Goal: Task Accomplishment & Management: Complete application form

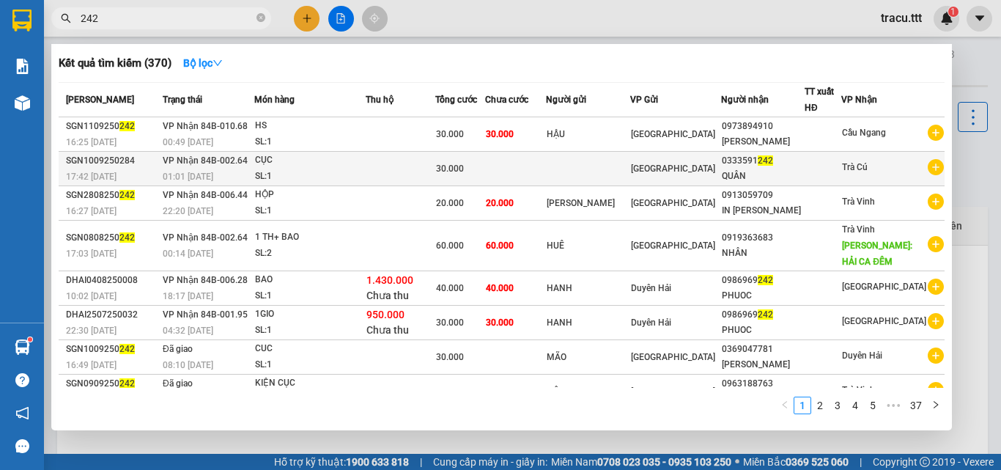
type input "242"
click at [626, 168] on td at bounding box center [588, 169] width 84 height 34
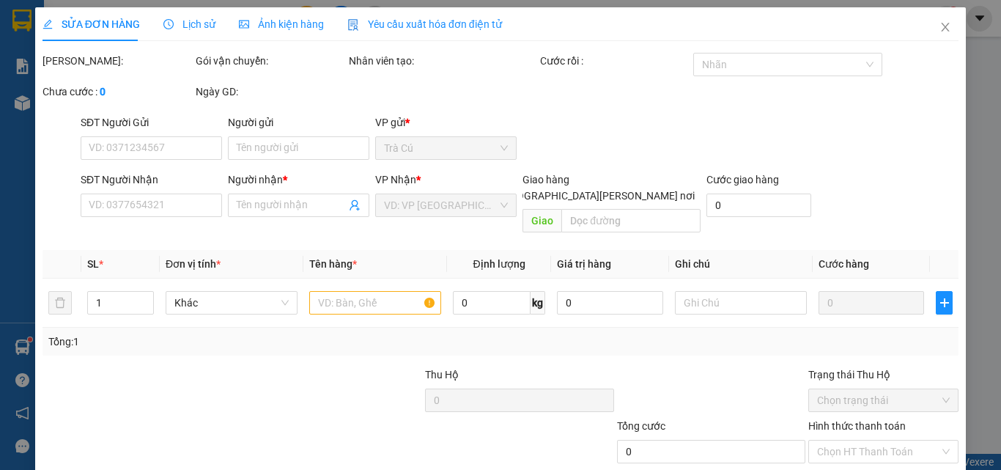
scroll to position [75, 0]
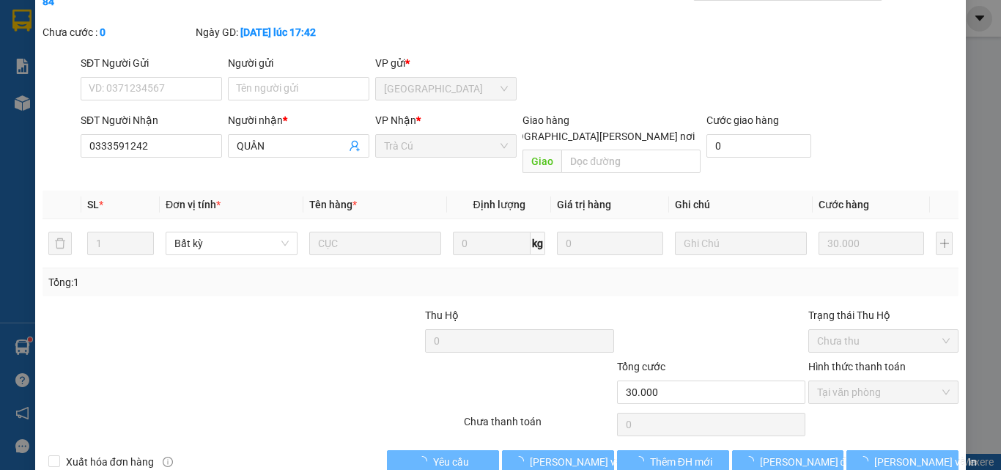
type input "0333591242"
type input "QUÂN"
type input "30.000"
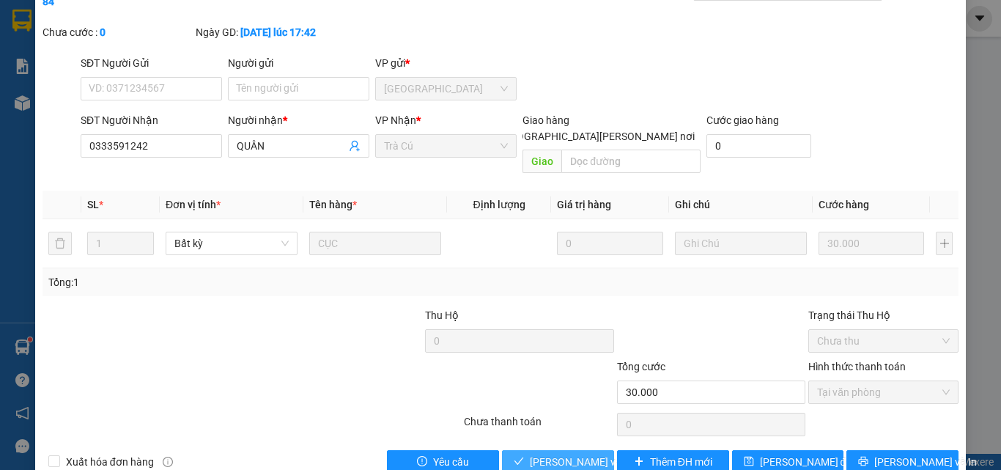
click at [535, 454] on span "[PERSON_NAME] và [PERSON_NAME] hàng" at bounding box center [629, 462] width 198 height 16
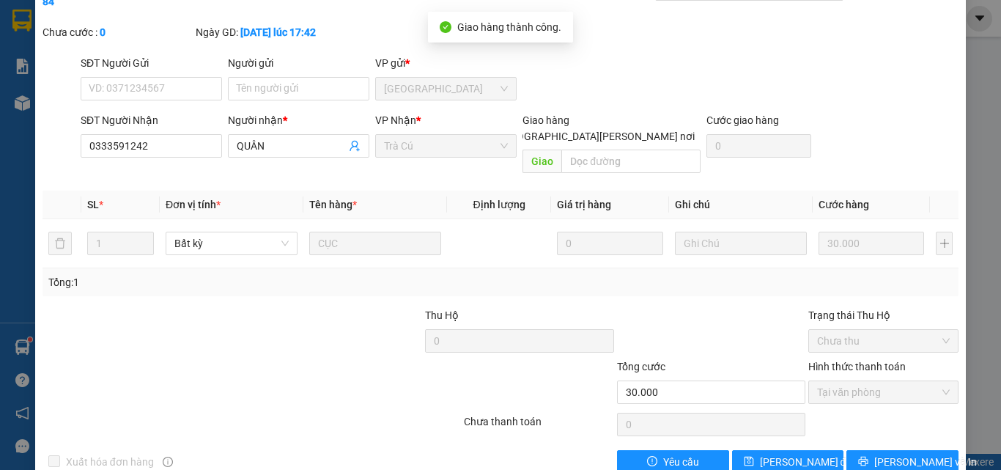
scroll to position [0, 0]
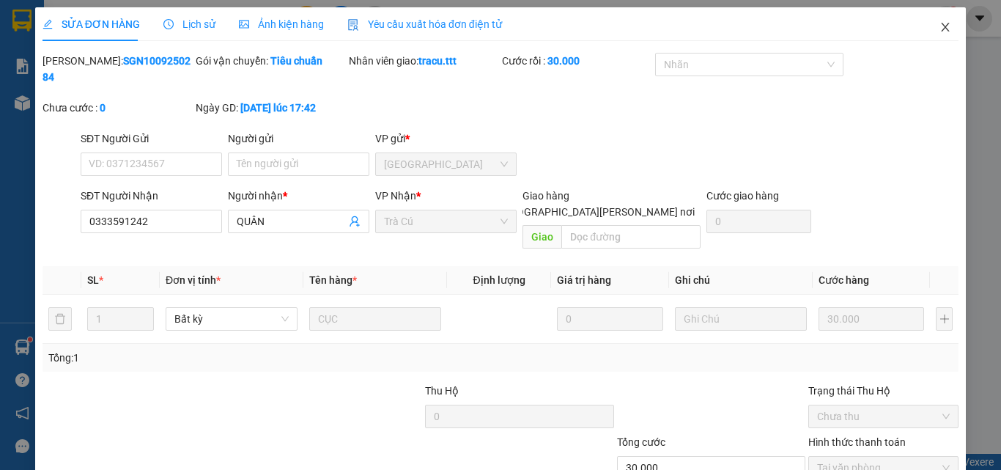
click at [939, 23] on icon "close" at bounding box center [945, 27] width 12 height 12
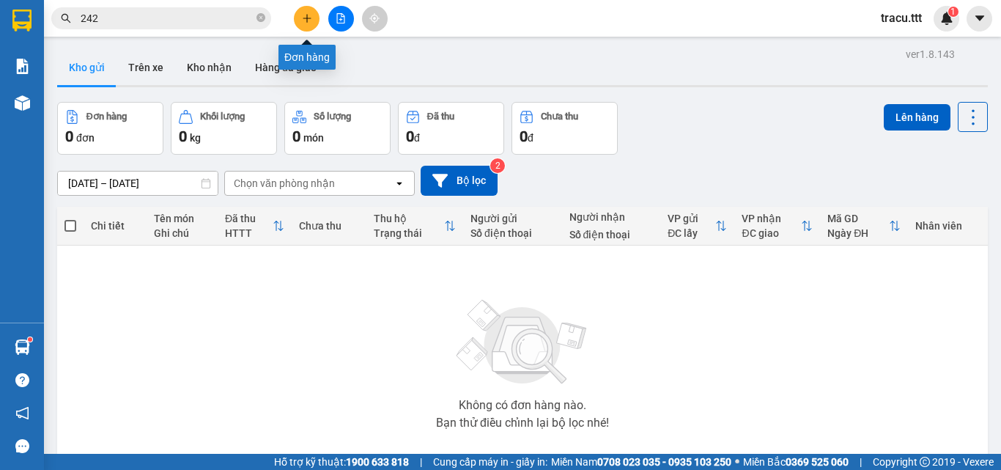
click at [307, 15] on icon "plus" at bounding box center [306, 18] width 1 height 8
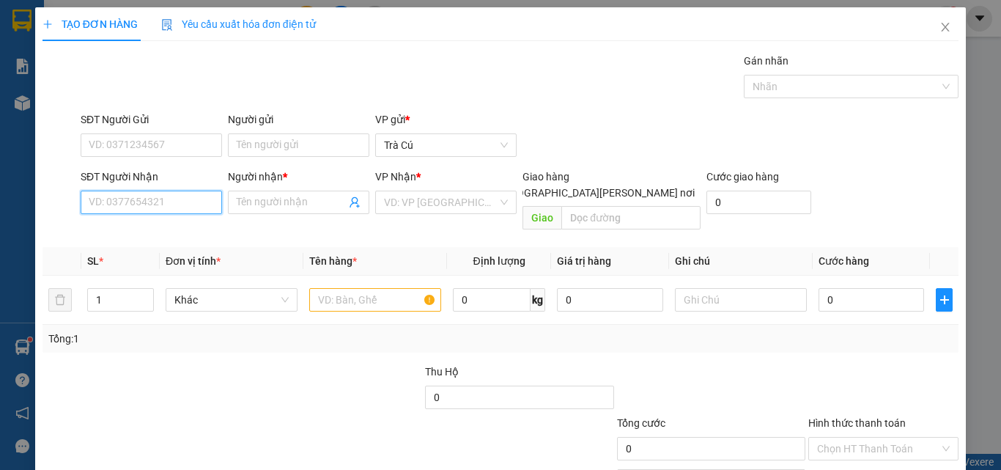
click at [155, 208] on input "SĐT Người Nhận" at bounding box center [151, 202] width 141 height 23
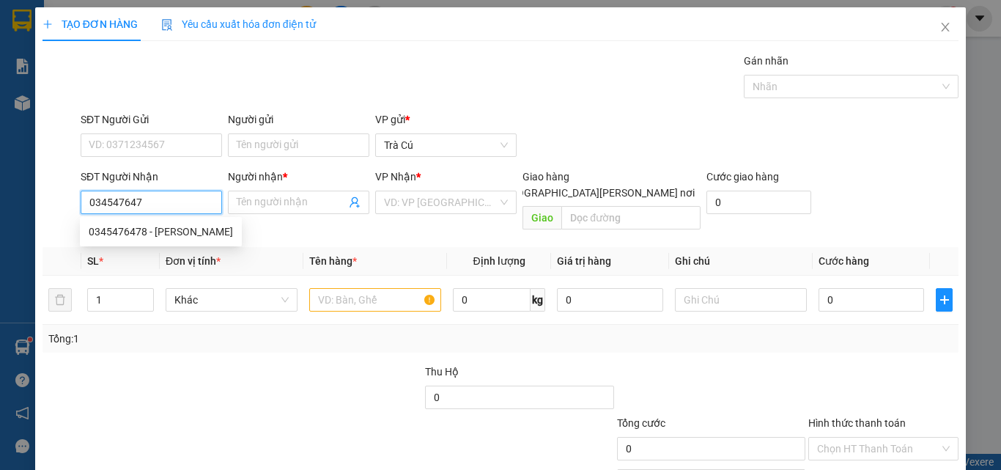
type input "0345476478"
click at [193, 222] on div "0345476478 - PHƯƠNG" at bounding box center [161, 231] width 162 height 23
type input "PHƯƠNG"
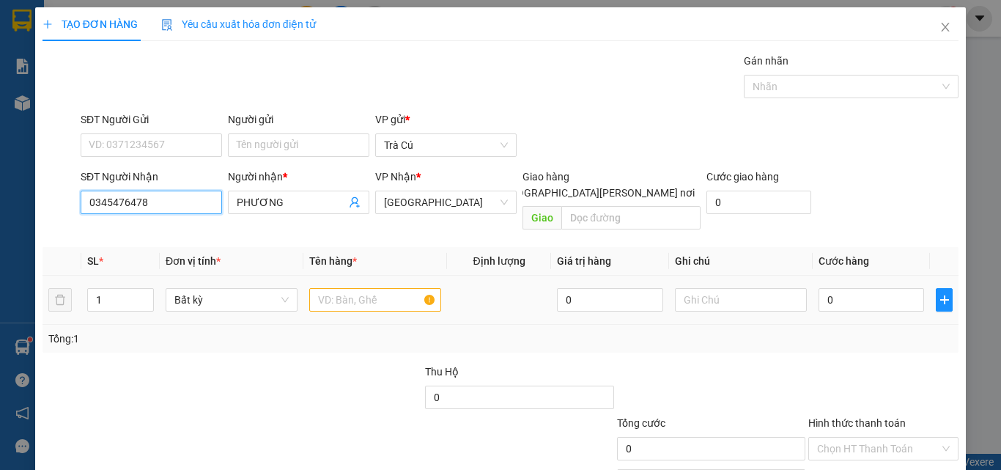
type input "0345476478"
click at [370, 292] on input "text" at bounding box center [375, 299] width 132 height 23
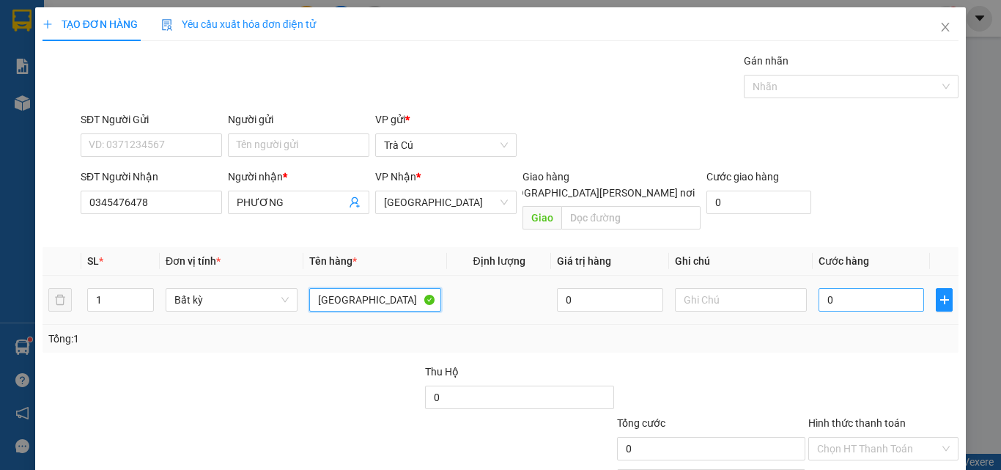
type input "TX"
click at [912, 288] on input "0" at bounding box center [871, 299] width 106 height 23
type input "32"
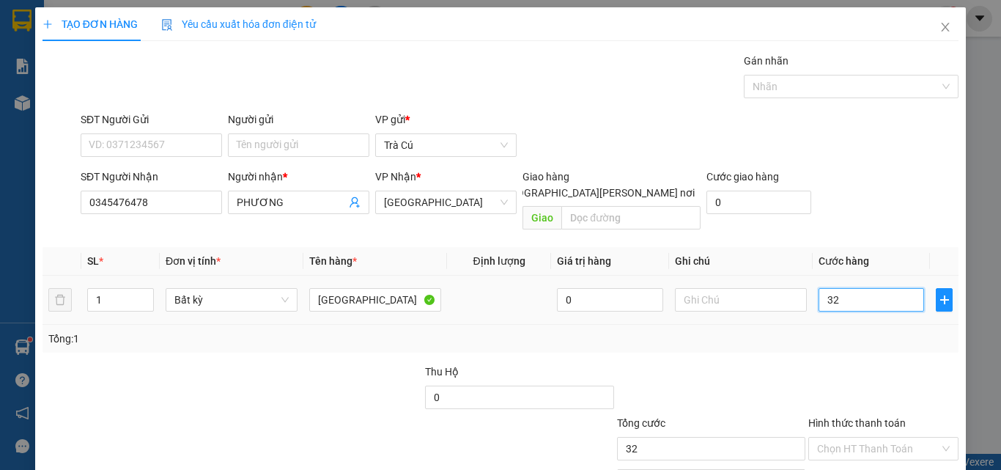
type input "3"
type input "30"
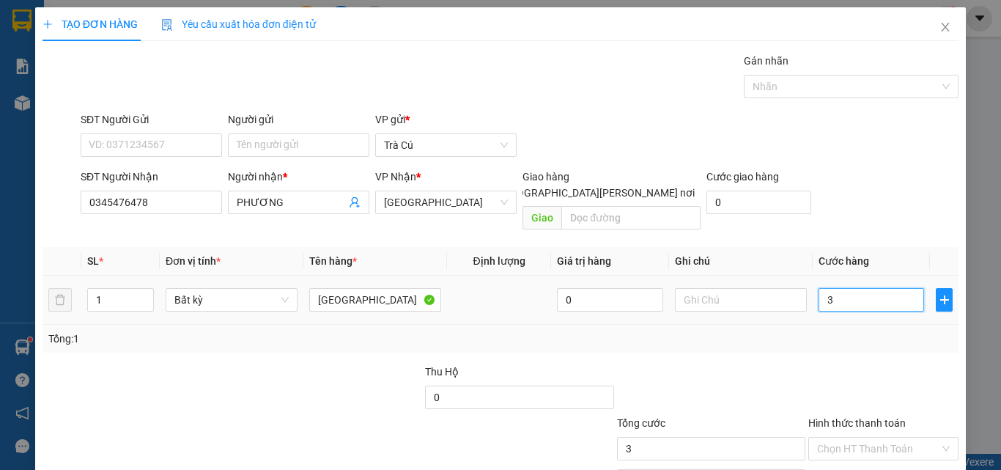
type input "30"
type input "30.000"
click at [896, 437] on input "Hình thức thanh toán" at bounding box center [878, 448] width 122 height 22
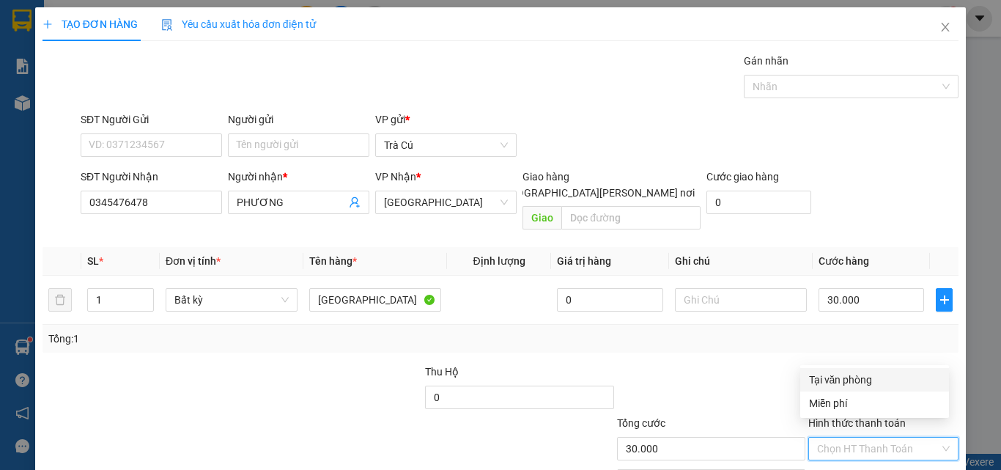
click at [875, 384] on div "Tại văn phòng" at bounding box center [874, 379] width 131 height 16
type input "0"
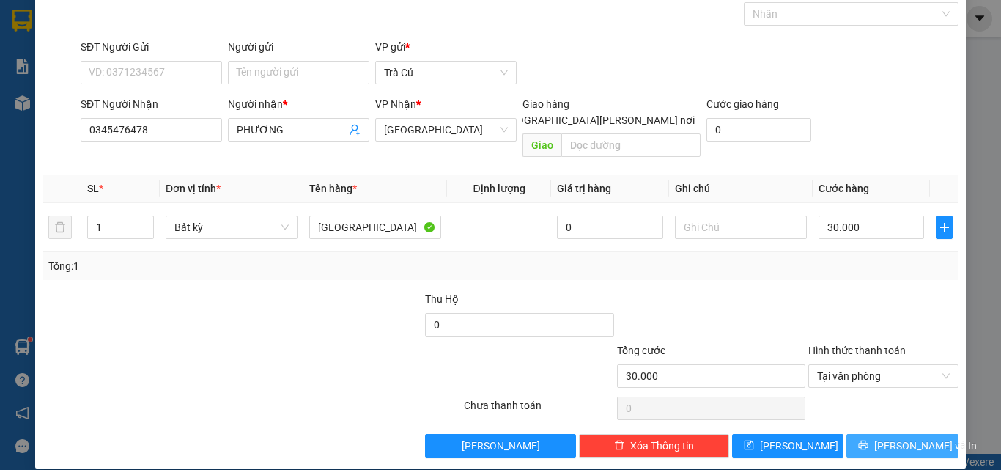
click at [914, 437] on span "Lưu và In" at bounding box center [925, 445] width 103 height 16
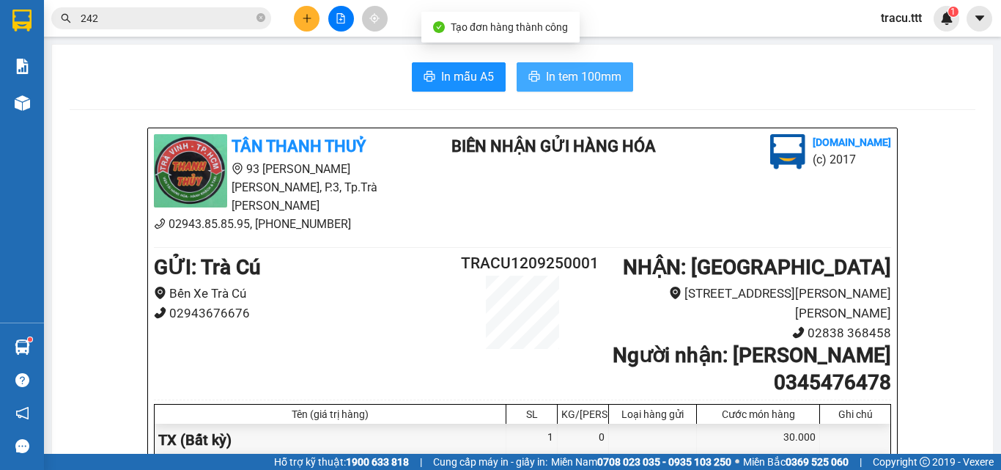
click at [539, 68] on button "In tem 100mm" at bounding box center [575, 76] width 117 height 29
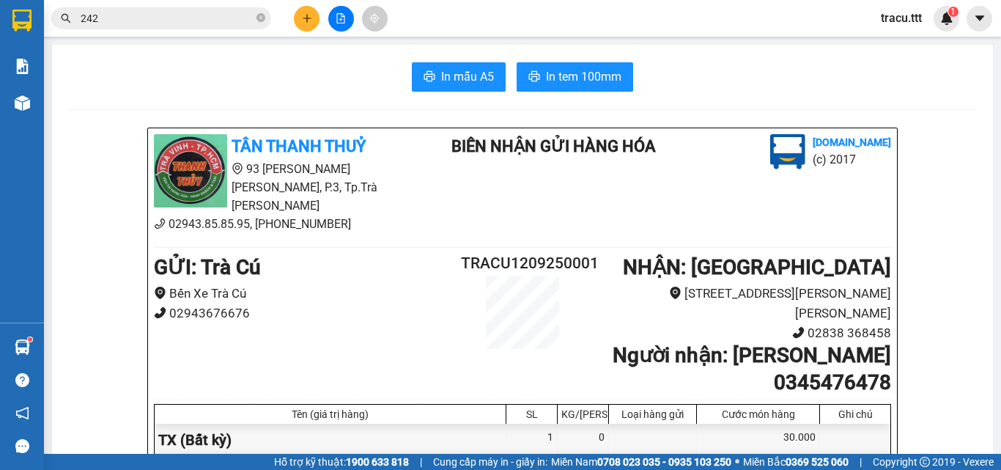
click at [198, 21] on input "242" at bounding box center [167, 18] width 173 height 16
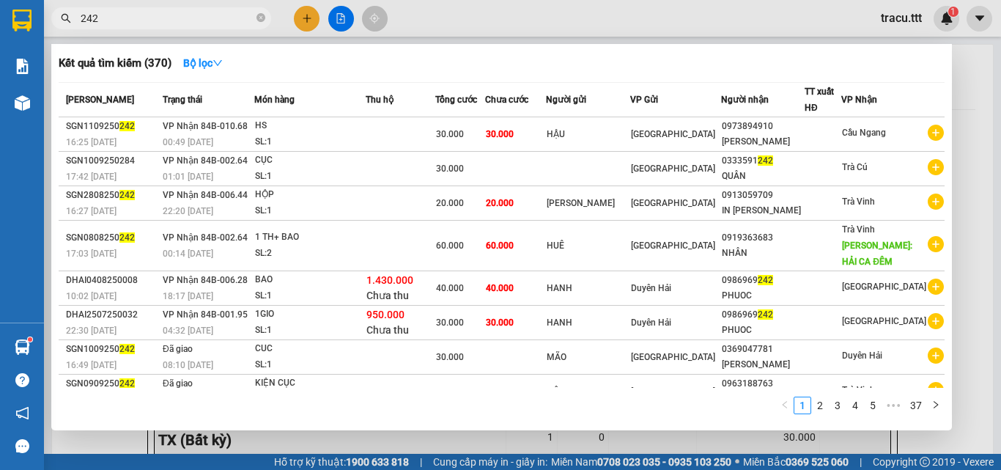
click at [198, 21] on input "242" at bounding box center [167, 18] width 173 height 16
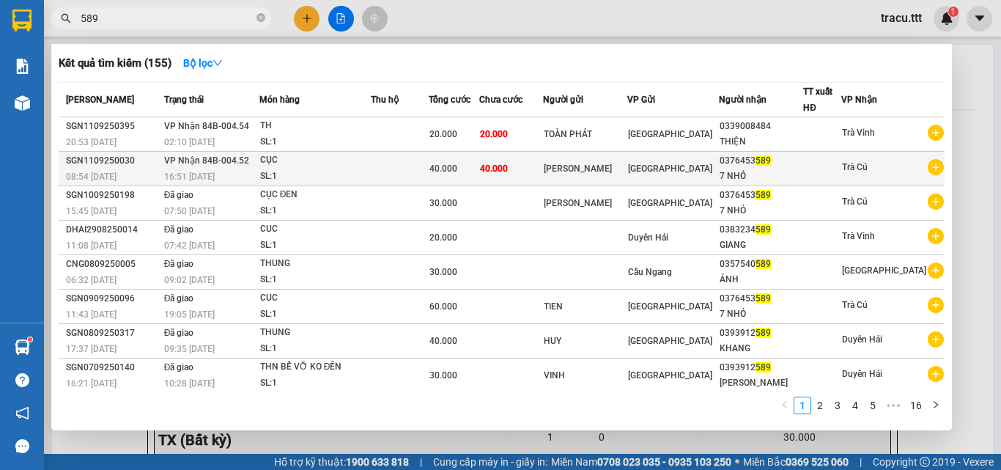
type input "589"
click at [719, 177] on td "[GEOGRAPHIC_DATA]" at bounding box center [673, 169] width 92 height 34
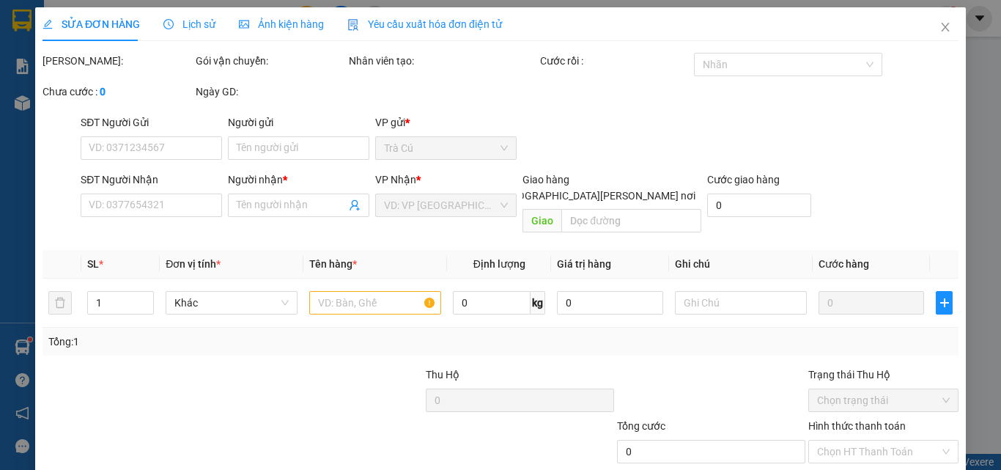
type input "THẮNG TIẾN"
type input "0376453589"
type input "7 NHỎ"
type input "40.000"
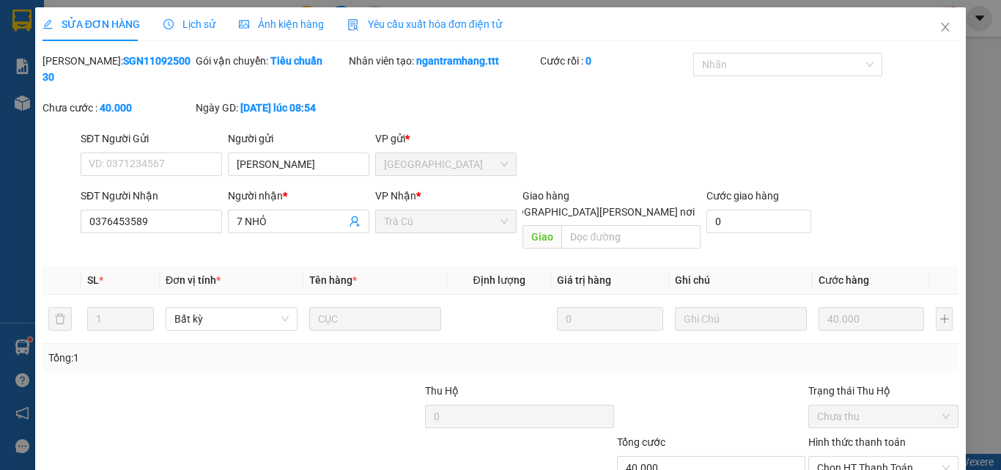
scroll to position [75, 0]
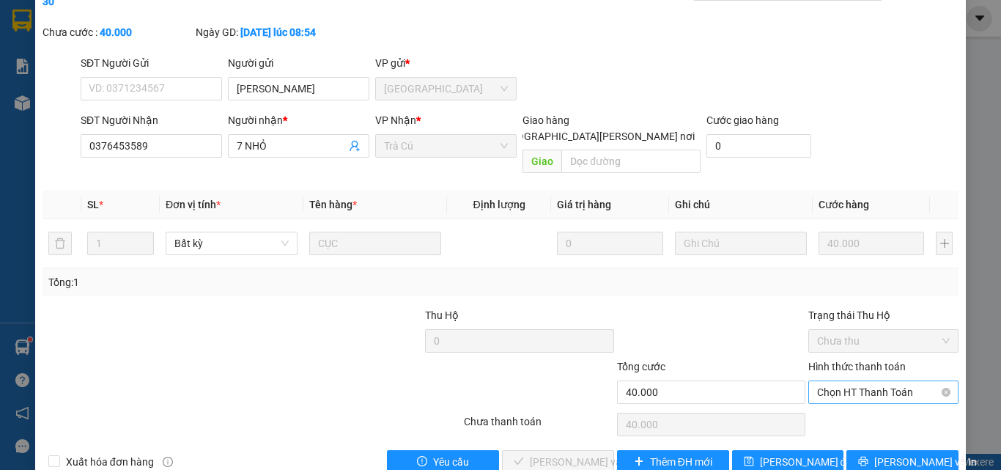
click at [859, 381] on span "Chọn HT Thanh Toán" at bounding box center [883, 392] width 133 height 22
drag, startPoint x: 859, startPoint y: 394, endPoint x: 847, endPoint y: 395, distance: 12.5
click at [858, 394] on div "Tại văn phòng" at bounding box center [874, 389] width 131 height 16
type input "0"
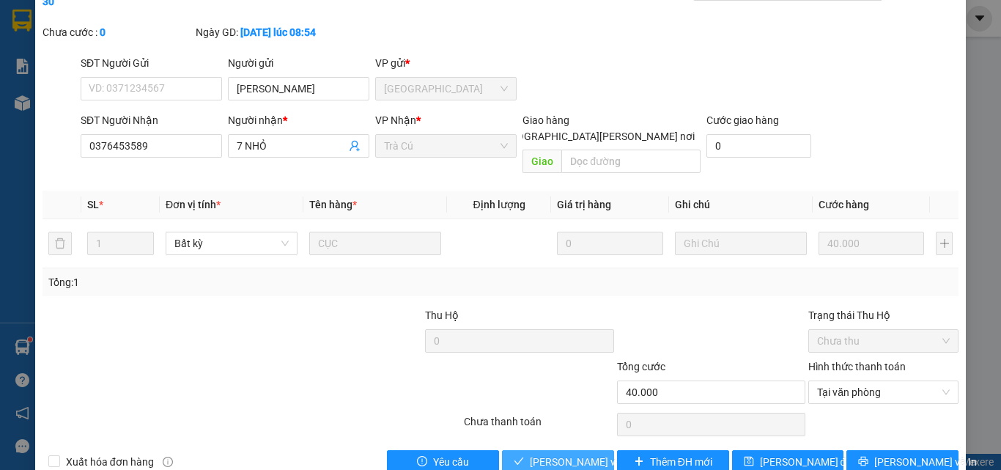
click at [569, 454] on span "Lưu và Giao hàng" at bounding box center [629, 462] width 198 height 16
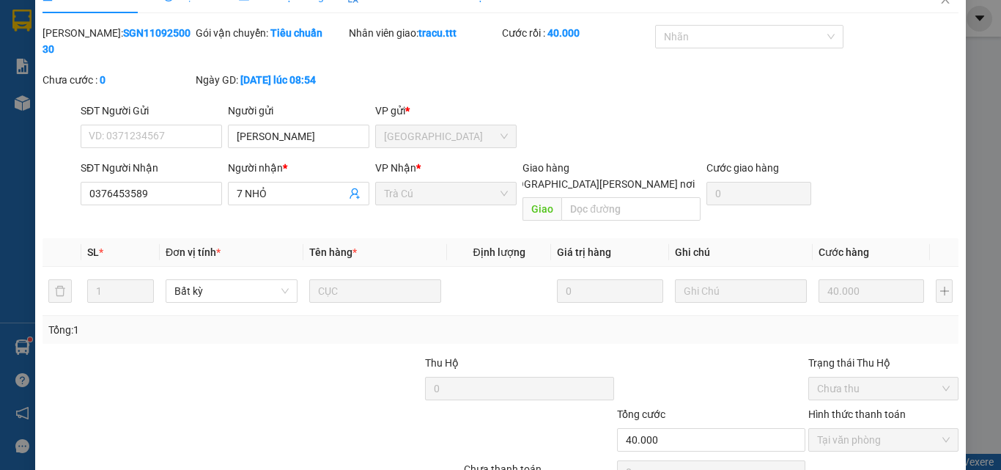
scroll to position [0, 0]
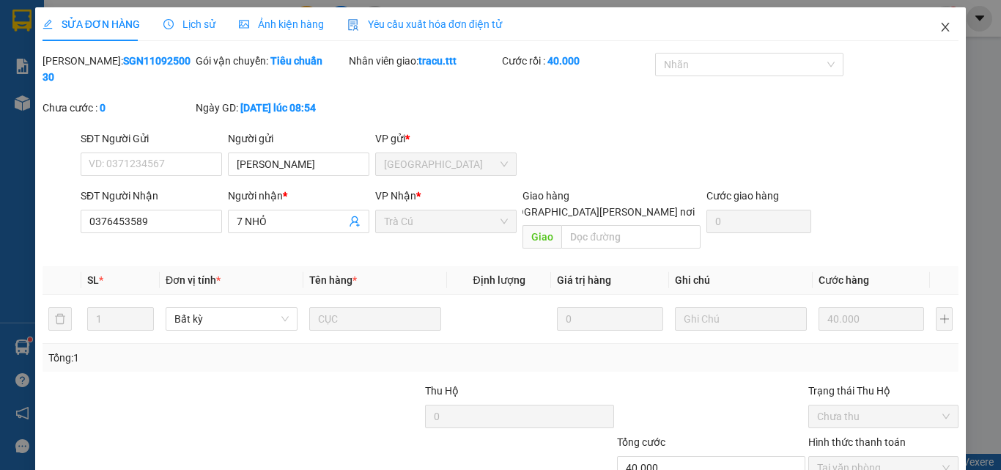
click at [939, 25] on icon "close" at bounding box center [945, 27] width 12 height 12
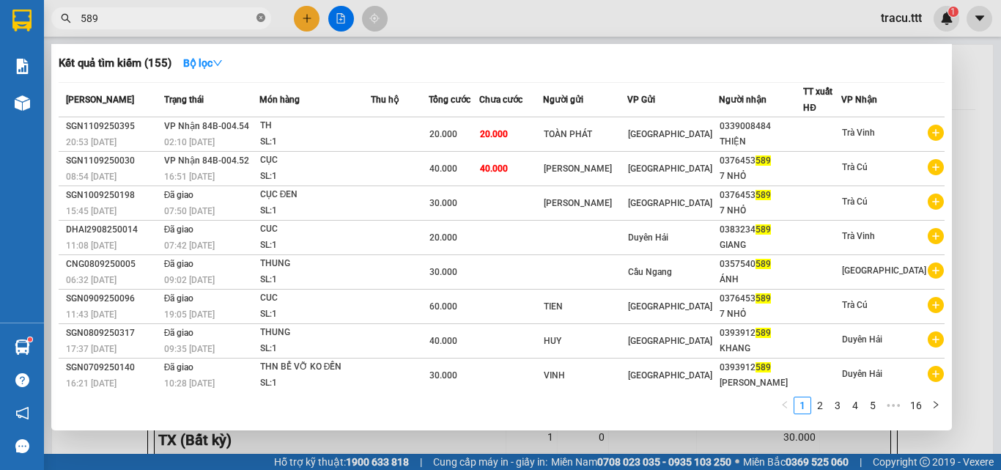
click at [260, 17] on icon "close-circle" at bounding box center [260, 17] width 9 height 9
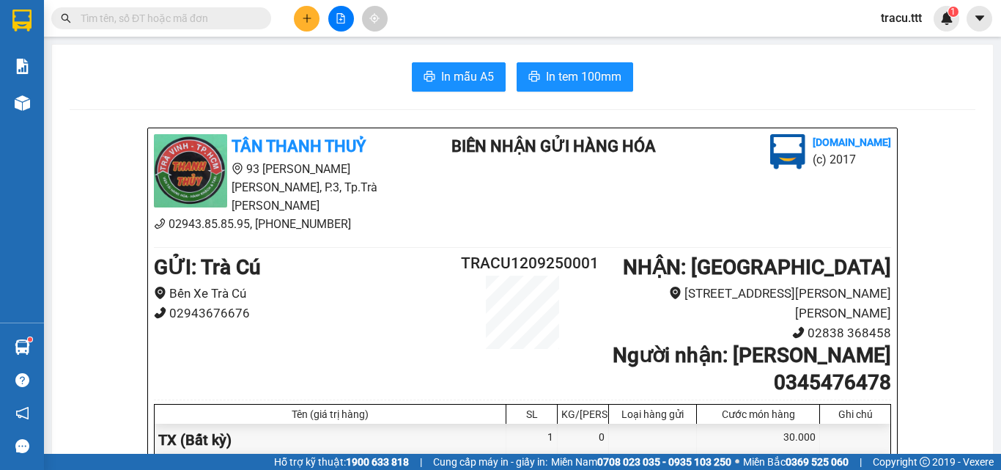
click at [221, 13] on input "text" at bounding box center [167, 18] width 173 height 16
click at [191, 20] on input "text" at bounding box center [167, 18] width 173 height 16
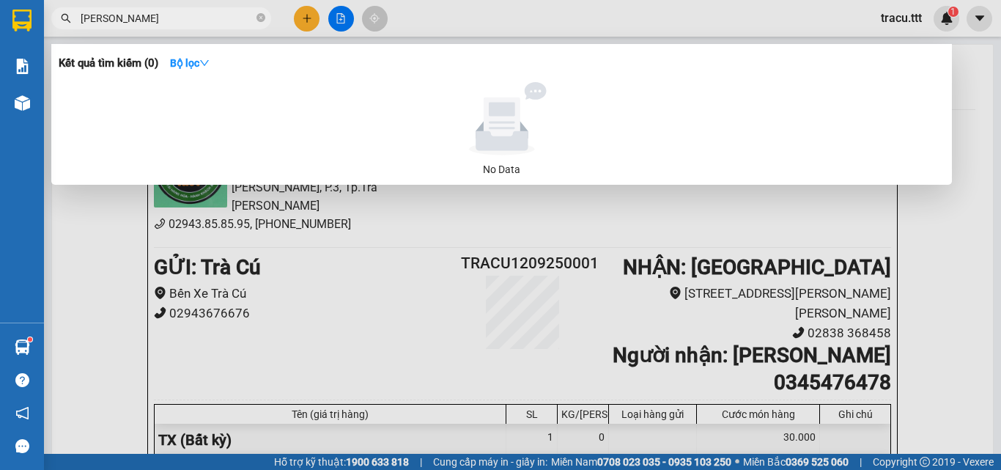
click at [191, 19] on input "TUỲEN" at bounding box center [167, 18] width 173 height 16
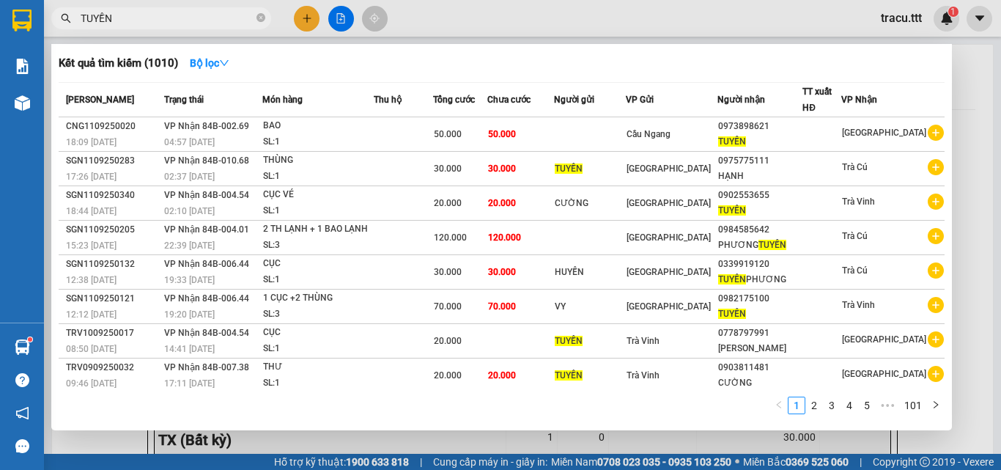
type input "TUYỀN"
click at [256, 10] on span "TUYỀN" at bounding box center [161, 18] width 220 height 22
click at [260, 19] on icon "close-circle" at bounding box center [260, 17] width 9 height 9
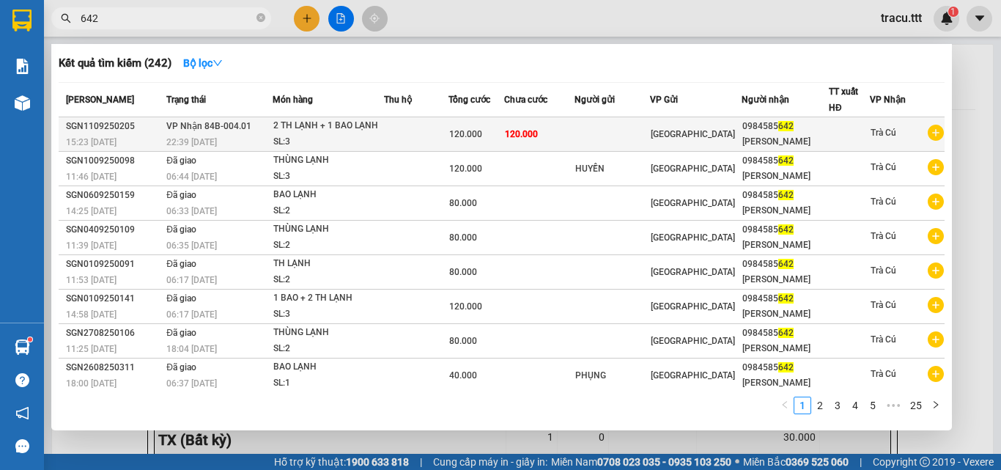
type input "642"
click at [414, 120] on td at bounding box center [416, 134] width 64 height 34
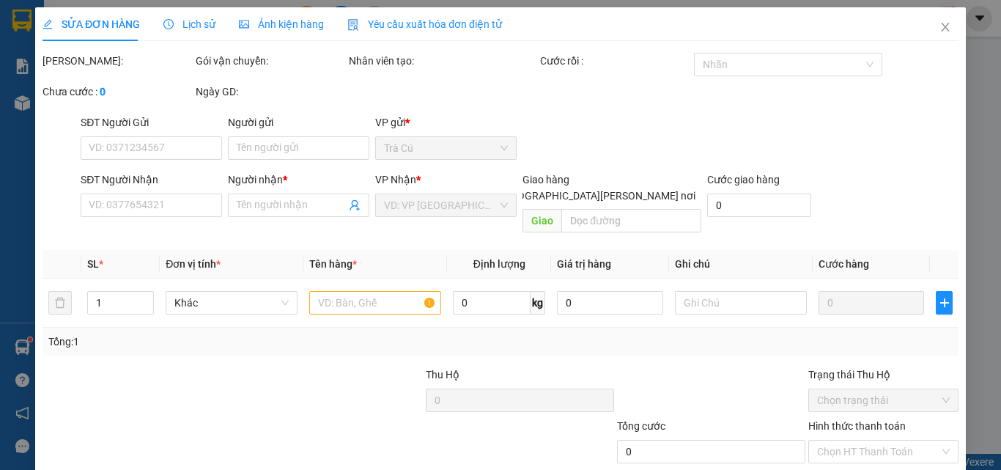
type input "0984585642"
type input "PHƯƠNG TUYỀN"
type input "120.000"
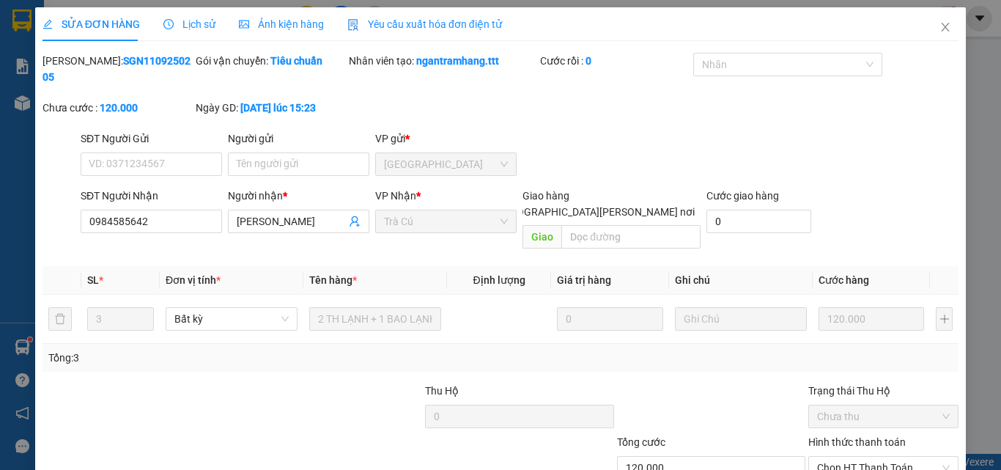
scroll to position [75, 0]
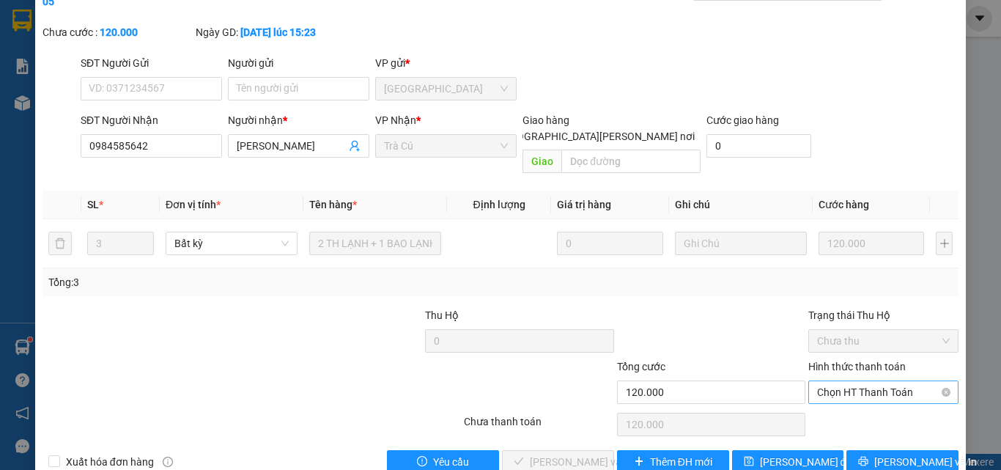
click at [901, 381] on span "Chọn HT Thanh Toán" at bounding box center [883, 392] width 133 height 22
click at [826, 398] on div "Tại văn phòng" at bounding box center [874, 388] width 149 height 23
type input "0"
click at [589, 454] on span "Lưu và Giao hàng" at bounding box center [629, 462] width 198 height 16
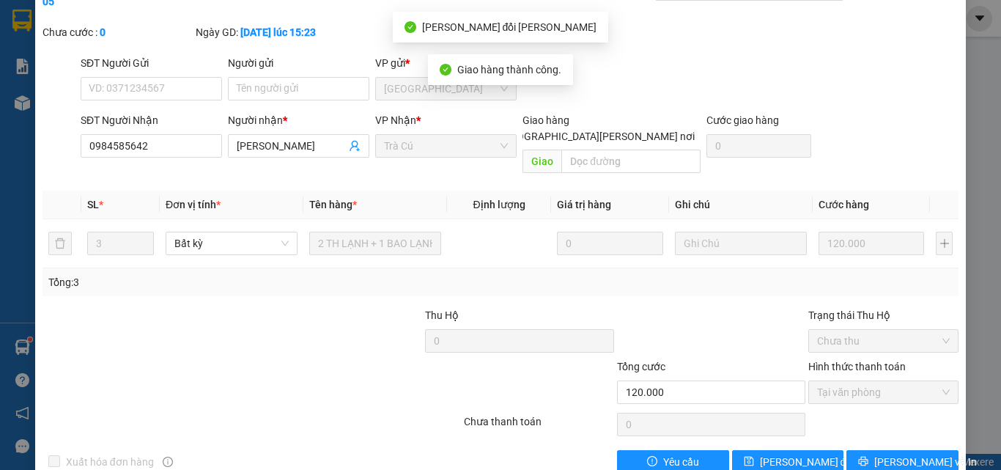
scroll to position [0, 0]
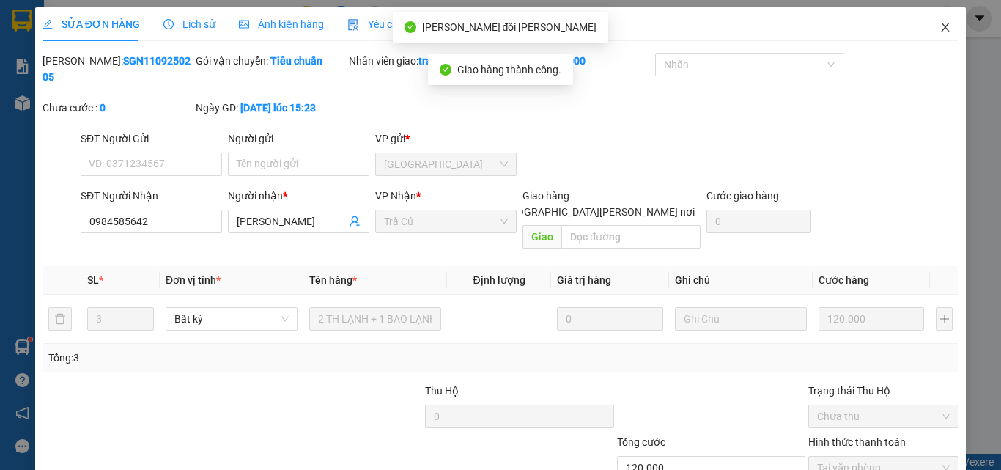
click at [940, 30] on icon "close" at bounding box center [945, 27] width 12 height 12
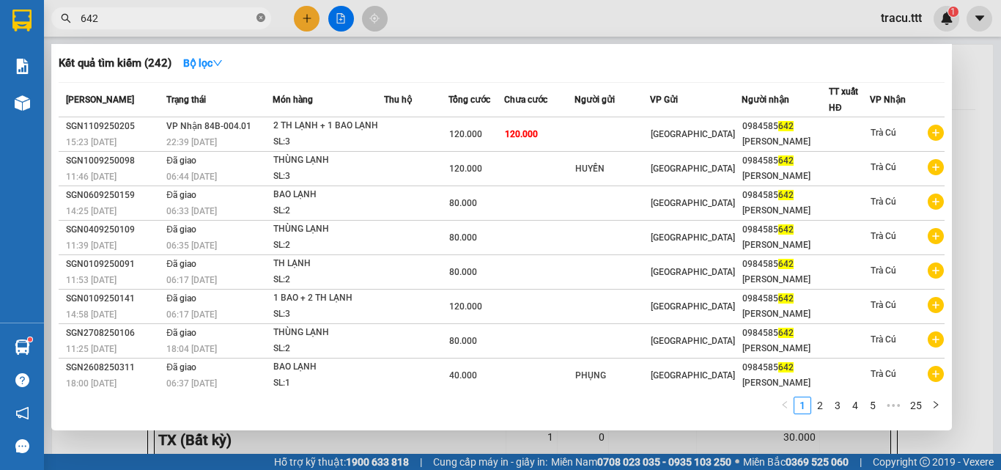
click at [263, 21] on icon "close-circle" at bounding box center [260, 17] width 9 height 9
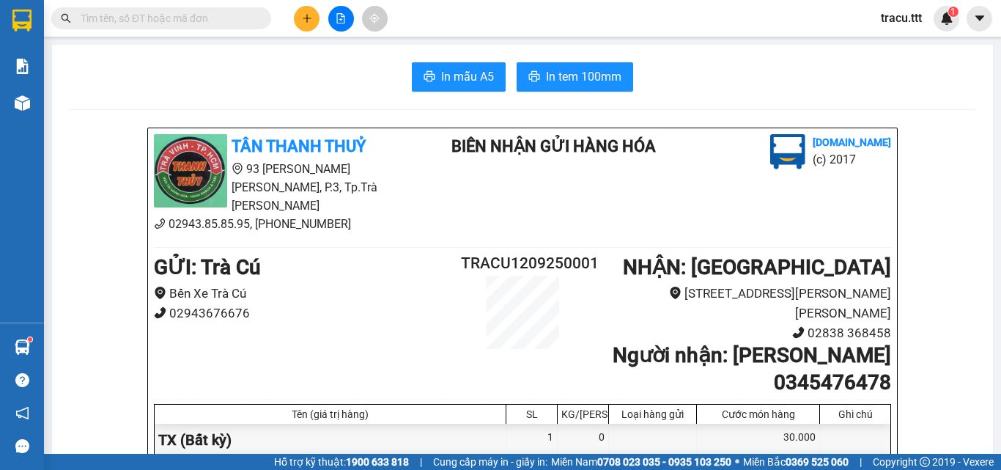
click at [200, 22] on input "text" at bounding box center [167, 18] width 173 height 16
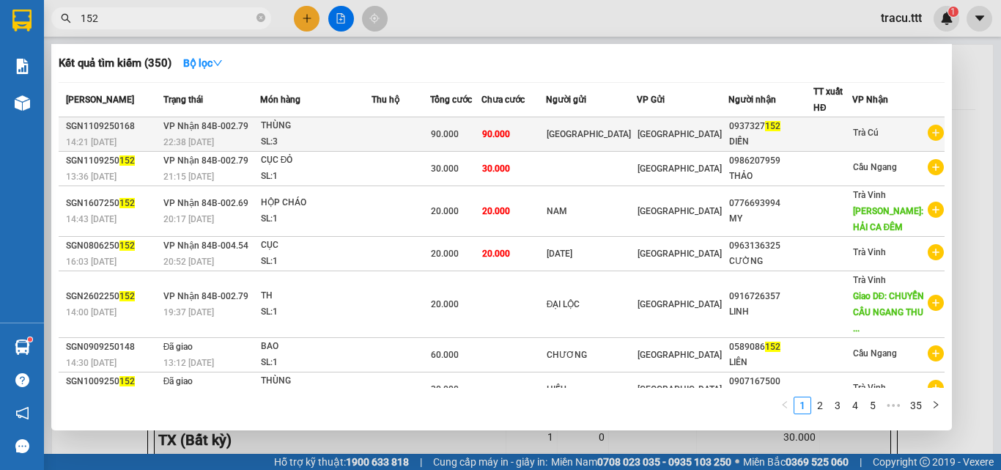
type input "152"
click at [616, 130] on div "TÂY ĐÔNG" at bounding box center [592, 134] width 90 height 15
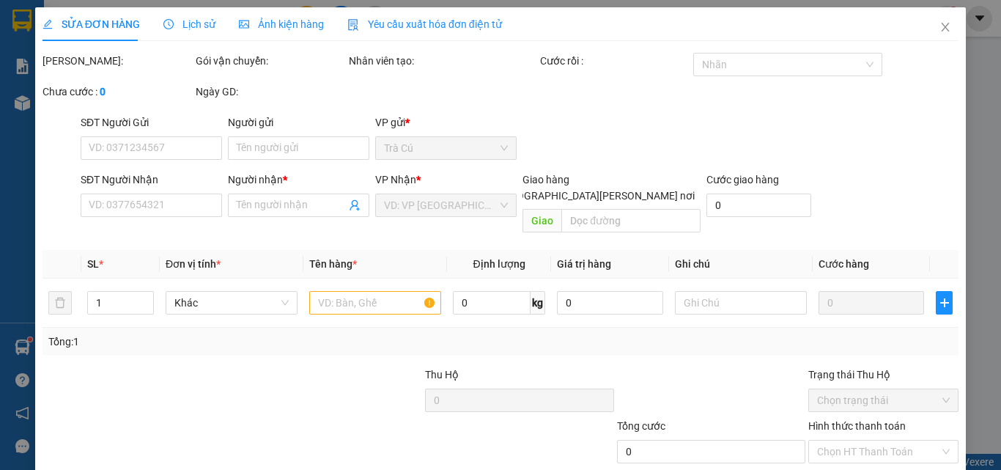
type input "TÂY ĐÔNG"
type input "0937327152"
type input "DIỄN"
type input "90.000"
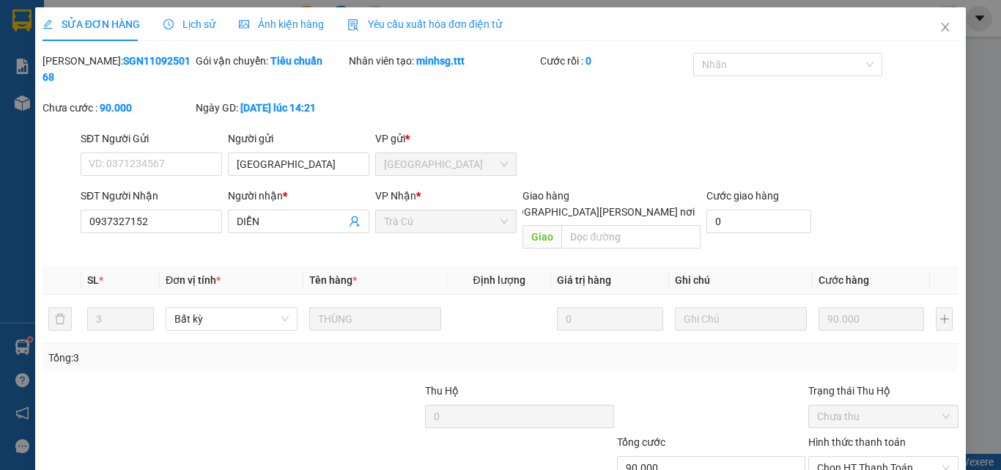
scroll to position [75, 0]
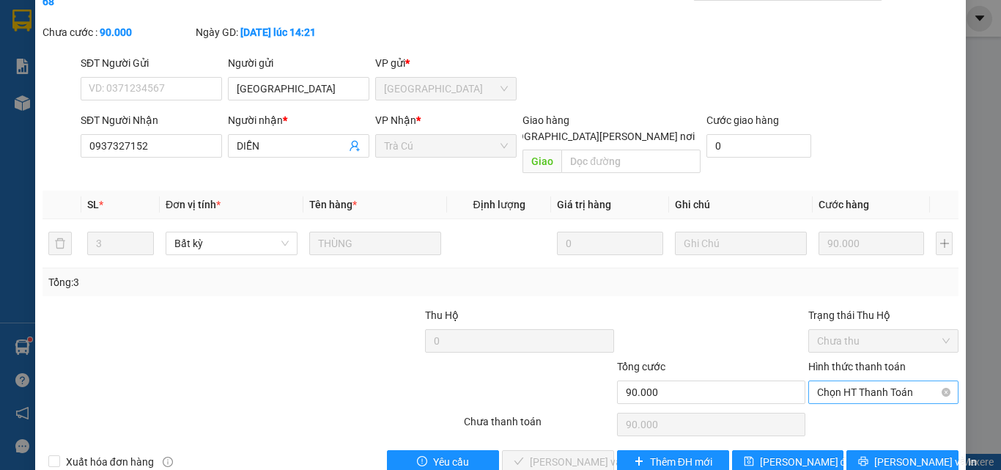
click at [921, 381] on span "Chọn HT Thanh Toán" at bounding box center [883, 392] width 133 height 22
click at [884, 385] on div "Tại văn phòng" at bounding box center [874, 389] width 131 height 16
type input "0"
click at [577, 454] on span "Lưu và Giao hàng" at bounding box center [629, 462] width 198 height 16
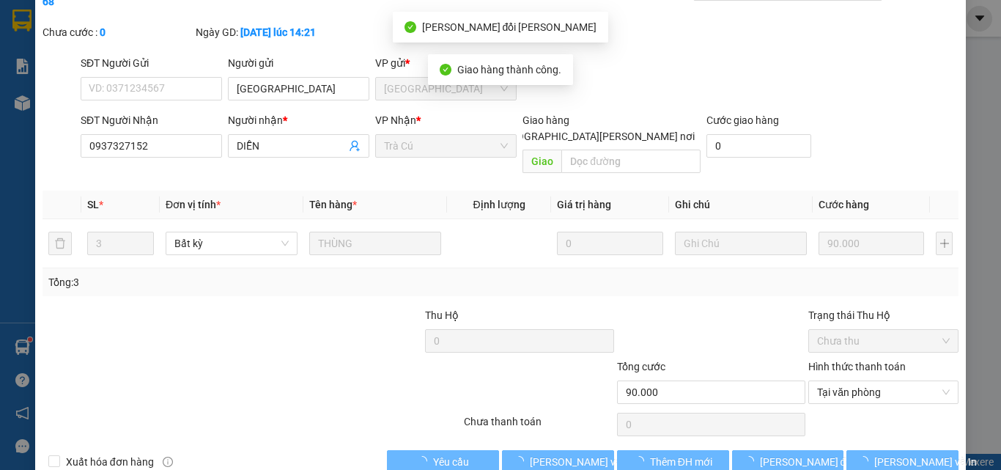
scroll to position [0, 0]
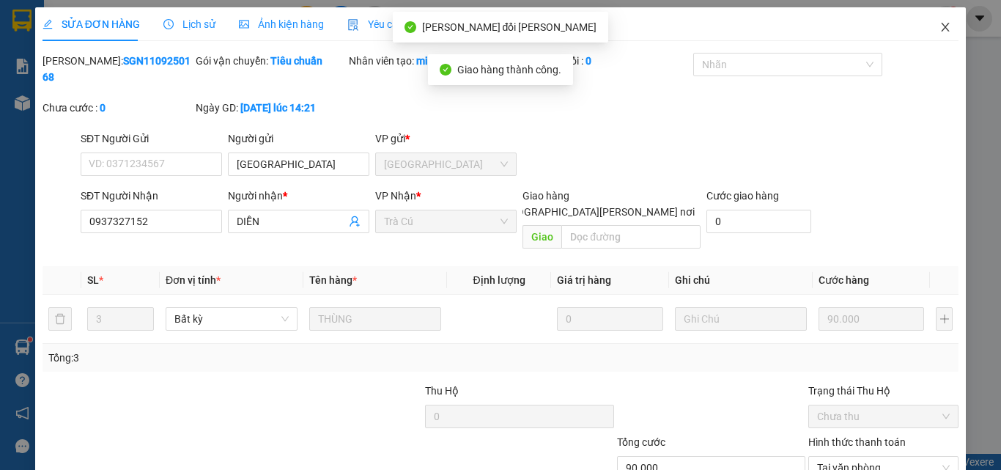
click at [939, 23] on icon "close" at bounding box center [945, 27] width 12 height 12
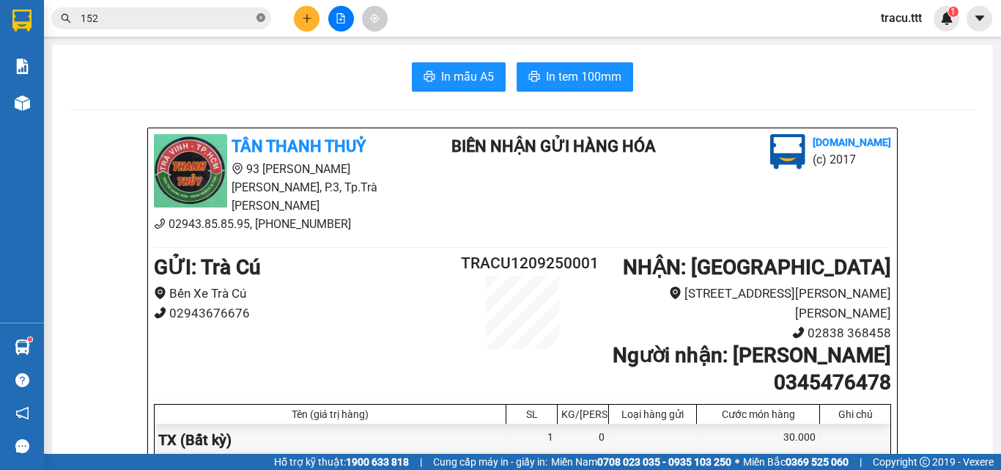
click at [260, 16] on icon "close-circle" at bounding box center [260, 17] width 9 height 9
click at [199, 25] on input "text" at bounding box center [167, 18] width 173 height 16
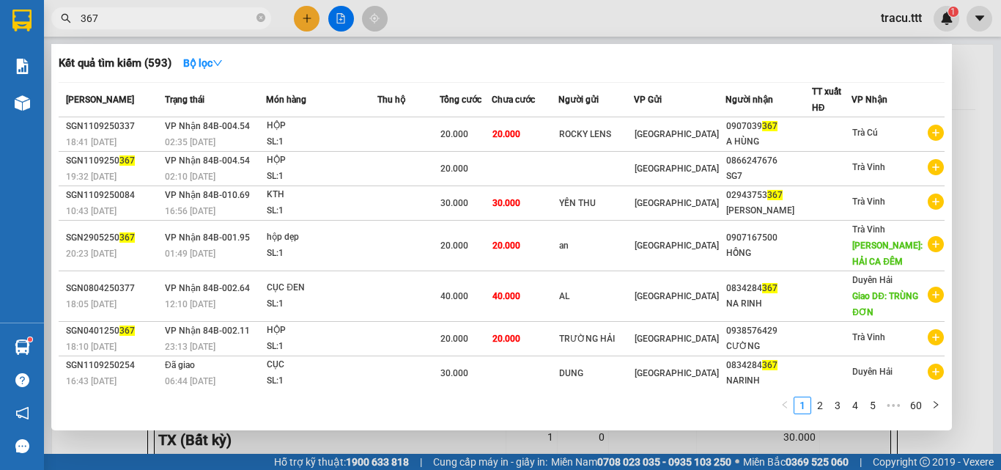
type input "367"
click at [259, 22] on icon "close-circle" at bounding box center [260, 17] width 9 height 9
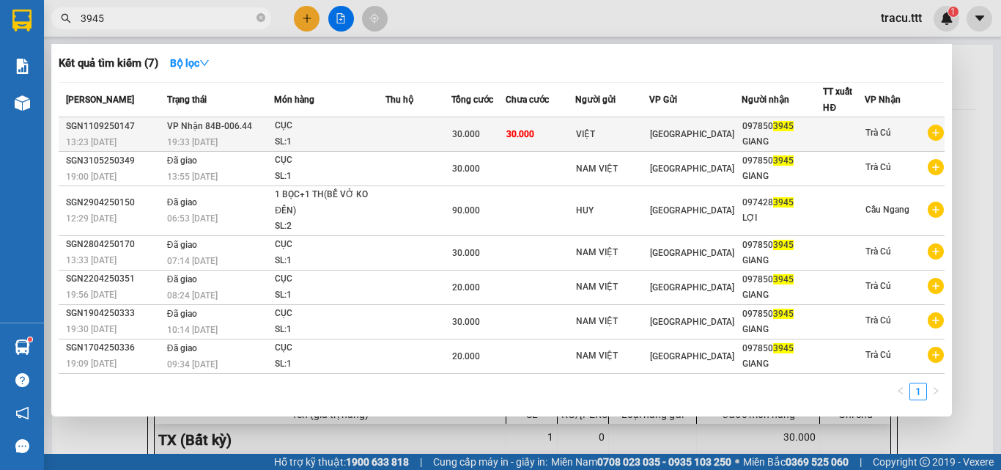
type input "3945"
click at [691, 139] on span "[GEOGRAPHIC_DATA]" at bounding box center [692, 134] width 84 height 10
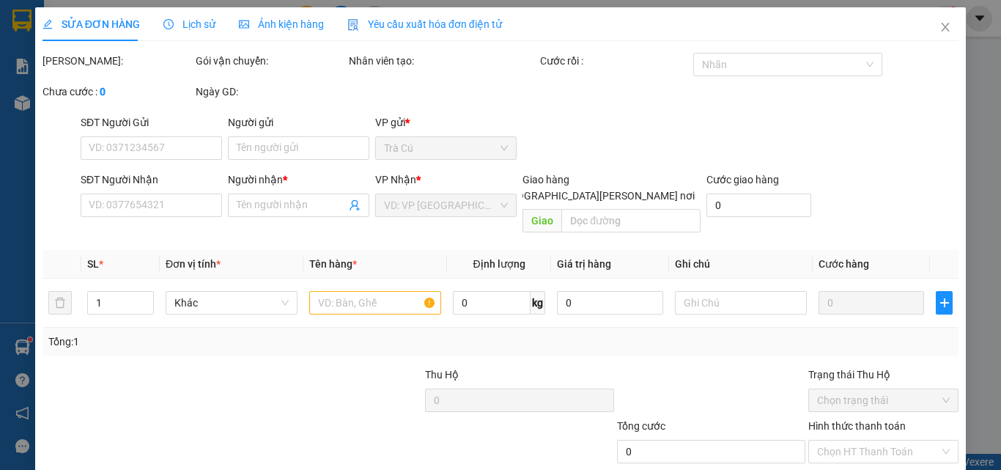
scroll to position [75, 0]
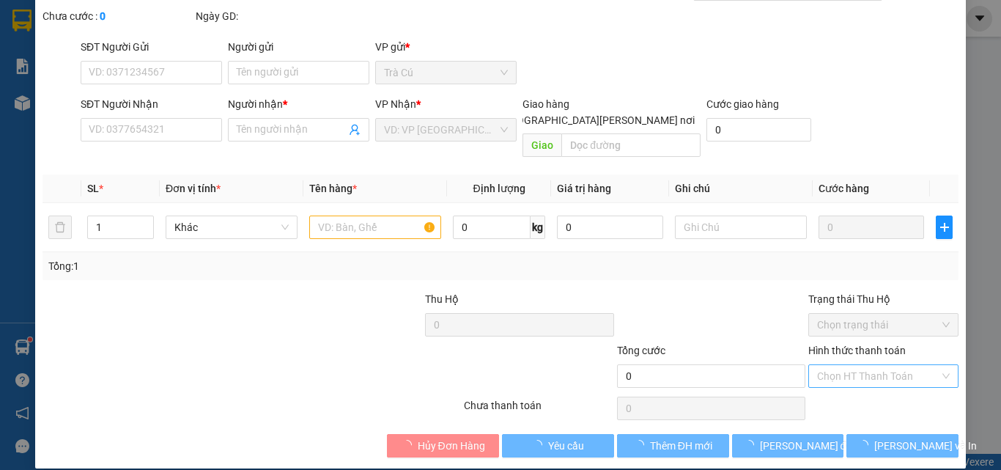
type input "VIỆT"
type input "0978503945"
type input "GIANG"
type input "30.000"
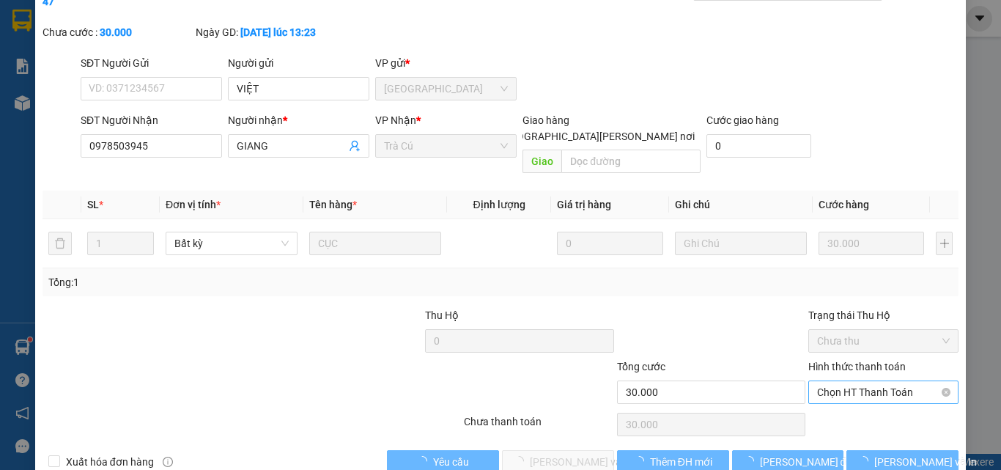
click at [849, 381] on span "Chọn HT Thanh Toán" at bounding box center [883, 392] width 133 height 22
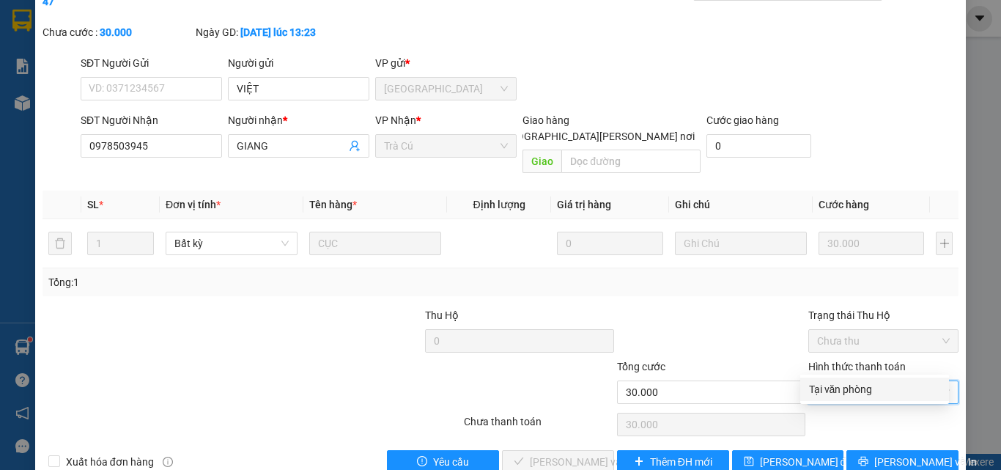
drag, startPoint x: 848, startPoint y: 388, endPoint x: 767, endPoint y: 401, distance: 81.7
click at [847, 393] on div "Tại văn phòng" at bounding box center [874, 389] width 131 height 16
type input "0"
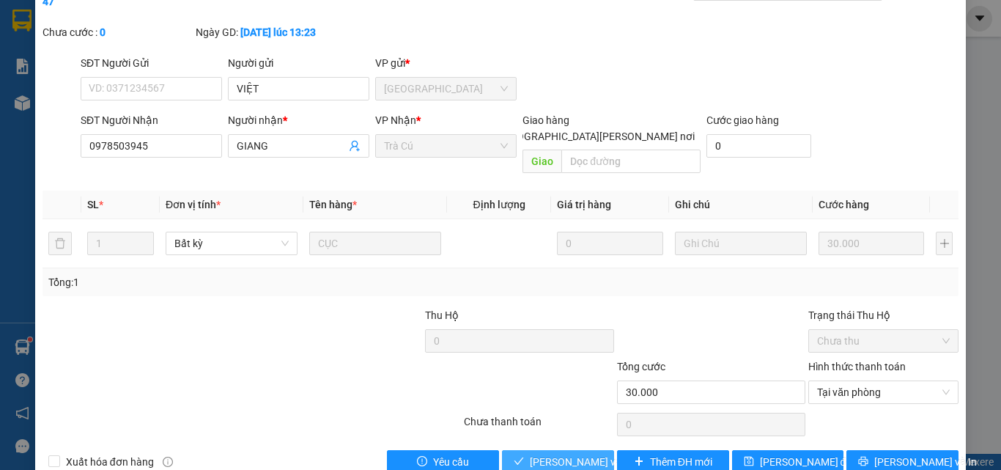
click at [585, 450] on button "Lưu và Giao hàng" at bounding box center [558, 461] width 112 height 23
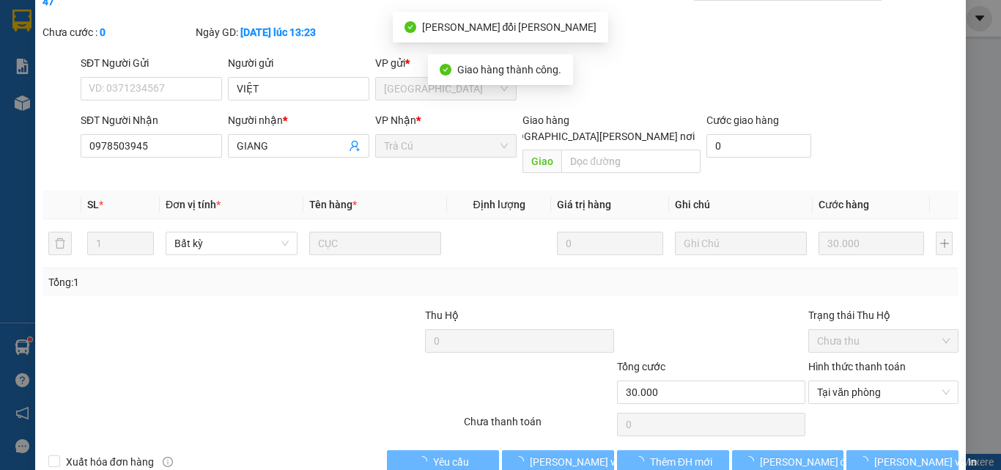
scroll to position [0, 0]
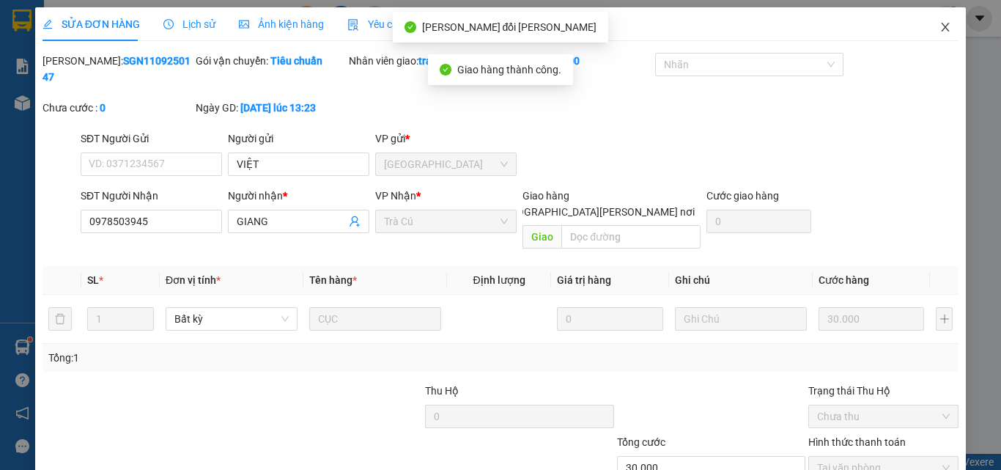
click at [940, 37] on span "Close" at bounding box center [945, 27] width 41 height 41
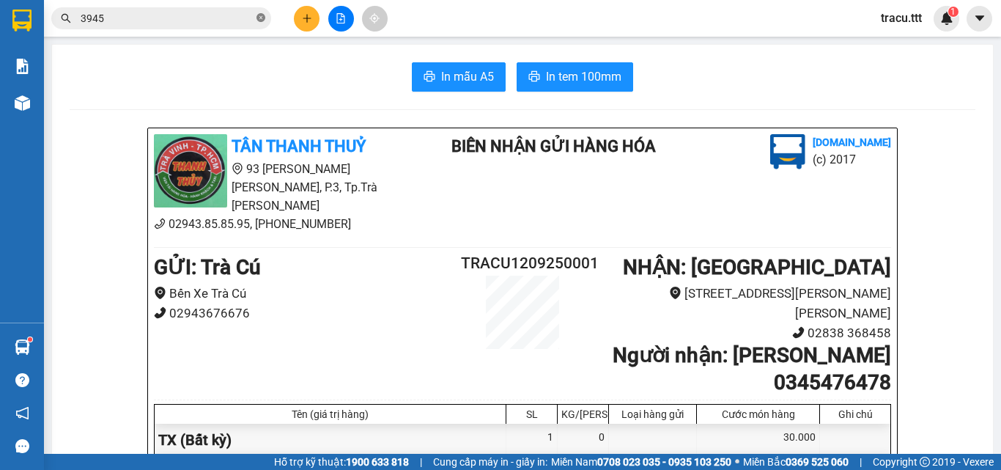
click at [260, 16] on icon "close-circle" at bounding box center [260, 17] width 9 height 9
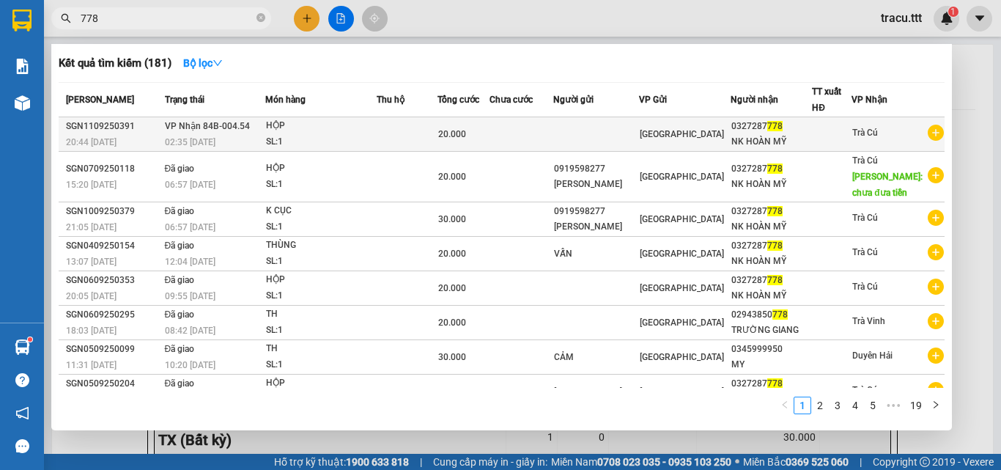
type input "778"
click at [429, 133] on td at bounding box center [408, 134] width 62 height 34
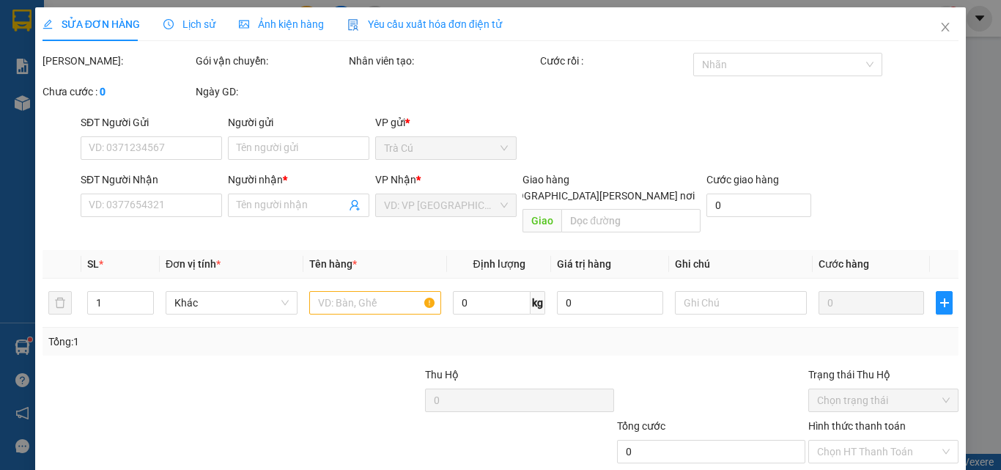
type input "0327287778"
type input "NK HOÀN MỸ"
type input "20.000"
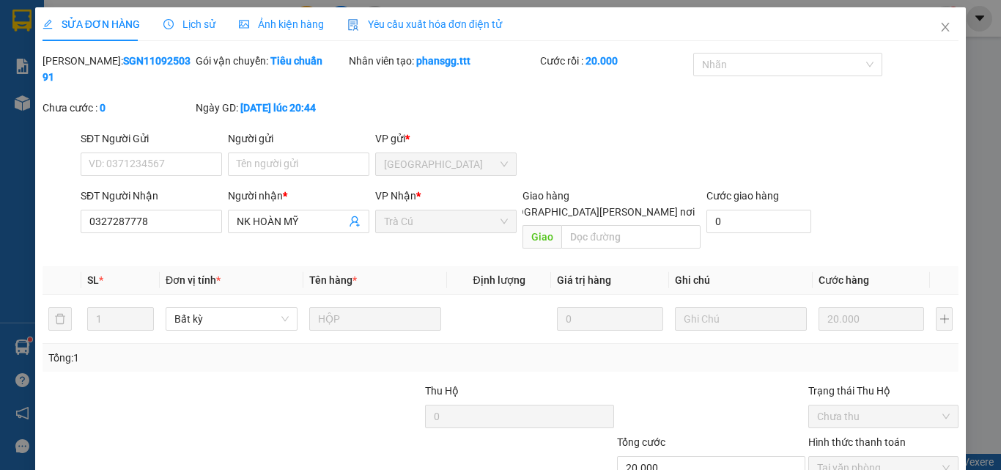
scroll to position [75, 0]
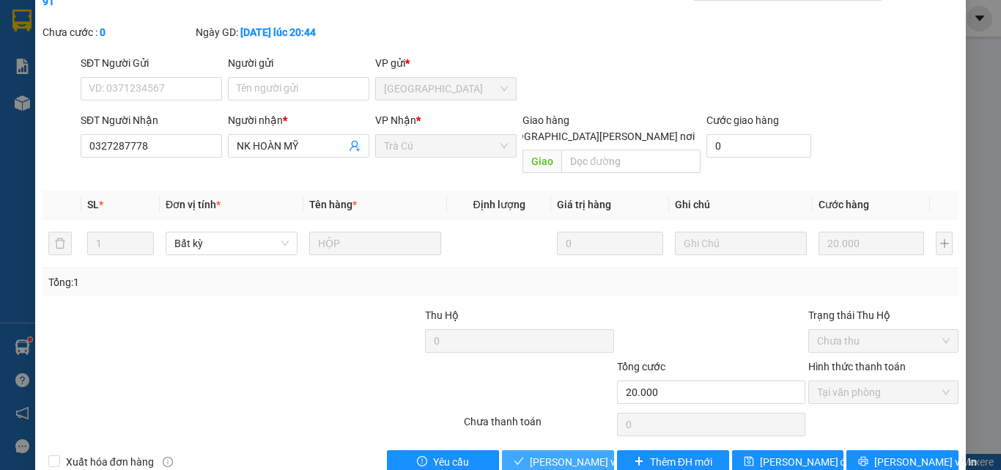
click at [555, 454] on span "Lưu và Giao hàng" at bounding box center [629, 462] width 198 height 16
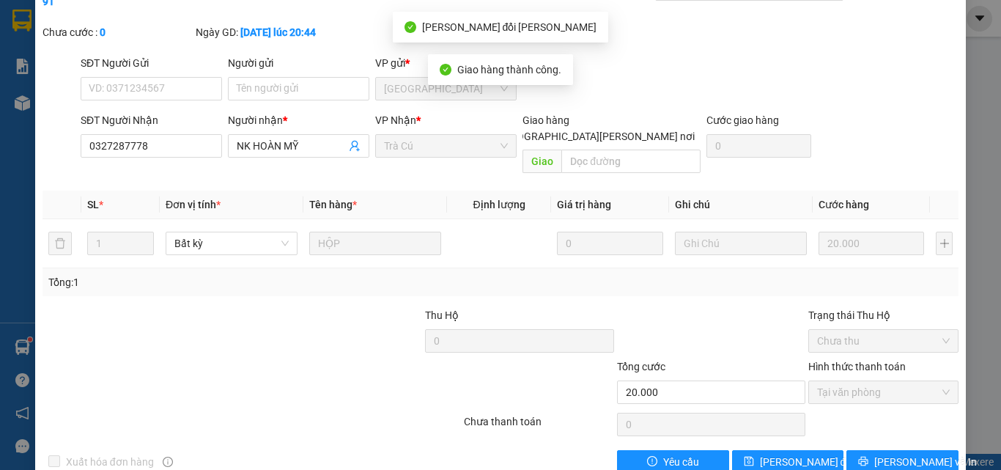
scroll to position [0, 0]
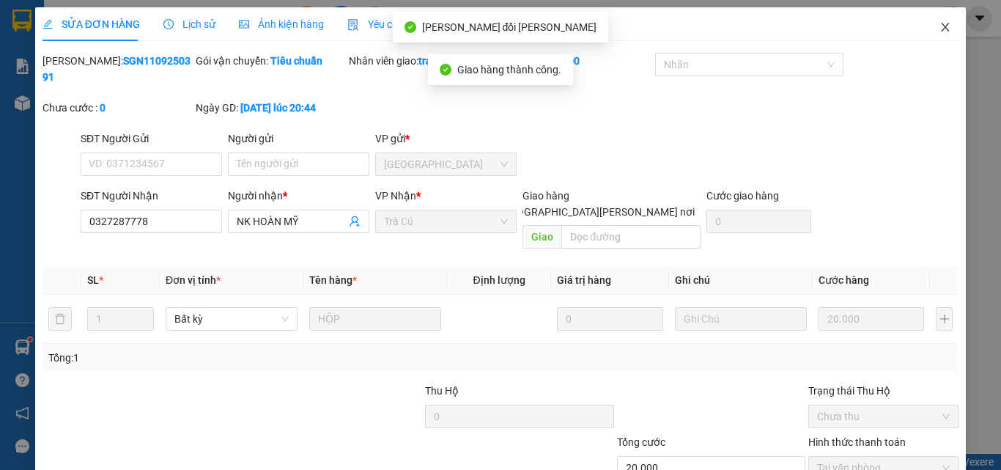
click at [939, 31] on icon "close" at bounding box center [945, 27] width 12 height 12
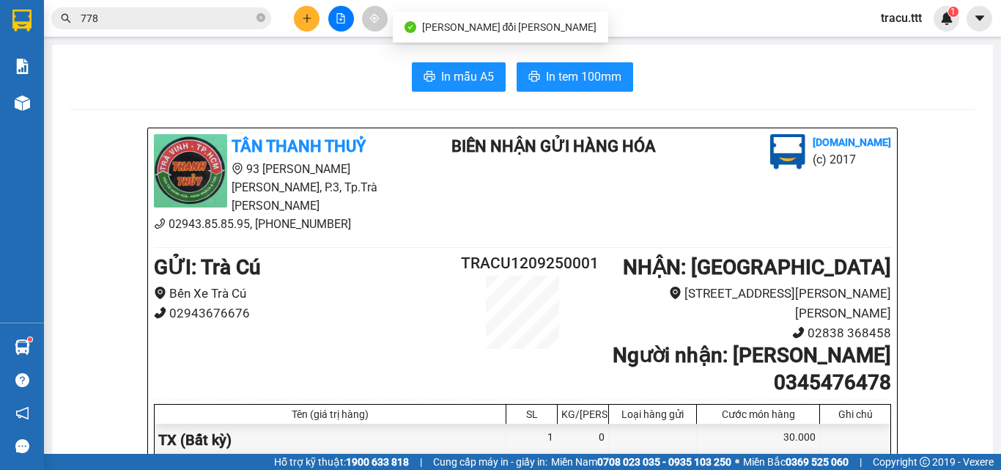
click at [225, 22] on input "778" at bounding box center [167, 18] width 173 height 16
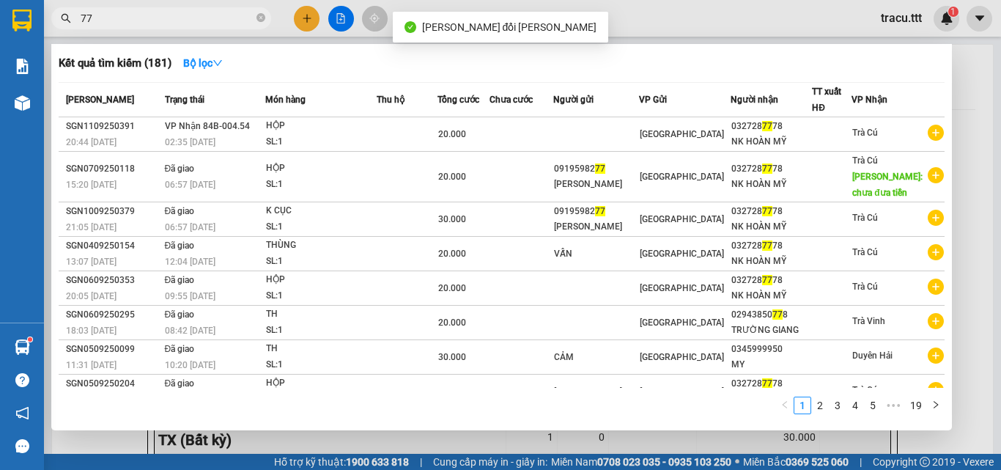
type input "7"
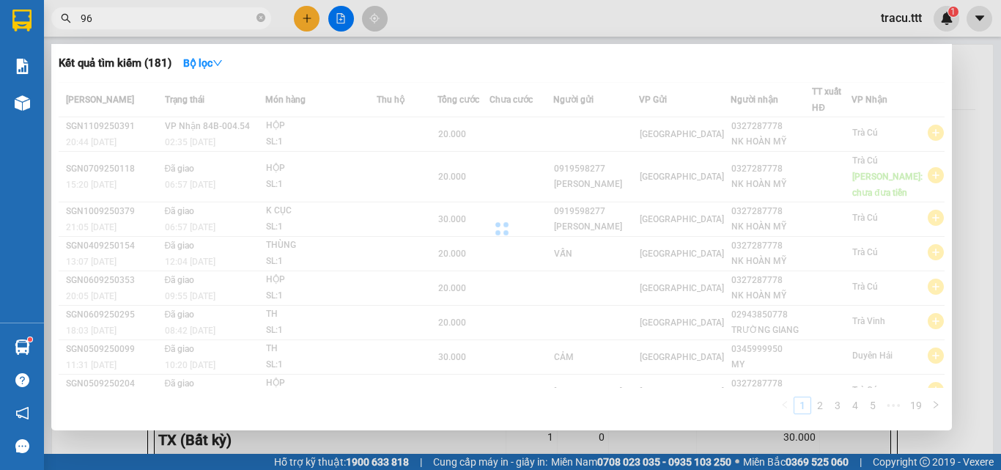
type input "9"
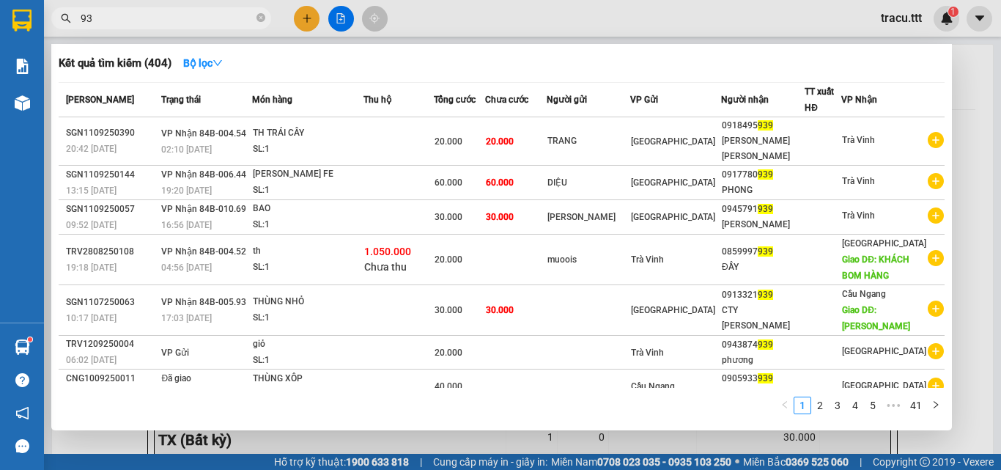
type input "9"
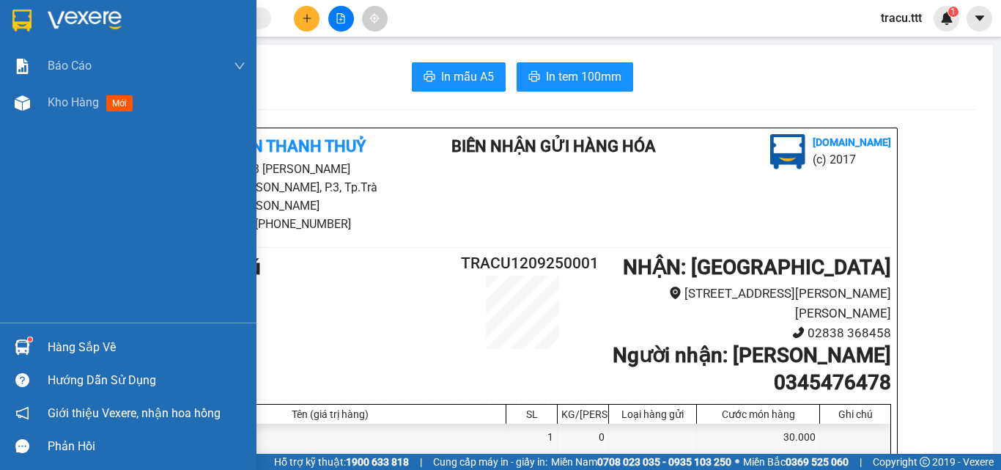
click at [25, 16] on img at bounding box center [21, 21] width 19 height 22
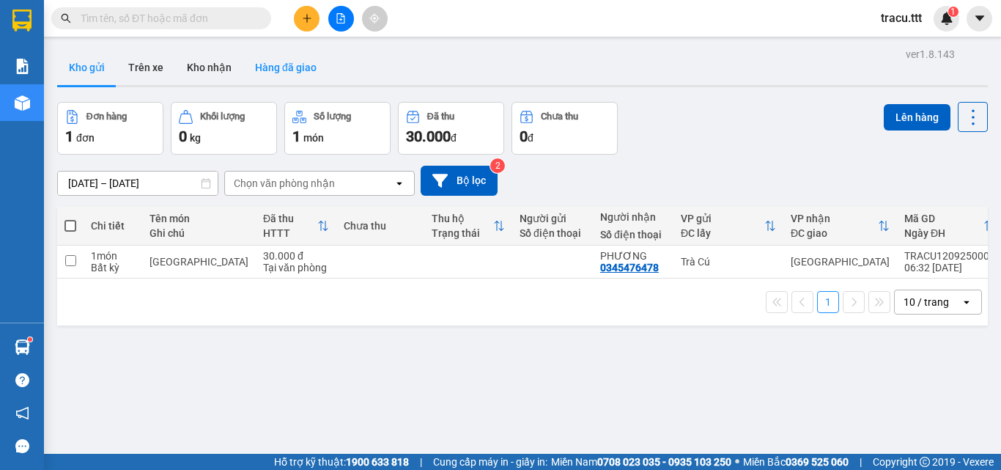
click at [271, 68] on button "Hàng đã giao" at bounding box center [285, 67] width 85 height 35
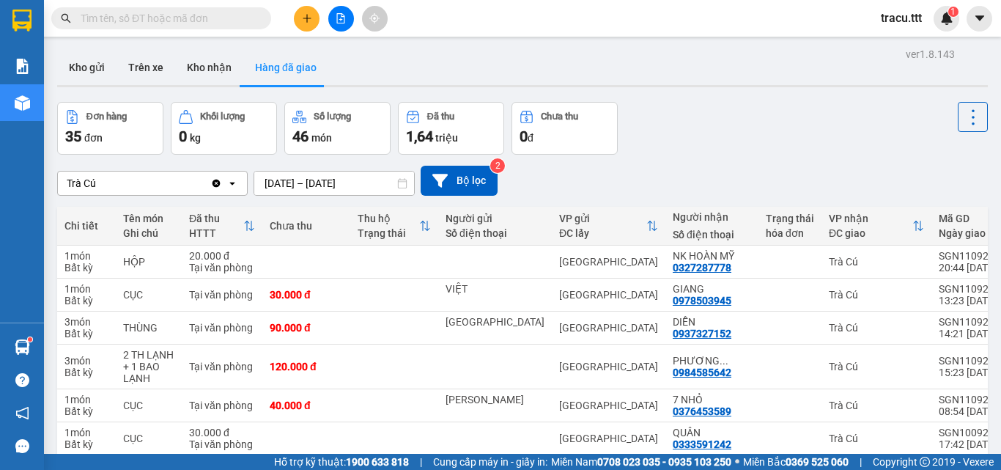
click at [174, 21] on input "text" at bounding box center [167, 18] width 173 height 16
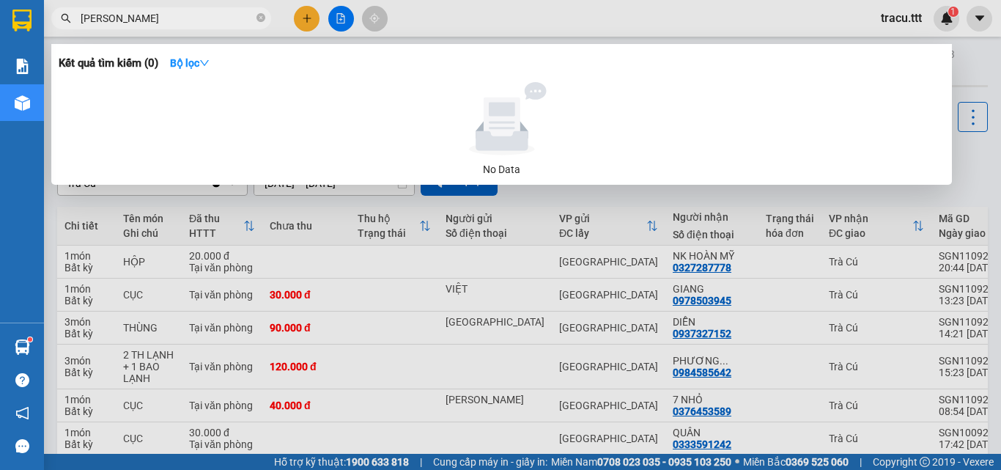
click at [185, 17] on input "PHƯƠNG TRANG" at bounding box center [167, 18] width 173 height 16
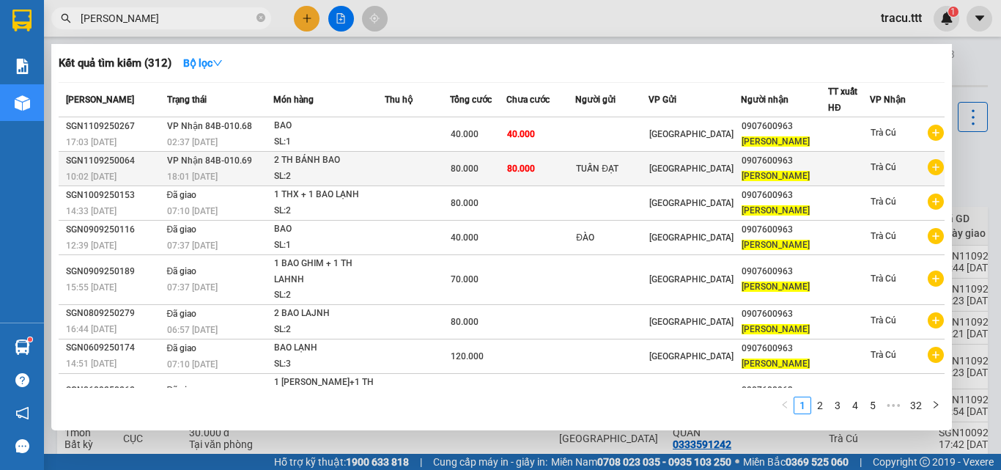
type input "PHƯƠNG TRANG"
click at [357, 167] on div "2 TH BÁNH BAO" at bounding box center [329, 160] width 110 height 16
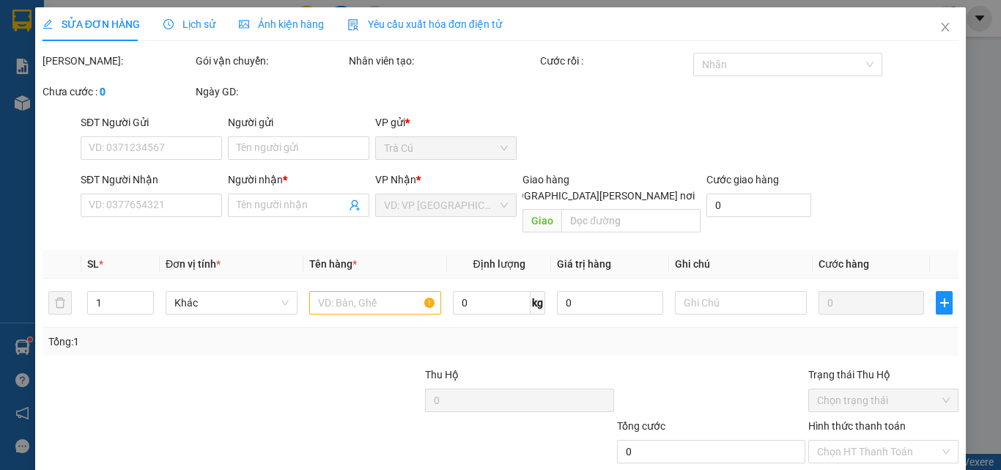
scroll to position [75, 0]
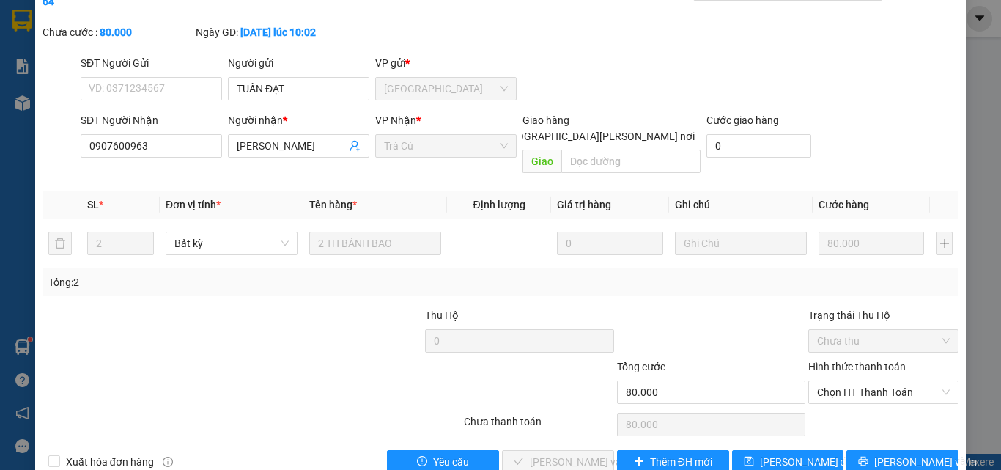
type input "TUẤN ĐẠT"
type input "0907600963"
type input "PHƯƠNG TRANG"
type input "80.000"
click at [861, 381] on span "Chọn HT Thanh Toán" at bounding box center [883, 392] width 133 height 22
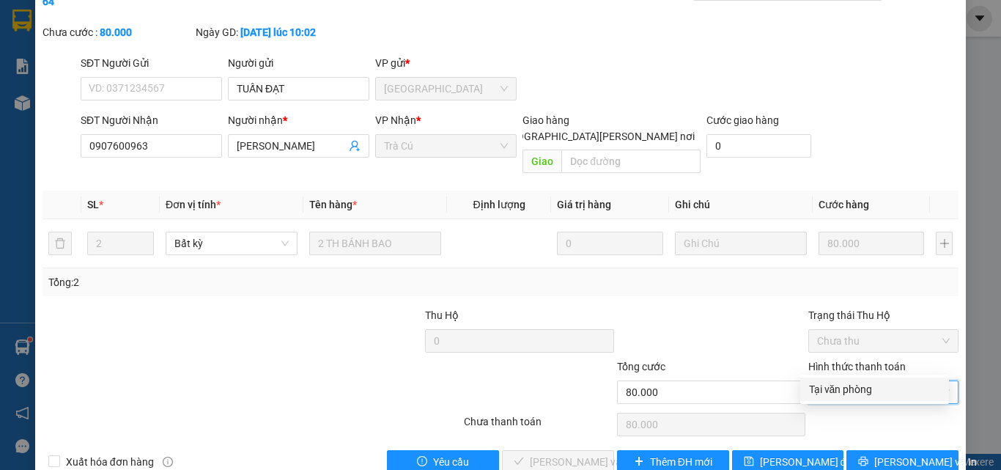
click at [846, 391] on div "Tại văn phòng" at bounding box center [874, 389] width 131 height 16
type input "0"
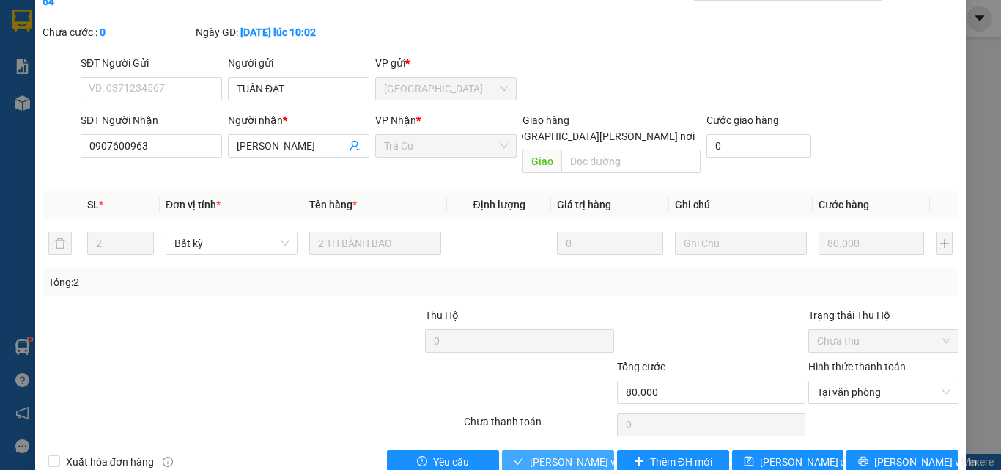
click at [558, 454] on span "Lưu và Giao hàng" at bounding box center [629, 462] width 198 height 16
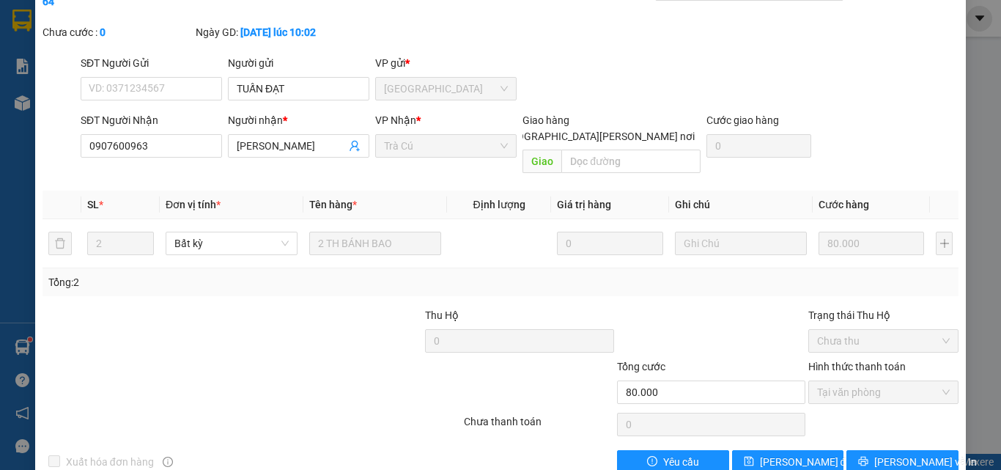
scroll to position [9, 0]
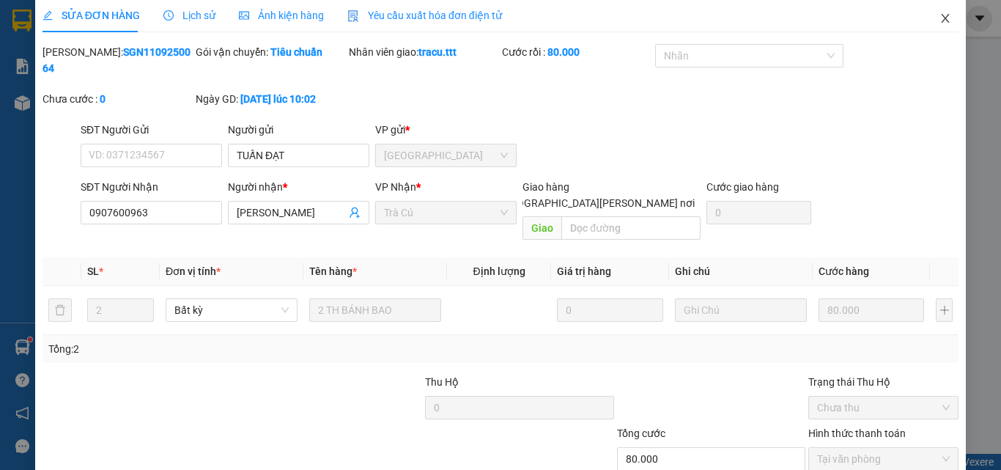
click at [942, 23] on icon "close" at bounding box center [946, 18] width 8 height 9
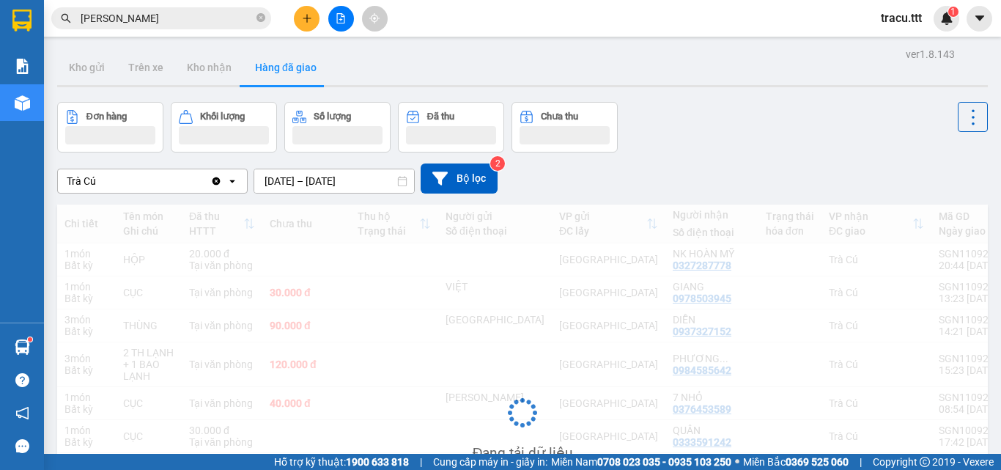
click at [179, 20] on input "PHƯƠNG TRANG" at bounding box center [167, 18] width 173 height 16
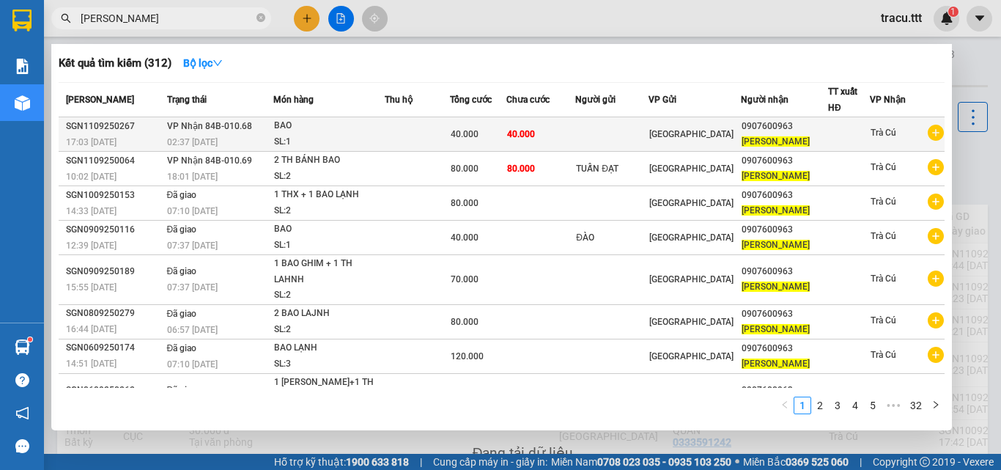
click at [607, 130] on td at bounding box center [611, 134] width 73 height 34
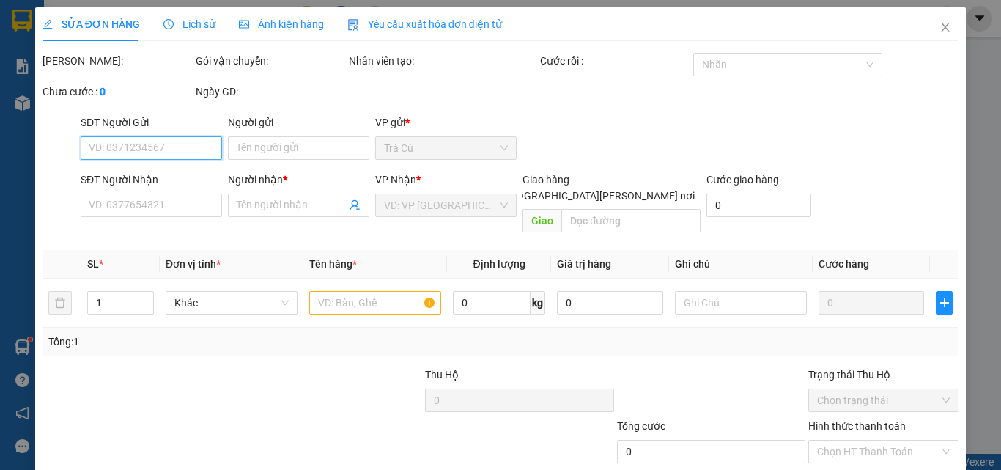
type input "0907600963"
type input "PHƯƠNG TRANG"
type input "40.000"
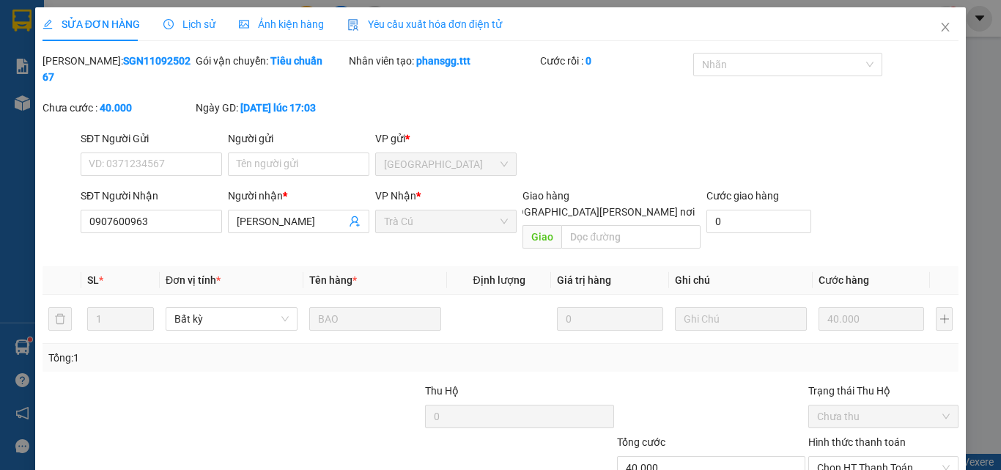
scroll to position [75, 0]
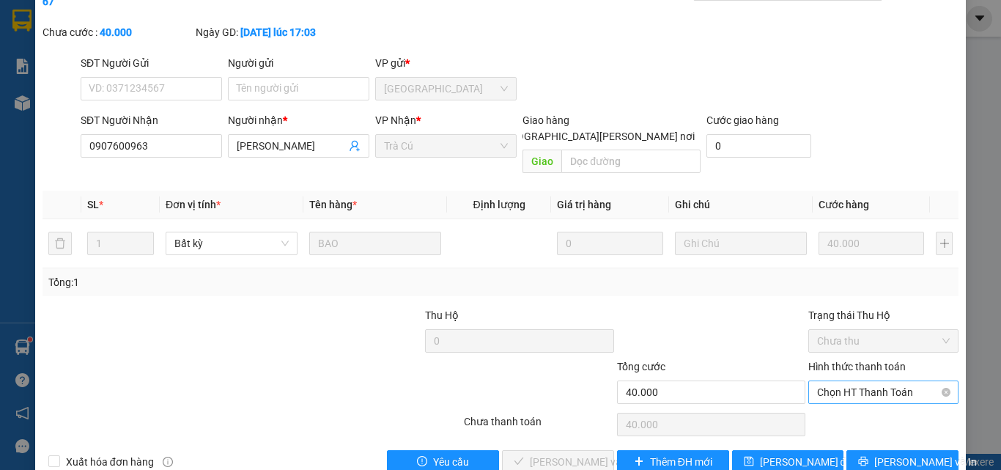
click at [891, 381] on span "Chọn HT Thanh Toán" at bounding box center [883, 392] width 133 height 22
click at [869, 383] on div "Tại văn phòng" at bounding box center [874, 389] width 131 height 16
type input "0"
click at [552, 454] on span "Lưu và Giao hàng" at bounding box center [629, 462] width 198 height 16
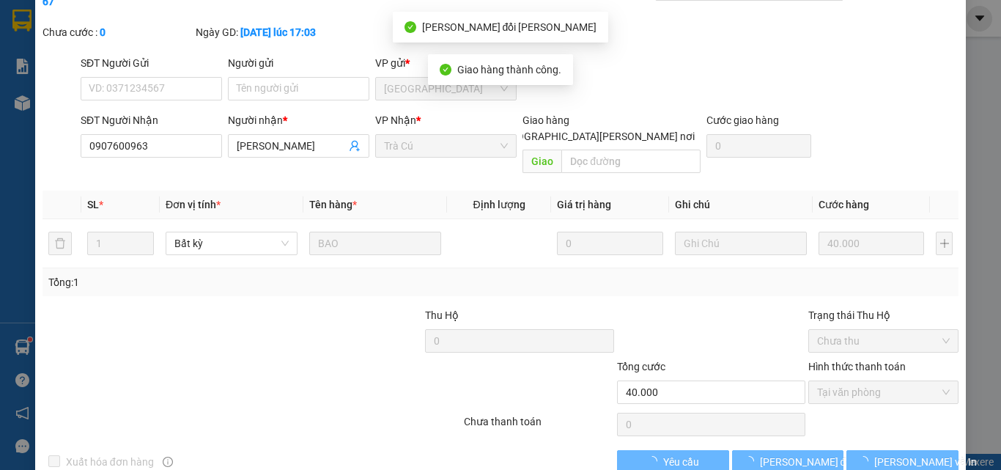
scroll to position [0, 0]
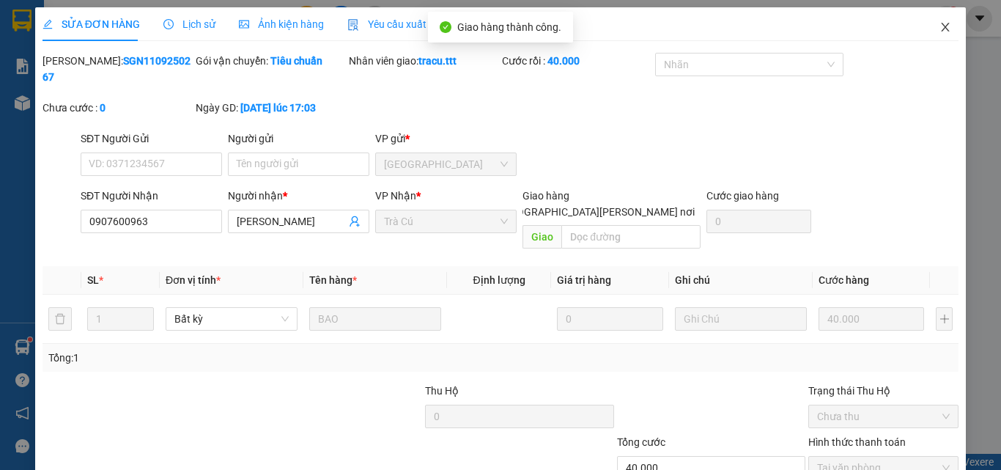
click at [939, 29] on icon "close" at bounding box center [945, 27] width 12 height 12
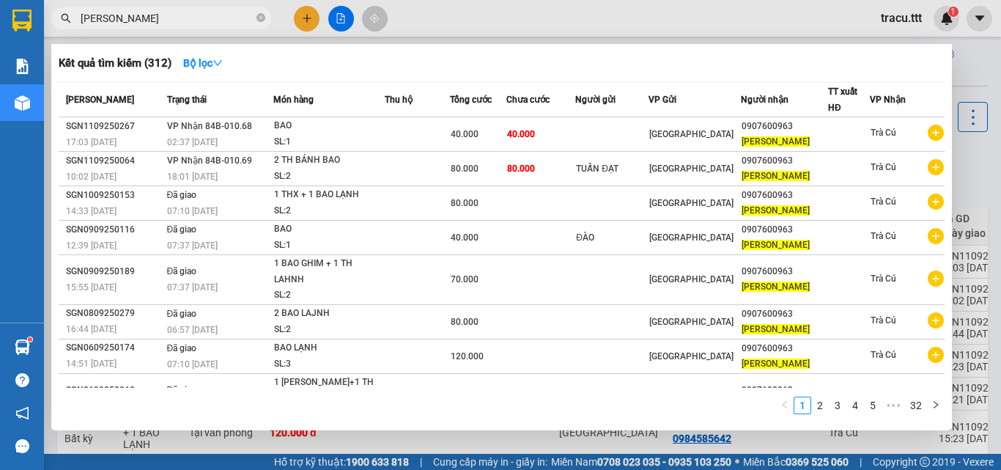
click at [196, 15] on input "PHƯƠNG TRANG" at bounding box center [167, 18] width 173 height 16
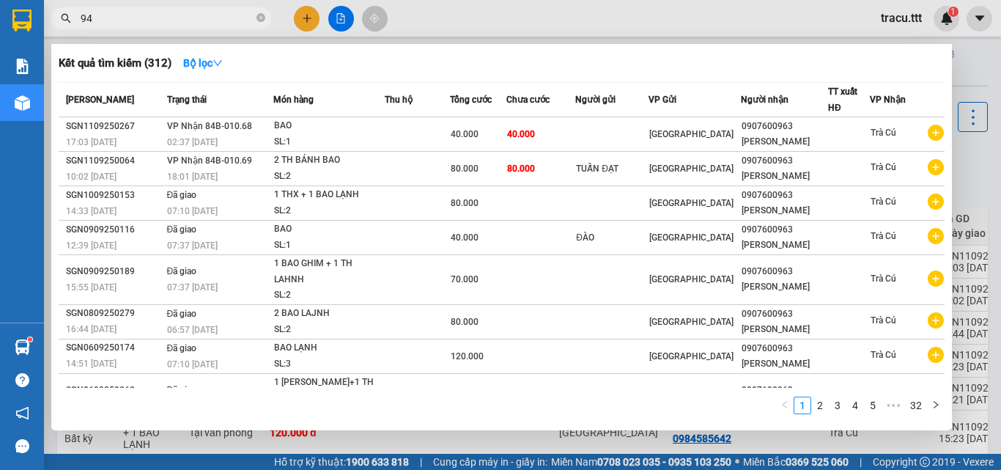
type input "945"
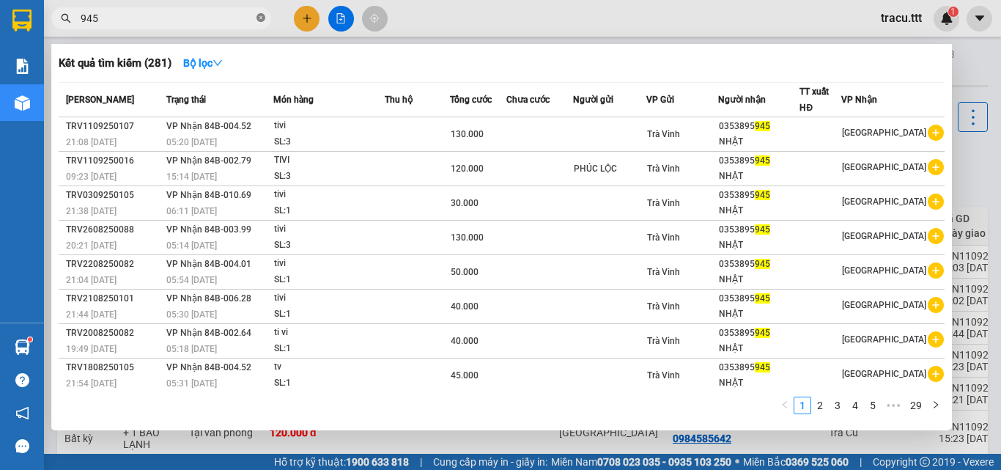
click at [261, 17] on icon "close-circle" at bounding box center [260, 17] width 9 height 9
type input "03945"
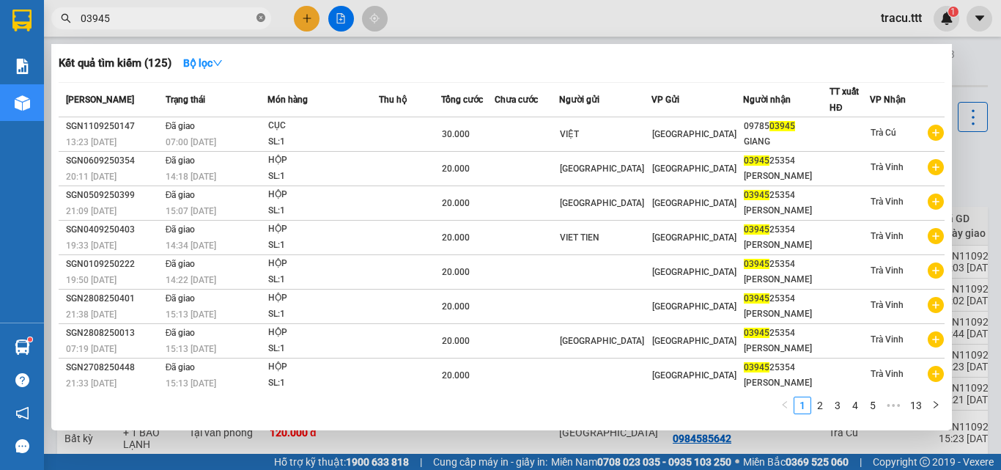
click at [260, 23] on span at bounding box center [260, 19] width 9 height 14
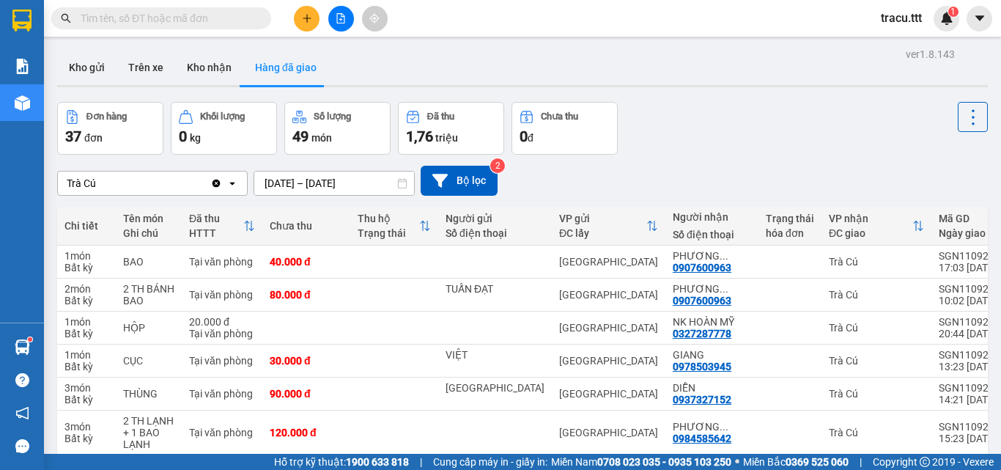
click at [214, 18] on input "text" at bounding box center [167, 18] width 173 height 16
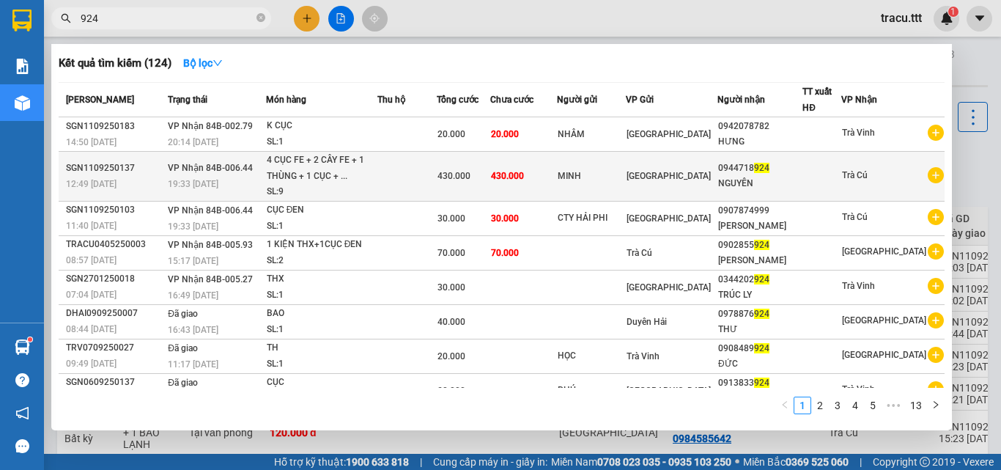
type input "924"
click at [490, 188] on td "430.000" at bounding box center [463, 177] width 53 height 50
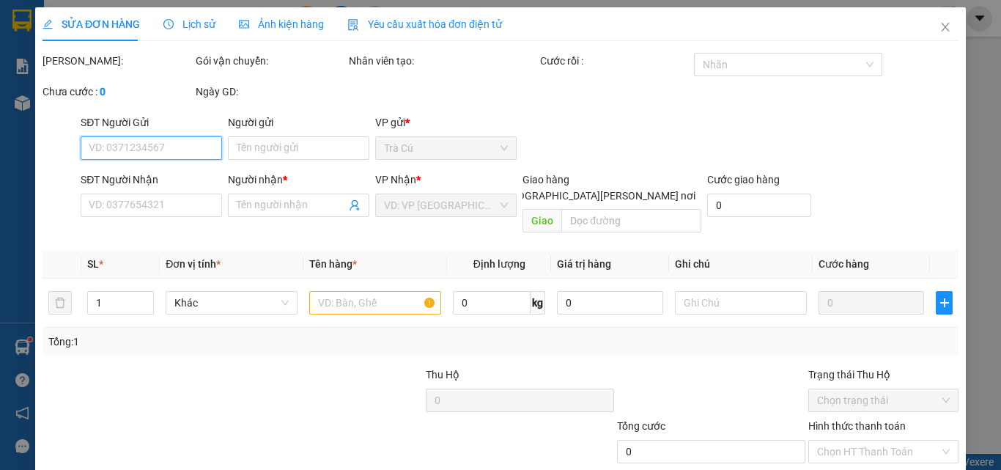
type input "MINH"
type input "0944718924"
type input "NGUYÊN"
type input "430.000"
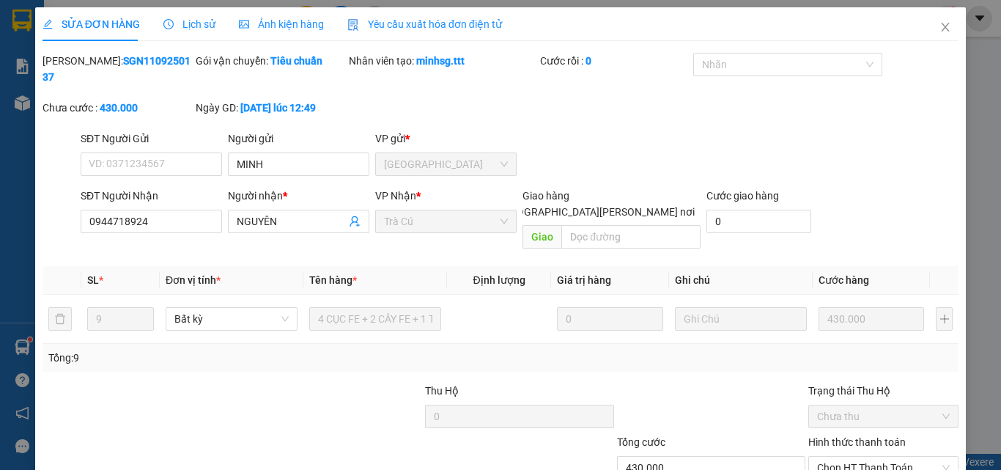
scroll to position [75, 0]
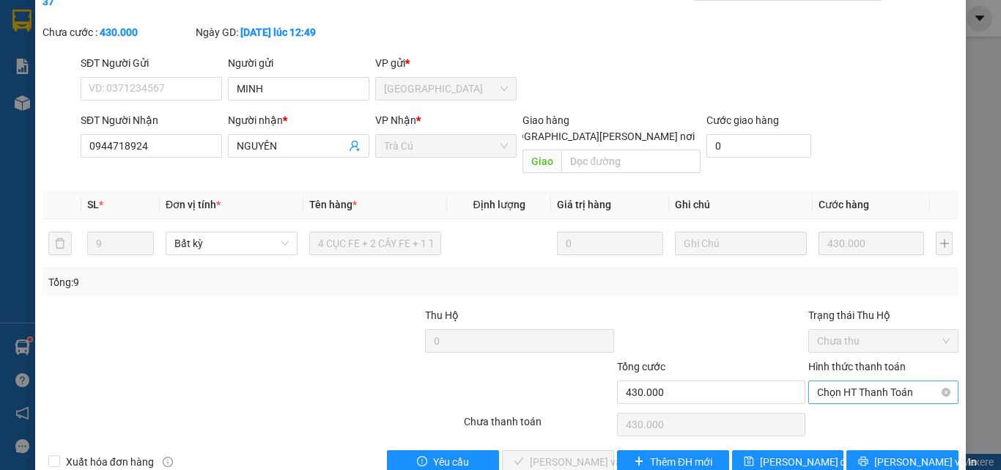
click at [881, 381] on span "Chọn HT Thanh Toán" at bounding box center [883, 392] width 133 height 22
click at [849, 393] on div "Tại văn phòng" at bounding box center [874, 389] width 131 height 16
type input "0"
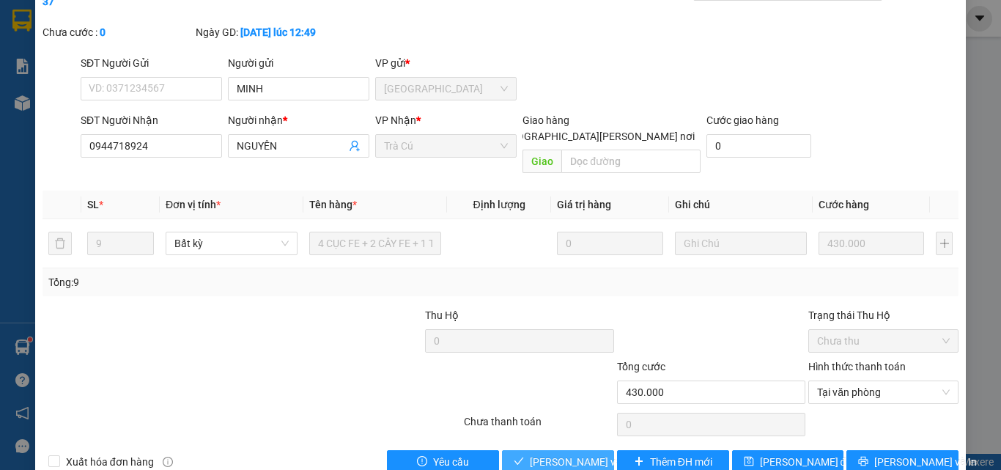
click at [563, 454] on span "Lưu và Giao hàng" at bounding box center [629, 462] width 198 height 16
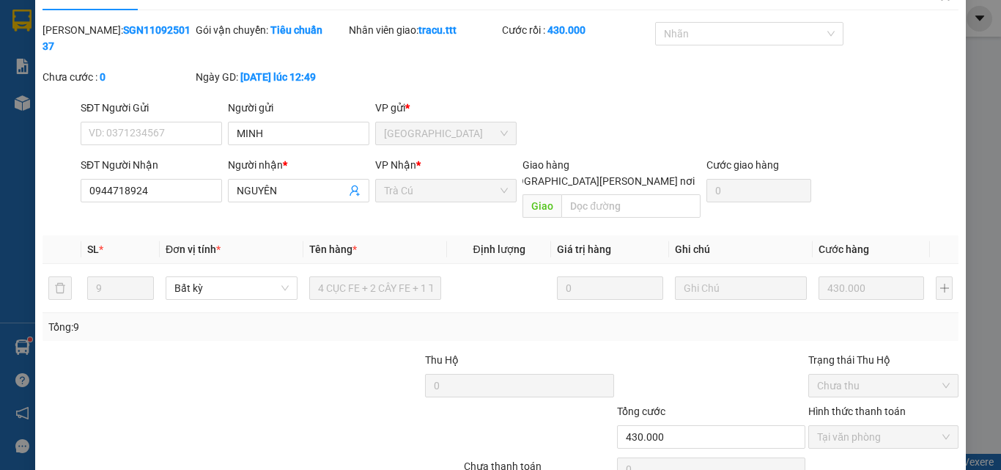
scroll to position [0, 0]
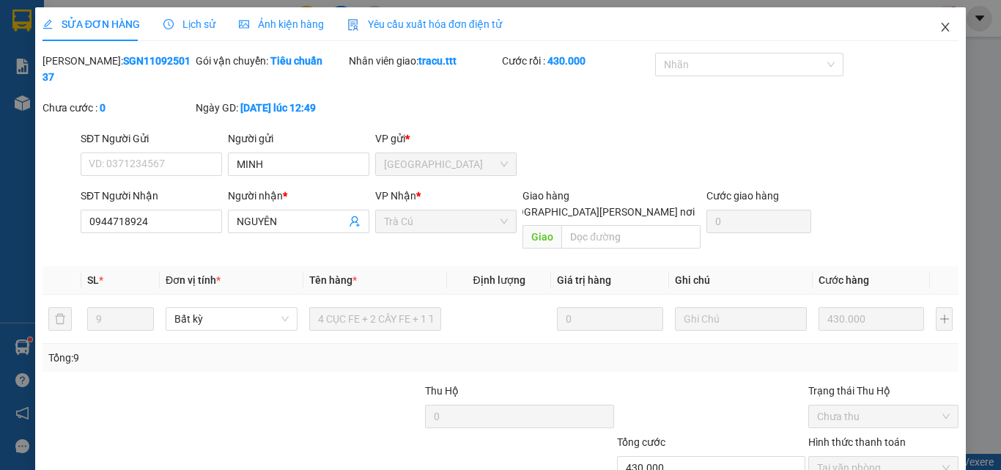
click at [939, 29] on icon "close" at bounding box center [945, 27] width 12 height 12
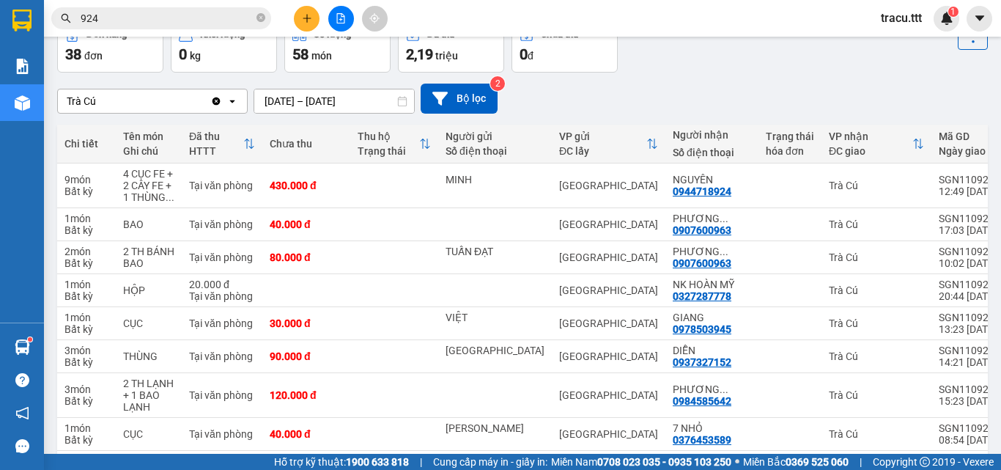
scroll to position [88, 0]
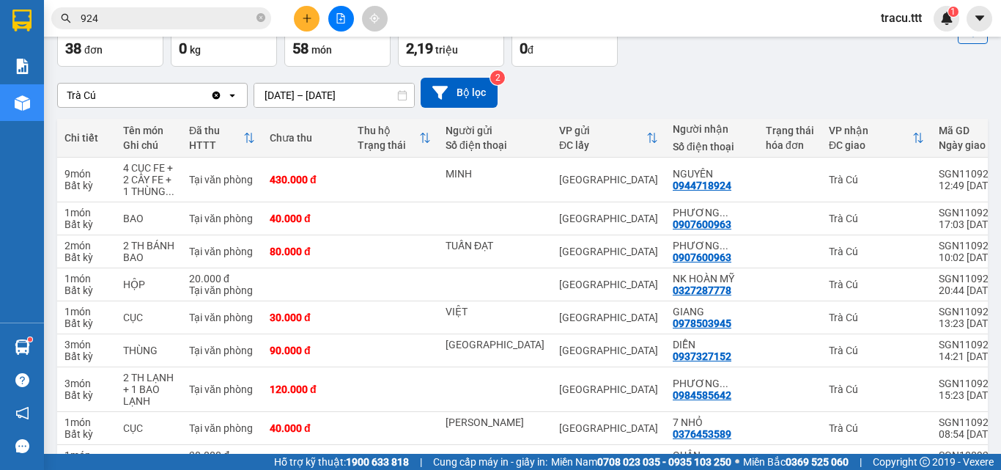
click at [227, 21] on input "924" at bounding box center [167, 18] width 173 height 16
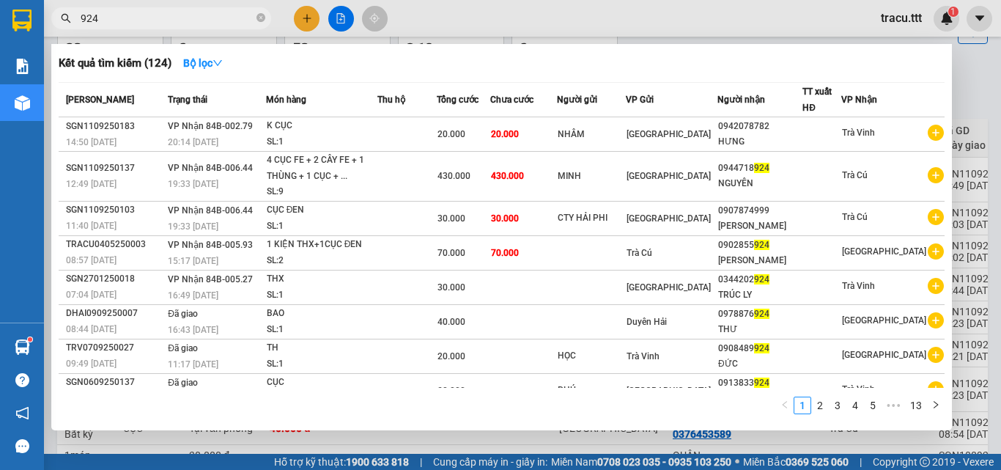
click at [227, 21] on input "924" at bounding box center [167, 18] width 173 height 16
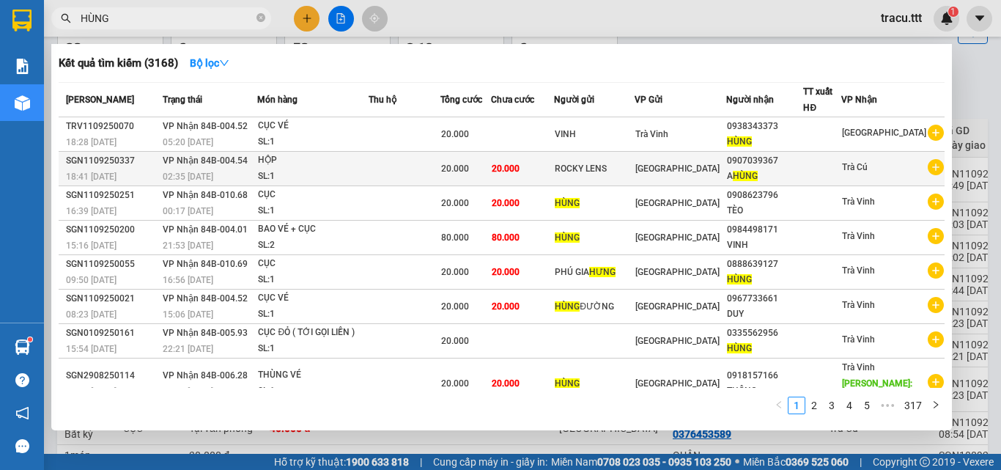
type input "HÙNG"
click at [681, 174] on div "[GEOGRAPHIC_DATA]" at bounding box center [680, 168] width 90 height 16
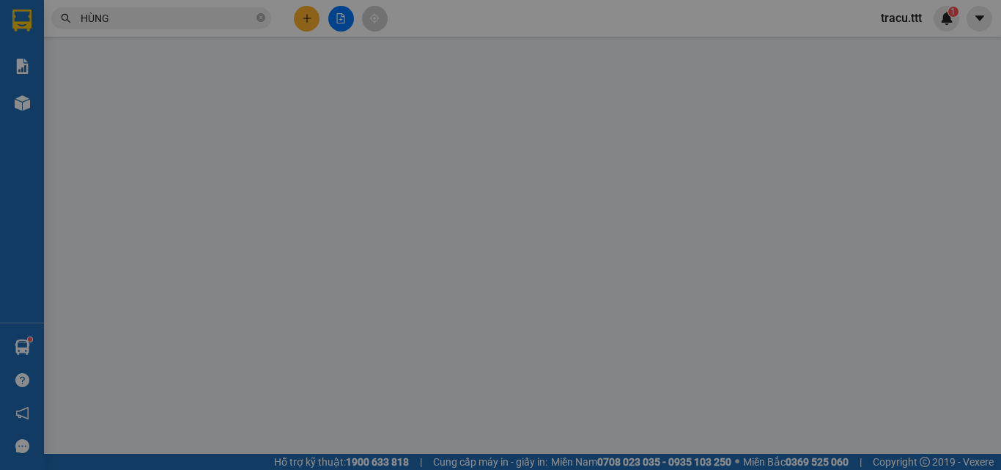
type input "ROCKY LENS"
type input "0907039367"
type input "A HÙNG"
type input "20.000"
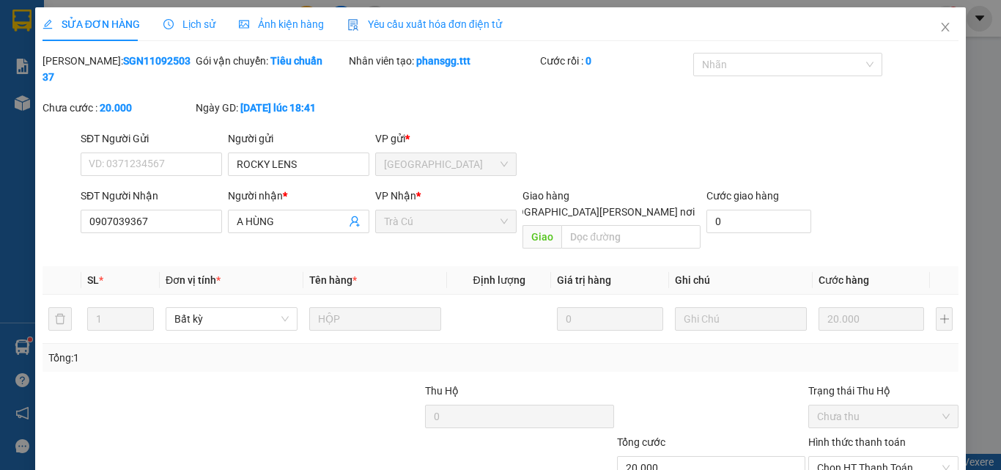
scroll to position [75, 0]
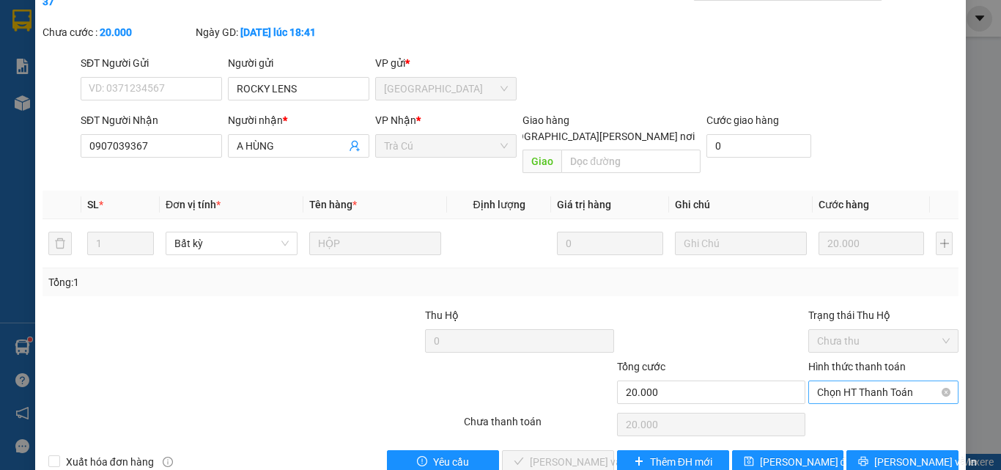
click at [853, 381] on span "Chọn HT Thanh Toán" at bounding box center [883, 392] width 133 height 22
click at [834, 391] on div "Tại văn phòng" at bounding box center [874, 389] width 131 height 16
type input "0"
click at [569, 454] on span "Lưu và Giao hàng" at bounding box center [629, 462] width 198 height 16
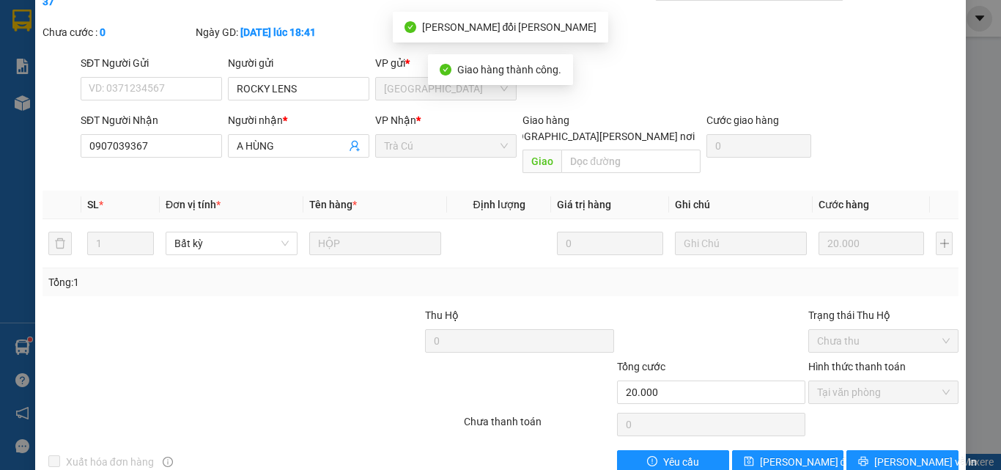
scroll to position [0, 0]
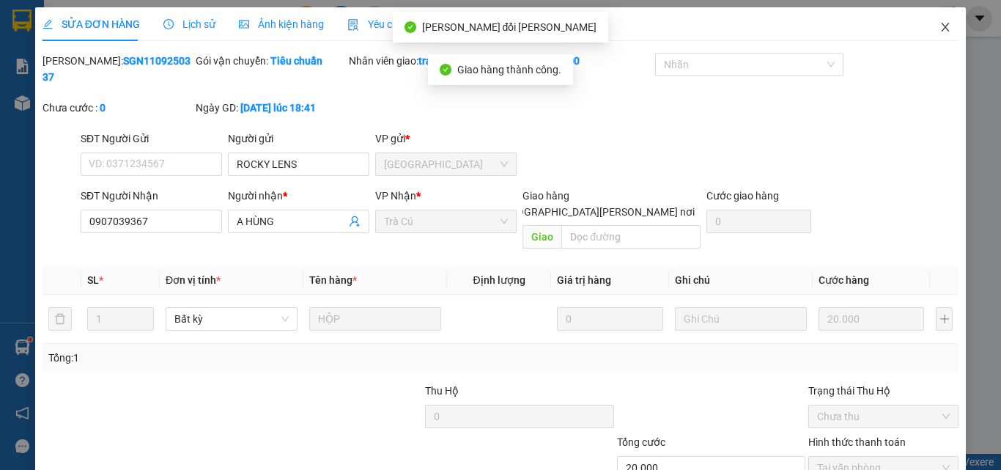
click at [942, 31] on icon "close" at bounding box center [946, 27] width 8 height 9
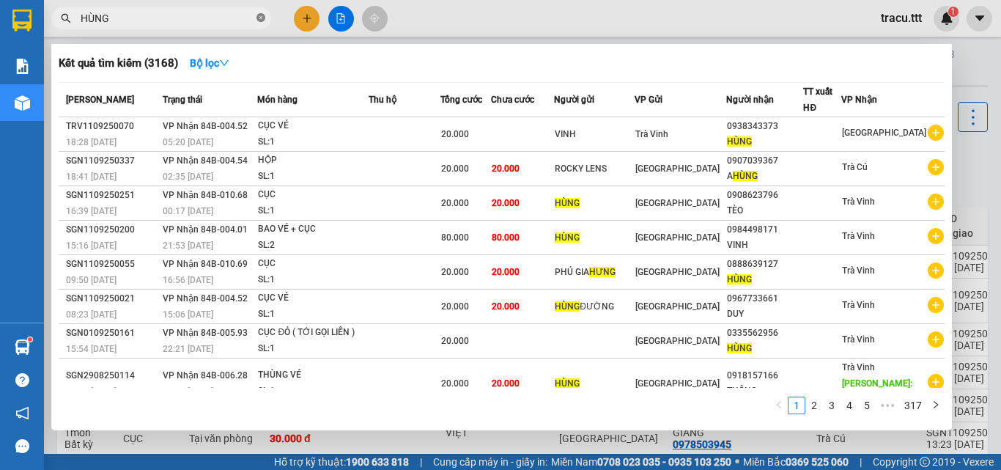
click at [259, 20] on icon "close-circle" at bounding box center [260, 17] width 9 height 9
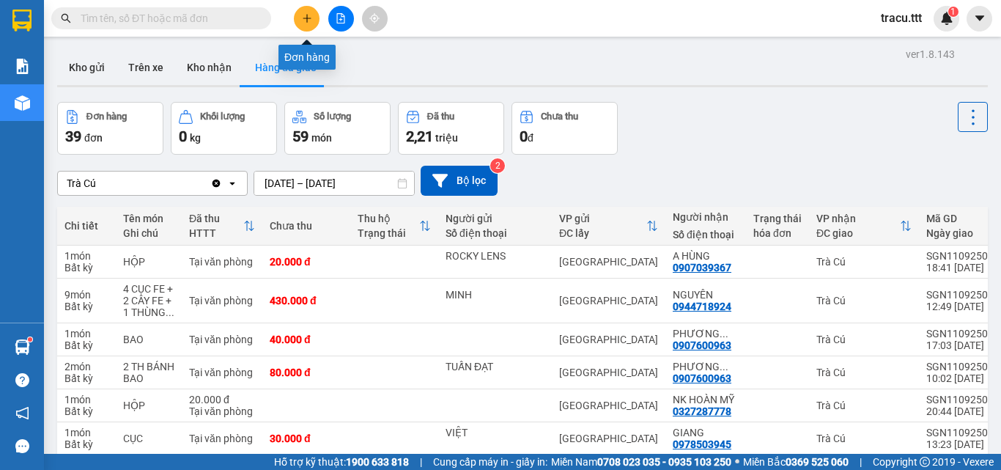
click at [308, 24] on button at bounding box center [307, 19] width 26 height 26
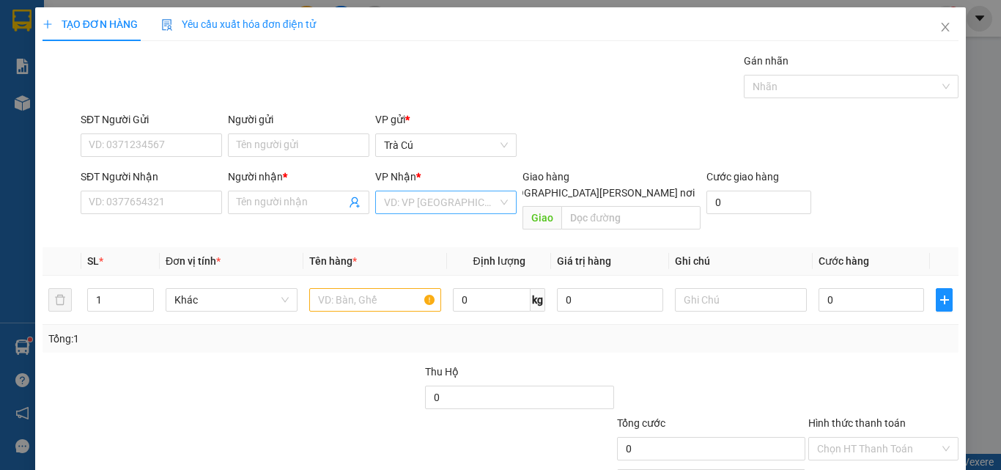
click at [401, 204] on input "search" at bounding box center [441, 202] width 114 height 22
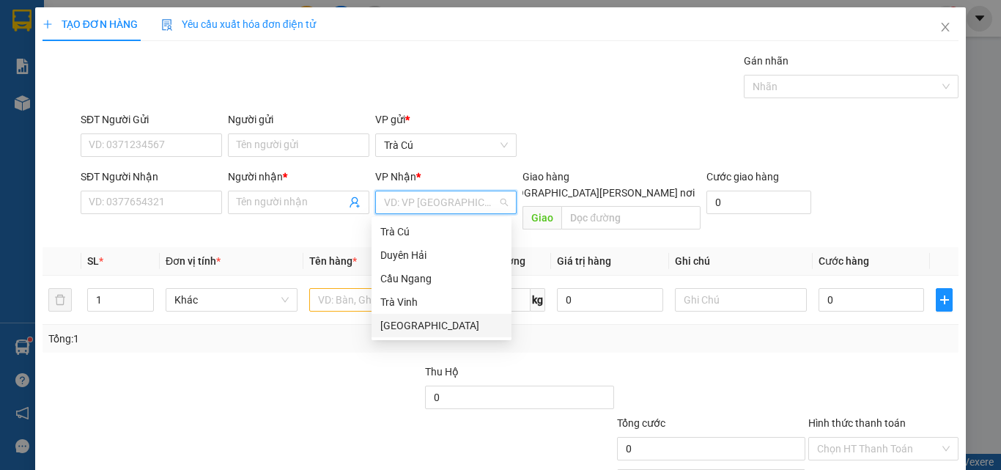
click at [413, 328] on div "[GEOGRAPHIC_DATA]" at bounding box center [441, 325] width 122 height 16
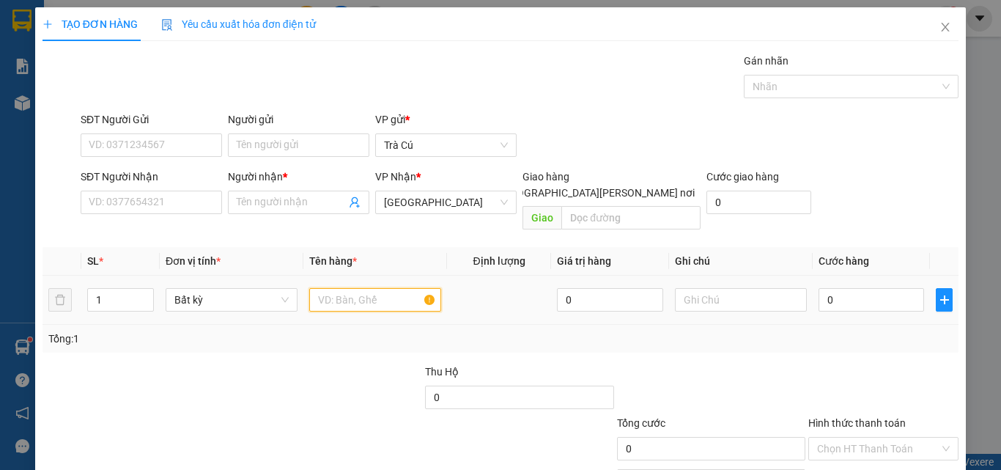
drag, startPoint x: 374, startPoint y: 289, endPoint x: 384, endPoint y: 292, distance: 10.5
click at [376, 291] on input "text" at bounding box center [375, 299] width 132 height 23
type input "THÙNG"
click at [865, 288] on input "0" at bounding box center [871, 299] width 106 height 23
type input "3"
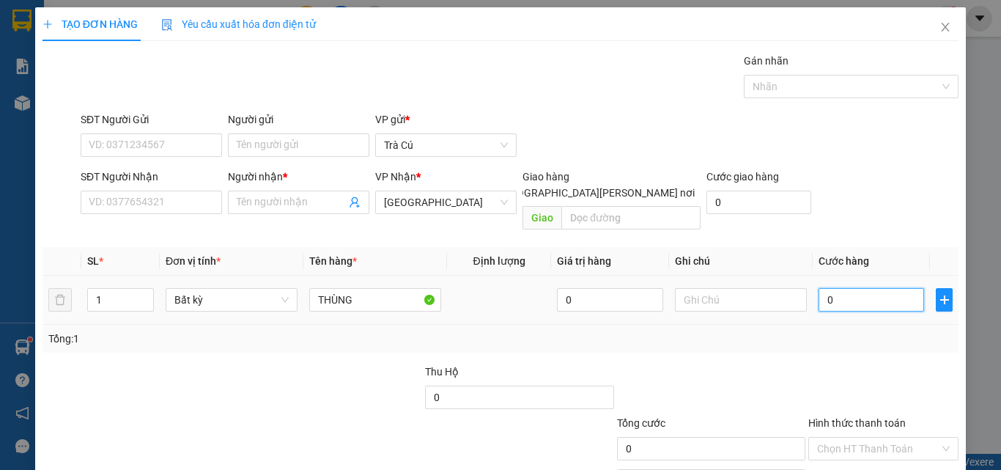
type input "3"
type input "30"
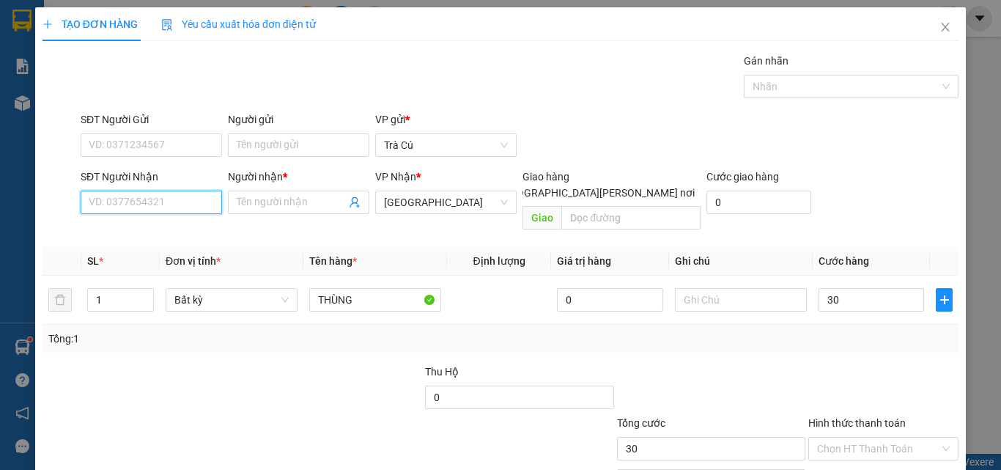
type input "30.000"
click at [168, 212] on input "SĐT Người Nhận" at bounding box center [151, 202] width 141 height 23
type input "0353183334"
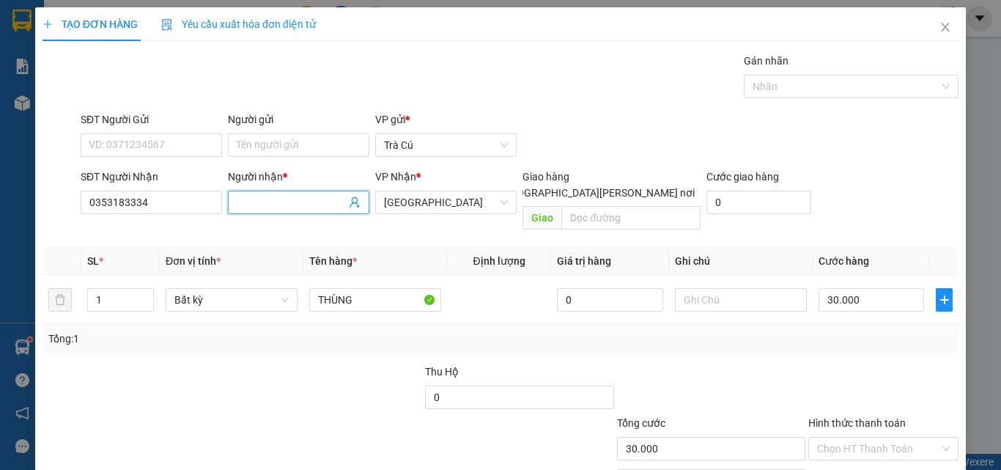
click at [256, 202] on input "Người nhận *" at bounding box center [291, 202] width 109 height 16
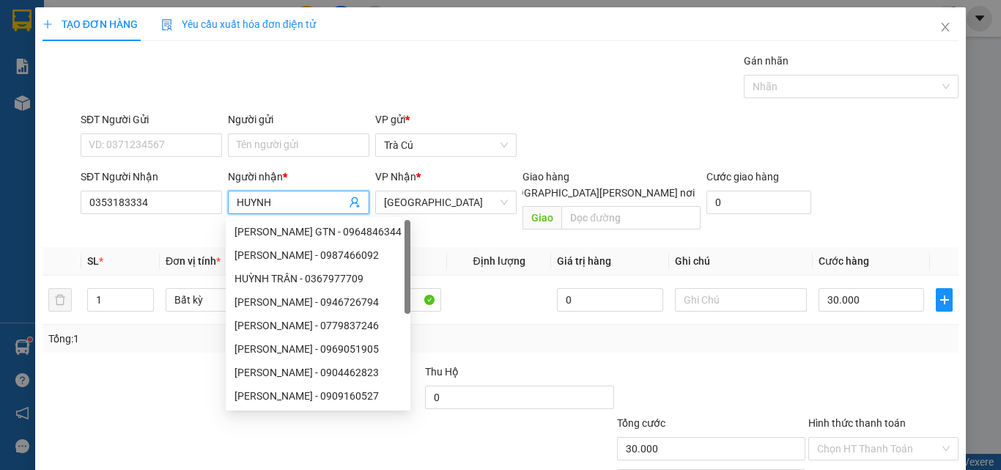
type input "HUYNH"
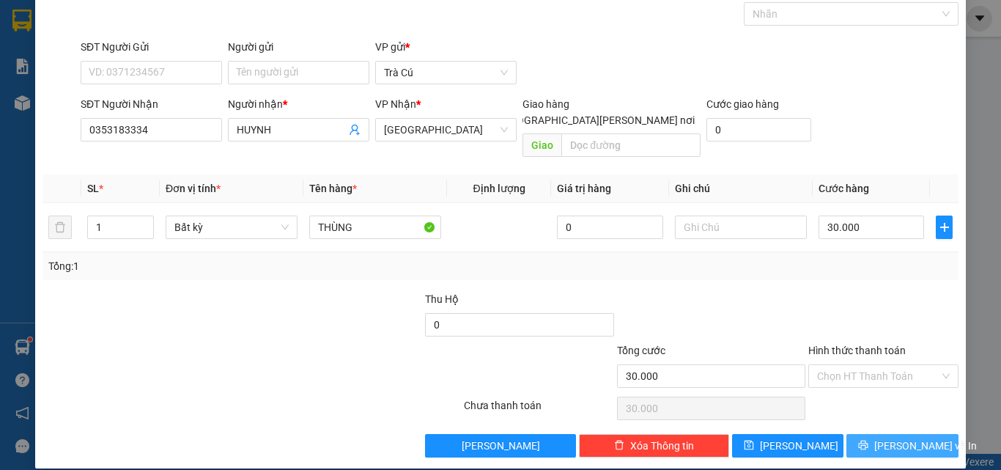
click at [897, 437] on span "Lưu và In" at bounding box center [925, 445] width 103 height 16
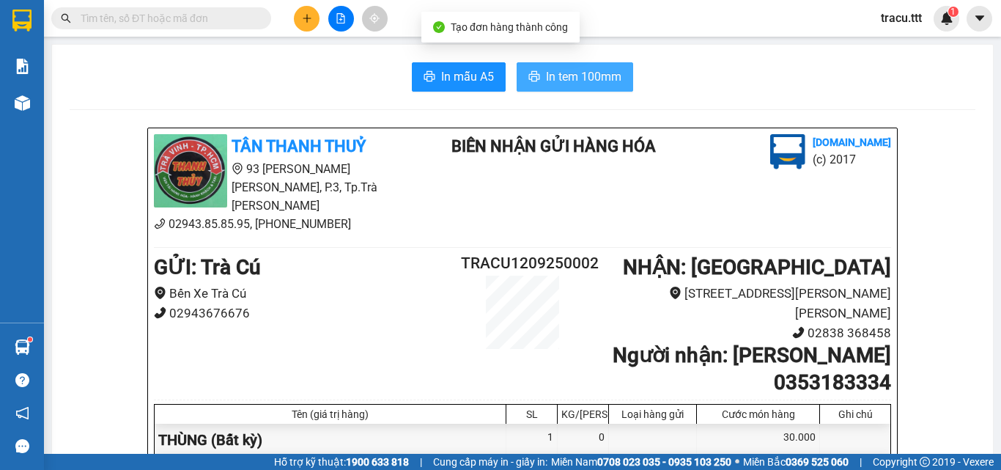
click at [579, 83] on span "In tem 100mm" at bounding box center [583, 76] width 75 height 18
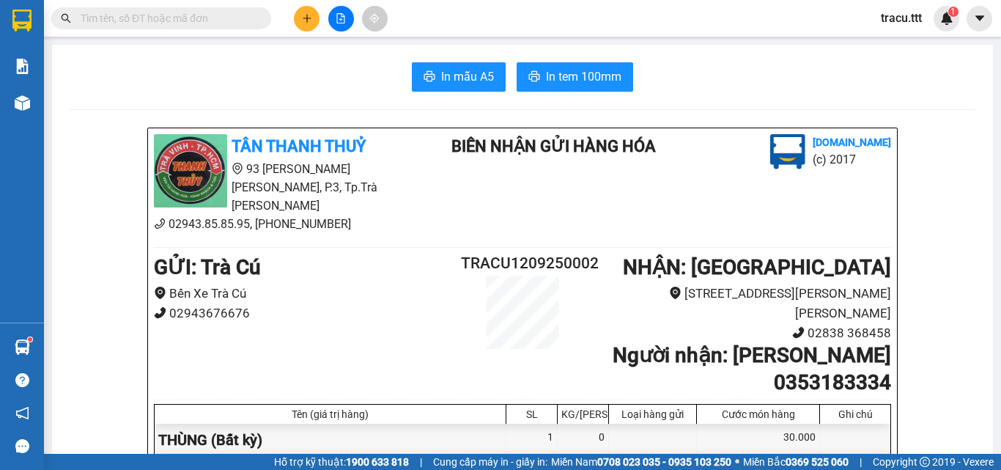
click at [244, 23] on input "text" at bounding box center [167, 18] width 173 height 16
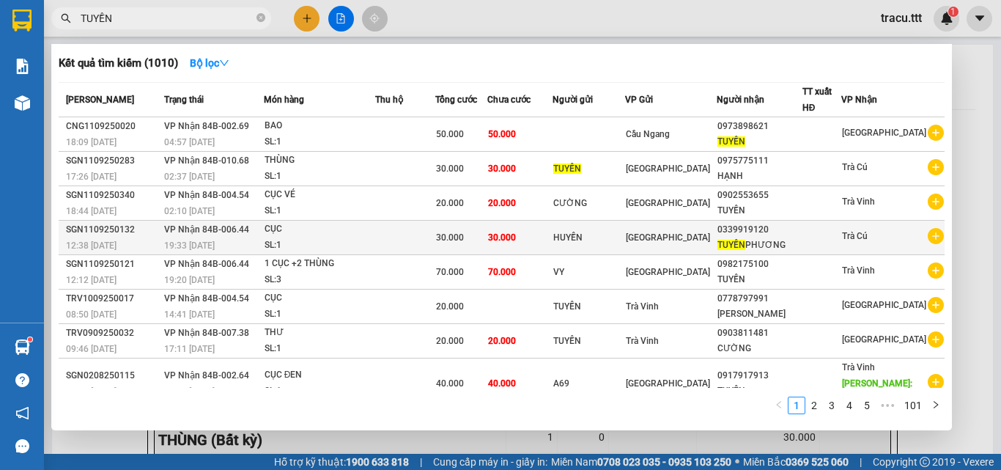
type input "TUYỀN"
click at [625, 249] on td "HUYỀN" at bounding box center [588, 238] width 73 height 34
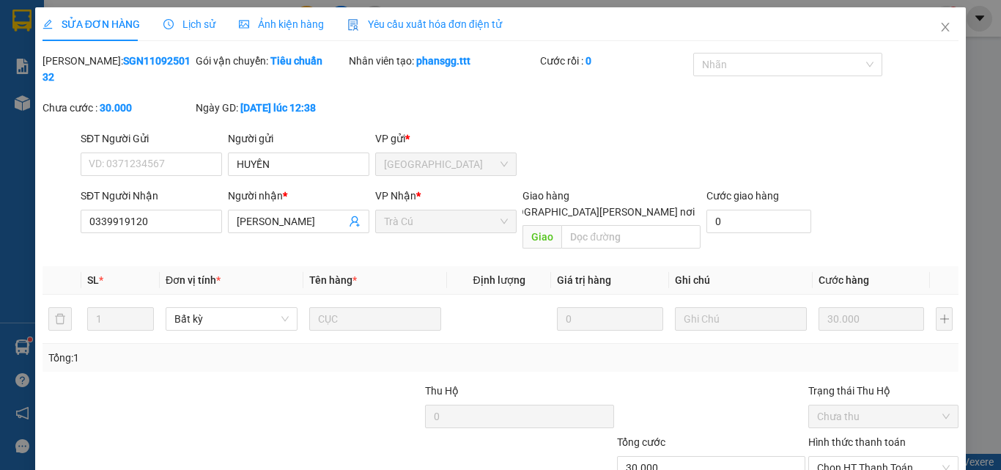
type input "HUYỀN"
type input "0339919120"
type input "TUYỀN PHƯƠNG"
type input "30.000"
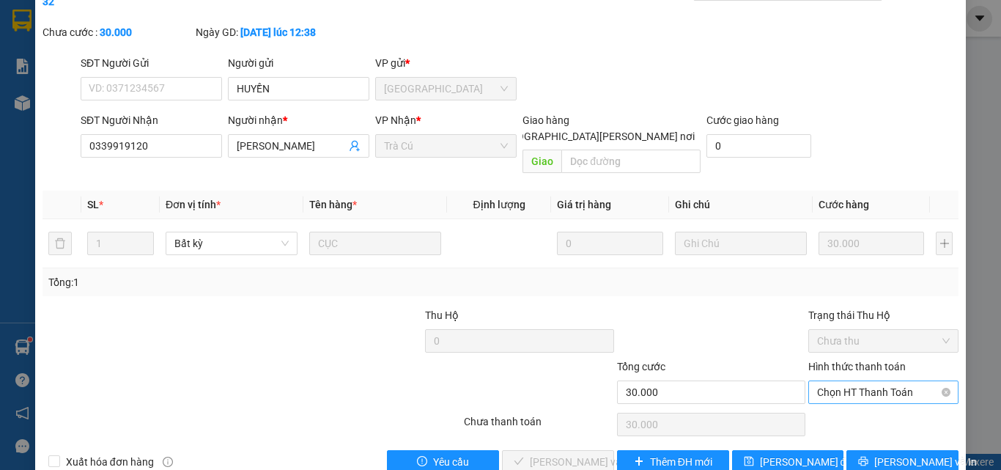
click at [908, 381] on span "Chọn HT Thanh Toán" at bounding box center [883, 392] width 133 height 22
click at [859, 396] on div "Tại văn phòng" at bounding box center [874, 389] width 131 height 16
type input "0"
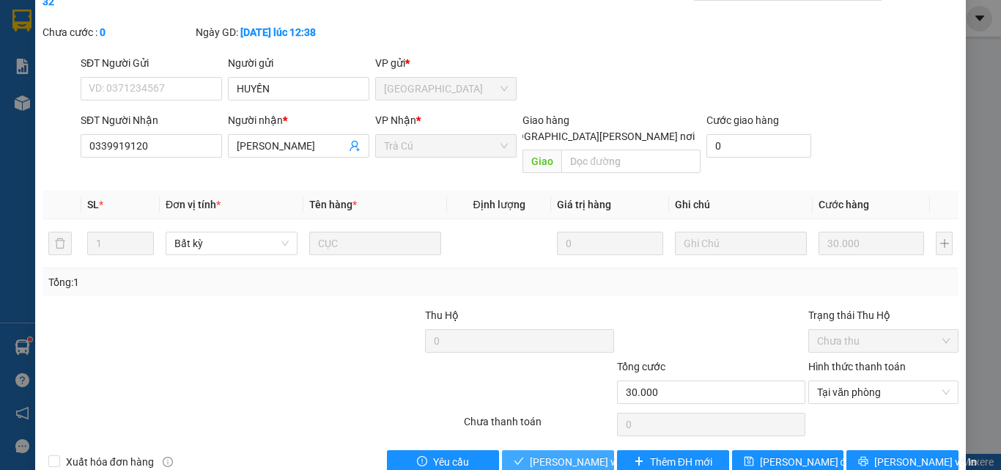
click at [578, 454] on span "Lưu và Giao hàng" at bounding box center [629, 462] width 198 height 16
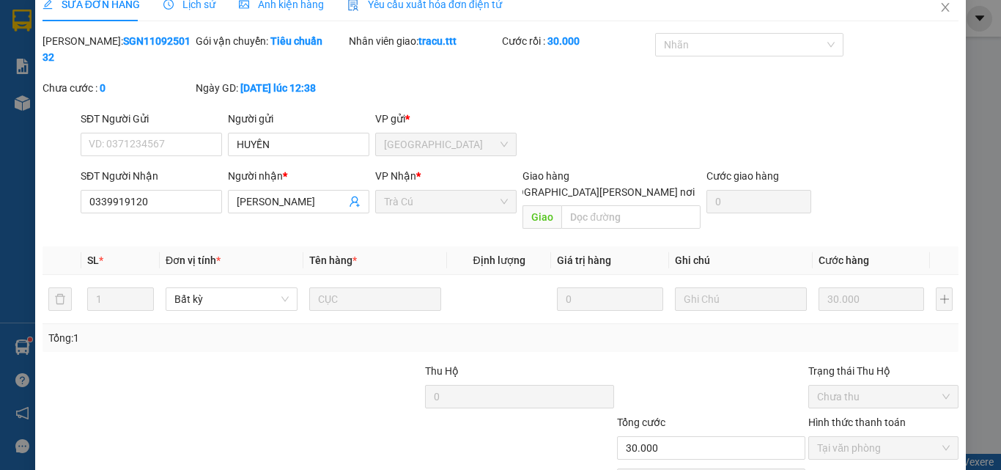
scroll to position [0, 0]
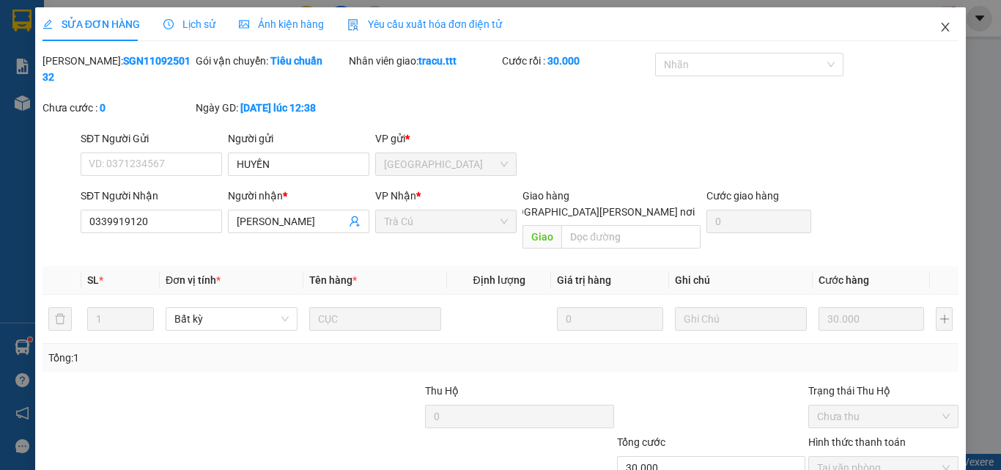
click at [941, 32] on span "Close" at bounding box center [945, 27] width 41 height 41
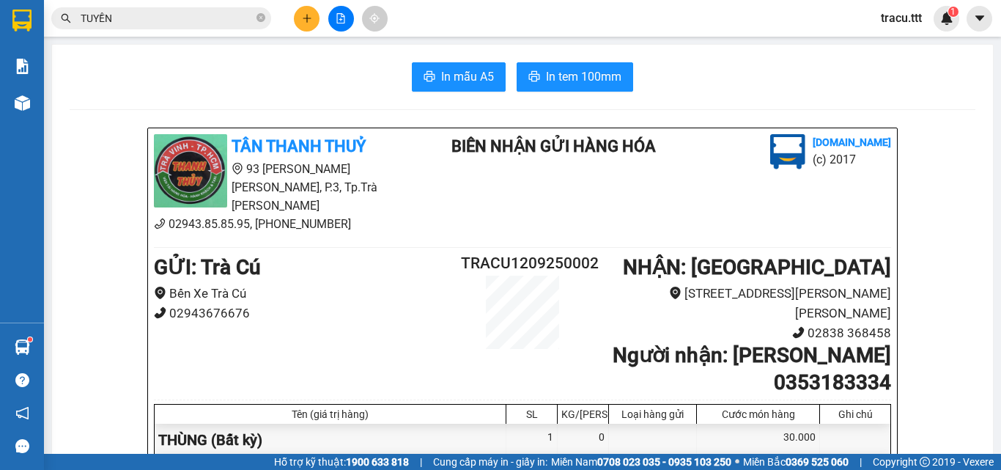
click at [133, 29] on span "TUYỀN" at bounding box center [161, 18] width 220 height 22
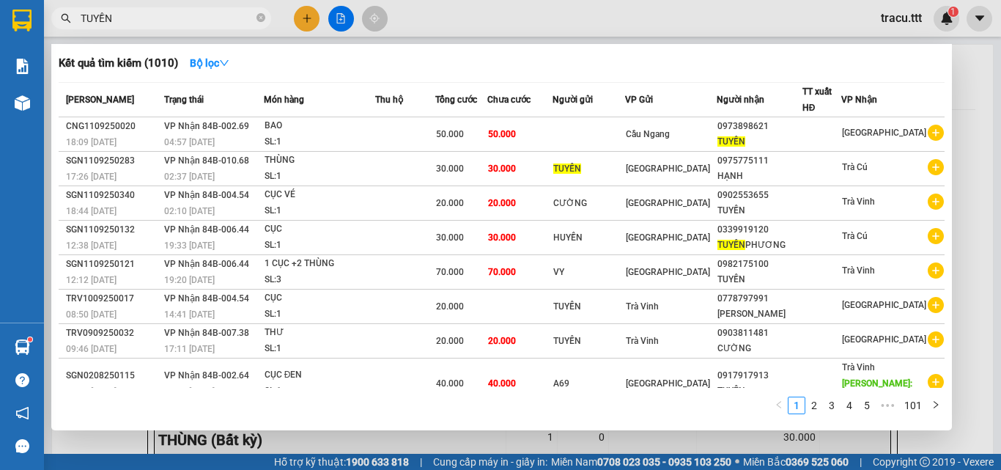
click at [133, 29] on span "TUYỀN" at bounding box center [161, 18] width 220 height 22
click at [133, 15] on input "TUYỀN" at bounding box center [167, 18] width 173 height 16
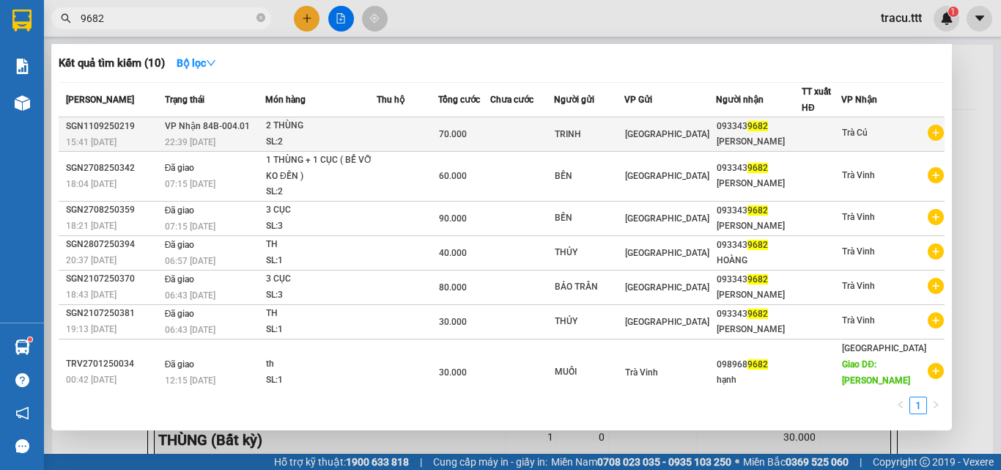
type input "9682"
click at [438, 142] on td at bounding box center [408, 134] width 62 height 34
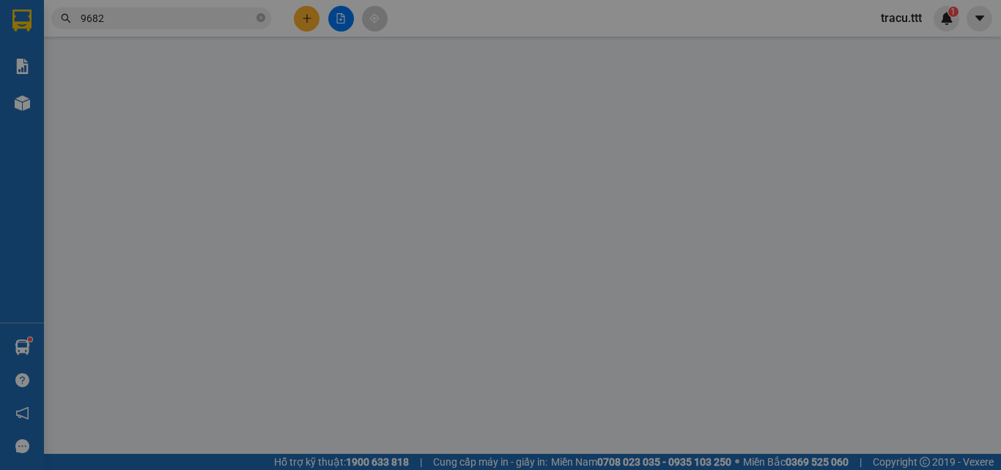
type input "TRINH"
type input "0933439682"
type input "[PERSON_NAME]"
type input "70.000"
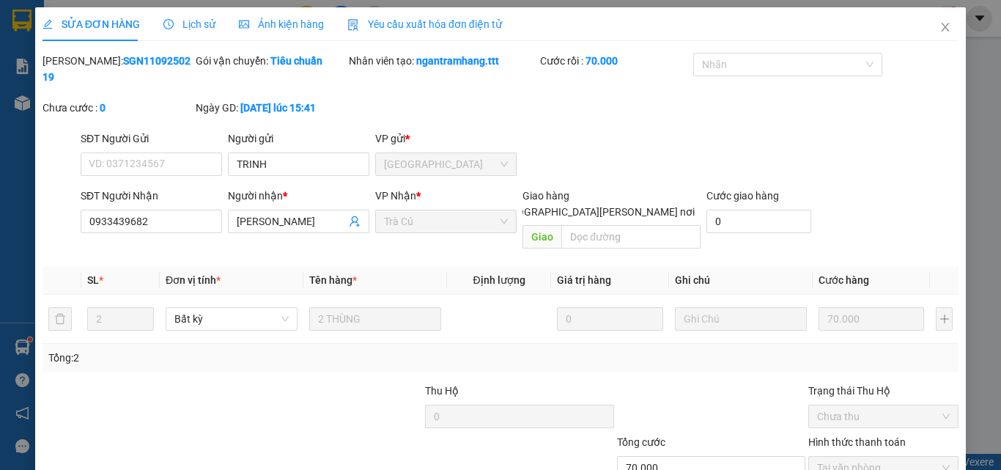
scroll to position [75, 0]
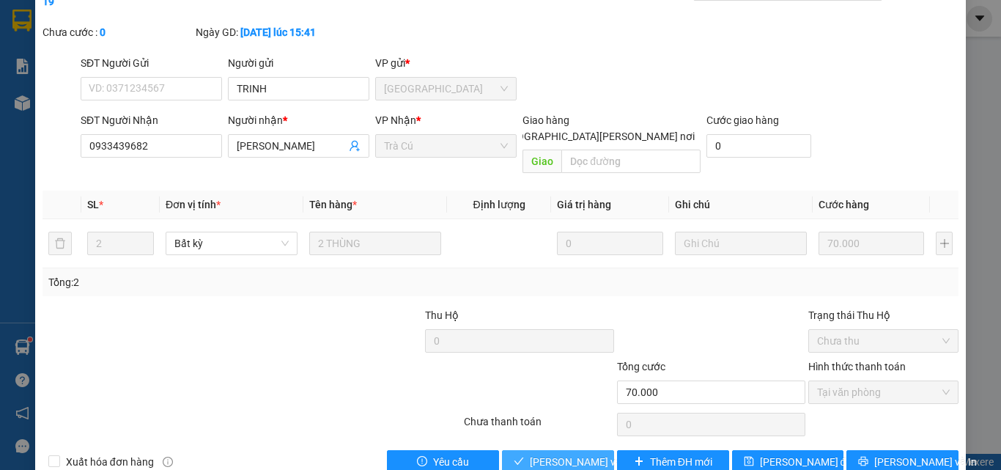
click at [574, 454] on span "Lưu và Giao hàng" at bounding box center [629, 462] width 198 height 16
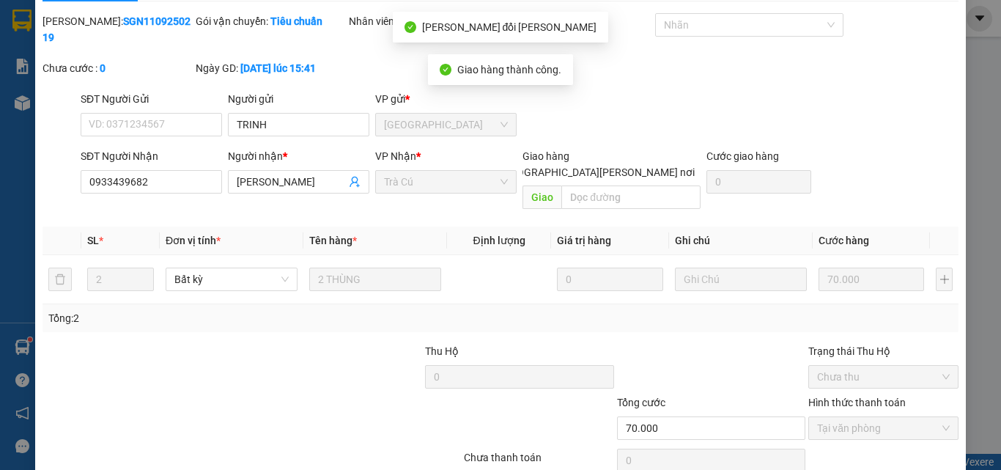
scroll to position [12, 0]
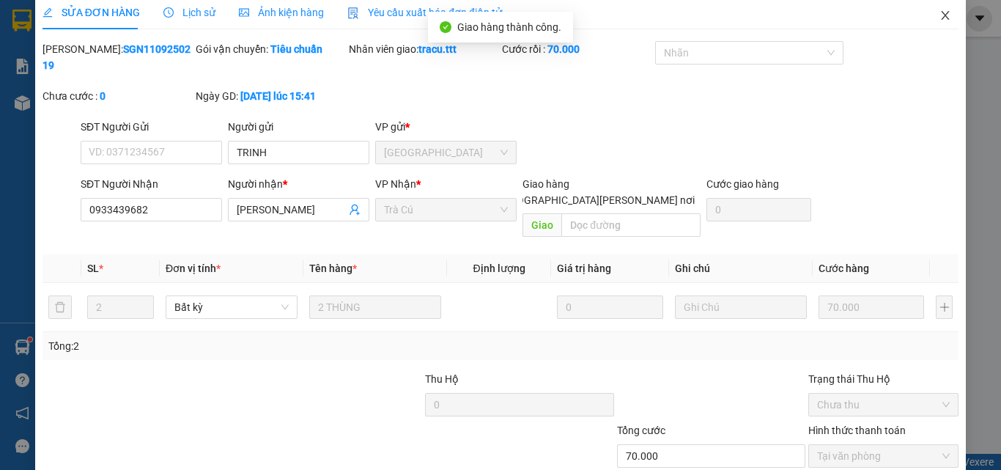
click at [939, 13] on icon "close" at bounding box center [945, 16] width 12 height 12
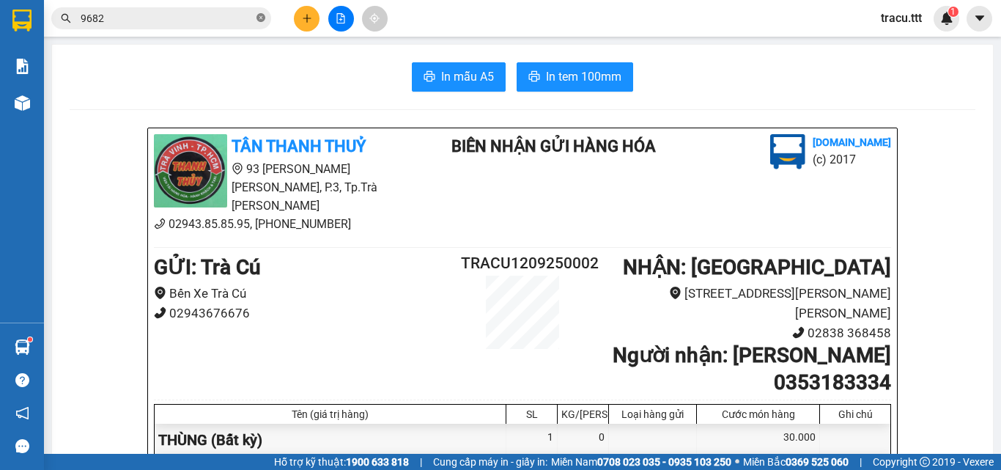
click at [262, 20] on icon "close-circle" at bounding box center [260, 17] width 9 height 9
click at [307, 26] on button at bounding box center [307, 19] width 26 height 26
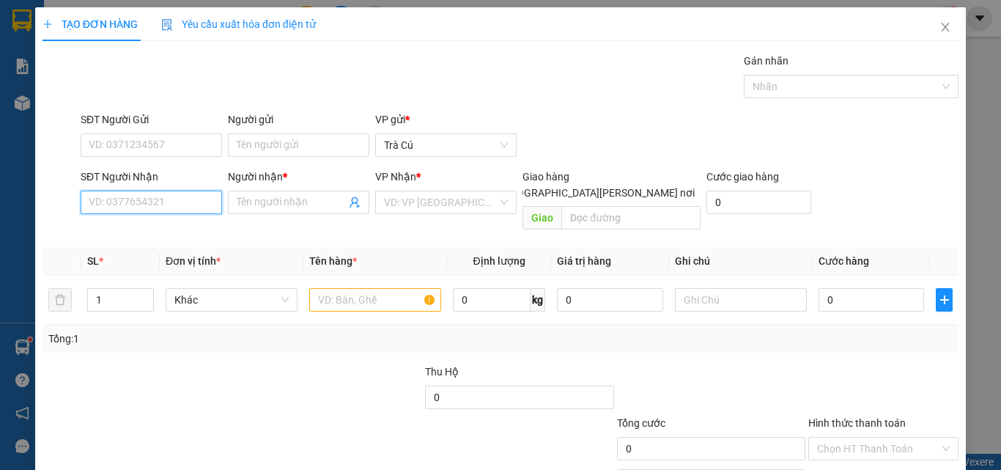
click at [166, 210] on input "SĐT Người Nhận" at bounding box center [151, 202] width 141 height 23
type input "0933439682"
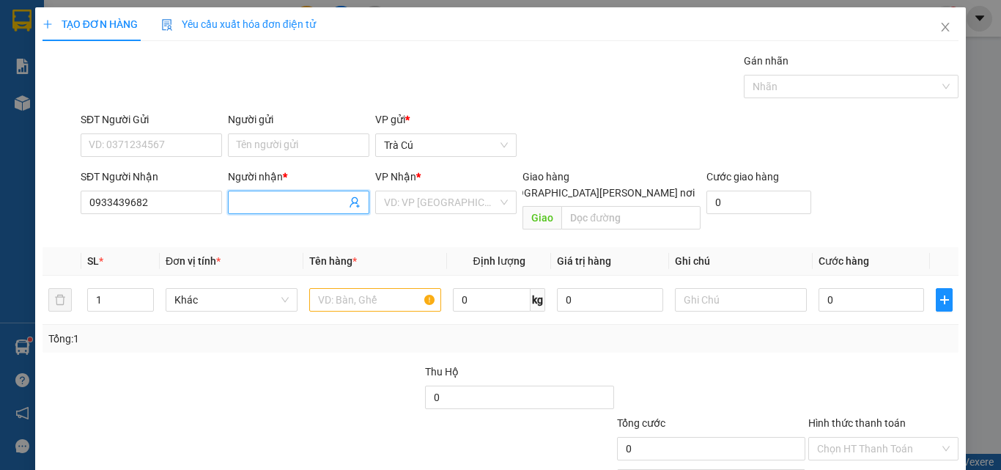
click at [247, 210] on input "Người nhận *" at bounding box center [291, 202] width 109 height 16
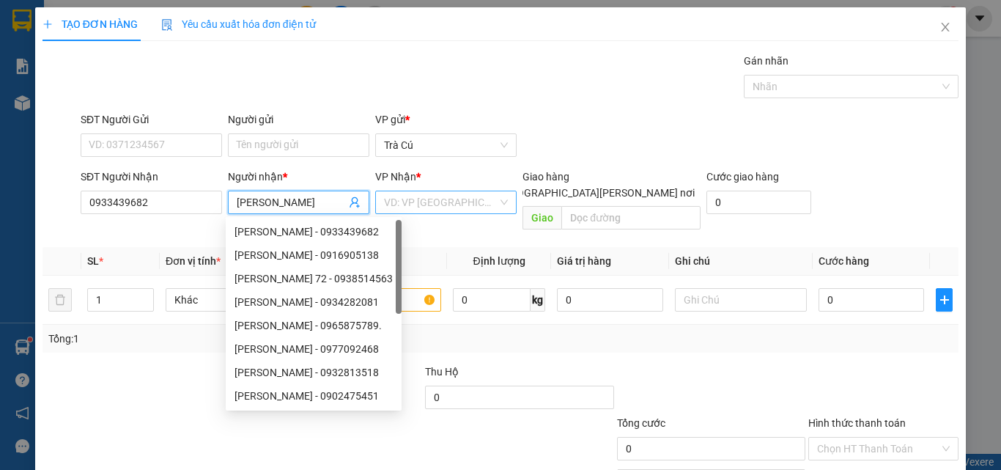
type input "[PERSON_NAME]"
click at [475, 205] on input "search" at bounding box center [441, 202] width 114 height 22
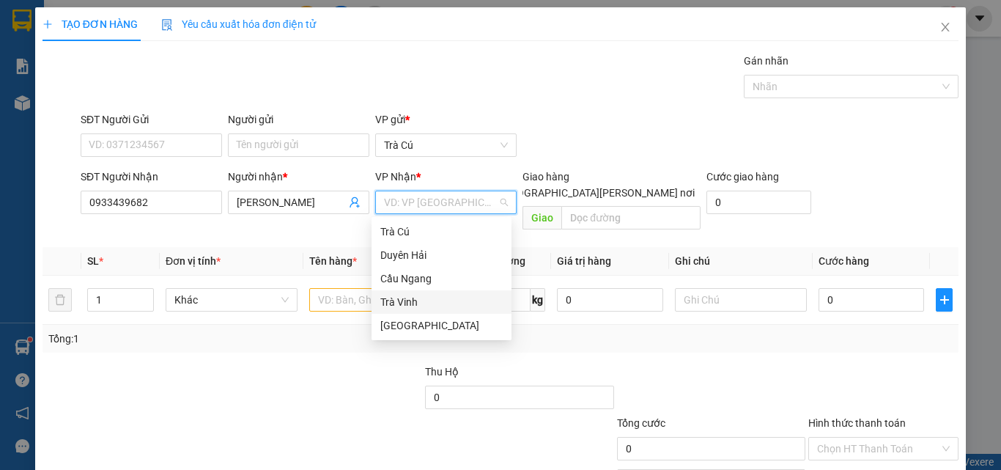
click at [408, 303] on div "Trà Vinh" at bounding box center [441, 302] width 122 height 16
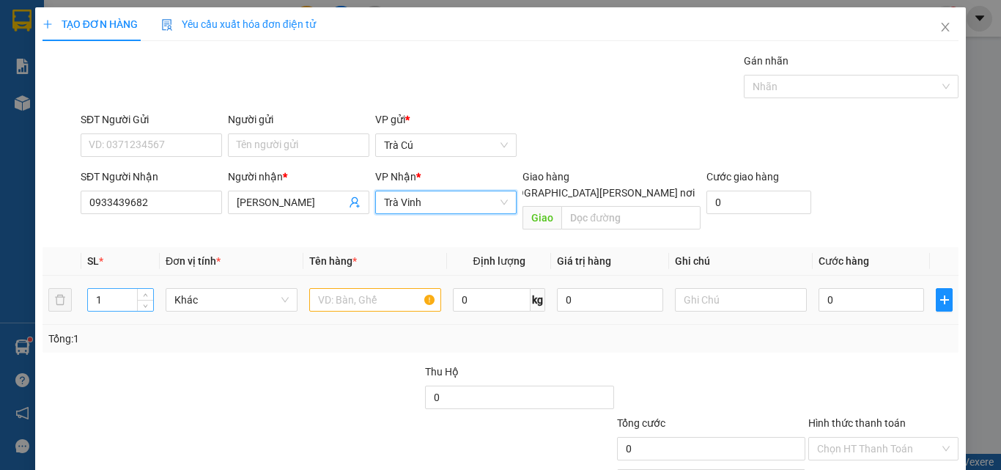
click at [127, 289] on input "1" at bounding box center [120, 300] width 65 height 22
type input "2"
click at [353, 288] on input "text" at bounding box center [375, 299] width 132 height 23
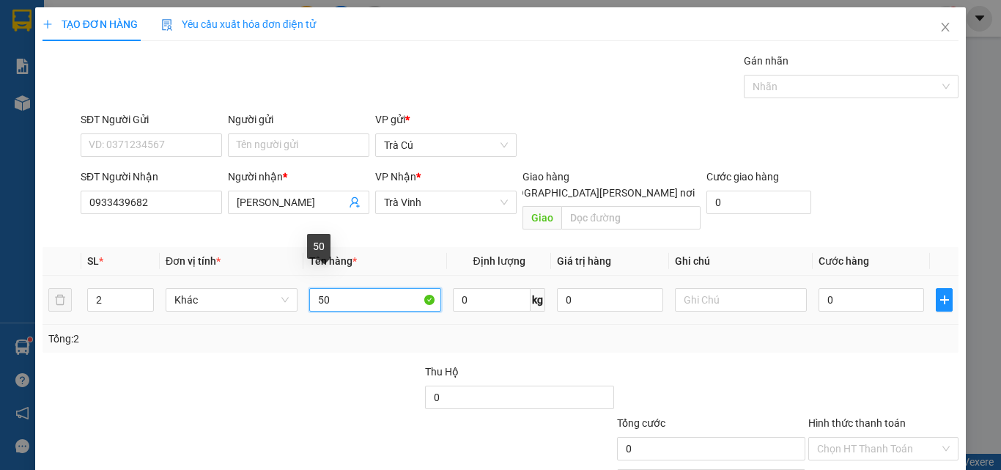
click at [343, 288] on input "50" at bounding box center [375, 299] width 132 height 23
type input "THÙNG"
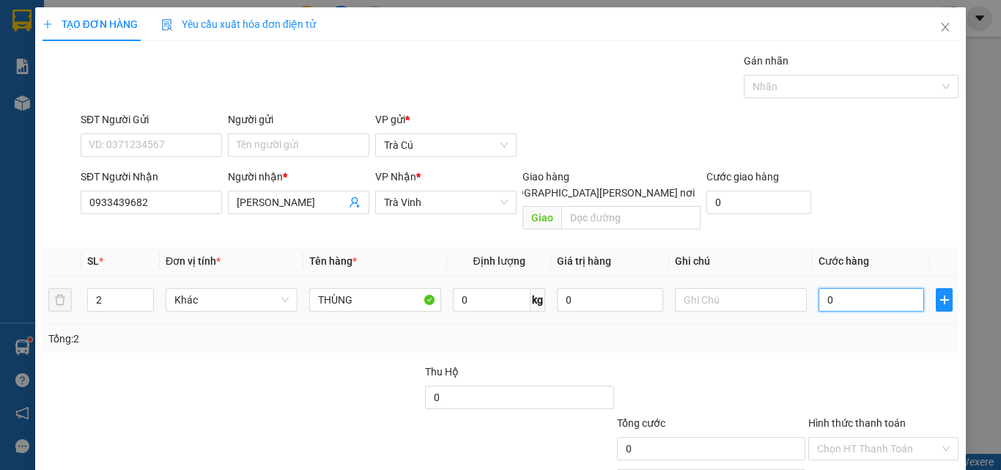
click at [889, 289] on input "0" at bounding box center [871, 299] width 106 height 23
type input "5"
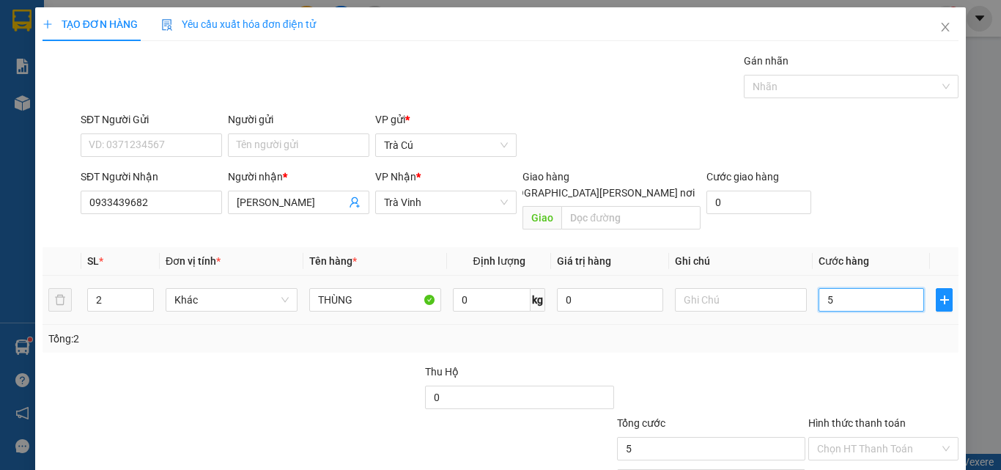
type input "50"
type input "50.000"
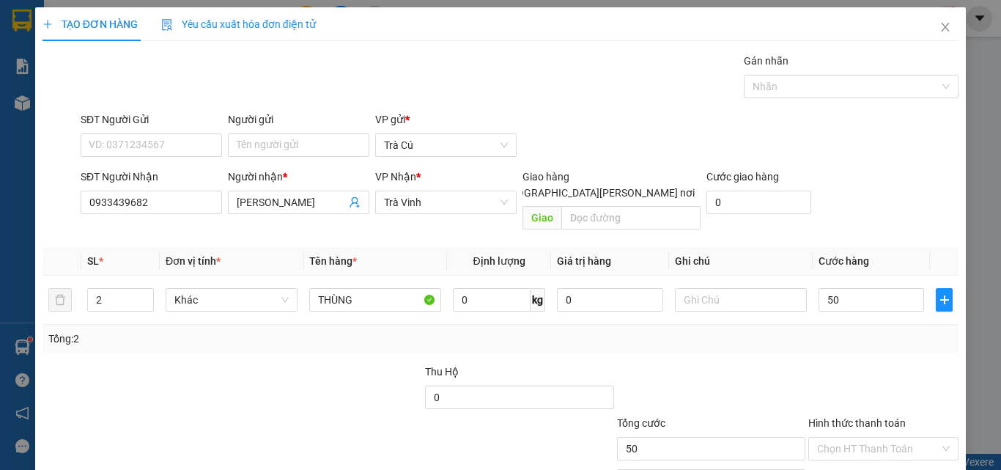
type input "50.000"
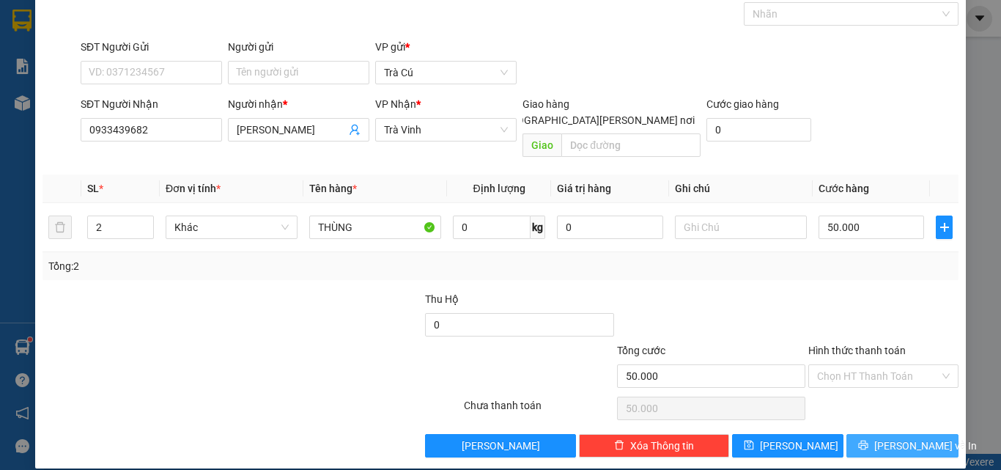
click at [893, 437] on span "Lưu và In" at bounding box center [925, 445] width 103 height 16
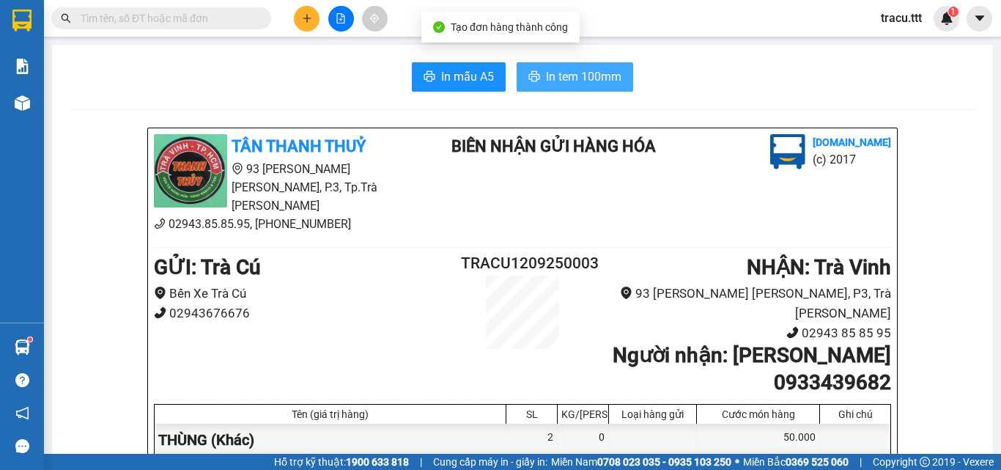
click at [529, 75] on icon "printer" at bounding box center [534, 76] width 11 height 10
click at [546, 80] on span "In tem 100mm" at bounding box center [583, 76] width 75 height 18
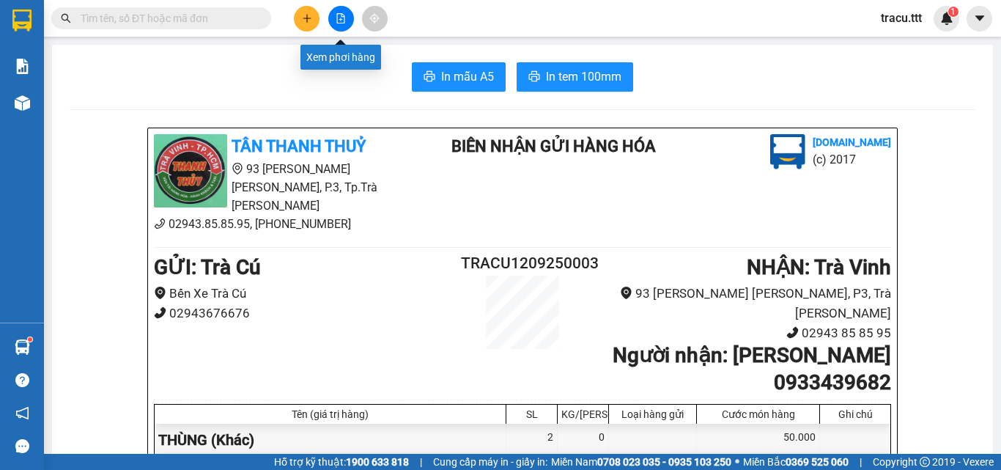
click at [344, 21] on icon "file-add" at bounding box center [341, 18] width 10 height 10
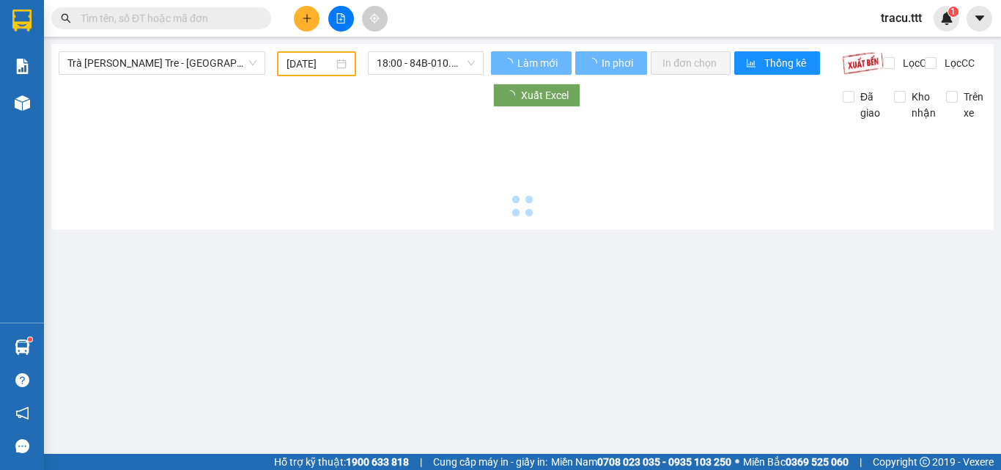
type input "12/09/2025"
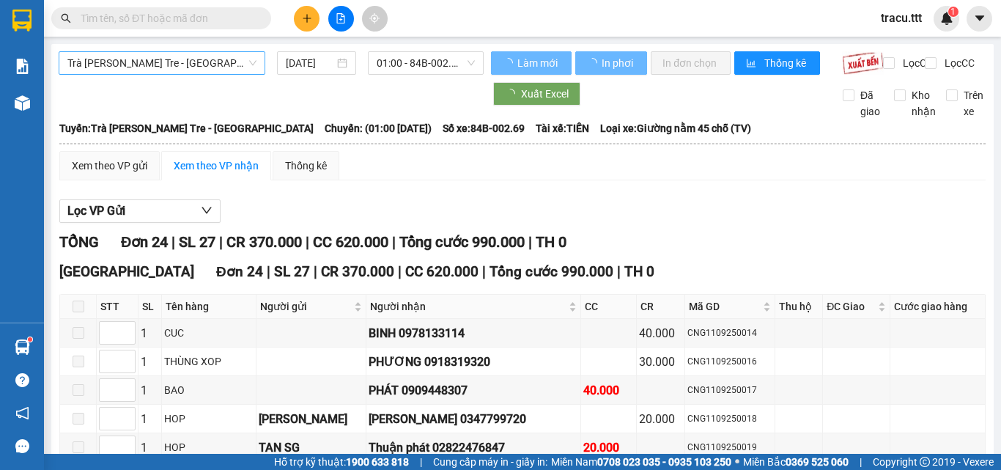
click at [160, 67] on span "Trà Vinh - Bến Tre - [GEOGRAPHIC_DATA]" at bounding box center [161, 63] width 189 height 22
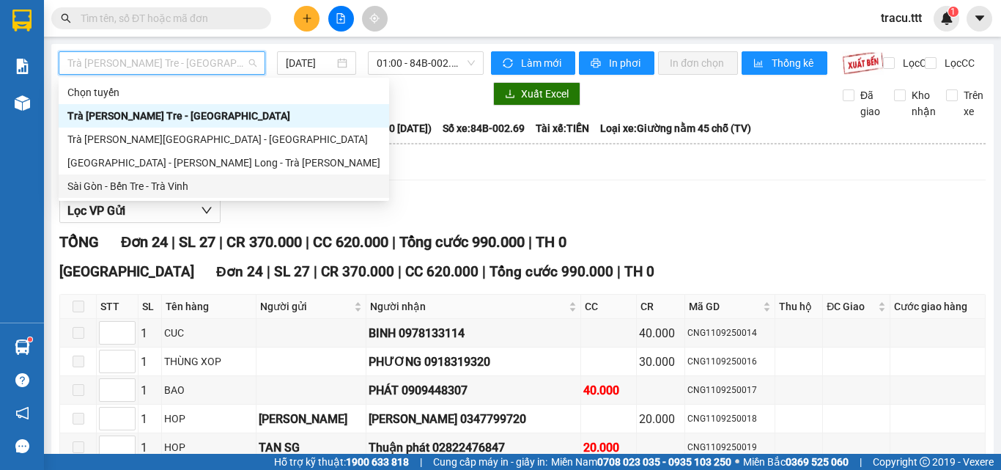
click at [151, 193] on div "Sài Gòn - Bến Tre - Trà Vinh" at bounding box center [223, 186] width 313 height 16
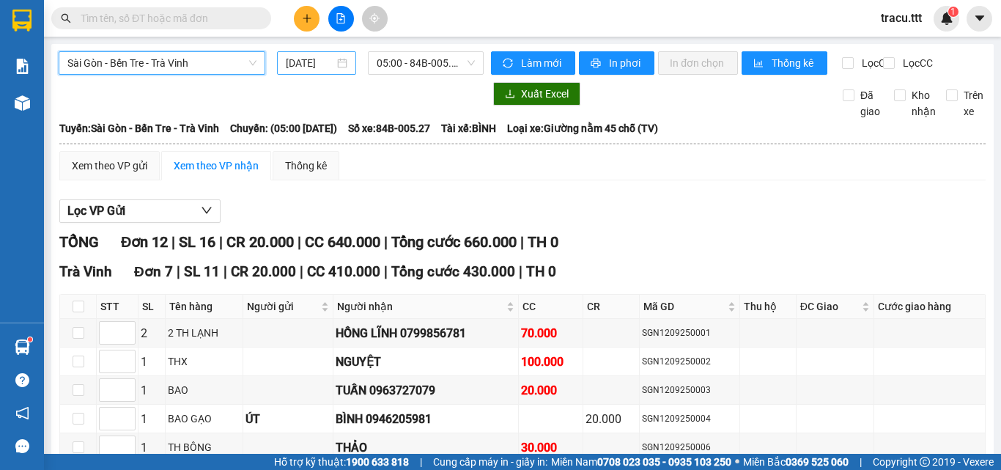
click at [300, 66] on input "12/09/2025" at bounding box center [310, 63] width 48 height 16
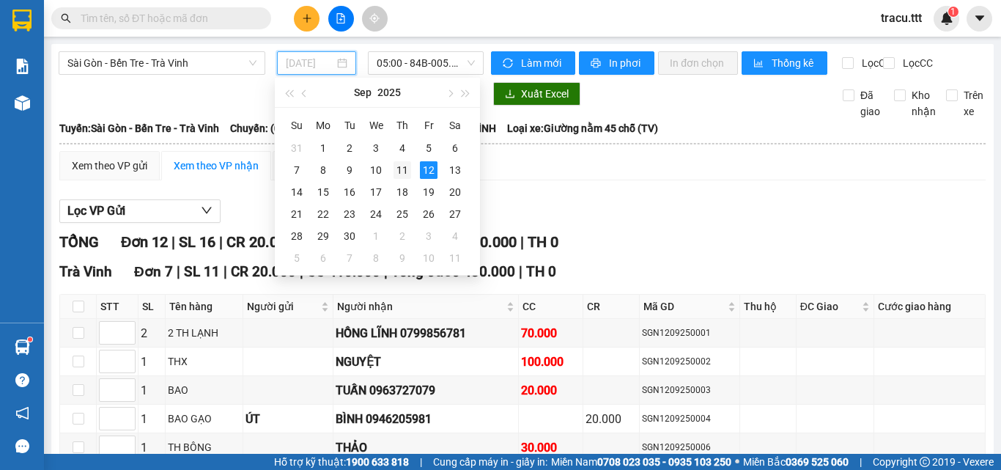
click at [407, 170] on div "11" at bounding box center [402, 170] width 18 height 18
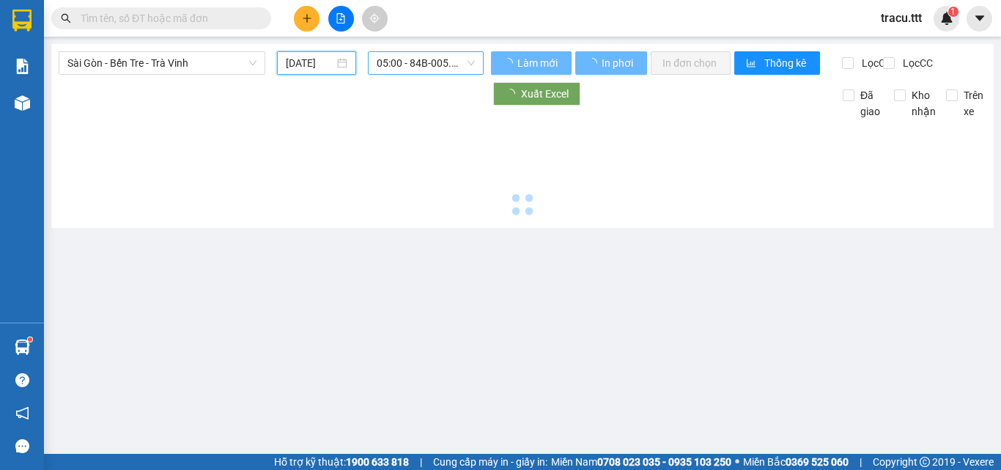
type input "[DATE]"
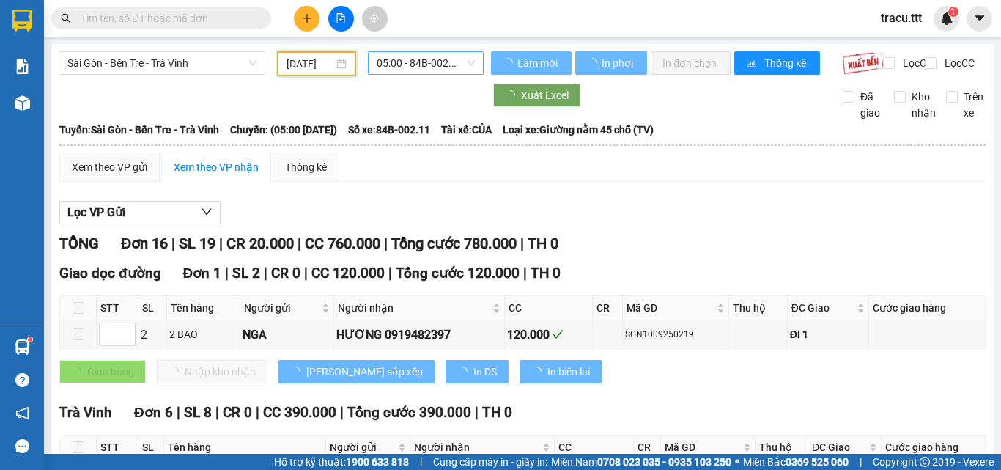
click at [429, 63] on span "05:00 - 84B-002.11" at bounding box center [426, 63] width 98 height 22
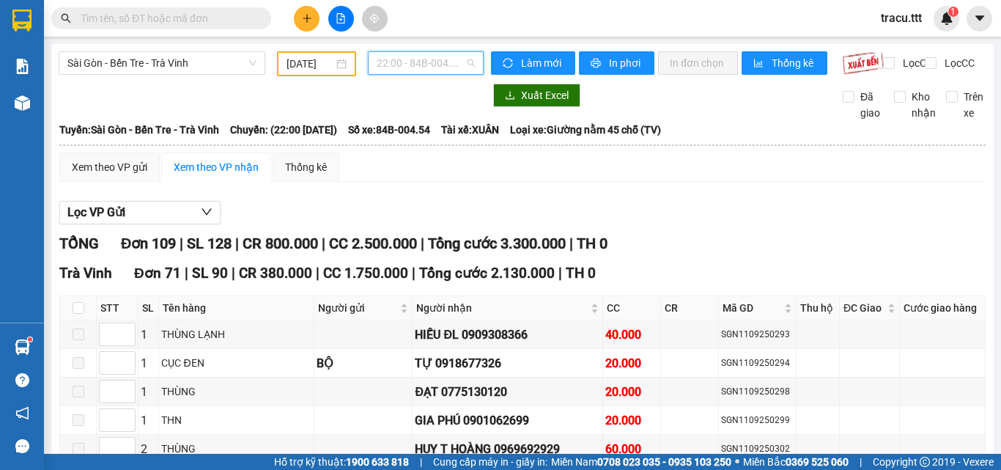
click at [412, 66] on span "22:00 - 84B-004.54" at bounding box center [426, 63] width 98 height 22
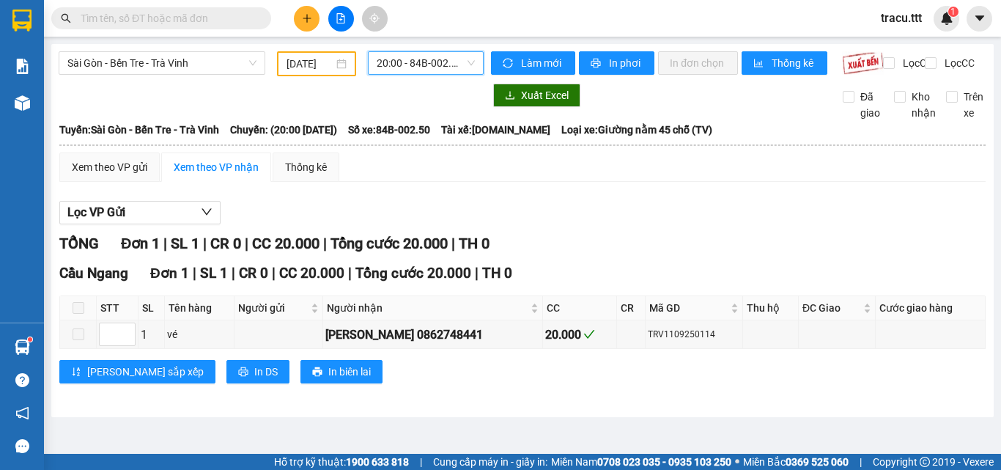
click at [474, 63] on span "20:00 - 84B-002.50" at bounding box center [426, 63] width 98 height 22
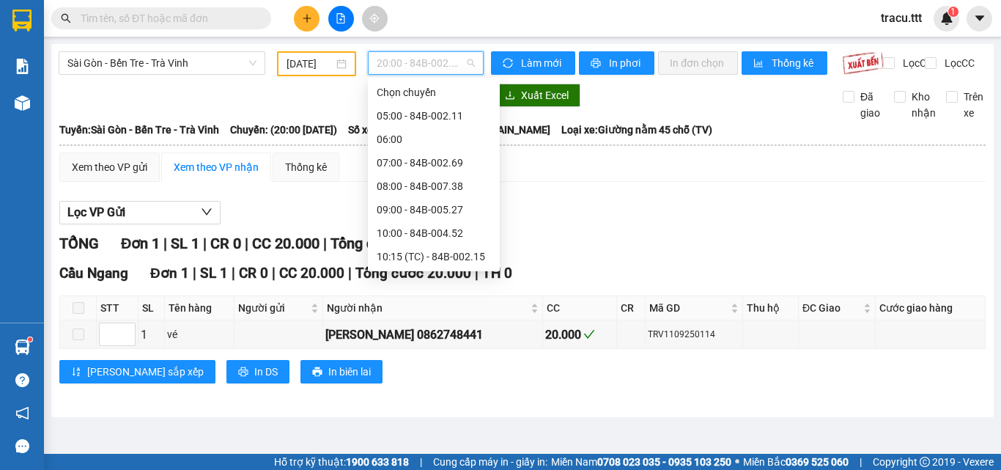
click at [454, 459] on div "18:00 - 84B-010.68" at bounding box center [434, 467] width 114 height 16
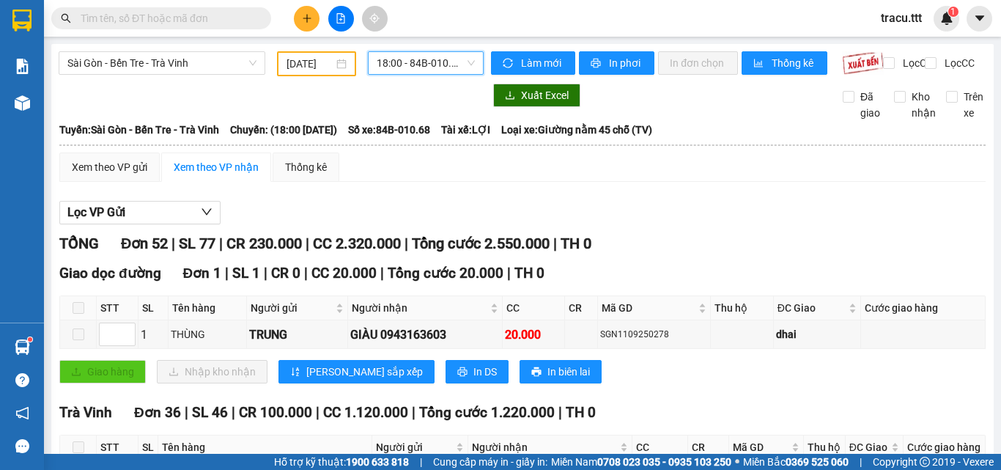
click at [463, 70] on span "18:00 - 84B-010.68" at bounding box center [426, 63] width 98 height 22
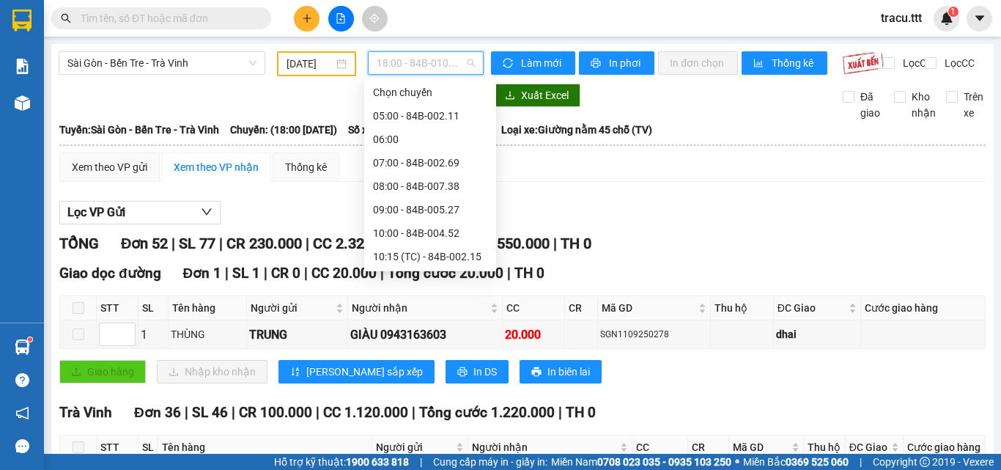
click at [444, 436] on div "17:00 - 84B-002.11" at bounding box center [430, 444] width 114 height 16
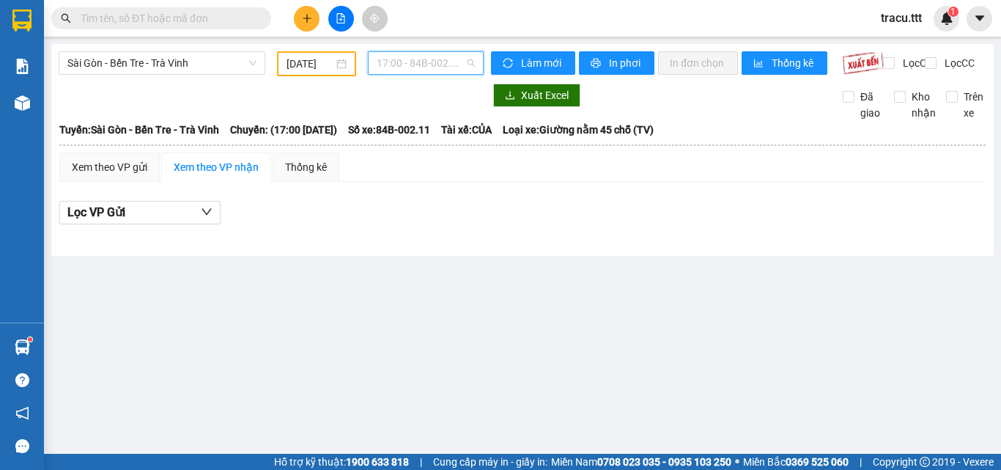
click at [408, 58] on span "17:00 - 84B-002.11" at bounding box center [426, 63] width 98 height 22
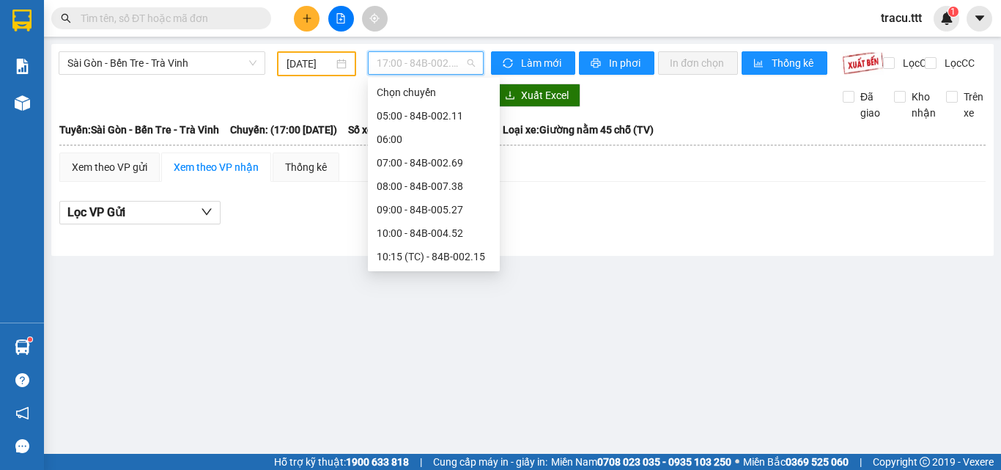
click at [458, 413] on div "16:00 - 84B-004.01" at bounding box center [434, 421] width 114 height 16
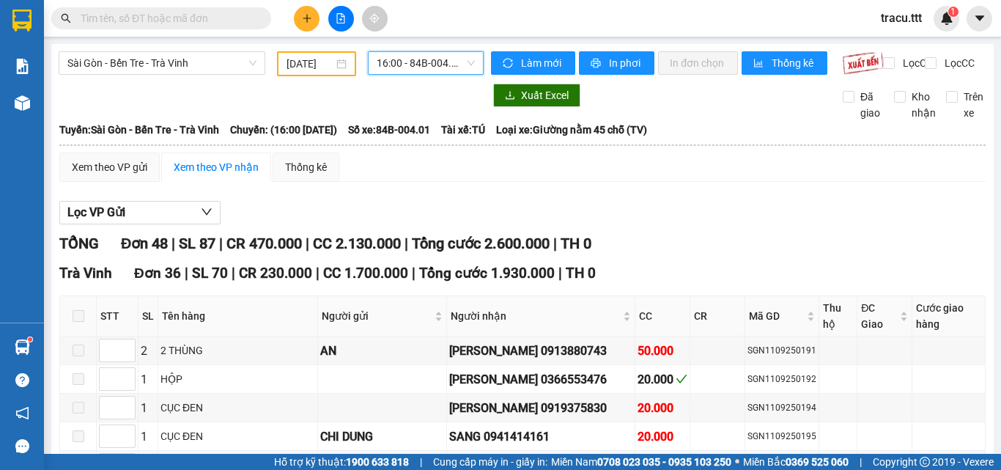
checkbox input "true"
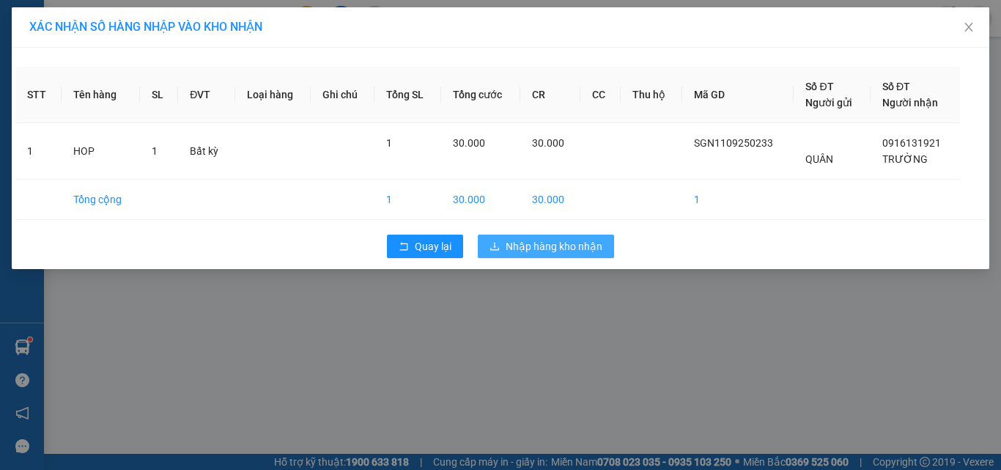
click at [530, 248] on span "Nhập hàng kho nhận" at bounding box center [554, 246] width 97 height 16
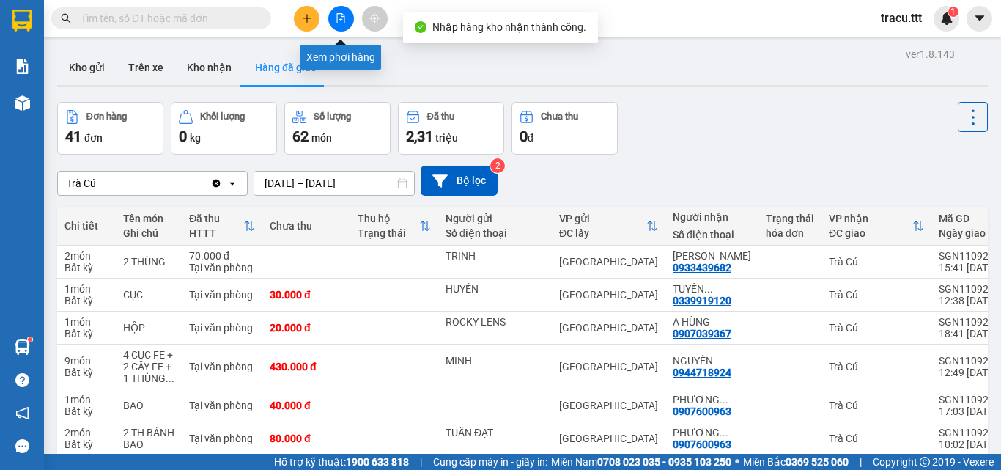
click at [346, 14] on button at bounding box center [341, 19] width 26 height 26
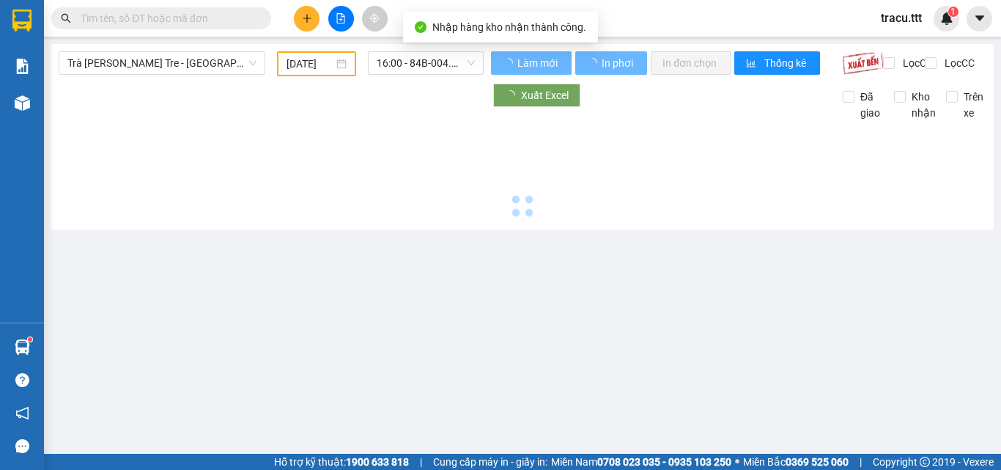
type input "12/09/2025"
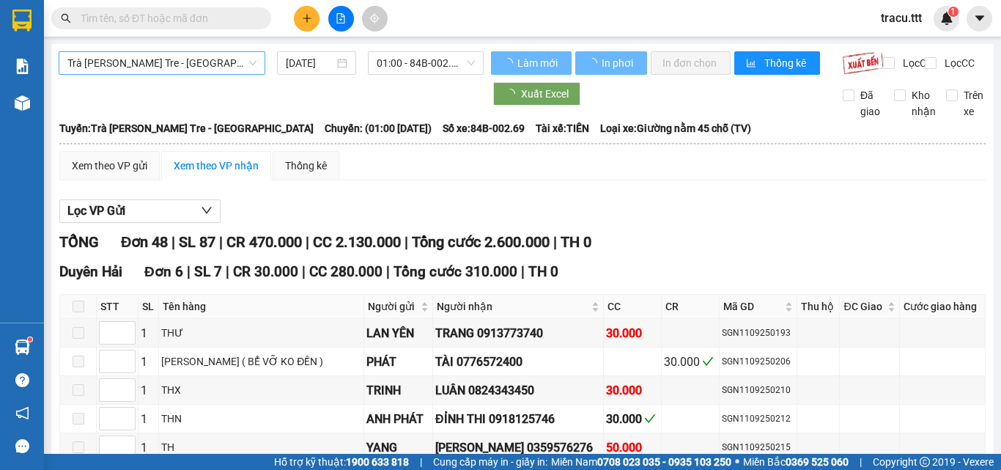
click at [226, 58] on span "Trà Vinh - Bến Tre - [GEOGRAPHIC_DATA]" at bounding box center [161, 63] width 189 height 22
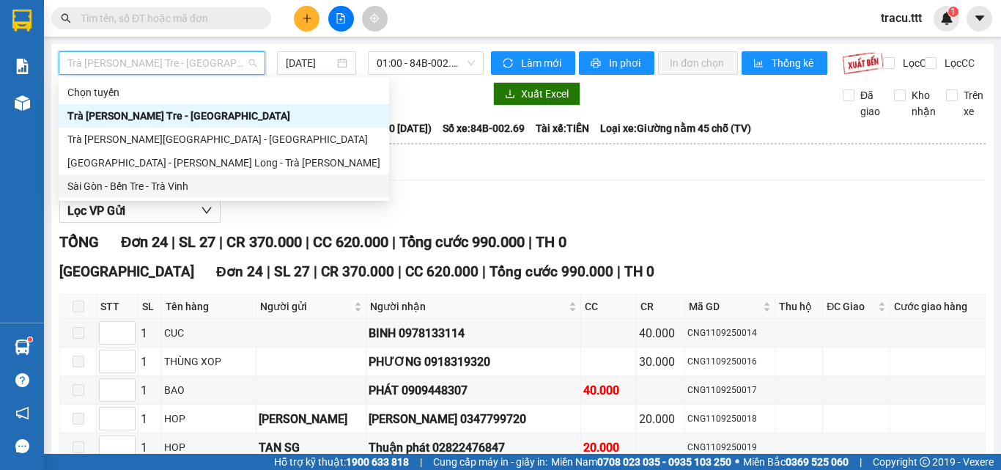
click at [177, 192] on div "Sài Gòn - Bến Tre - Trà Vinh" at bounding box center [223, 186] width 313 height 16
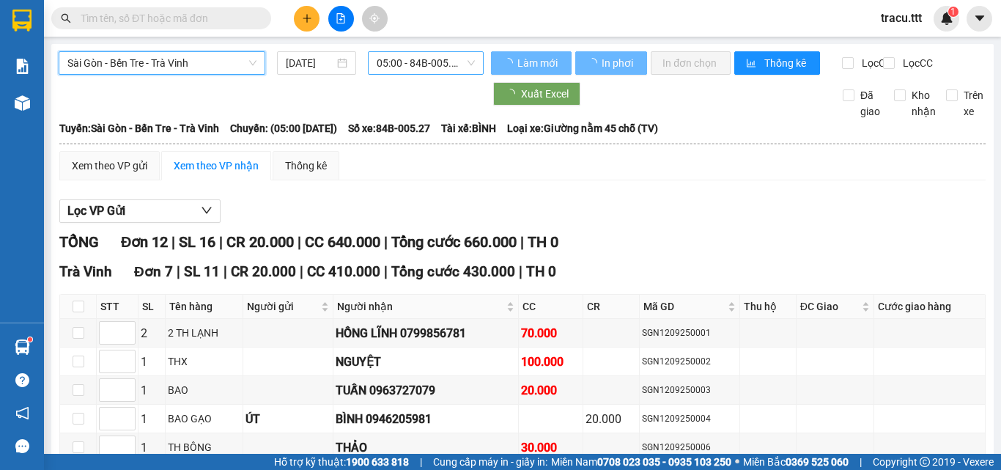
click at [396, 70] on span "05:00 - 84B-005.27" at bounding box center [426, 63] width 98 height 22
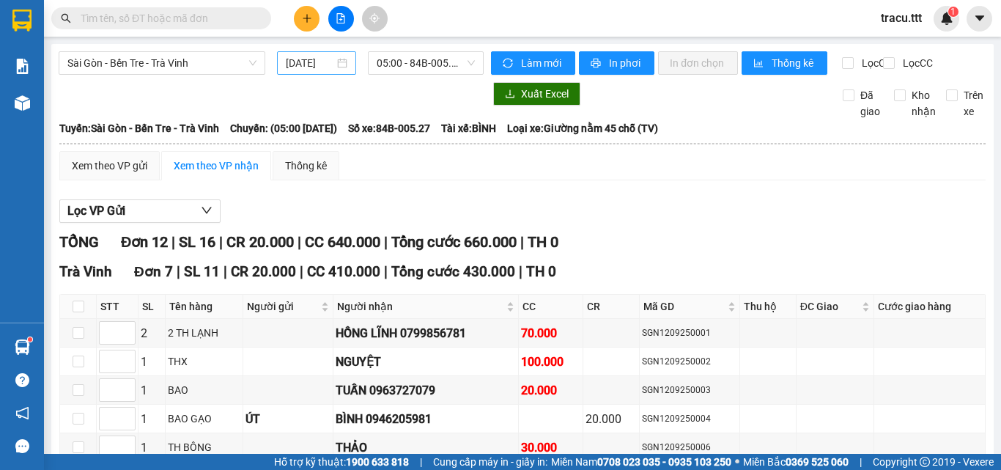
click at [306, 56] on input "12/09/2025" at bounding box center [310, 63] width 48 height 16
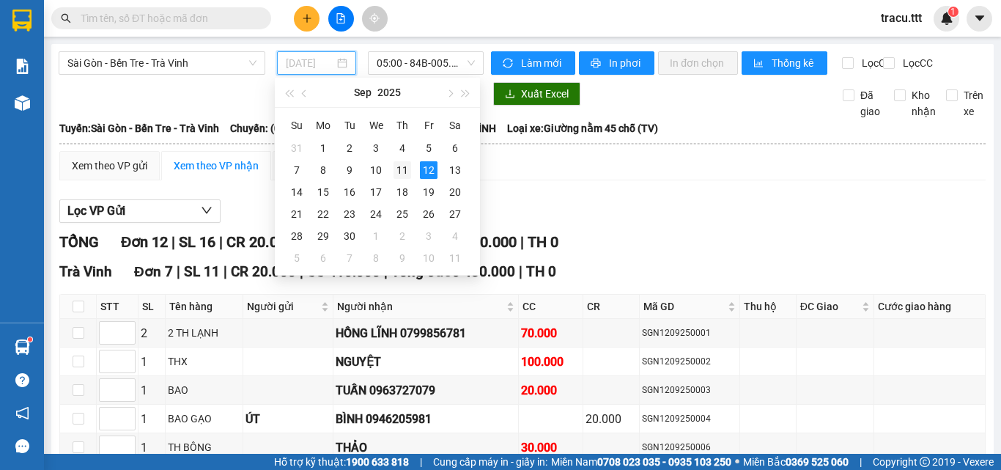
click at [406, 166] on div "11" at bounding box center [402, 170] width 18 height 18
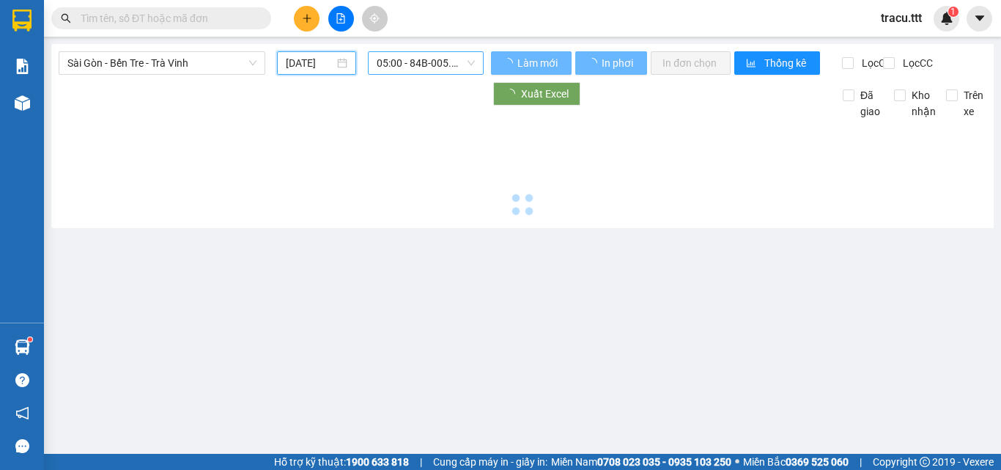
type input "[DATE]"
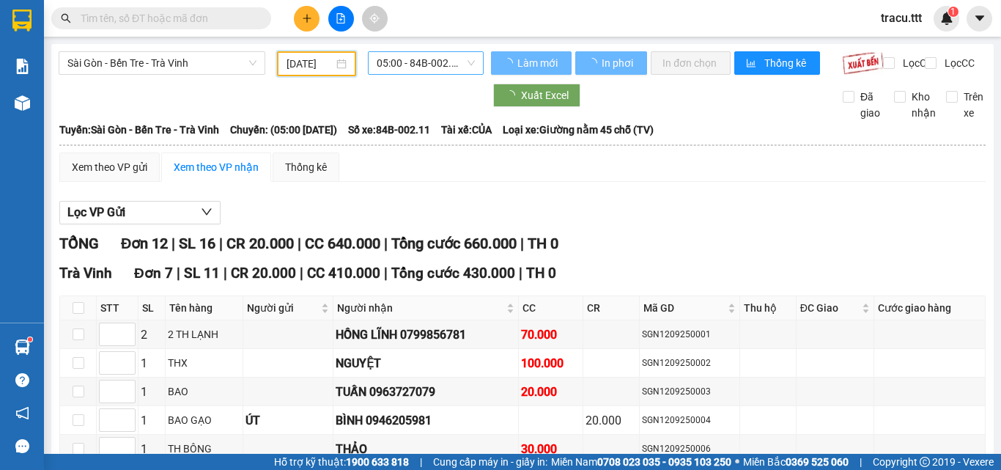
click at [443, 59] on span "05:00 - 84B-002.11" at bounding box center [426, 63] width 98 height 22
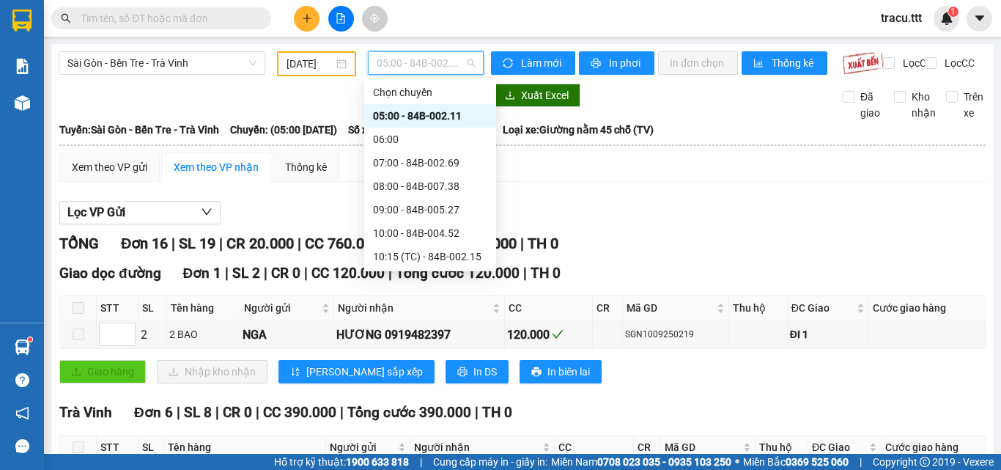
click at [458, 389] on div "15:00 - 84B-002.79" at bounding box center [430, 397] width 114 height 16
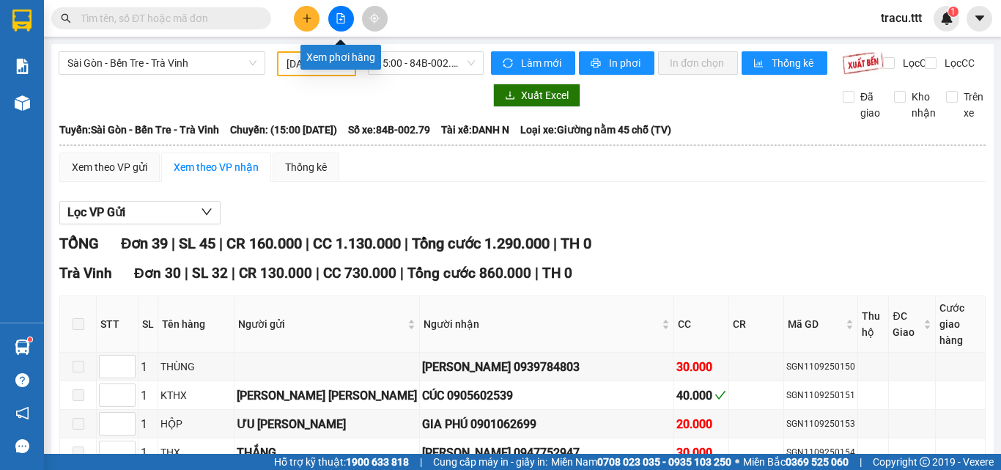
click at [338, 16] on icon "file-add" at bounding box center [341, 18] width 10 height 10
click at [413, 63] on span "15:00 - 84B-002.79" at bounding box center [426, 63] width 98 height 22
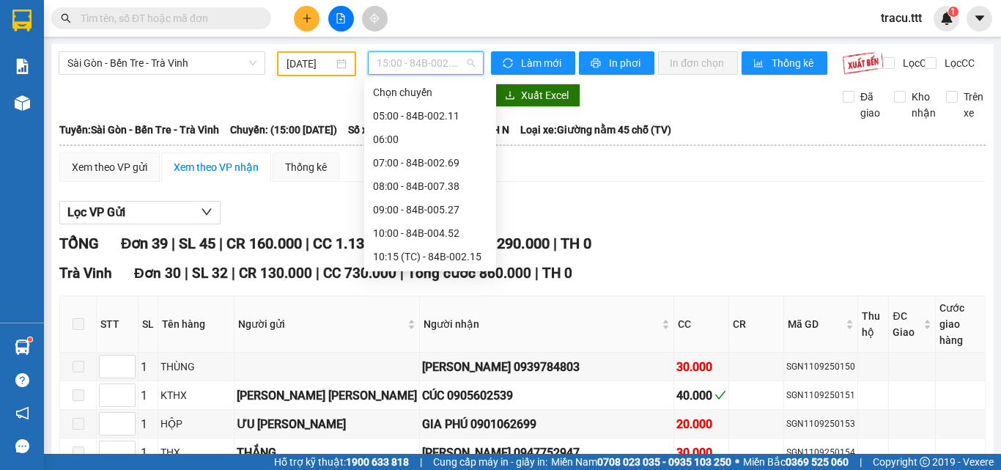
click at [470, 436] on div "17:00 - 84B-002.11" at bounding box center [430, 444] width 114 height 16
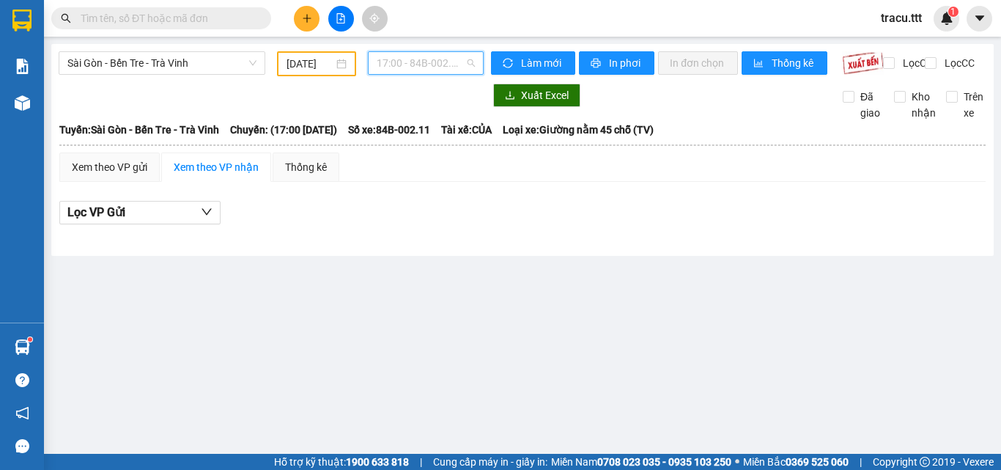
click at [411, 67] on span "17:00 - 84B-002.11" at bounding box center [426, 63] width 98 height 22
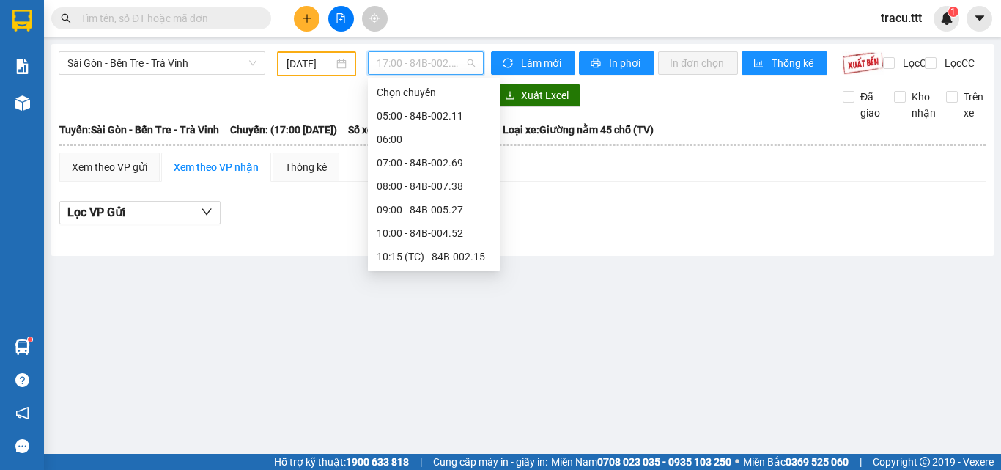
click at [450, 459] on div "18:00 - 84B-010.68" at bounding box center [434, 467] width 114 height 16
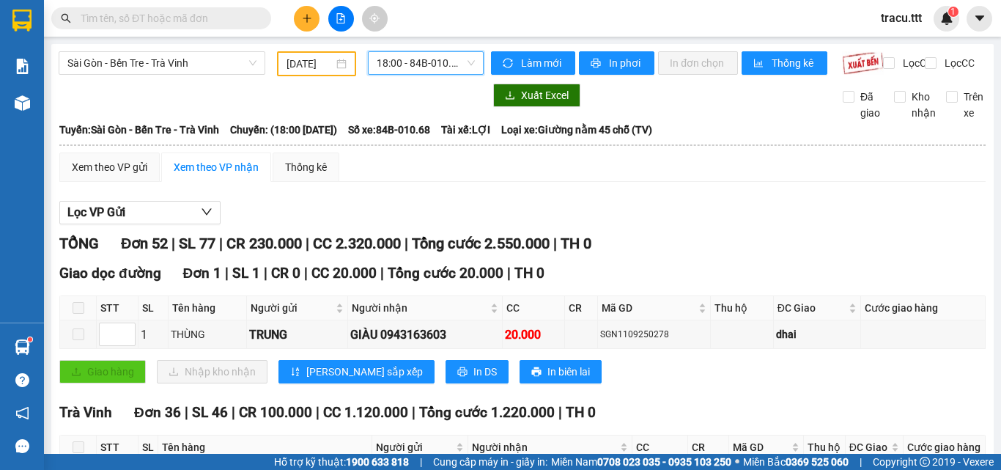
click at [411, 67] on span "18:00 - 84B-010.68" at bounding box center [426, 63] width 98 height 22
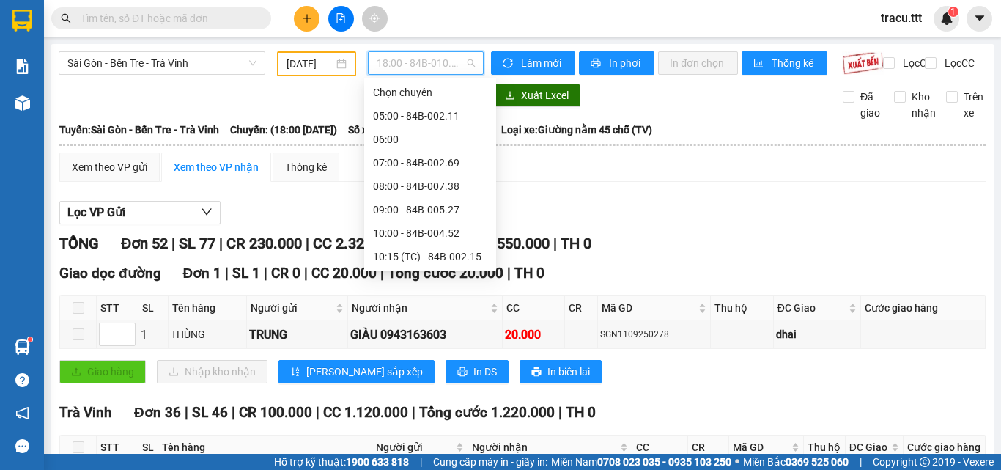
click at [500, 225] on div "Lọc VP Gửi" at bounding box center [522, 213] width 926 height 24
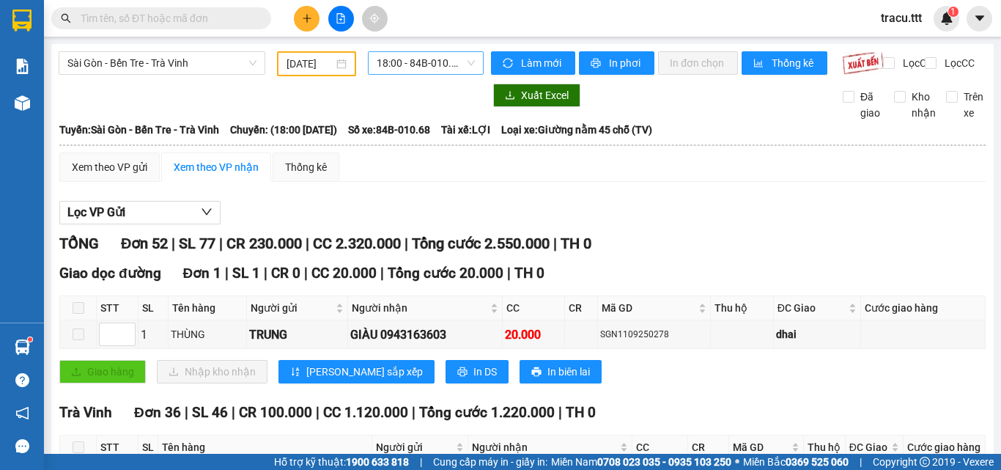
click at [452, 68] on span "18:00 - 84B-010.68" at bounding box center [426, 63] width 98 height 22
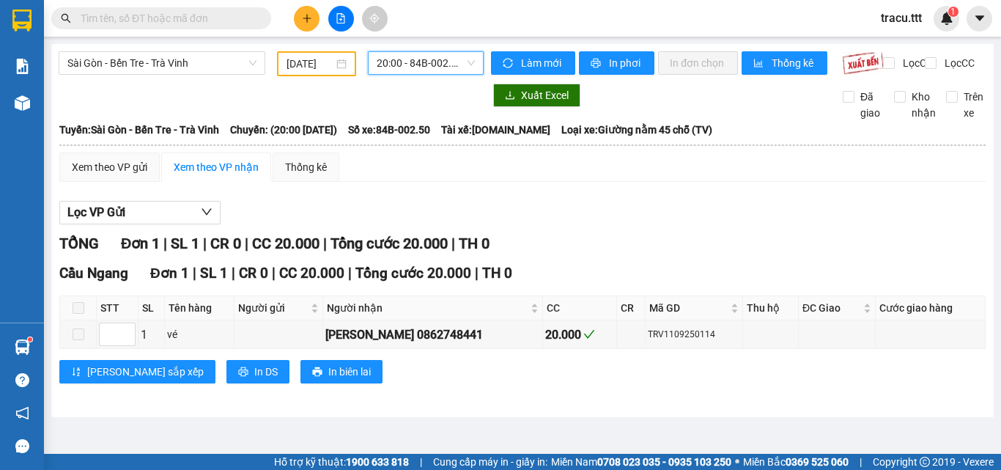
click at [455, 64] on span "20:00 - 84B-002.50" at bounding box center [426, 63] width 98 height 22
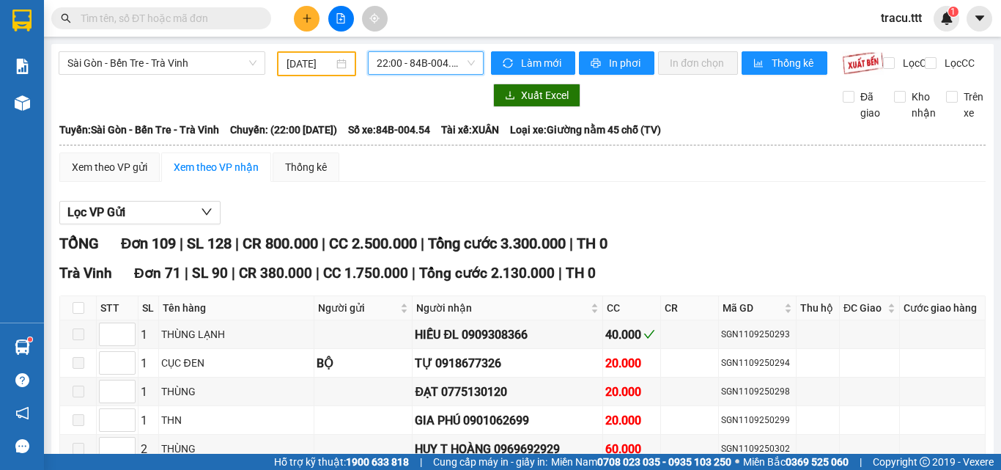
click at [210, 25] on input "text" at bounding box center [167, 18] width 173 height 16
click at [242, 21] on input "text" at bounding box center [167, 18] width 173 height 16
click at [246, 67] on span "Sài Gòn - Bến Tre - Trà Vinh" at bounding box center [161, 63] width 189 height 22
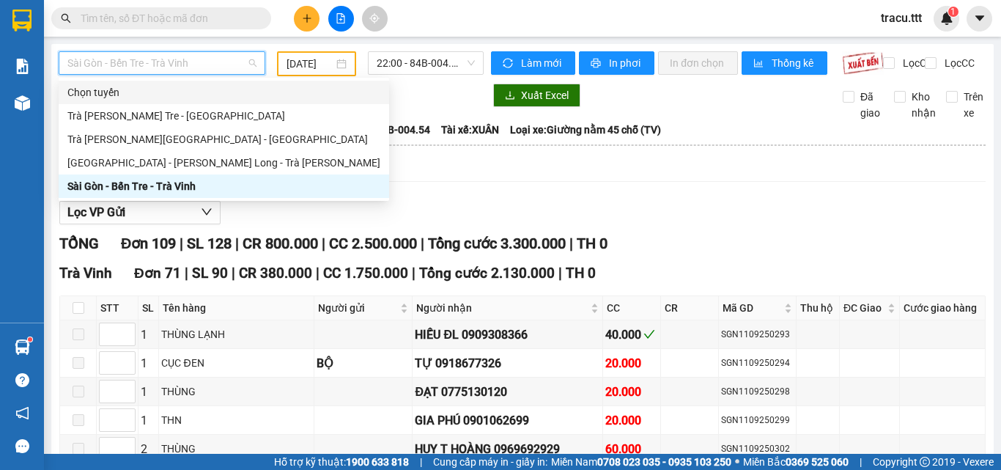
click at [289, 103] on div at bounding box center [271, 95] width 425 height 23
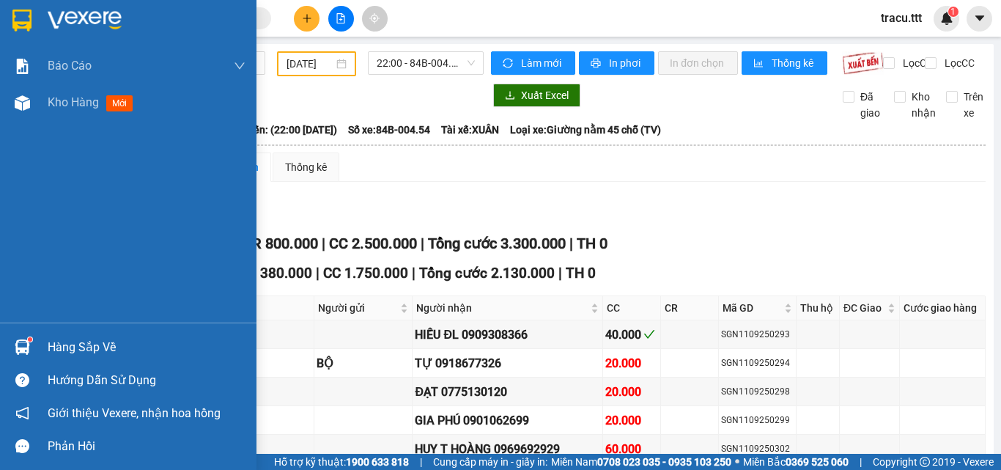
click at [37, 10] on div at bounding box center [128, 24] width 256 height 48
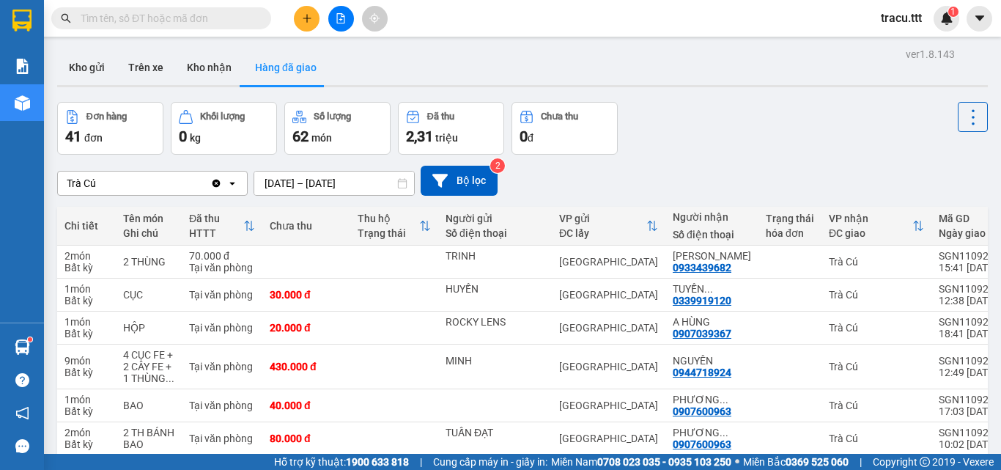
click at [199, 28] on span at bounding box center [161, 18] width 220 height 22
click at [182, 6] on div "Kết quả tìm kiếm ( 10 ) Bộ lọc Mã ĐH Trạng thái Món hàng Thu hộ Tổng cước Chưa …" at bounding box center [143, 19] width 286 height 26
click at [194, 22] on input "text" at bounding box center [167, 18] width 173 height 16
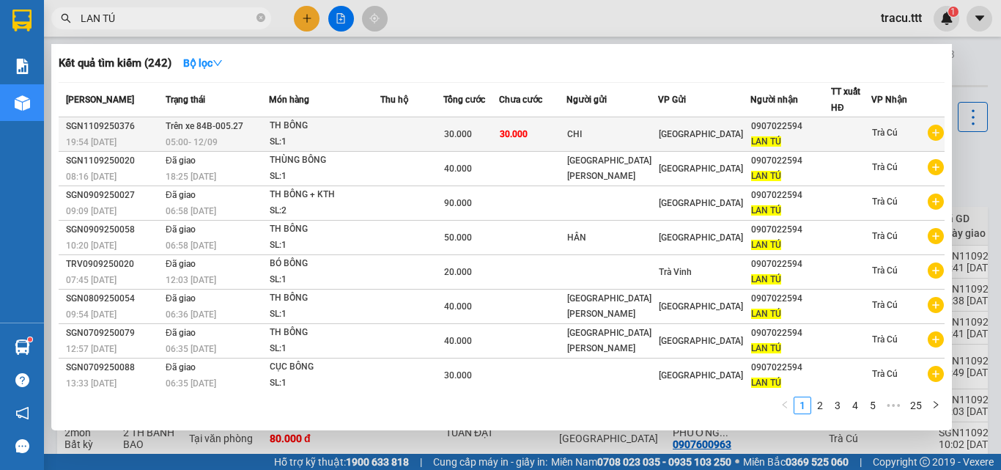
type input "LAN TÚ"
click at [603, 145] on td "CHI" at bounding box center [612, 134] width 92 height 34
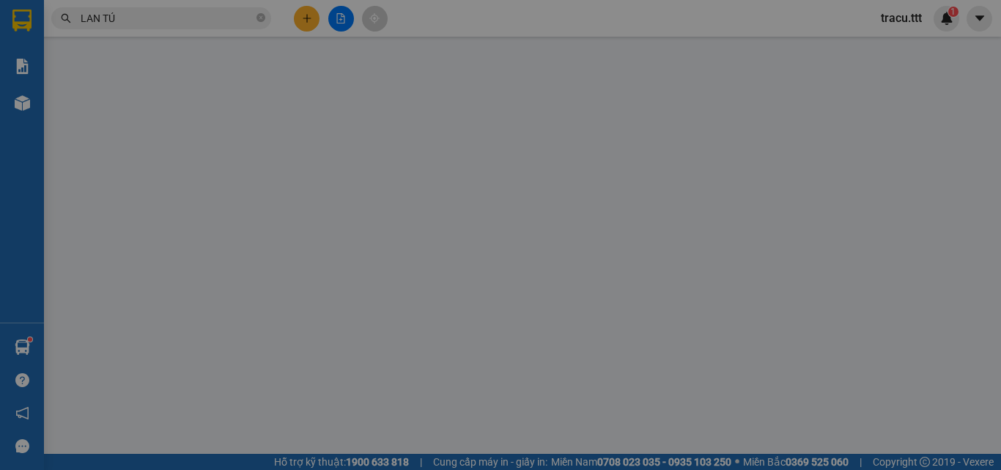
type input "CHI"
type input "0907022594"
type input "LAN TÚ"
type input "30.000"
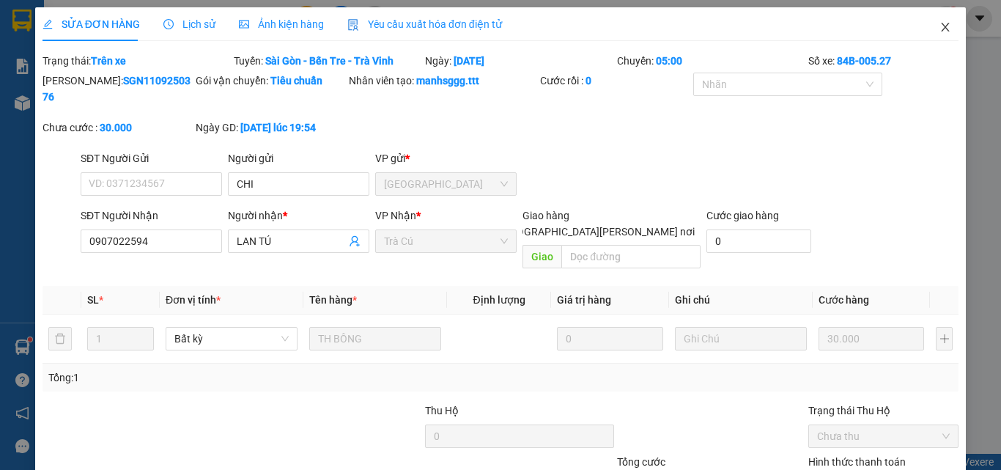
click at [939, 32] on icon "close" at bounding box center [945, 27] width 12 height 12
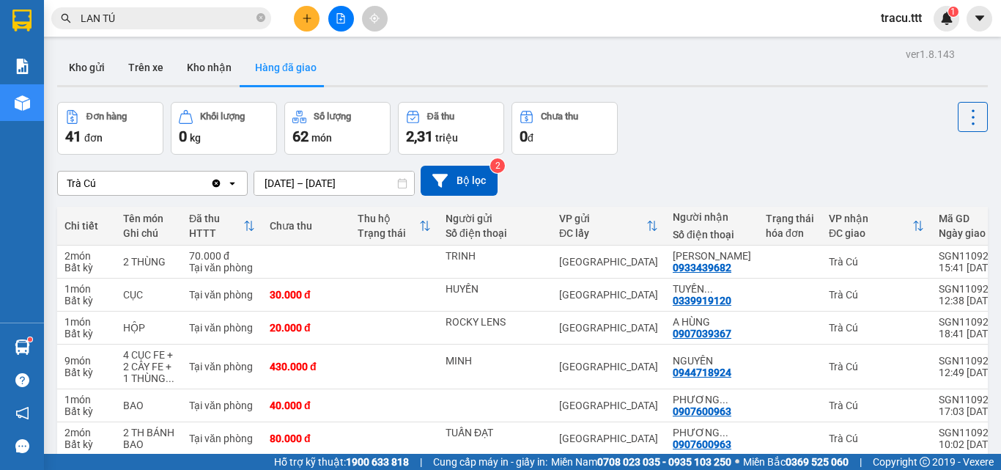
click at [205, 6] on div "Kết quả tìm kiếm ( 242 ) Bộ lọc Mã ĐH Trạng thái Món hàng Thu hộ Tổng cước Chưa…" at bounding box center [143, 19] width 286 height 26
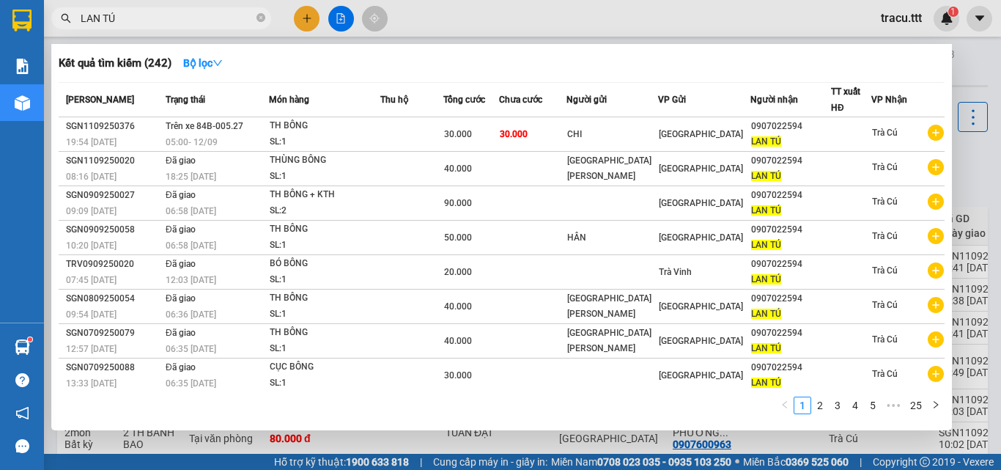
click at [215, 17] on input "LAN TÚ" at bounding box center [167, 18] width 173 height 16
click at [264, 22] on icon "close-circle" at bounding box center [260, 17] width 9 height 9
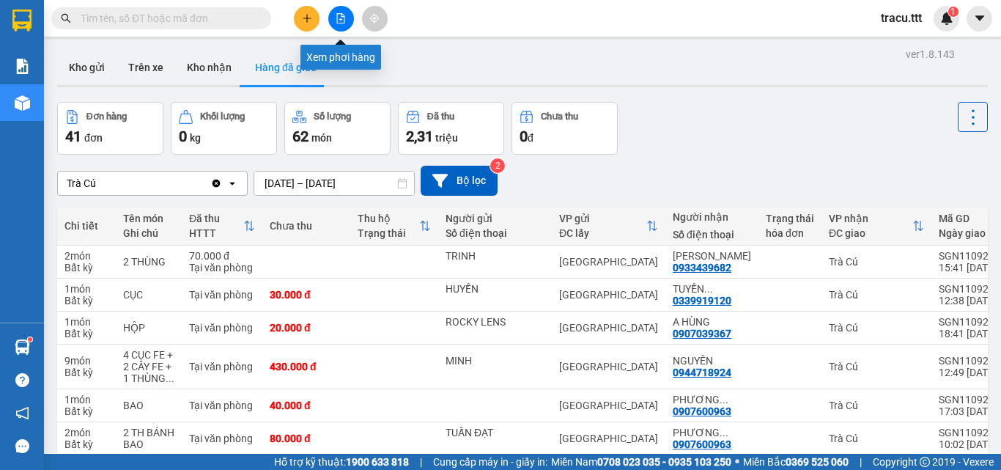
click at [341, 20] on icon "file-add" at bounding box center [341, 18] width 8 height 10
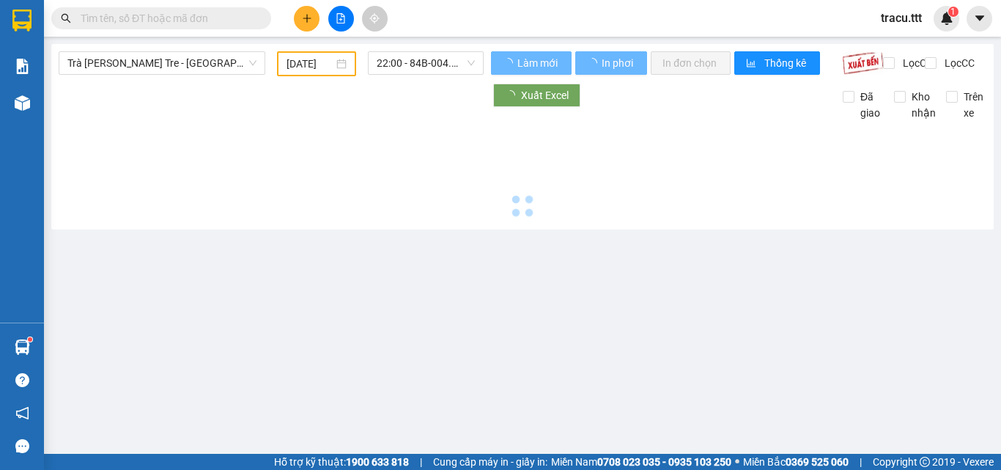
type input "12/09/2025"
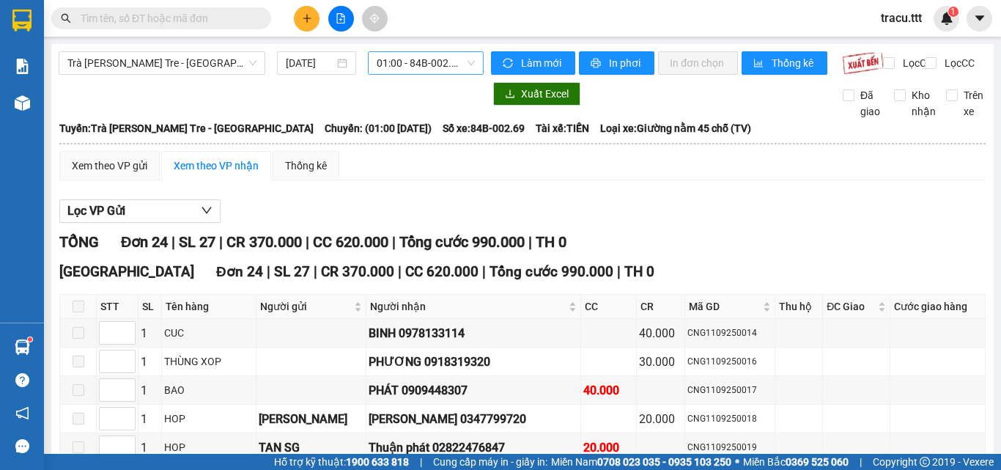
click at [421, 64] on span "01:00 - 84B-002.69" at bounding box center [426, 63] width 98 height 22
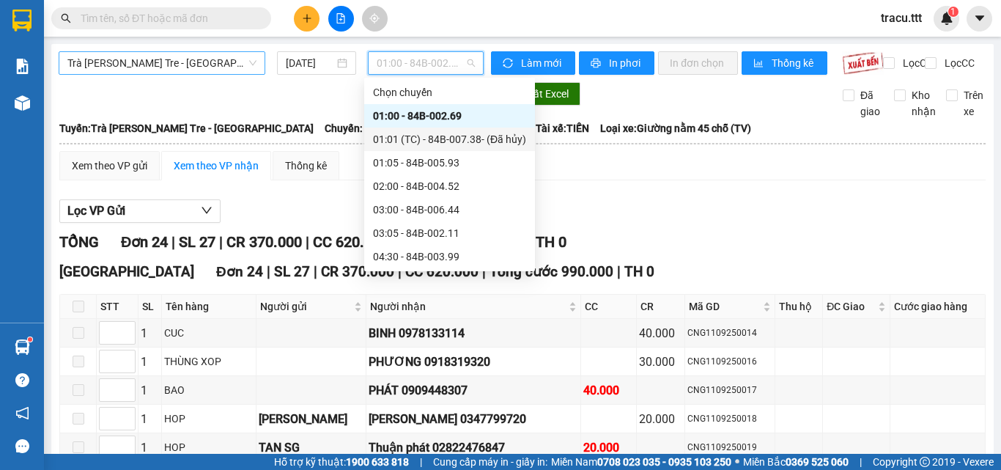
click at [234, 58] on span "Trà Vinh - Bến Tre - [GEOGRAPHIC_DATA]" at bounding box center [161, 63] width 189 height 22
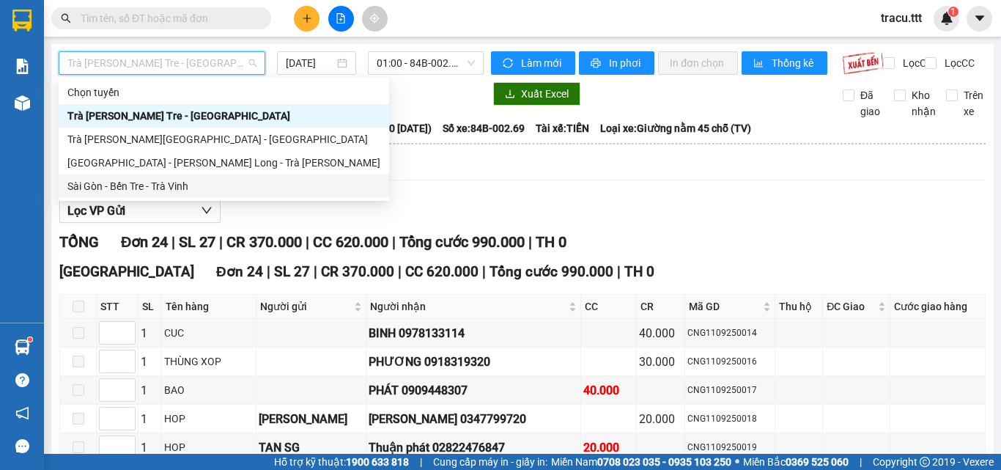
click at [188, 183] on div "Sài Gòn - Bến Tre - Trà Vinh" at bounding box center [223, 186] width 313 height 16
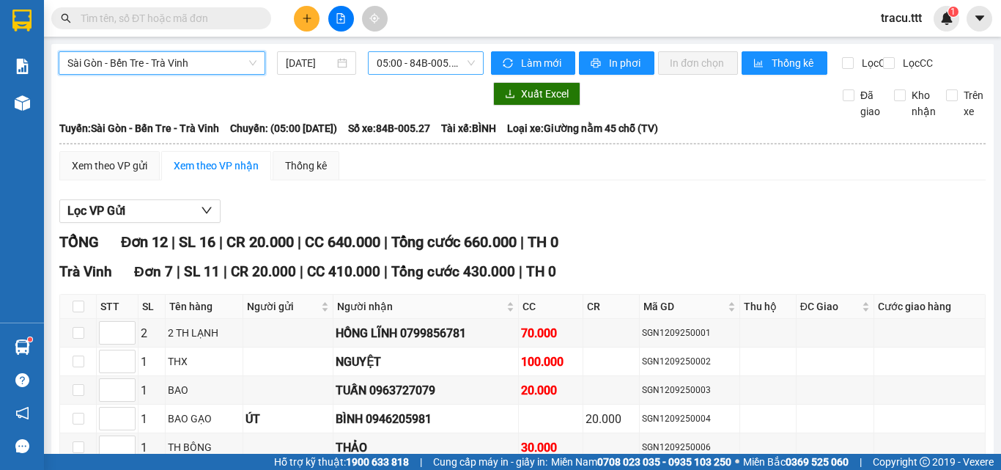
click at [404, 60] on span "05:00 - 84B-005.27" at bounding box center [426, 63] width 98 height 22
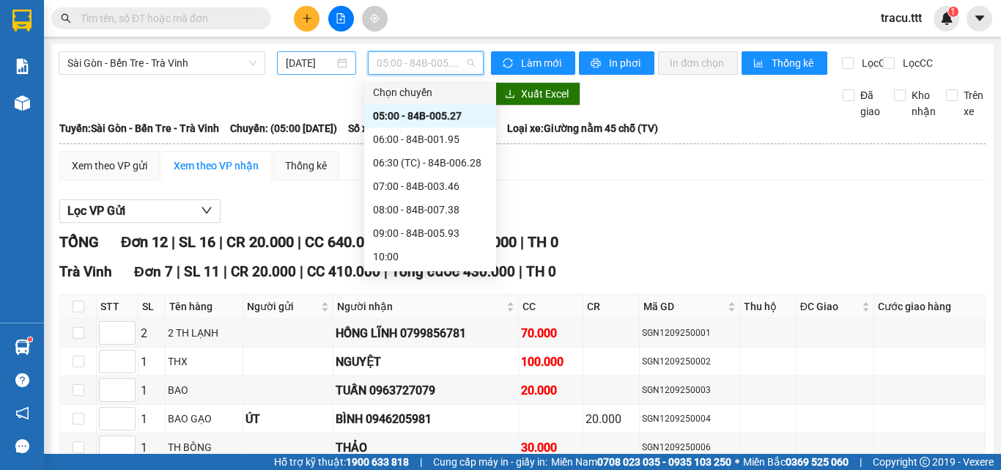
click at [322, 67] on input "12/09/2025" at bounding box center [310, 63] width 48 height 16
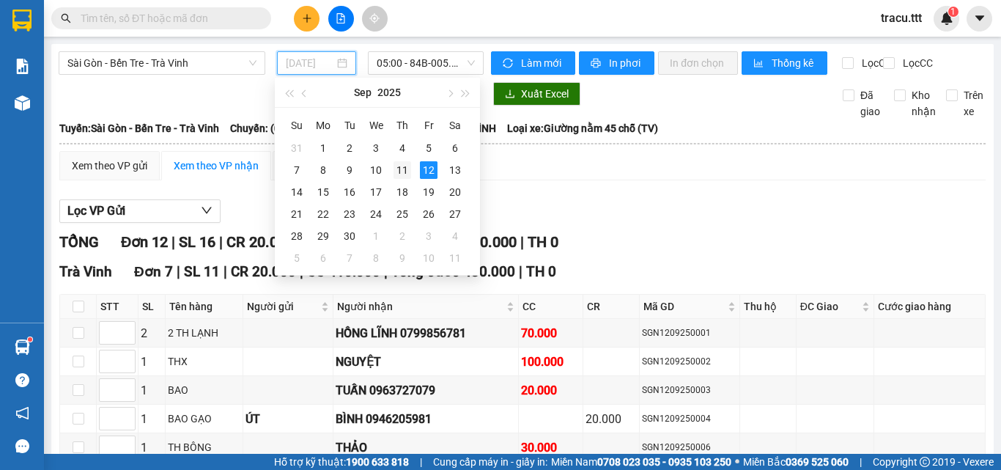
click at [402, 160] on td "11" at bounding box center [402, 170] width 26 height 22
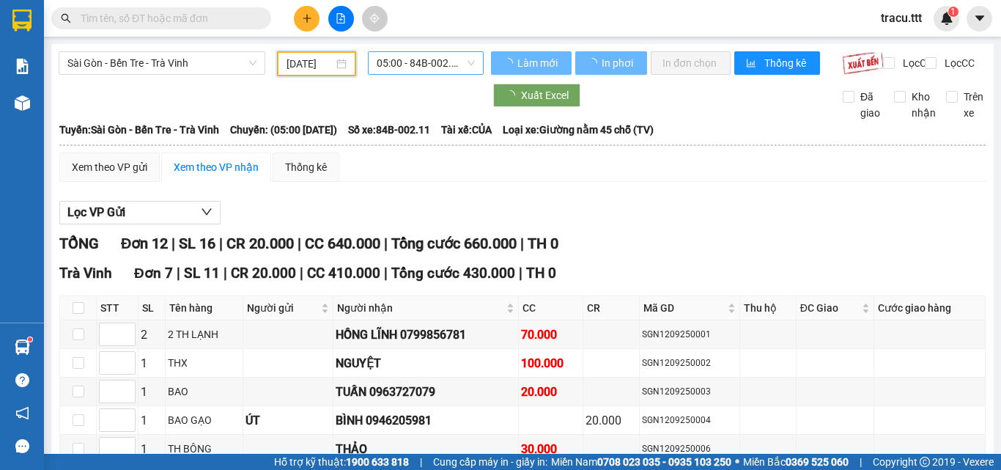
type input "[DATE]"
click at [449, 58] on span "05:00 - 84B-002.11" at bounding box center [426, 63] width 98 height 22
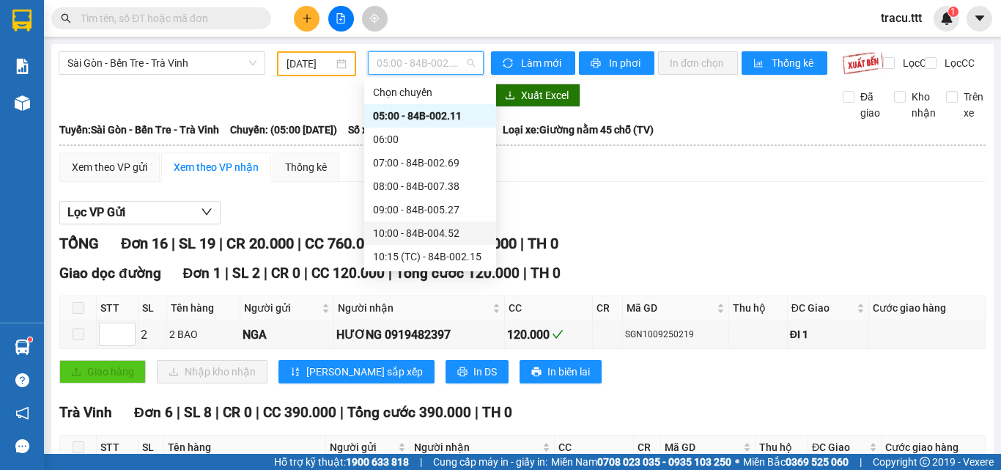
click at [452, 225] on div "10:00 - 84B-004.52" at bounding box center [430, 233] width 114 height 16
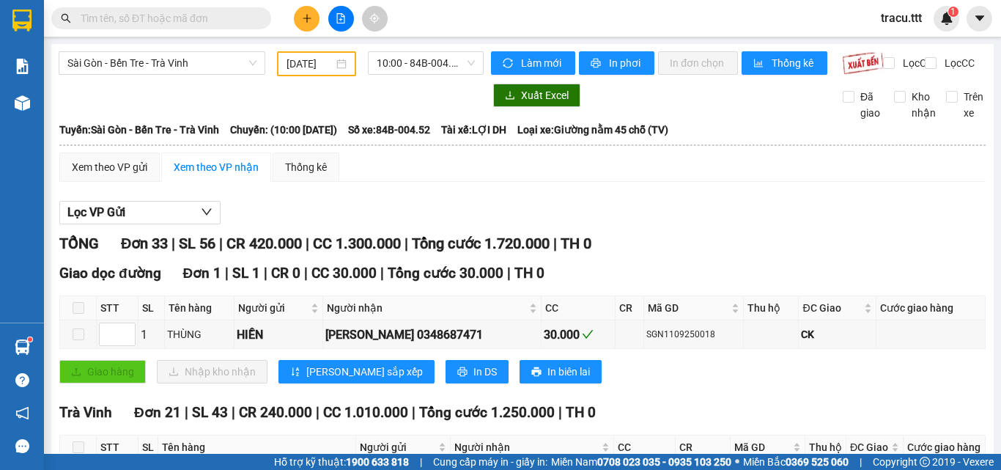
click at [429, 74] on div "10:00 - 84B-004.52" at bounding box center [426, 62] width 116 height 23
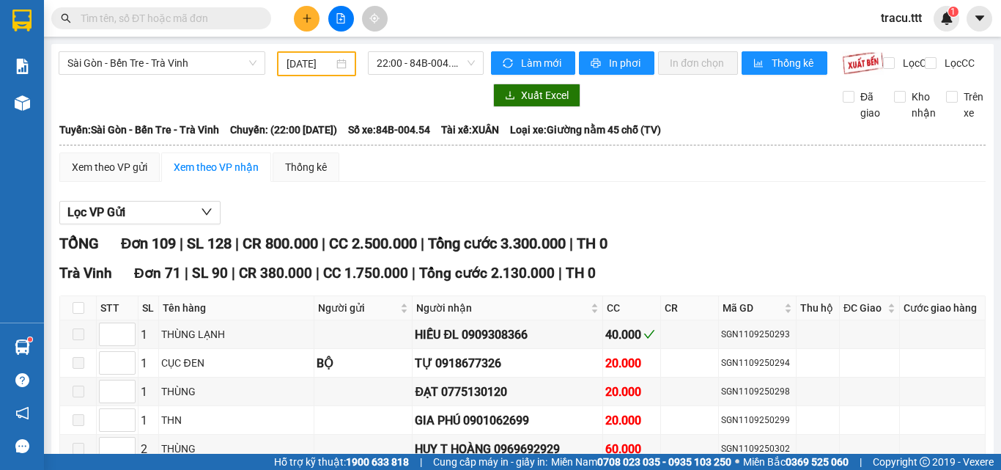
drag, startPoint x: 971, startPoint y: 369, endPoint x: 975, endPoint y: 278, distance: 91.7
click at [403, 64] on span "22:00 - 84B-004.54" at bounding box center [426, 63] width 98 height 22
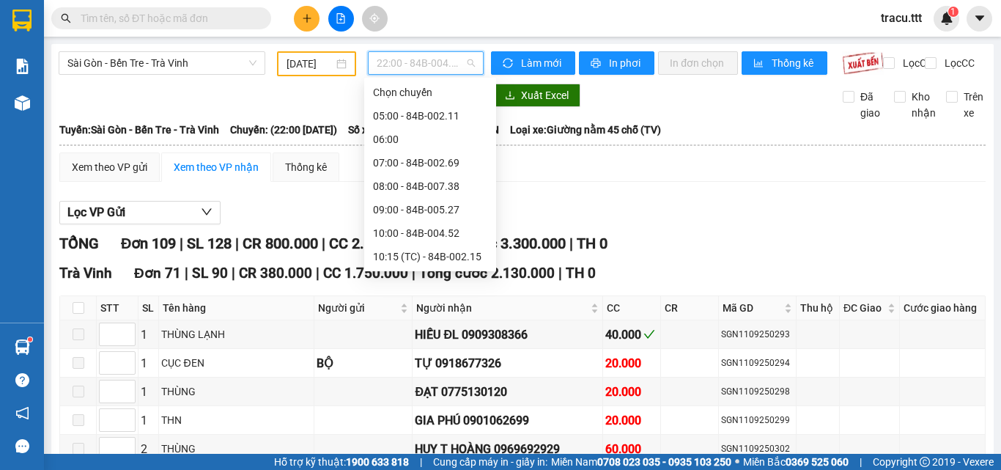
click at [685, 225] on div "Lọc VP Gửi" at bounding box center [522, 213] width 926 height 24
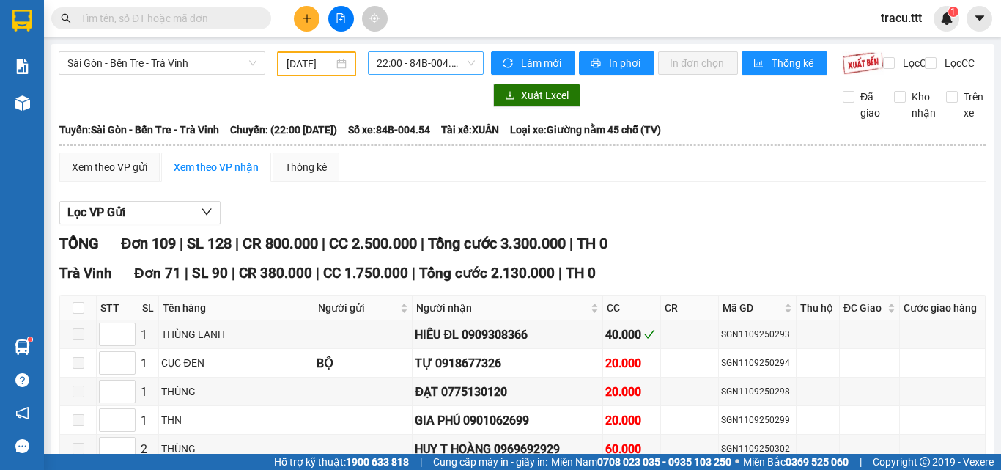
click at [439, 65] on span "22:00 - 84B-004.54" at bounding box center [426, 63] width 98 height 22
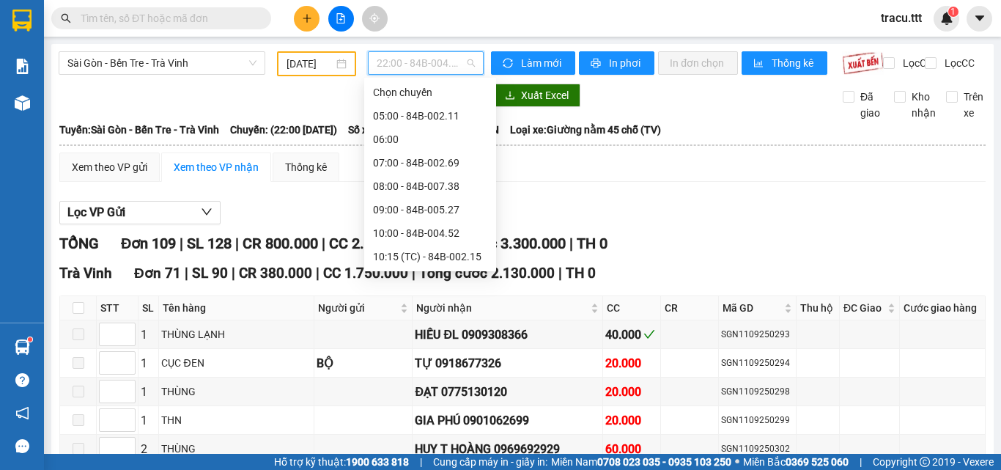
click at [441, 459] on div "18:00 - 84B-010.68" at bounding box center [430, 467] width 114 height 16
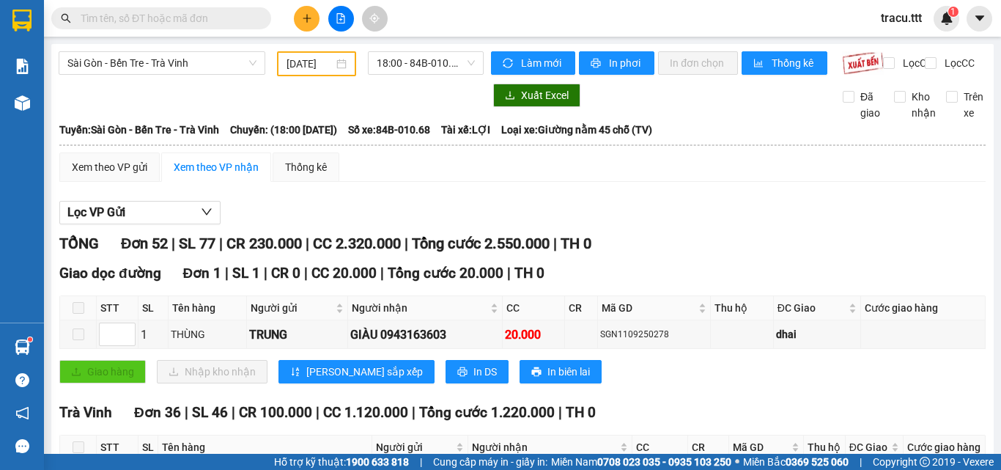
drag, startPoint x: 994, startPoint y: 83, endPoint x: 988, endPoint y: 379, distance: 296.1
click at [988, 379] on main "Sài Gòn - Bến Tre - Trà Vinh 11/09/2025 18:00 - 84B-010.68 Làm mới In phơi In đ…" at bounding box center [500, 227] width 1001 height 454
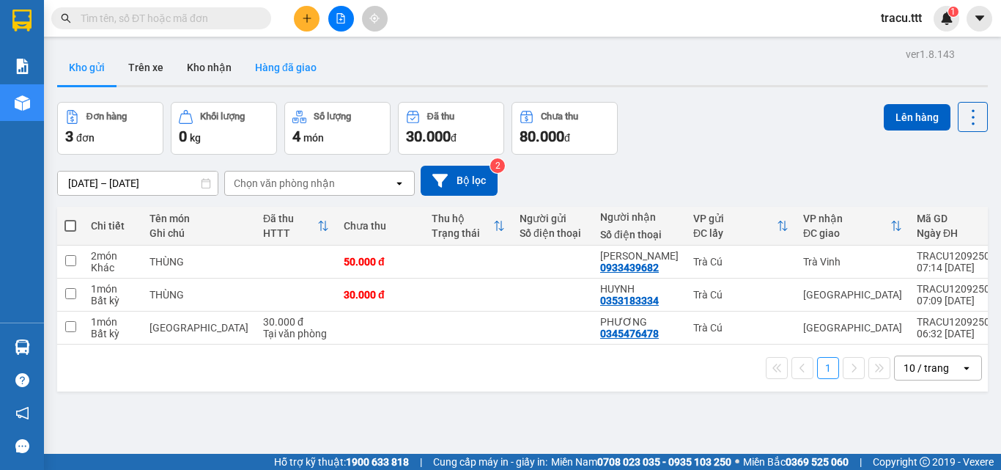
click at [265, 71] on button "Hàng đã giao" at bounding box center [285, 67] width 85 height 35
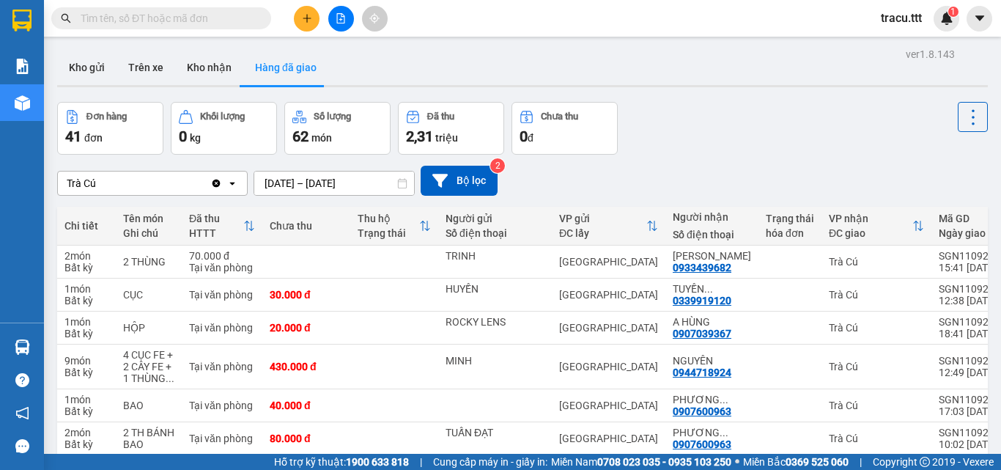
click at [138, 22] on input "text" at bounding box center [167, 18] width 173 height 16
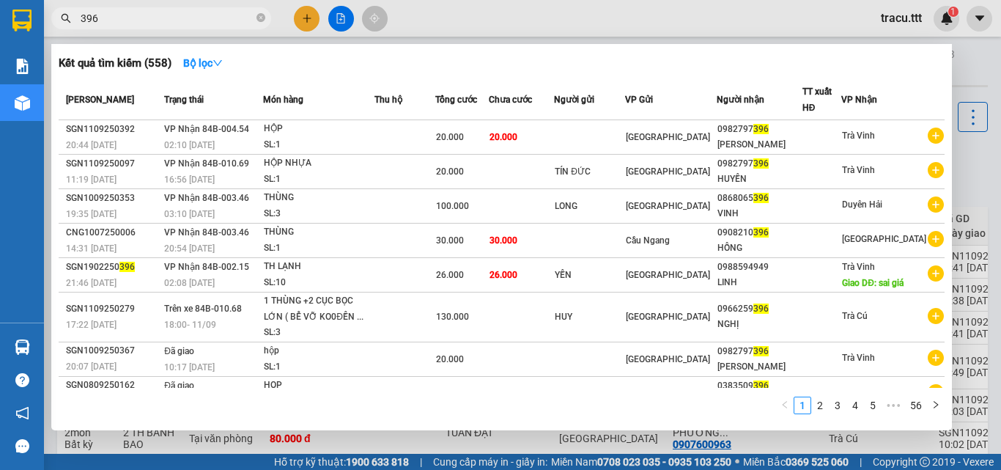
scroll to position [32, 0]
type input "396"
click at [944, 208] on div "Mã ĐH Trạng thái Món hàng Thu hộ Tổng cước Chưa cước Người gửi VP Gửi Người nhậ…" at bounding box center [502, 235] width 886 height 306
click at [259, 19] on icon "close-circle" at bounding box center [260, 17] width 9 height 9
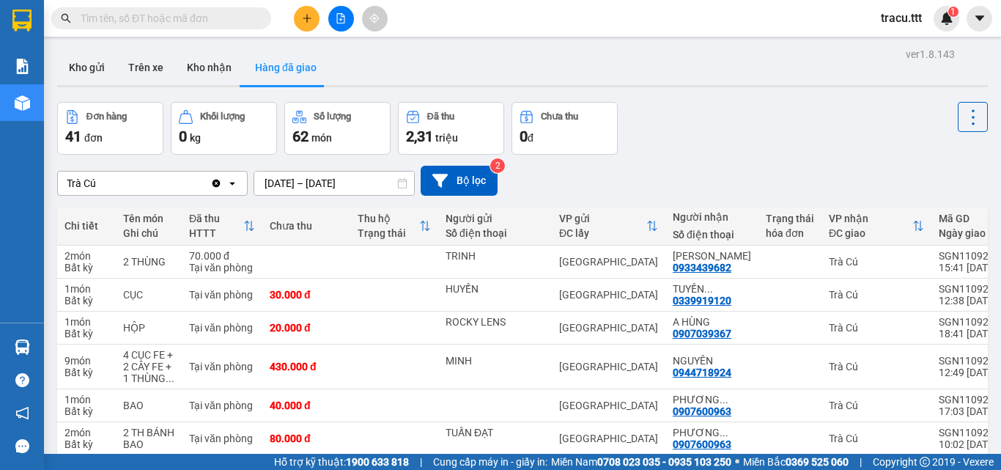
click at [236, 20] on input "text" at bounding box center [167, 18] width 173 height 16
click at [303, 13] on icon "plus" at bounding box center [307, 18] width 10 height 10
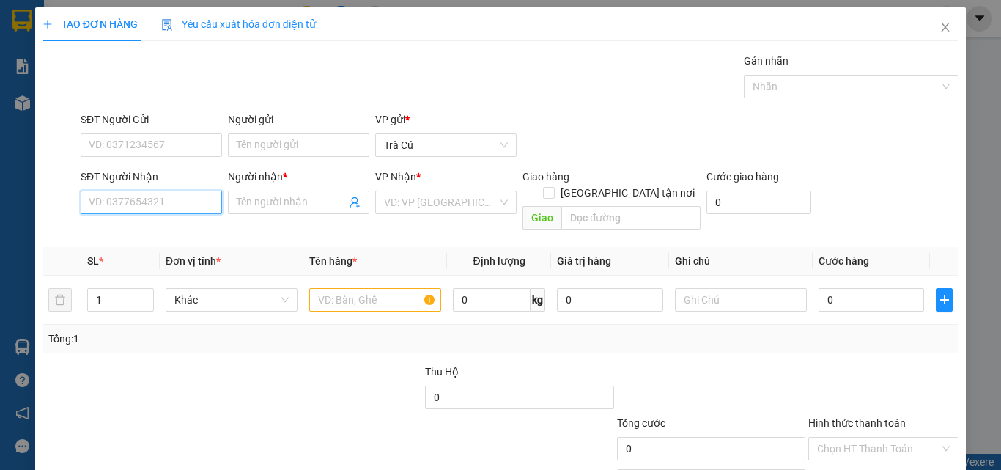
click at [155, 208] on input "SĐT Người Nhận" at bounding box center [151, 202] width 141 height 23
click at [384, 288] on input "text" at bounding box center [375, 299] width 132 height 23
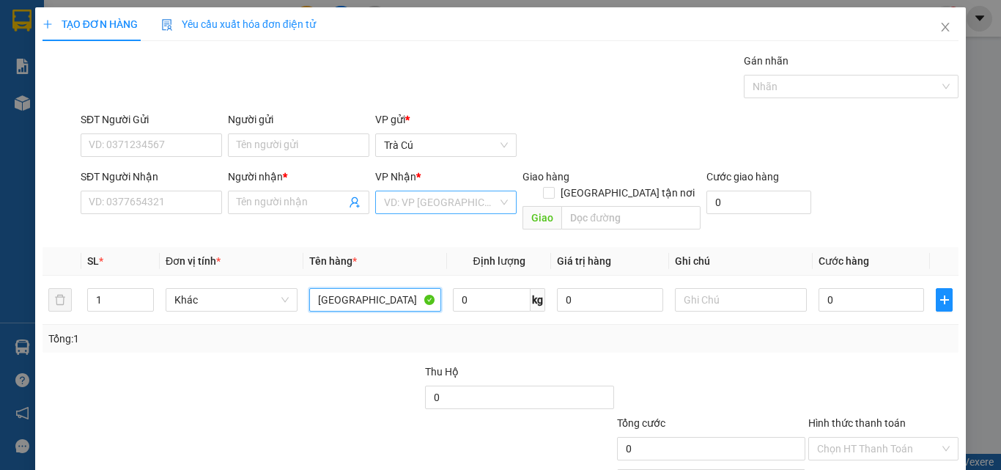
type input "TX"
click at [420, 196] on input "search" at bounding box center [441, 202] width 114 height 22
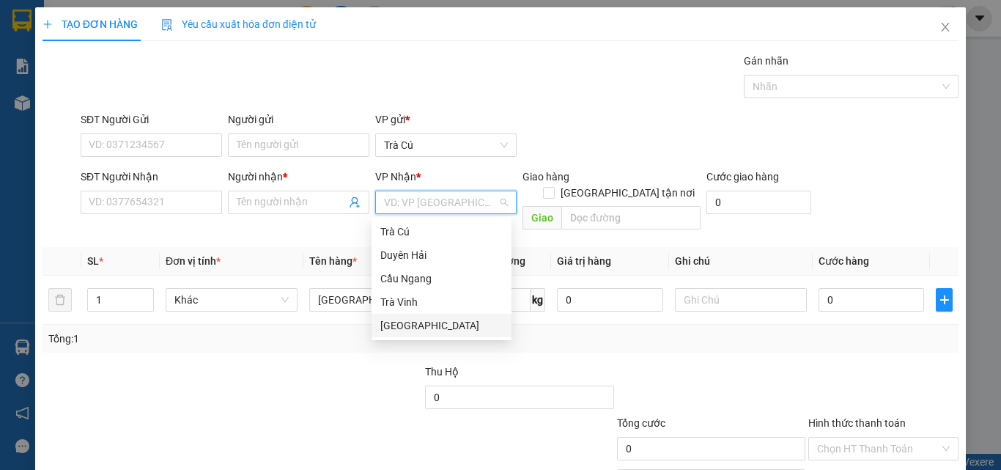
click at [420, 332] on div "[GEOGRAPHIC_DATA]" at bounding box center [441, 325] width 122 height 16
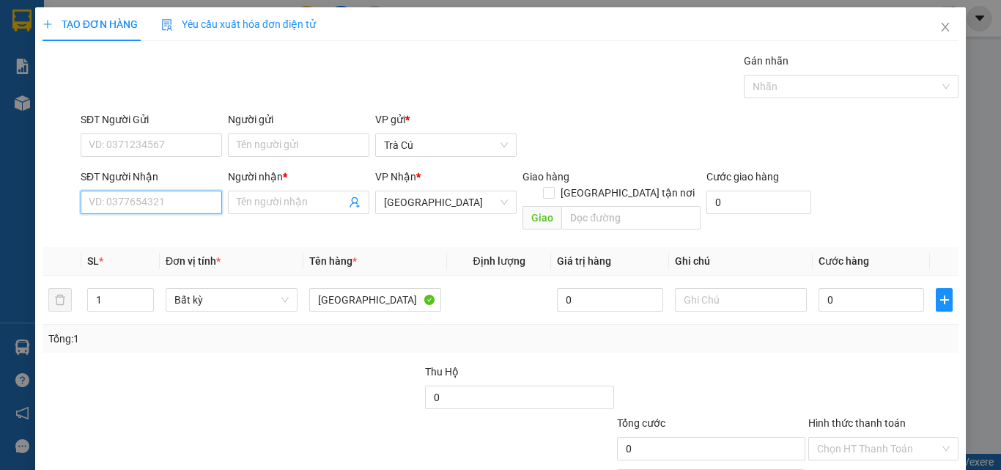
click at [171, 204] on input "SĐT Người Nhận" at bounding box center [151, 202] width 141 height 23
type input "0364406625"
click at [283, 192] on span at bounding box center [298, 202] width 141 height 23
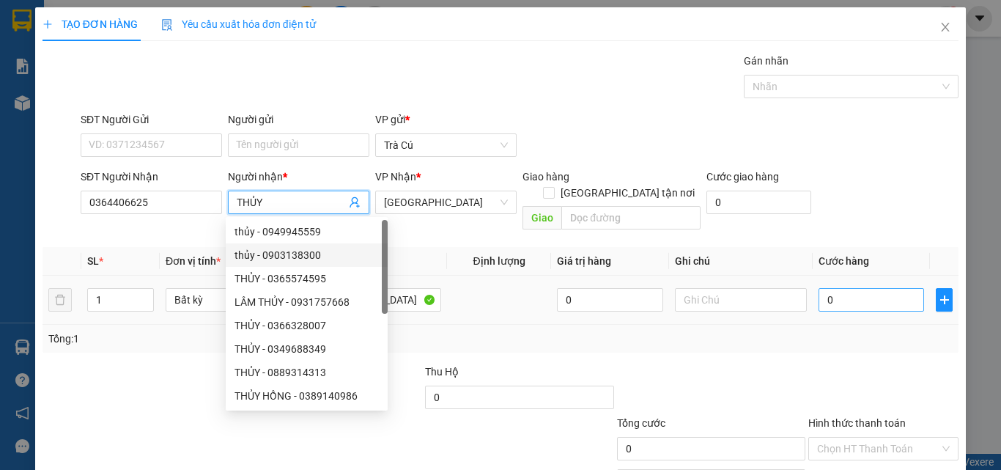
type input "THỦY"
click at [881, 291] on input "0" at bounding box center [871, 299] width 106 height 23
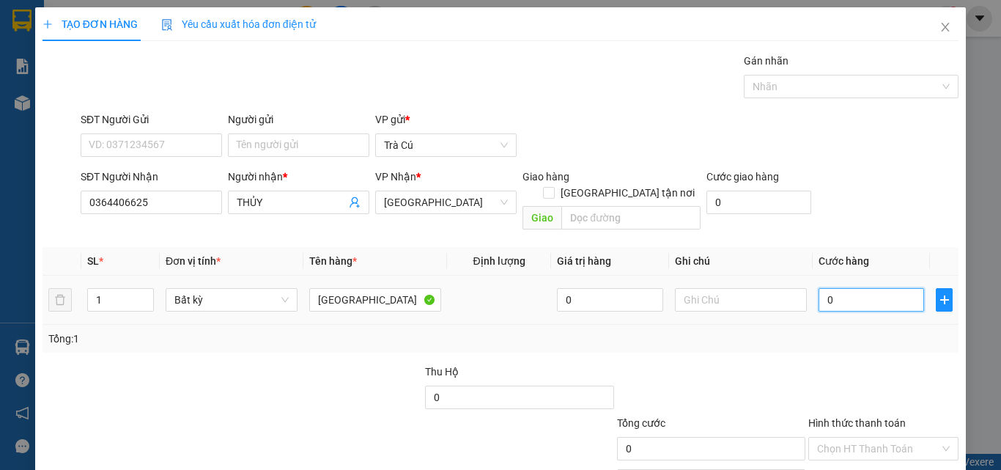
type input "4"
type input "40"
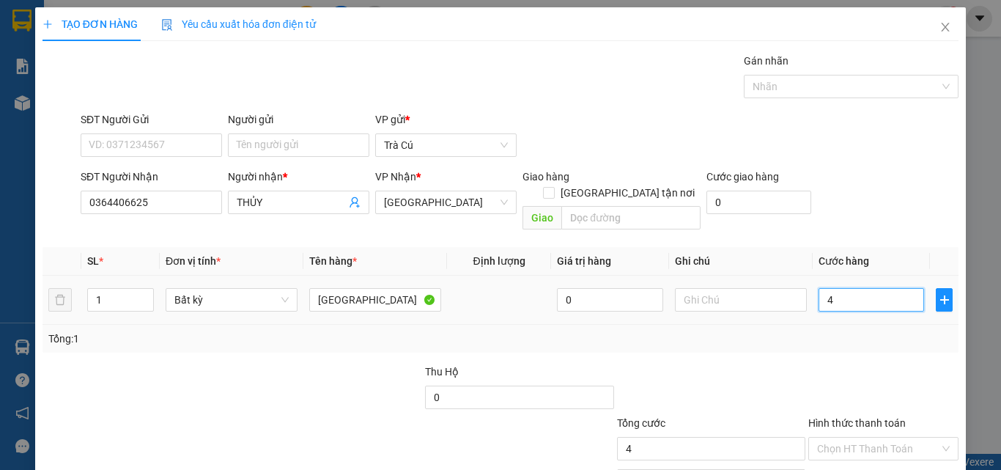
type input "40"
click at [873, 437] on input "Hình thức thanh toán" at bounding box center [878, 448] width 122 height 22
type input "40.000"
drag, startPoint x: 873, startPoint y: 431, endPoint x: 876, endPoint y: 418, distance: 13.4
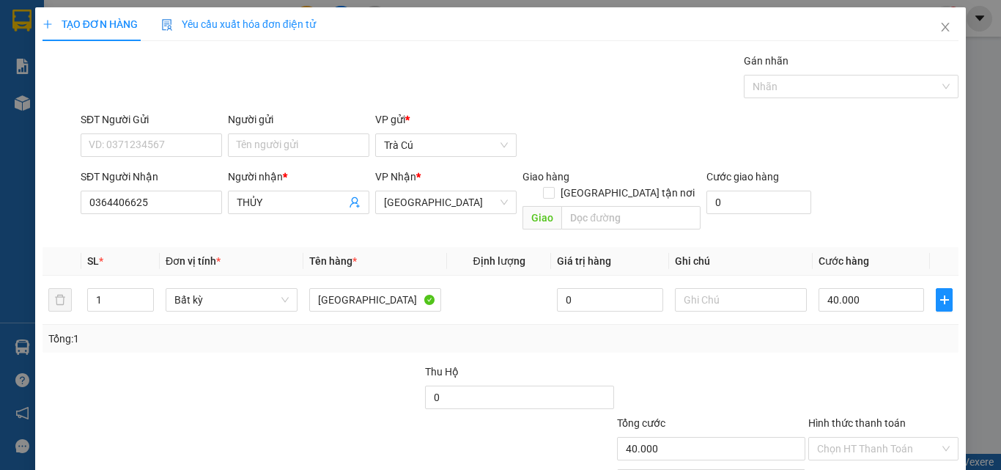
click at [873, 437] on input "Hình thức thanh toán" at bounding box center [878, 448] width 122 height 22
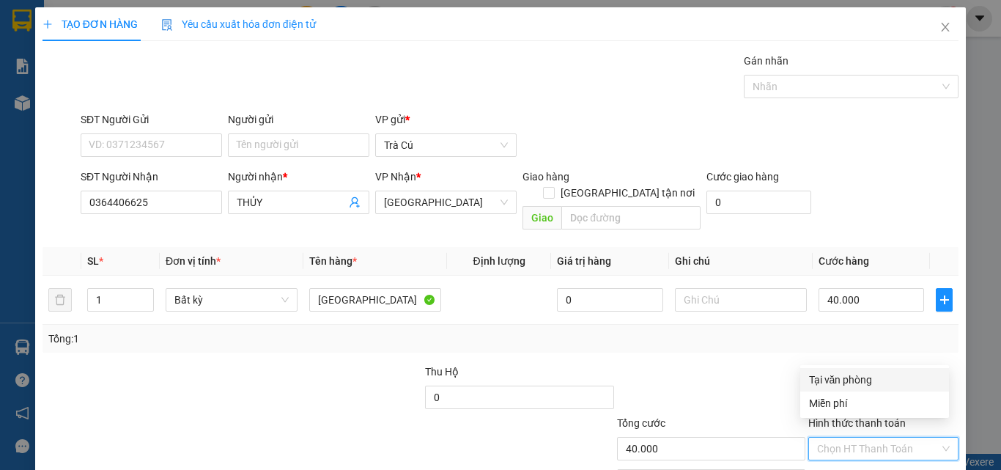
click at [865, 379] on div "Tại văn phòng" at bounding box center [874, 379] width 131 height 16
type input "0"
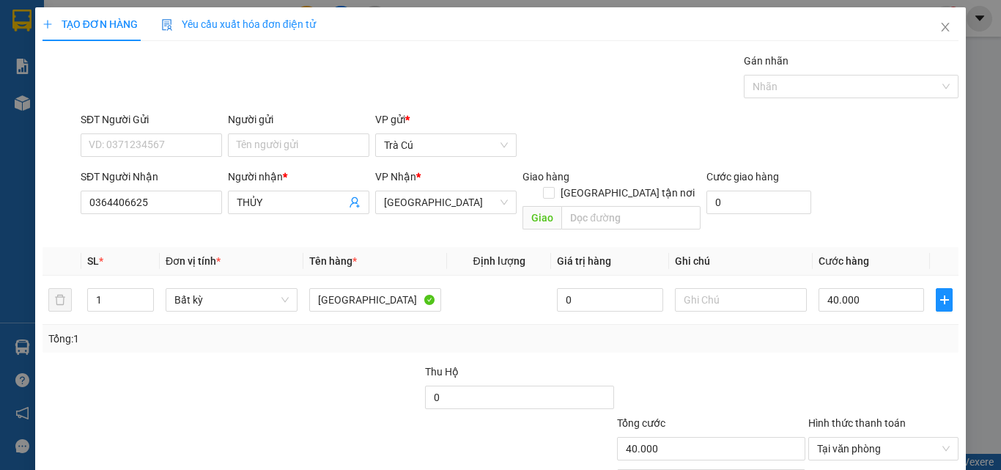
scroll to position [73, 0]
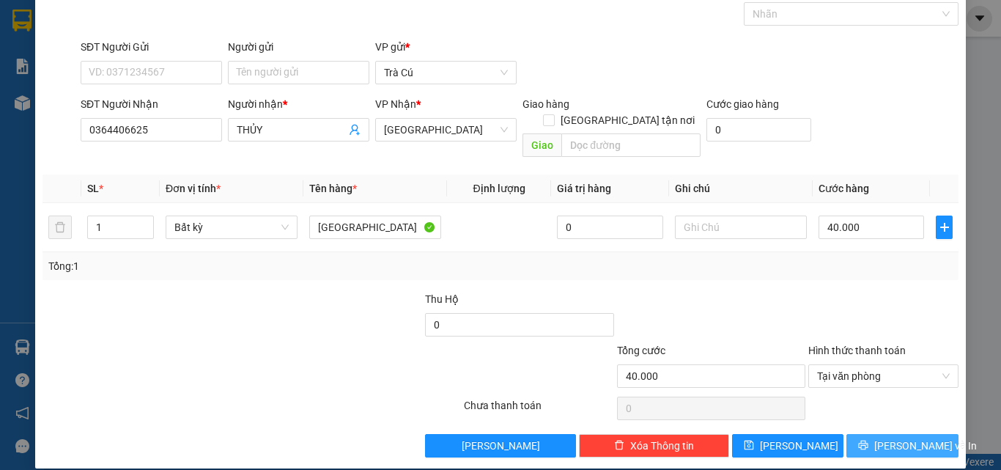
click at [897, 437] on span "Lưu và In" at bounding box center [925, 445] width 103 height 16
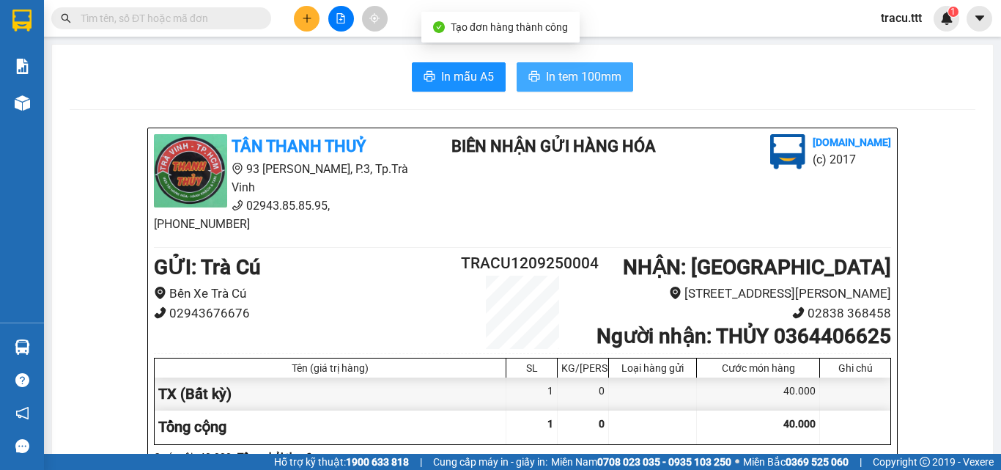
click at [623, 75] on button "In tem 100mm" at bounding box center [575, 76] width 117 height 29
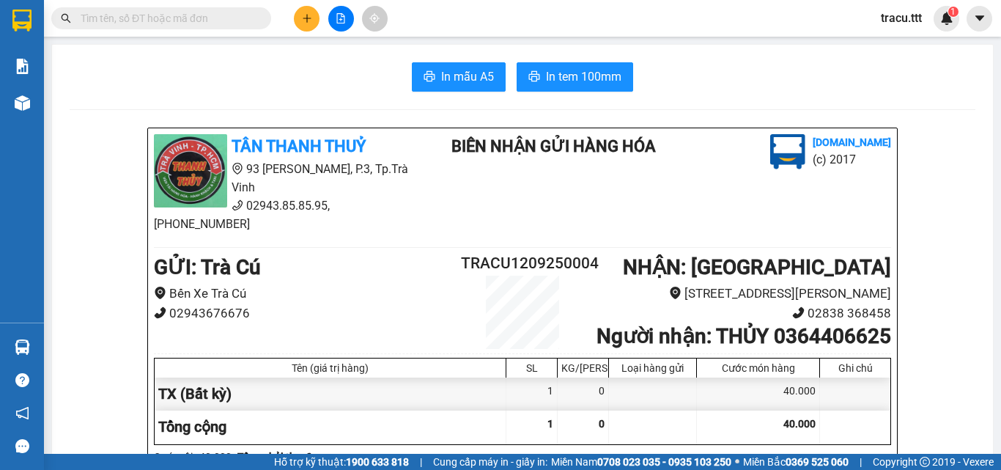
click at [221, 20] on input "text" at bounding box center [167, 18] width 173 height 16
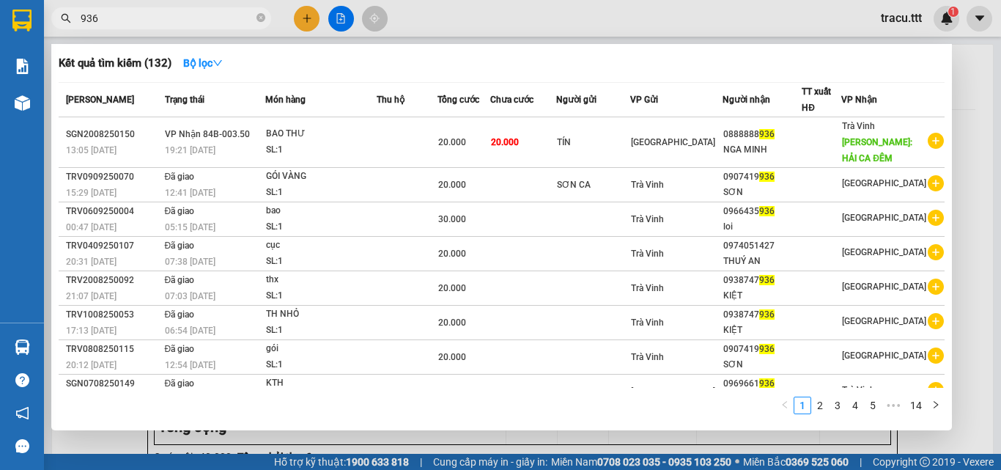
click at [211, 4] on div at bounding box center [500, 235] width 1001 height 470
click at [211, 4] on div "Kết quả tìm kiếm ( 132 ) Bộ lọc Mã ĐH Trạng thái Món hàng Thu hộ Tổng cước Chưa…" at bounding box center [500, 18] width 1001 height 37
click at [199, 15] on input "936" at bounding box center [167, 18] width 173 height 16
type input "396"
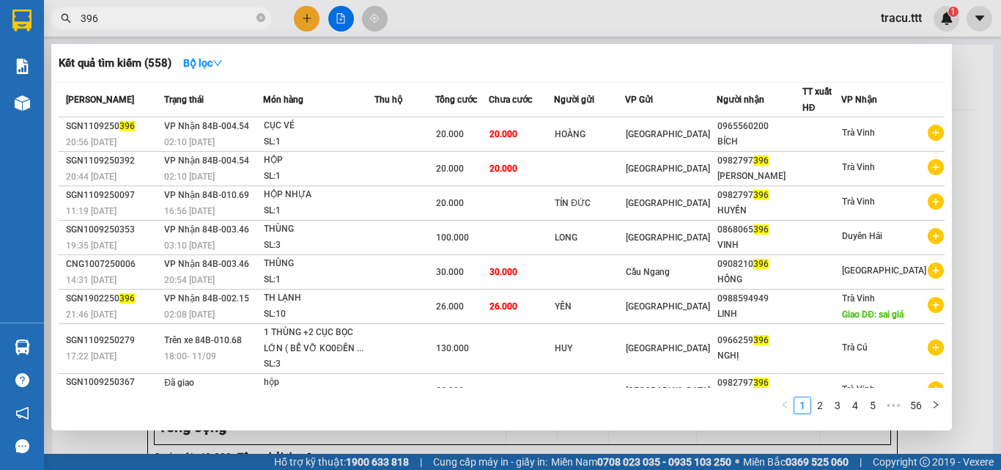
click at [258, 23] on span at bounding box center [260, 19] width 9 height 14
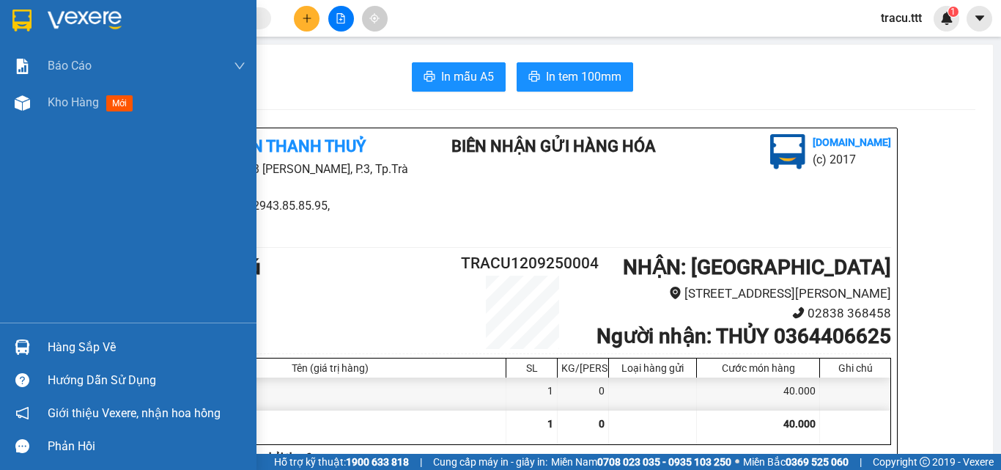
click at [31, 10] on img at bounding box center [21, 21] width 19 height 22
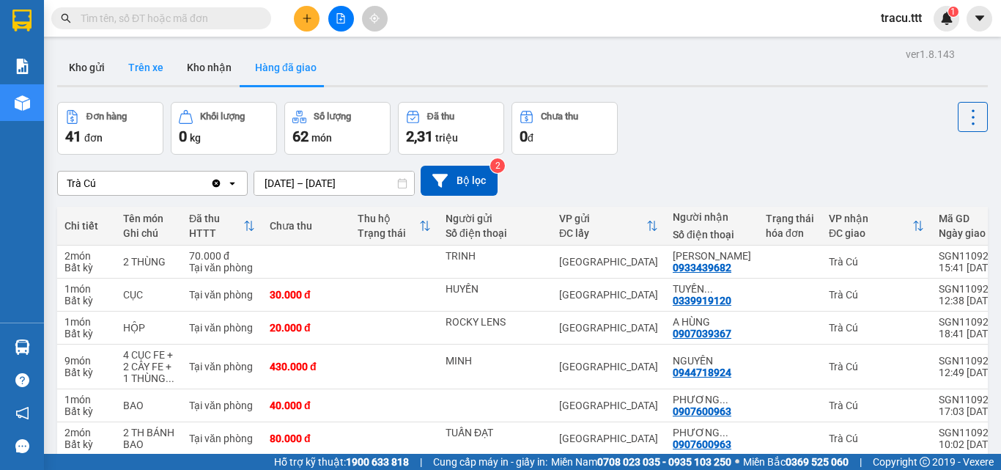
click at [161, 74] on button "Trên xe" at bounding box center [146, 67] width 59 height 35
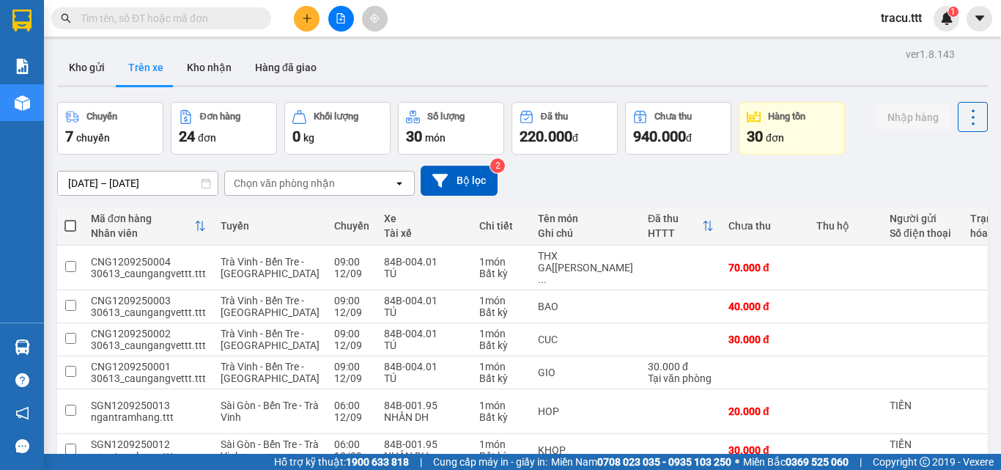
click at [287, 184] on div "Chọn văn phòng nhận" at bounding box center [284, 183] width 101 height 15
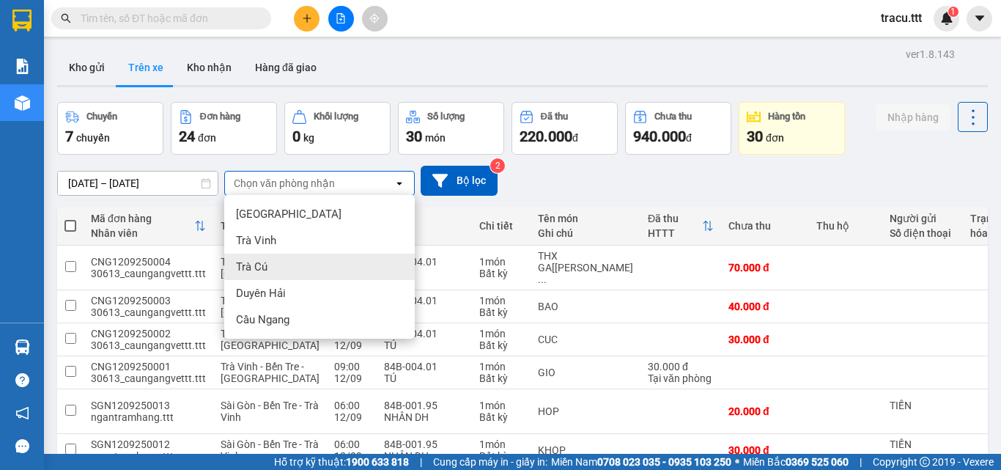
click at [238, 265] on span "Trà Cú" at bounding box center [252, 266] width 32 height 15
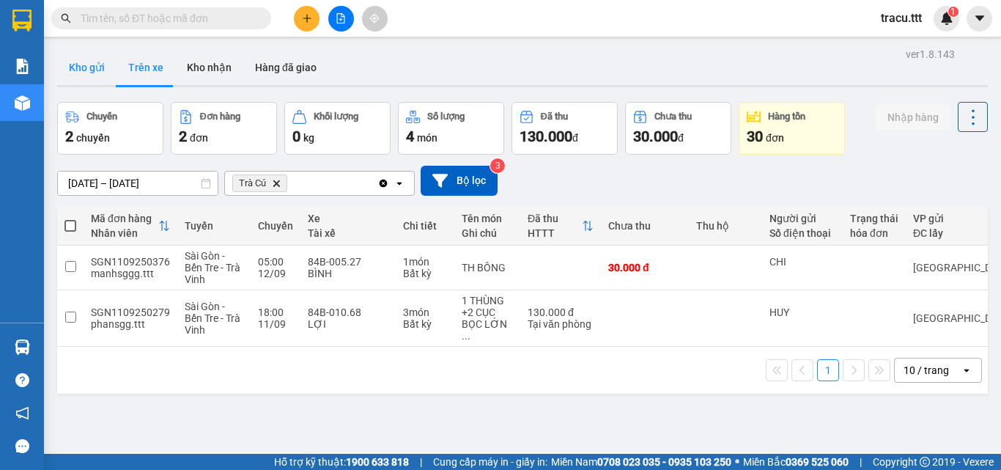
click at [81, 77] on button "Kho gửi" at bounding box center [86, 67] width 59 height 35
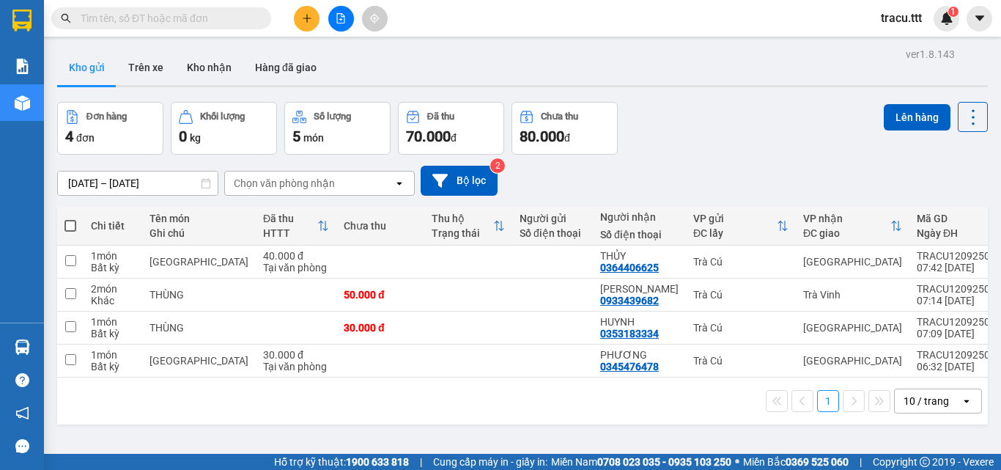
click at [206, 21] on input "text" at bounding box center [167, 18] width 173 height 16
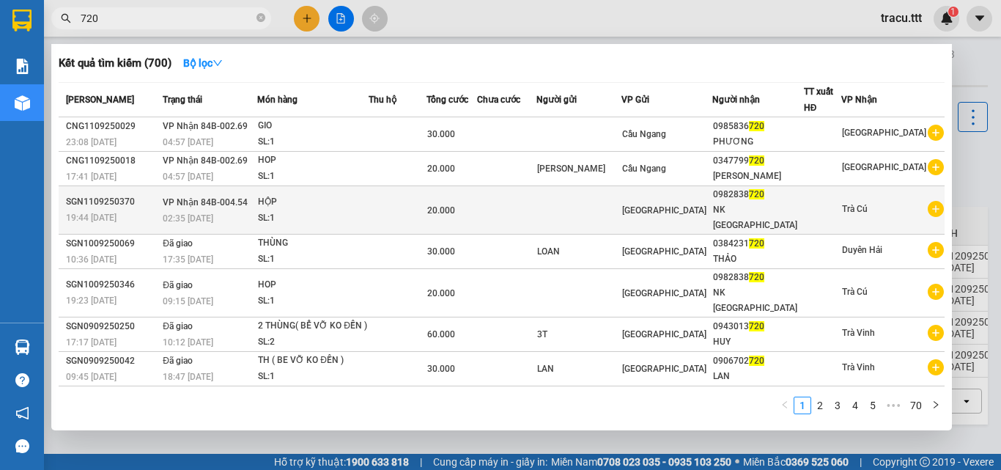
type input "720"
click at [401, 191] on td at bounding box center [398, 210] width 58 height 48
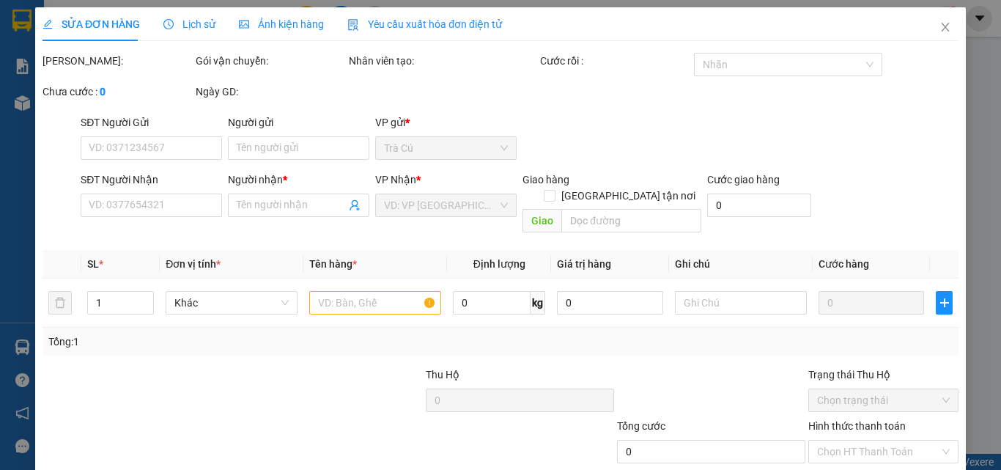
type input "0982838720"
type input "NK SÀI GÒN"
type input "20.000"
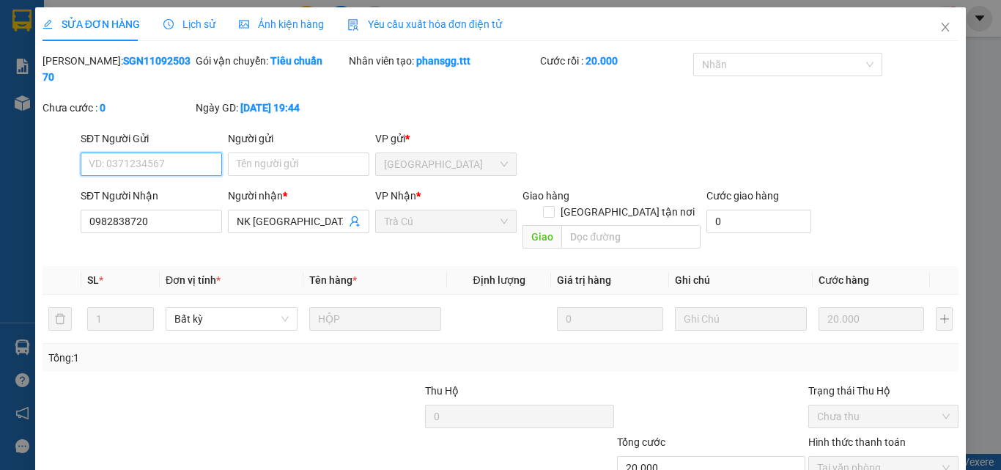
scroll to position [75, 0]
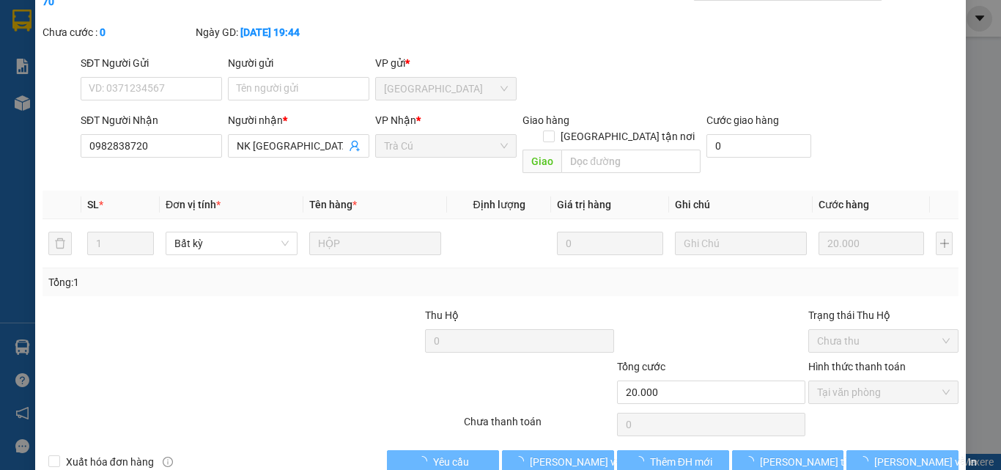
click at [986, 346] on div "SỬA ĐƠN HÀNG Lịch sử Ảnh kiện hàng Yêu cầu xuất hóa đơn điện tử Total Paid Fee …" at bounding box center [500, 235] width 1001 height 470
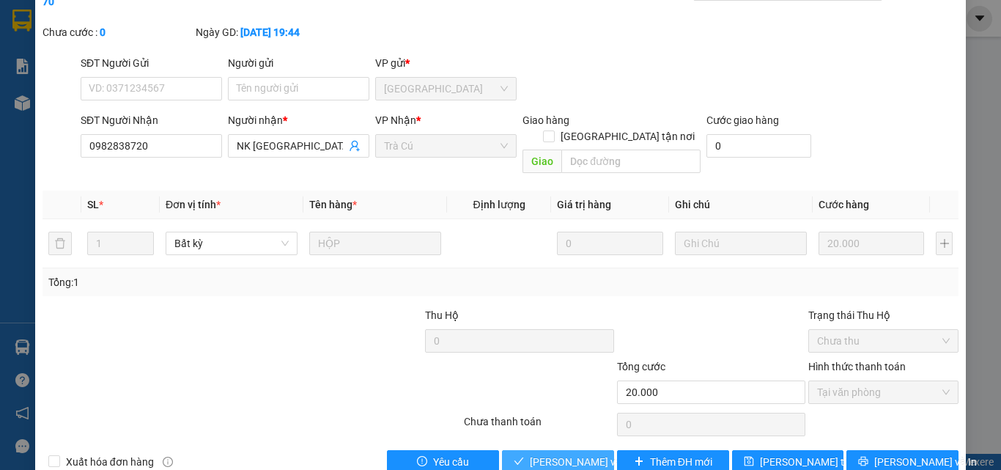
click at [569, 444] on span "Lưu và Giao hàng" at bounding box center [600, 462] width 141 height 16
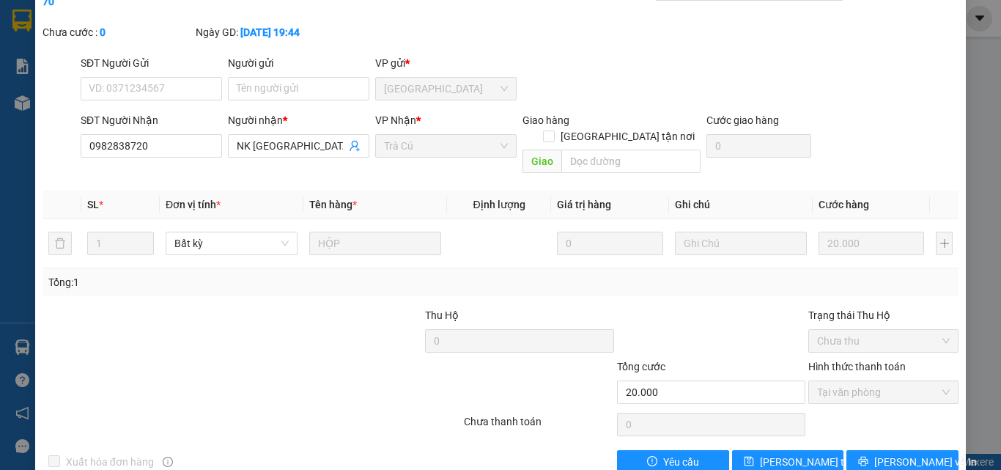
scroll to position [0, 0]
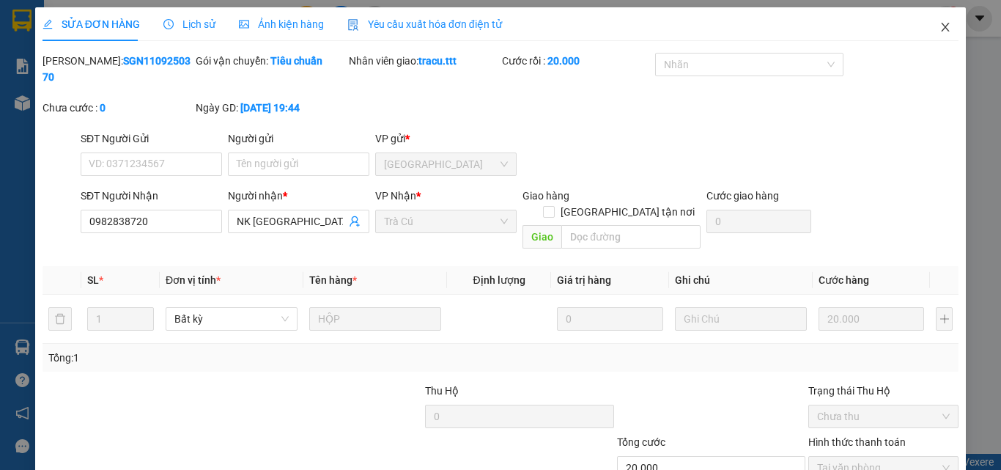
click at [942, 25] on icon "close" at bounding box center [946, 27] width 8 height 9
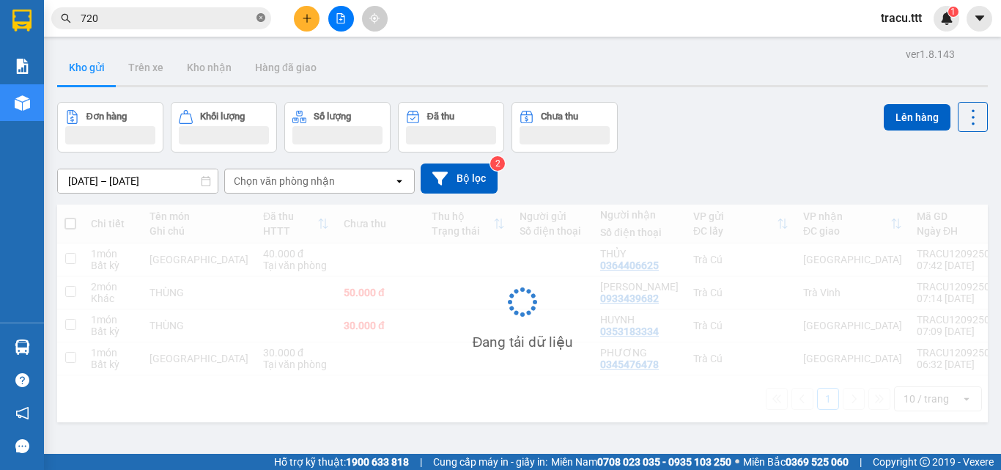
click at [259, 21] on icon "close-circle" at bounding box center [260, 17] width 9 height 9
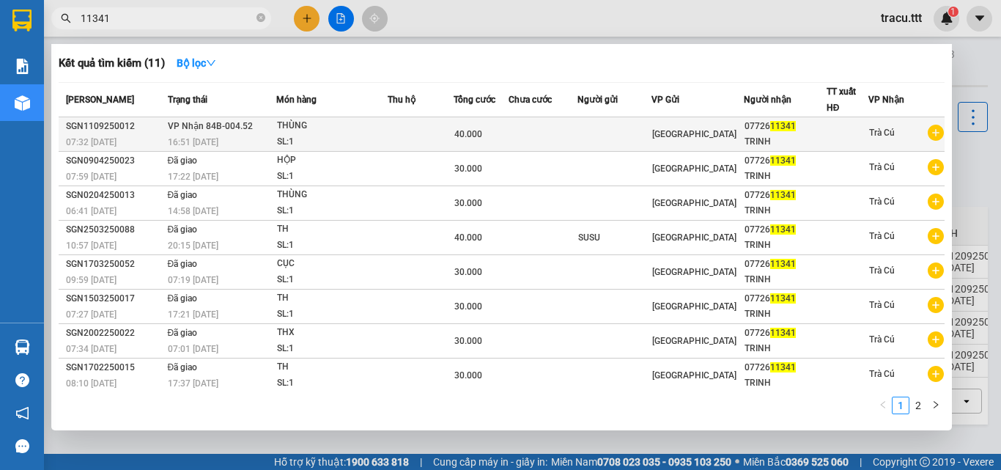
type input "11341"
click at [577, 142] on td at bounding box center [543, 134] width 68 height 34
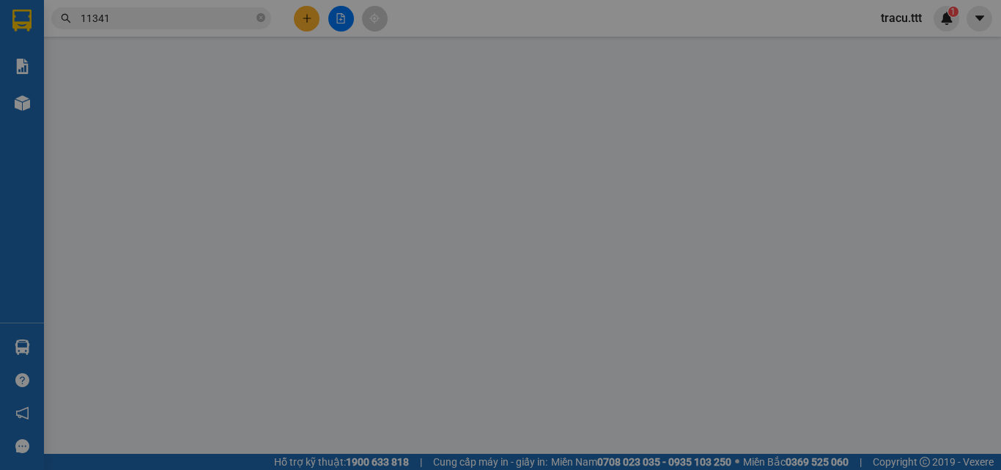
type input "0772611341"
type input "TRINH"
type input "40.000"
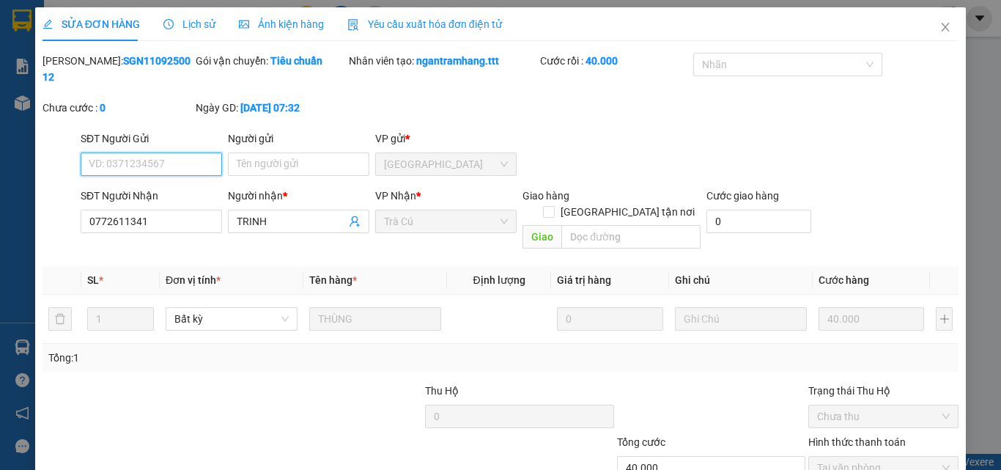
scroll to position [75, 0]
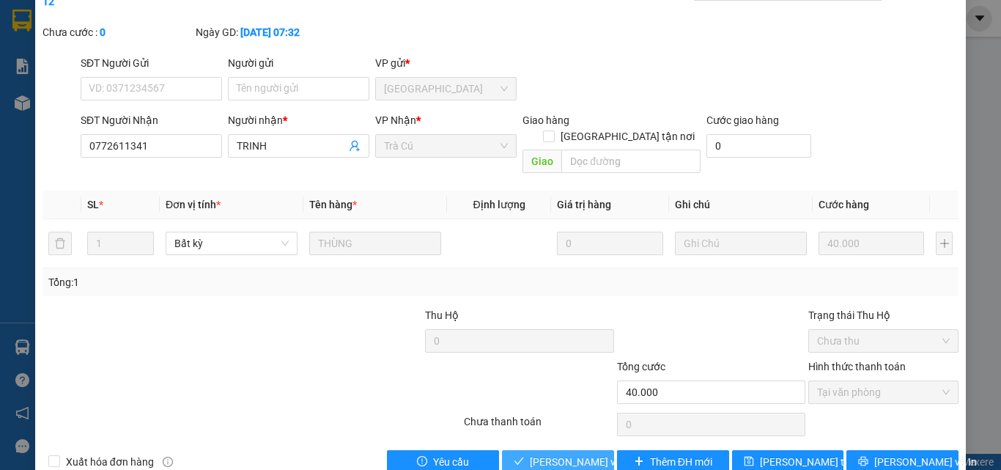
click at [572, 444] on button "Lưu và Giao hàng" at bounding box center [558, 461] width 112 height 23
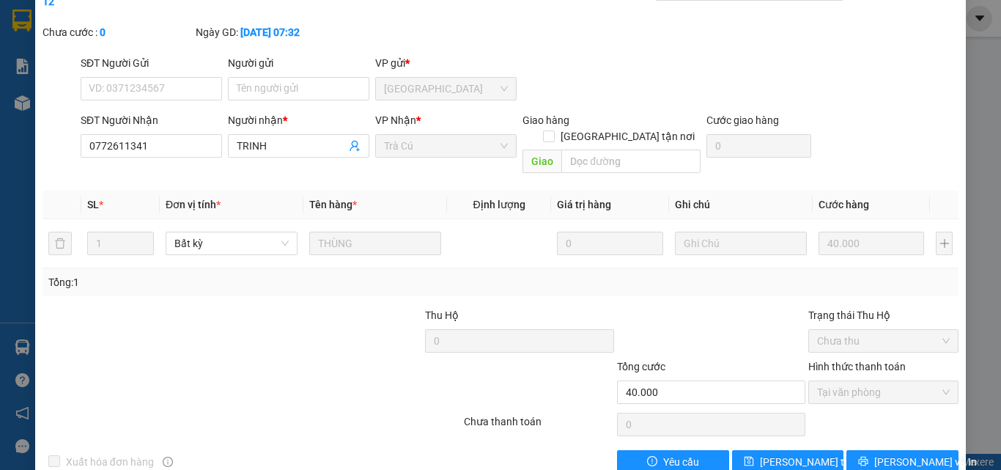
scroll to position [0, 0]
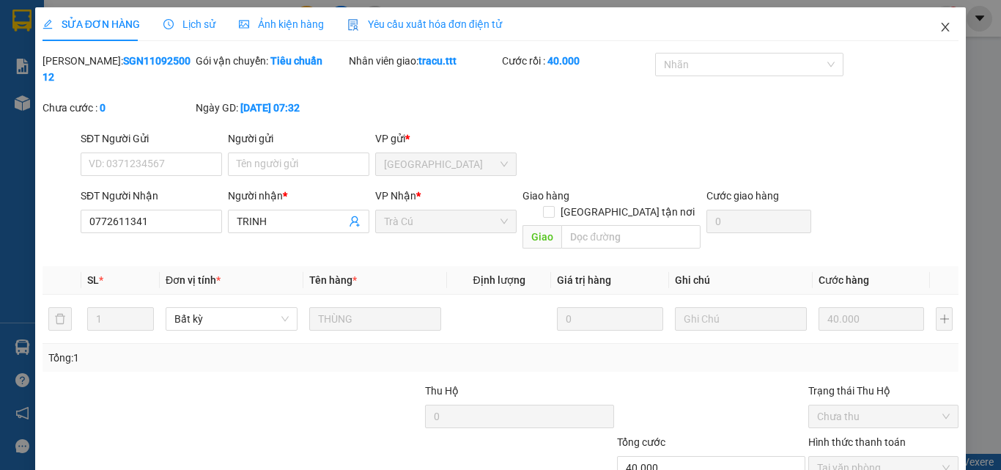
click at [939, 29] on icon "close" at bounding box center [945, 27] width 12 height 12
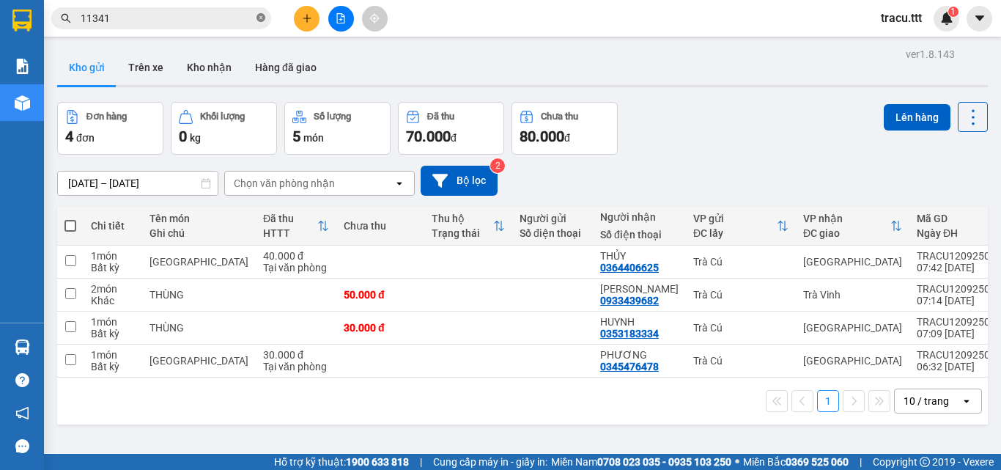
click at [258, 17] on icon "close-circle" at bounding box center [260, 17] width 9 height 9
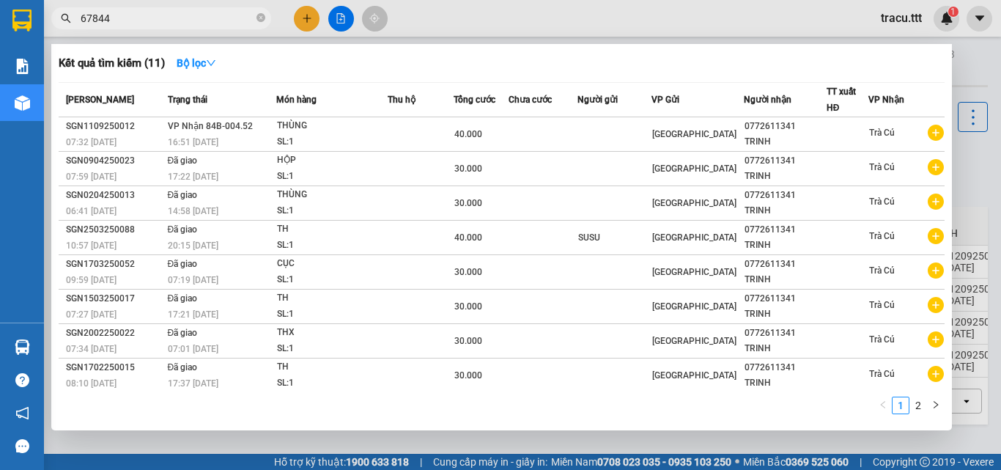
type input "678444"
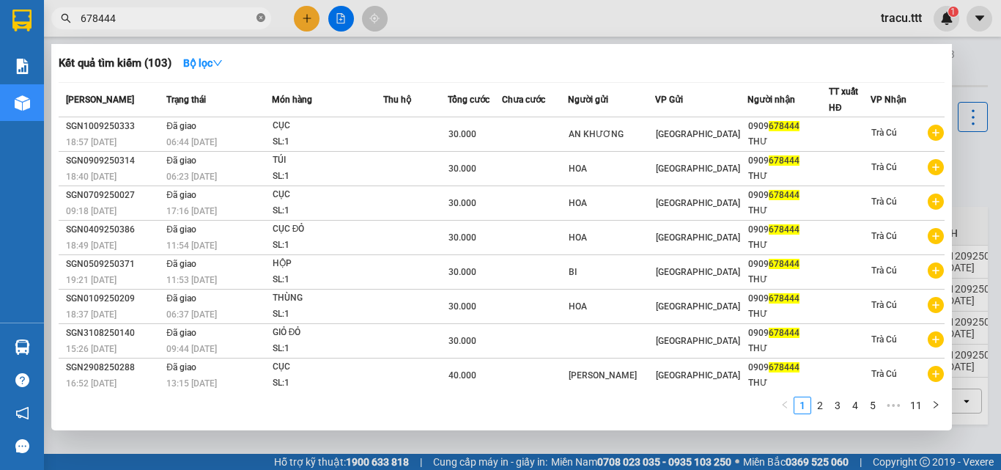
click at [257, 18] on icon "close-circle" at bounding box center [260, 17] width 9 height 9
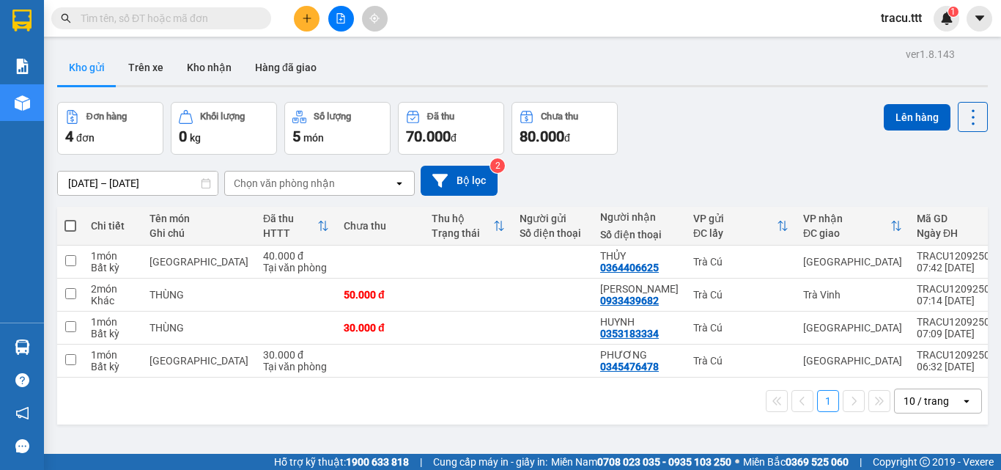
click at [251, 22] on input "text" at bounding box center [167, 18] width 173 height 16
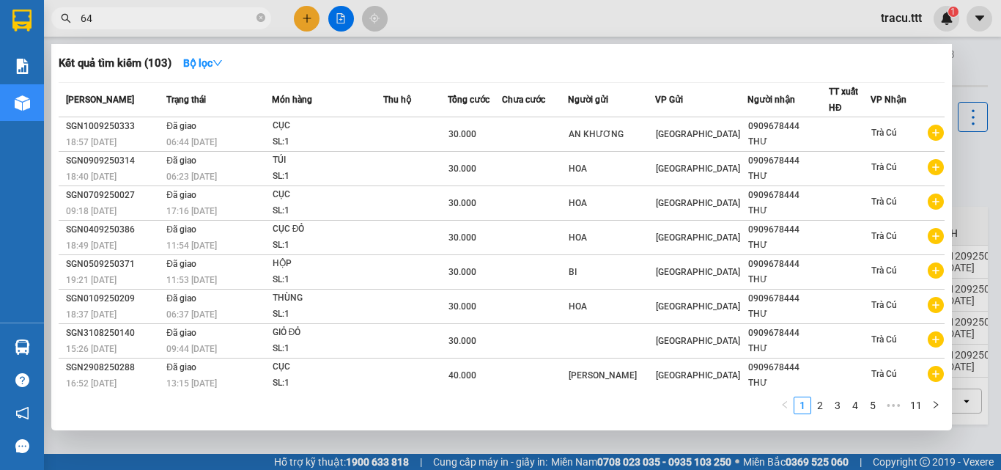
type input "642"
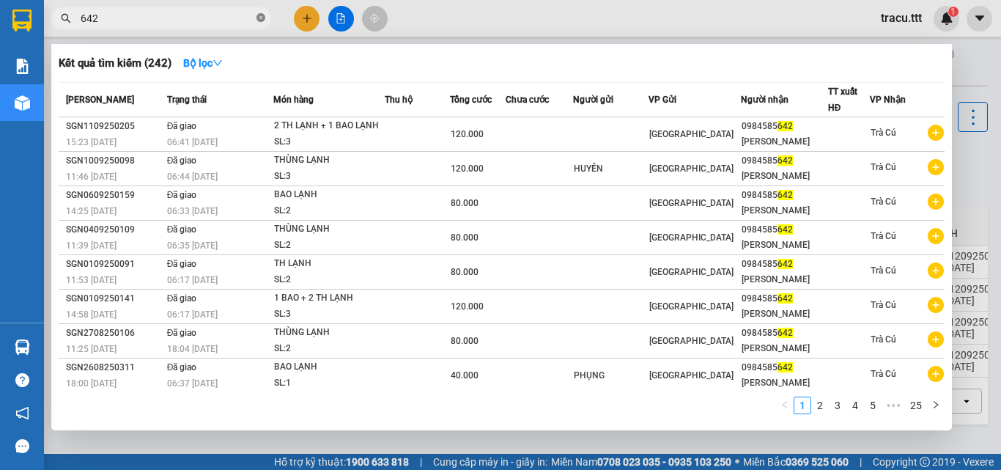
click at [261, 21] on icon "close-circle" at bounding box center [260, 17] width 9 height 9
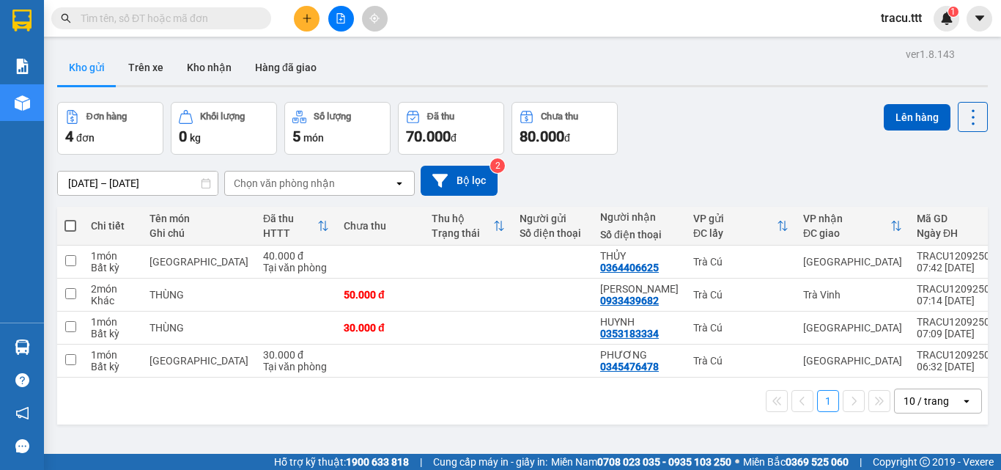
click at [429, 56] on div "Kho gửi Trên xe Kho nhận Hàng đã giao" at bounding box center [522, 69] width 931 height 39
drag, startPoint x: 257, startPoint y: 18, endPoint x: 245, endPoint y: 19, distance: 12.5
click at [256, 18] on span at bounding box center [260, 18] width 9 height 16
click at [244, 19] on input "text" at bounding box center [167, 18] width 173 height 16
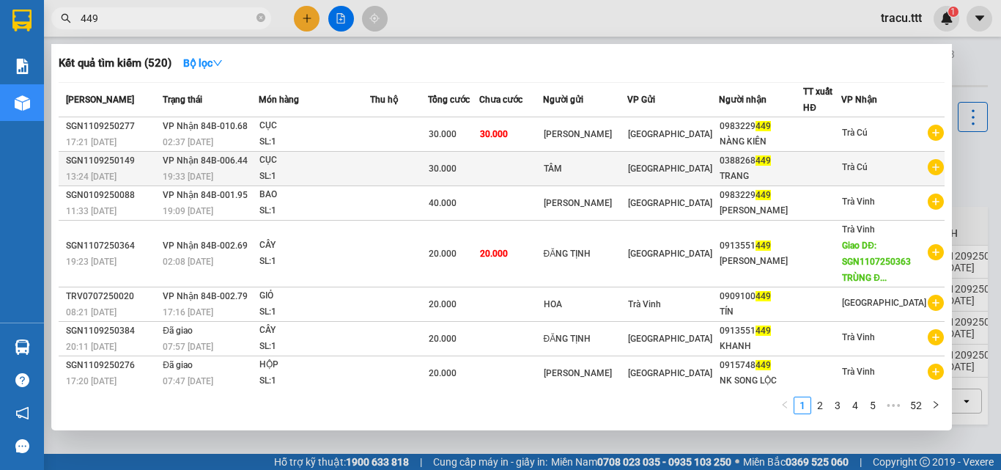
type input "449"
click at [627, 164] on div "TÂM" at bounding box center [586, 168] width 84 height 15
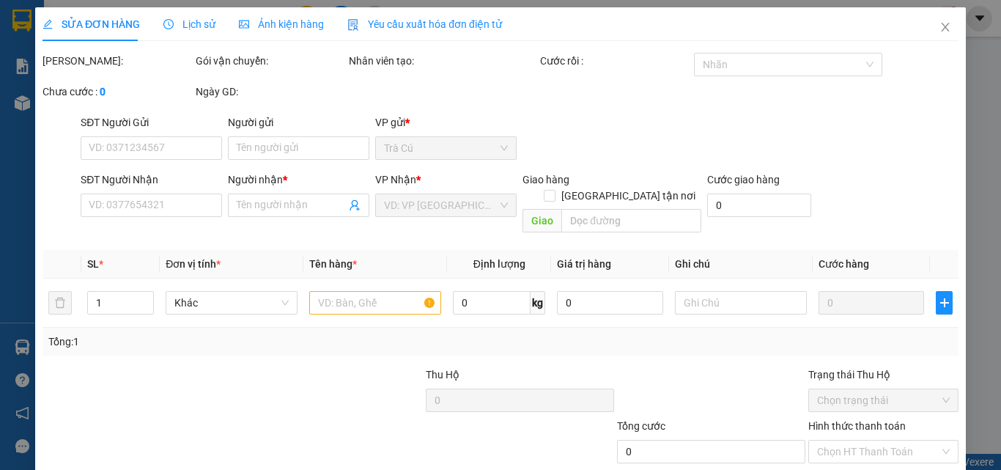
type input "TÂM"
type input "0388268449"
type input "TRANG"
type input "30.000"
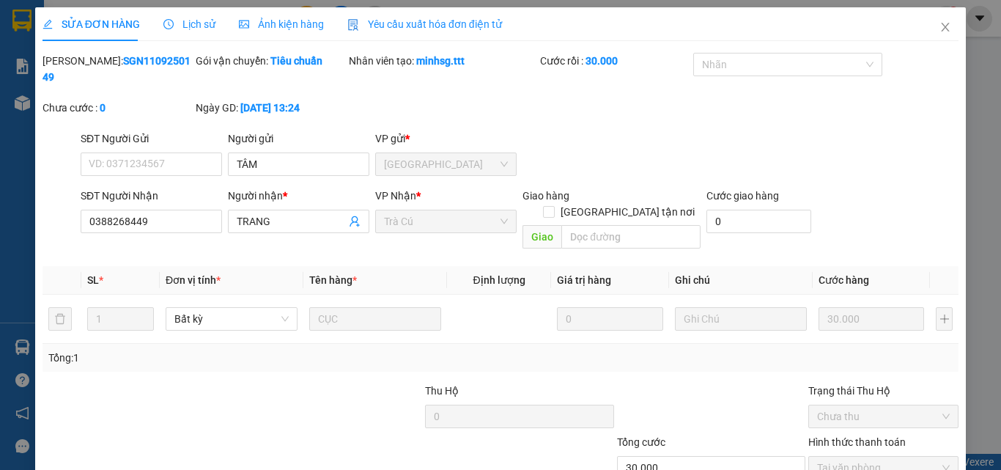
scroll to position [75, 0]
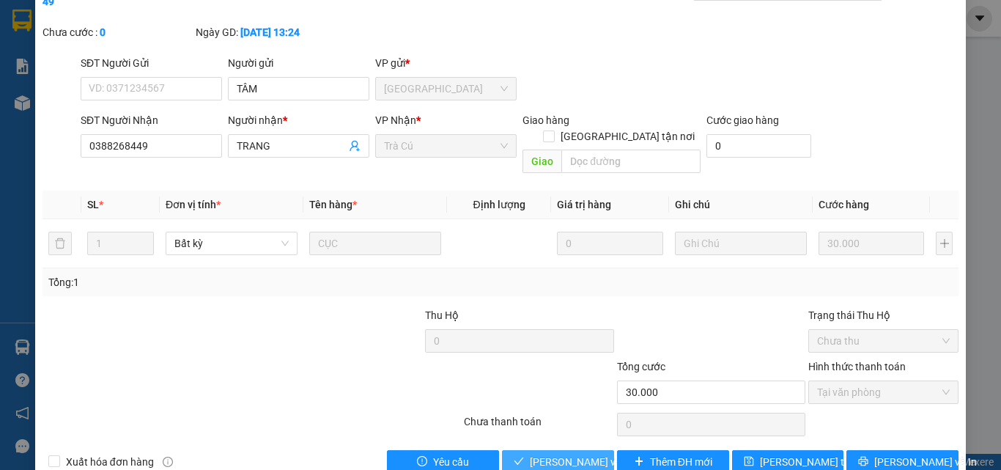
click at [594, 444] on span "Lưu và Giao hàng" at bounding box center [600, 462] width 141 height 16
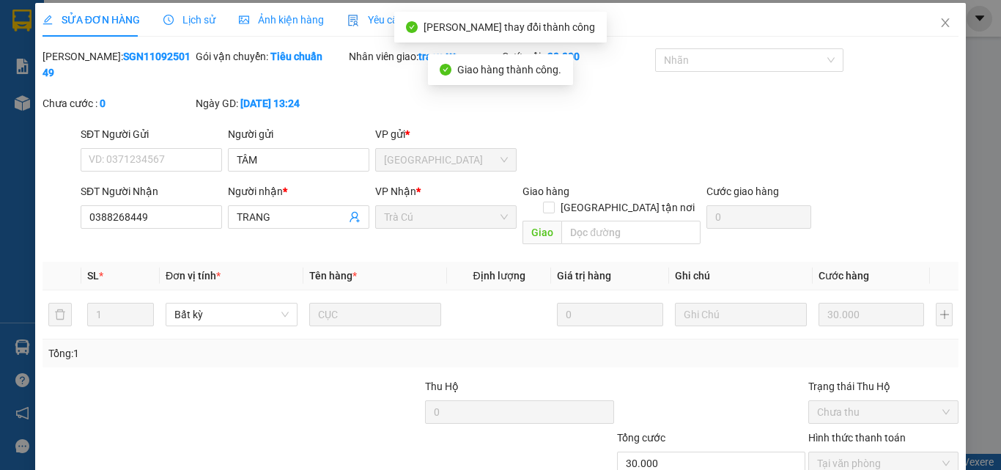
scroll to position [0, 0]
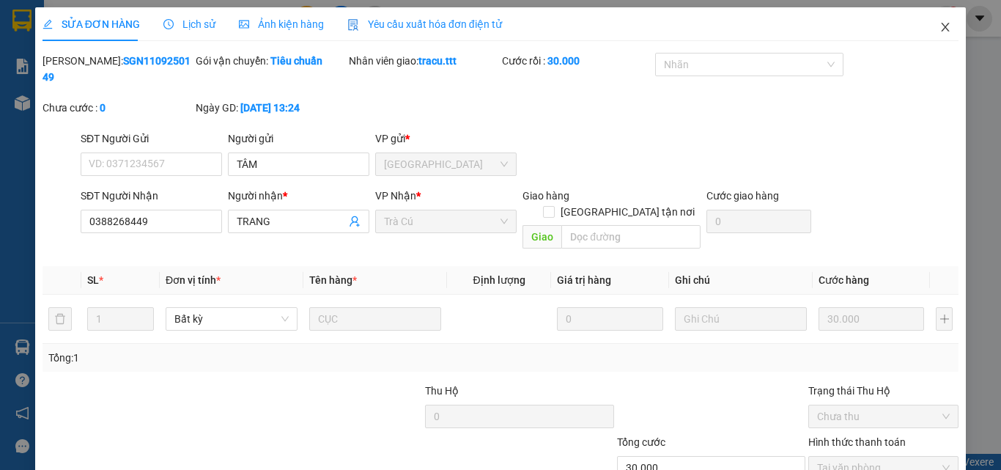
click at [939, 23] on icon "close" at bounding box center [945, 27] width 12 height 12
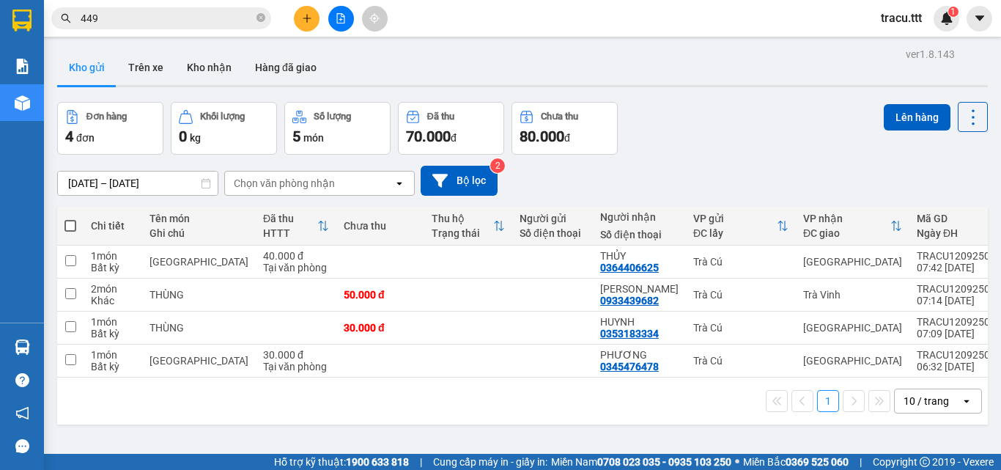
click at [262, 16] on icon "close-circle" at bounding box center [260, 17] width 9 height 9
click at [525, 66] on div "Kho gửi Trên xe Kho nhận Hàng đã giao" at bounding box center [522, 69] width 931 height 39
click at [199, 14] on input "text" at bounding box center [167, 18] width 173 height 16
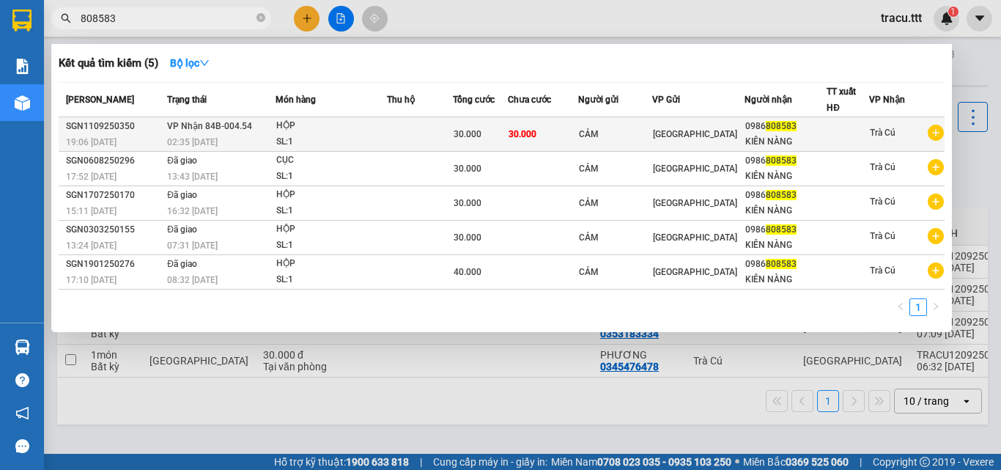
type input "808583"
click at [745, 142] on div "KIÊN NÀNG" at bounding box center [785, 141] width 81 height 15
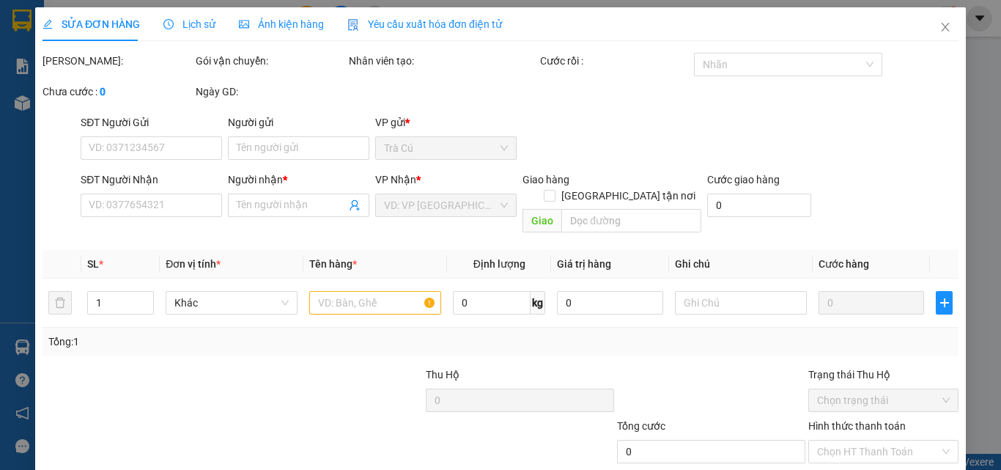
type input "CẢM"
type input "0986808583"
type input "KIÊN NÀNG"
type input "30.000"
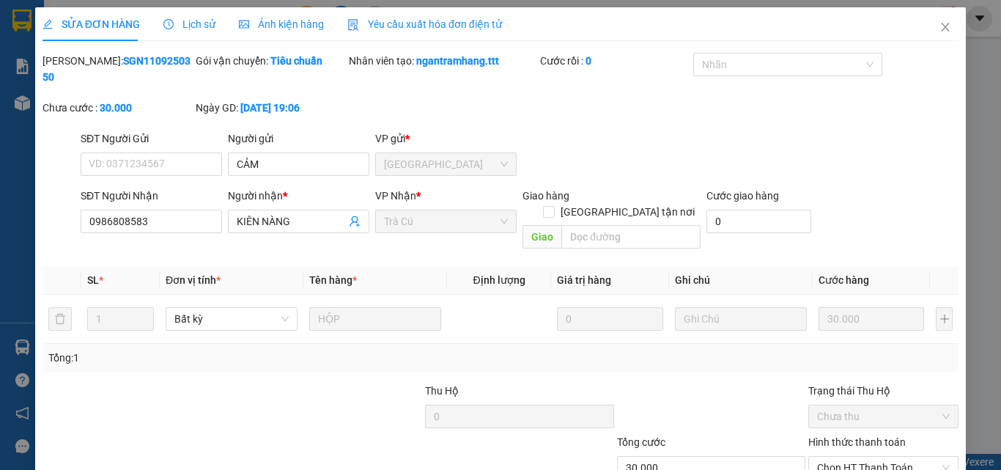
scroll to position [75, 0]
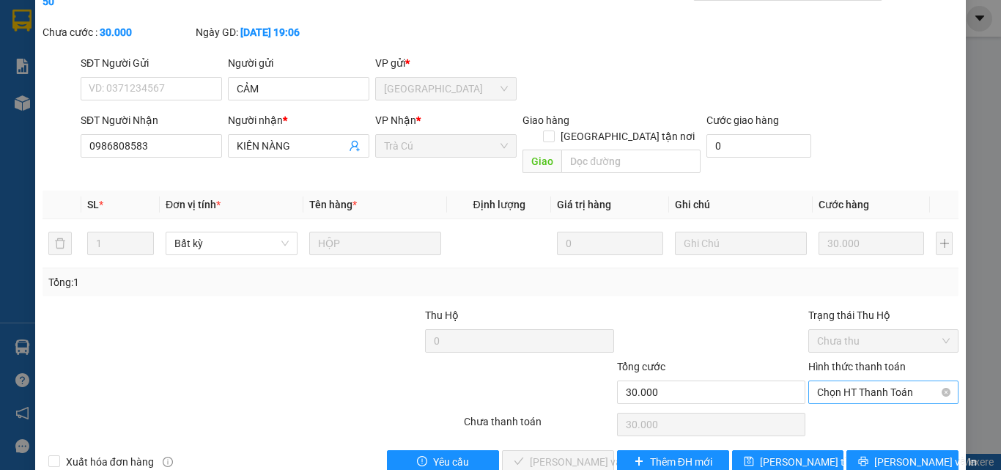
click at [829, 381] on span "Chọn HT Thanh Toán" at bounding box center [883, 392] width 133 height 22
click at [829, 380] on div "Tại văn phòng" at bounding box center [874, 388] width 149 height 23
type input "0"
click at [557, 444] on span "Lưu và Giao hàng" at bounding box center [600, 462] width 141 height 16
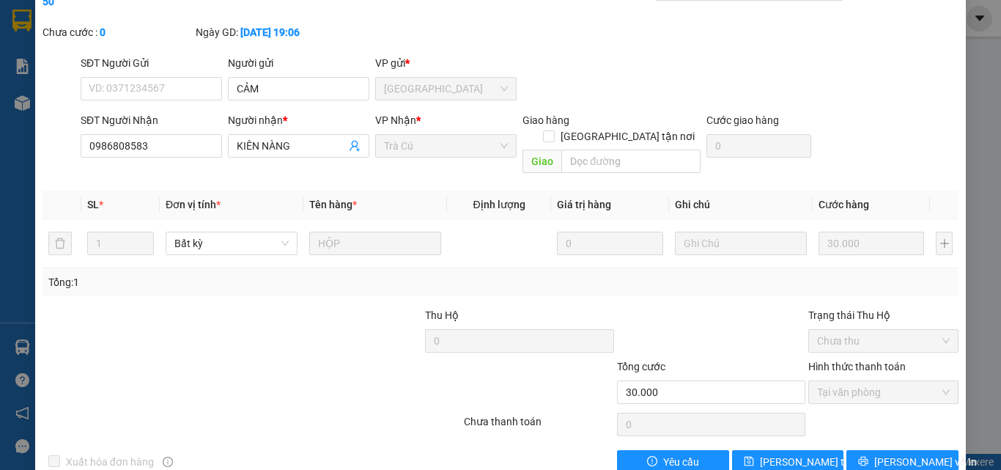
scroll to position [0, 0]
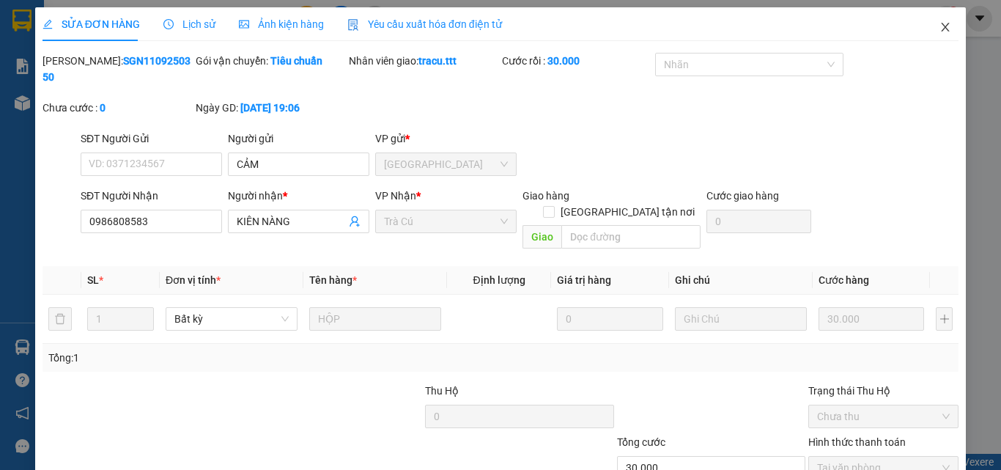
click at [942, 26] on icon "close" at bounding box center [946, 27] width 8 height 9
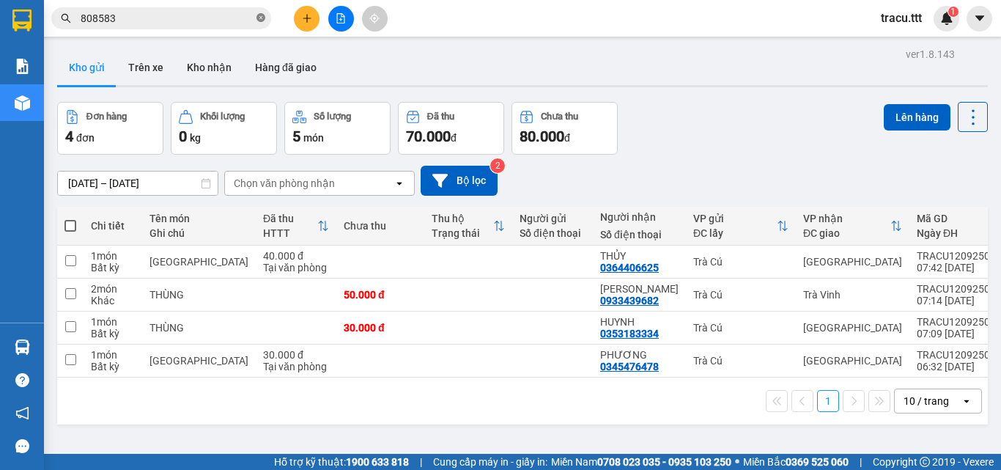
click at [259, 21] on icon "close-circle" at bounding box center [260, 17] width 9 height 9
click at [440, 57] on div "Kho gửi Trên xe Kho nhận Hàng đã giao" at bounding box center [522, 69] width 931 height 39
click at [72, 226] on span at bounding box center [70, 226] width 12 height 12
click at [70, 218] on input "checkbox" at bounding box center [70, 218] width 0 height 0
checkbox input "true"
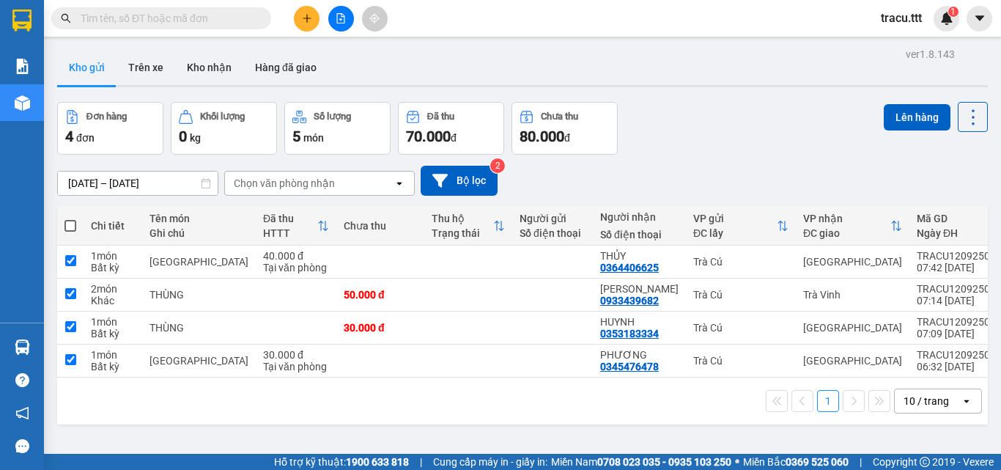
checkbox input "true"
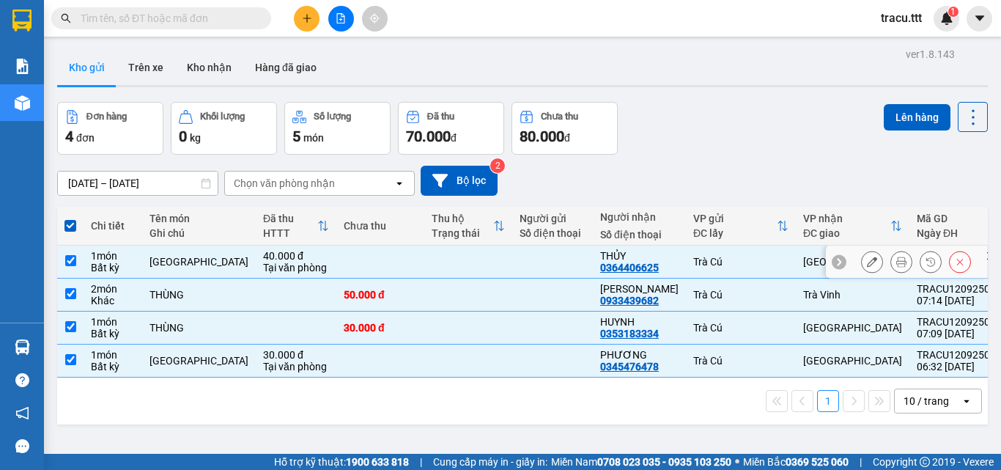
click at [73, 258] on input "checkbox" at bounding box center [70, 260] width 11 height 11
checkbox input "false"
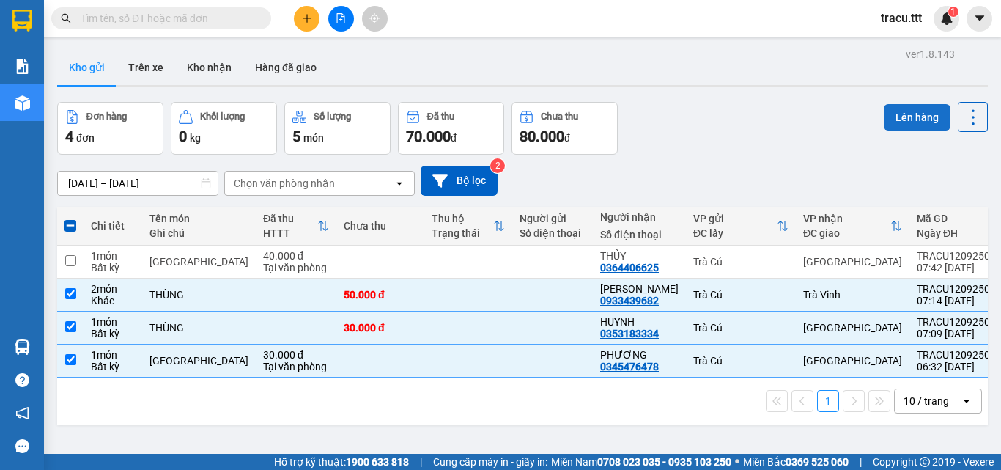
click at [906, 117] on button "Lên hàng" at bounding box center [917, 117] width 67 height 26
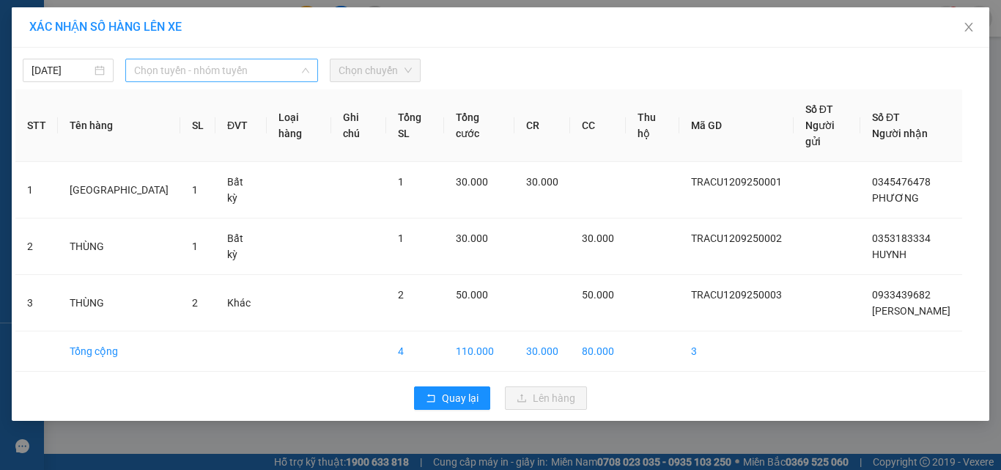
click at [252, 73] on span "Chọn tuyến - nhóm tuyến" at bounding box center [221, 70] width 175 height 22
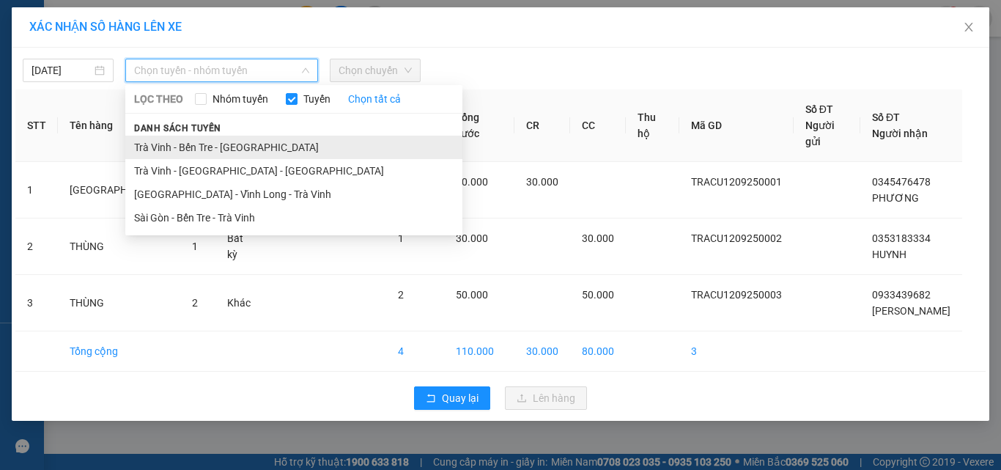
click at [245, 148] on li "Trà Vinh - Bến Tre - [GEOGRAPHIC_DATA]" at bounding box center [293, 147] width 337 height 23
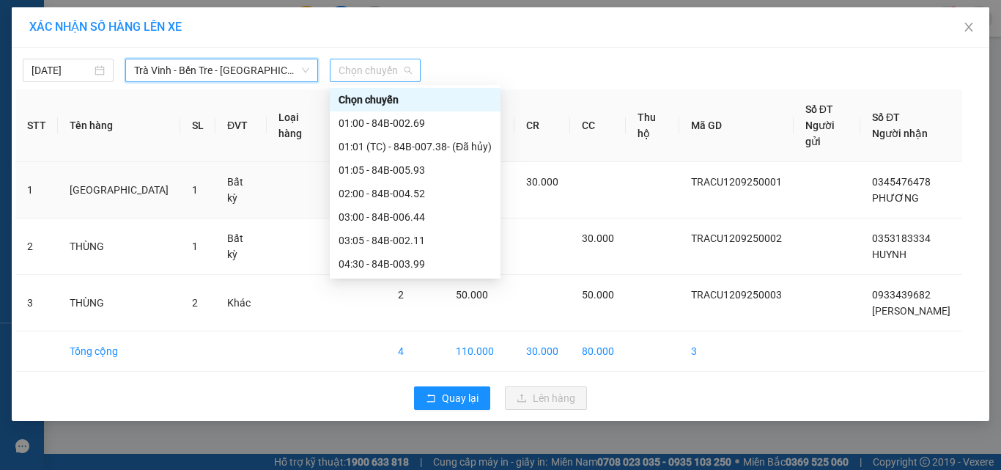
click at [376, 65] on span "Chọn chuyến" at bounding box center [375, 70] width 73 height 22
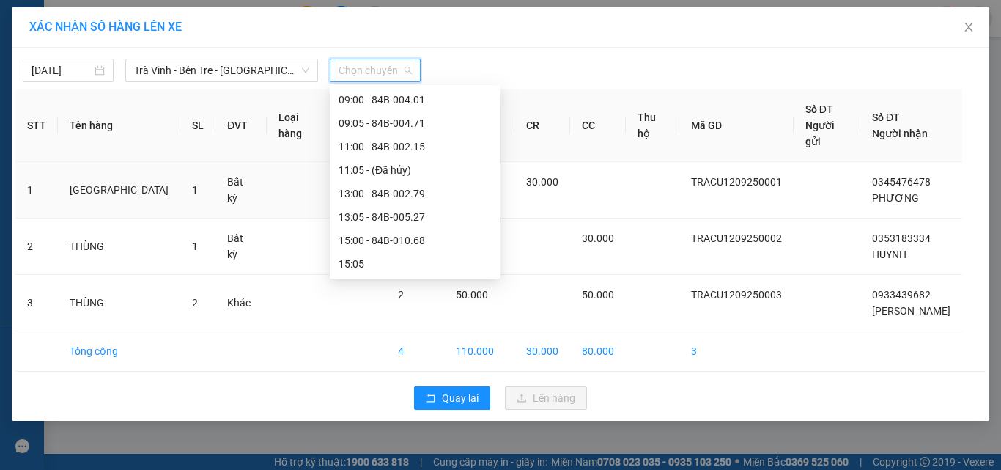
scroll to position [215, 0]
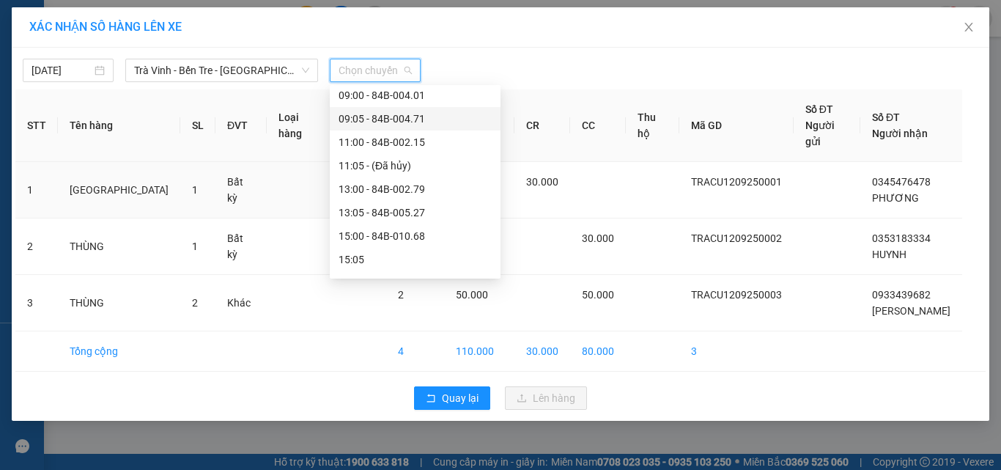
click at [424, 122] on div "09:05 - 84B-004.71" at bounding box center [415, 119] width 153 height 16
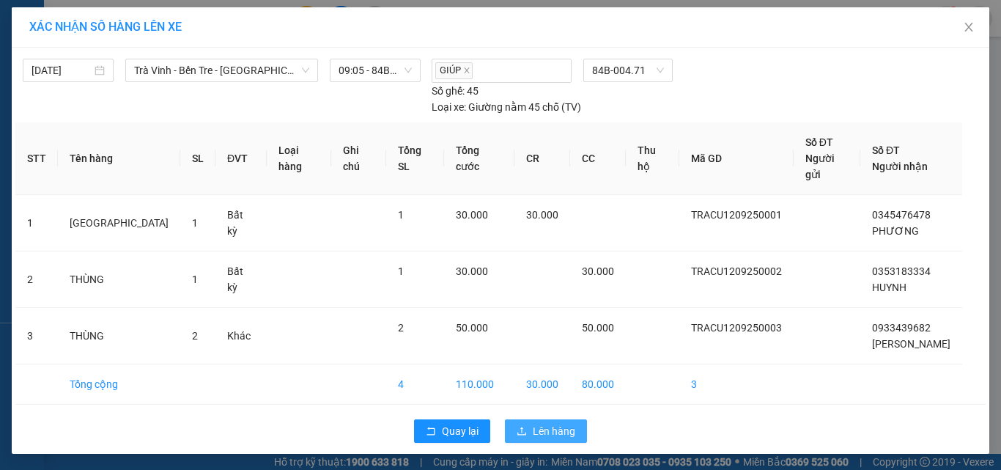
click at [531, 419] on button "Lên hàng" at bounding box center [546, 430] width 82 height 23
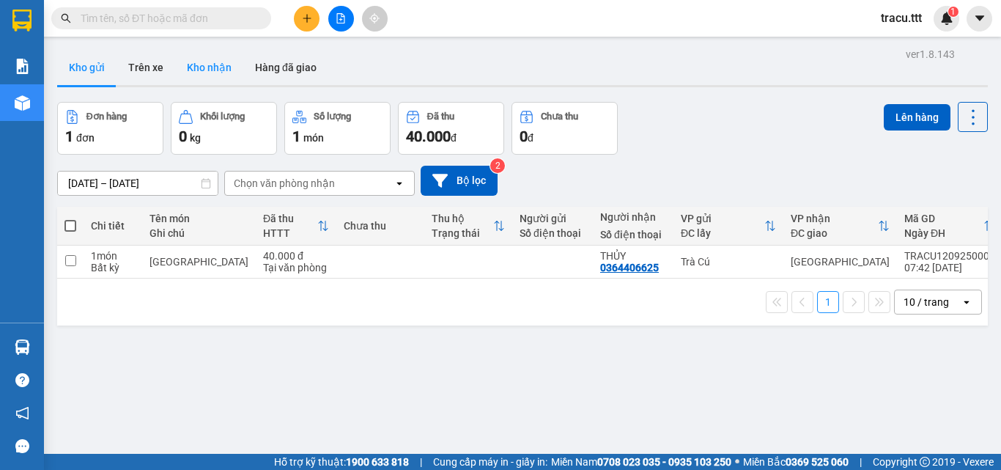
click at [214, 60] on button "Kho nhận" at bounding box center [209, 67] width 68 height 35
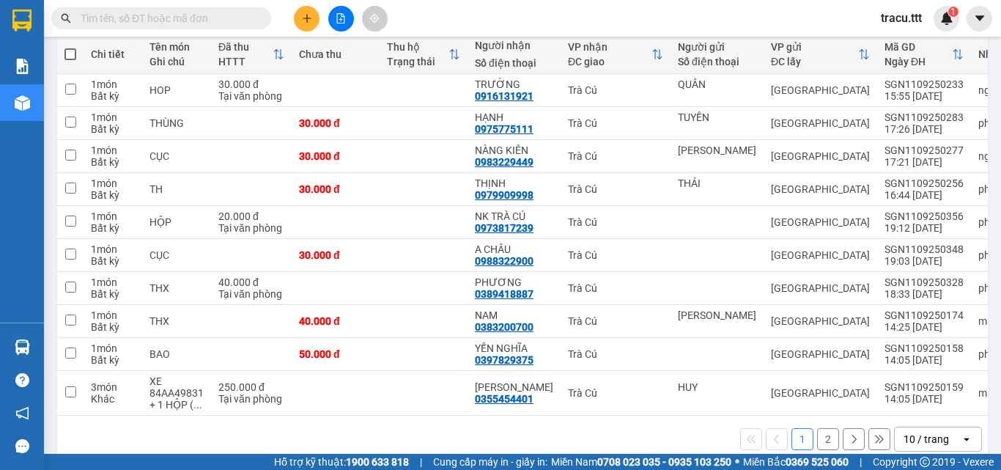
scroll to position [174, 0]
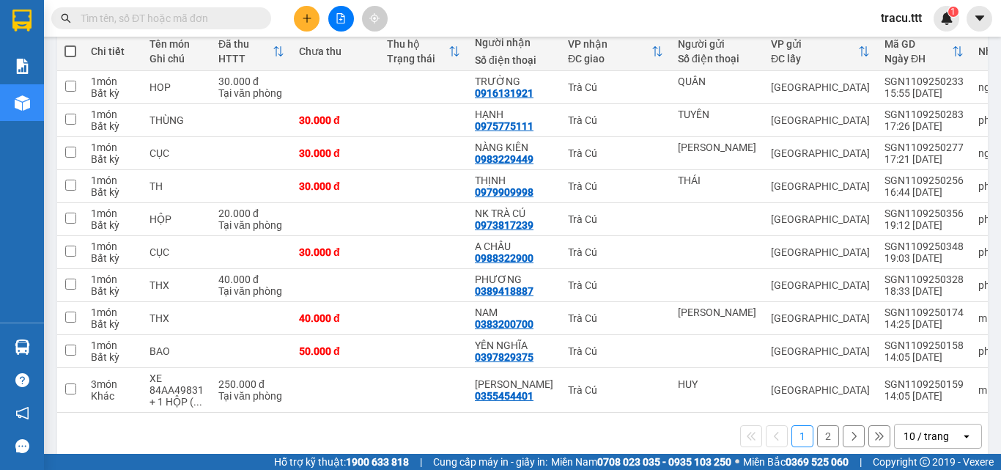
click at [818, 440] on button "2" at bounding box center [828, 436] width 22 height 22
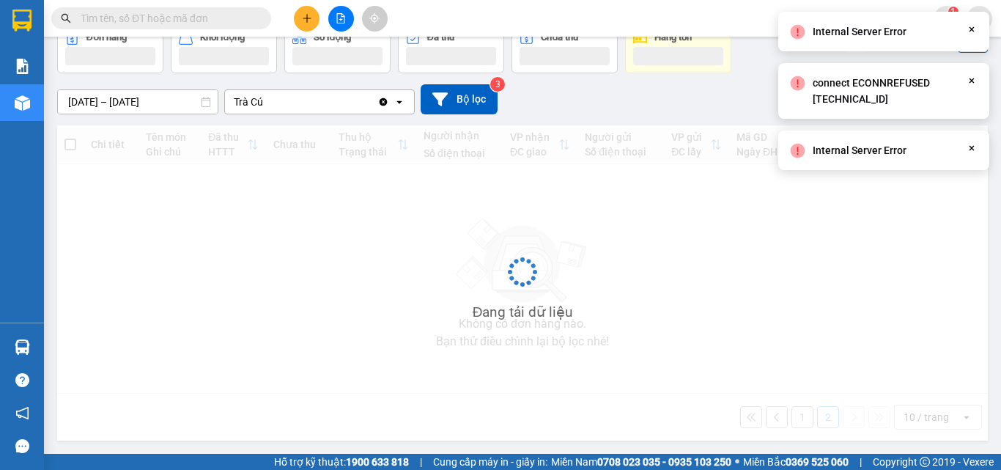
scroll to position [81, 0]
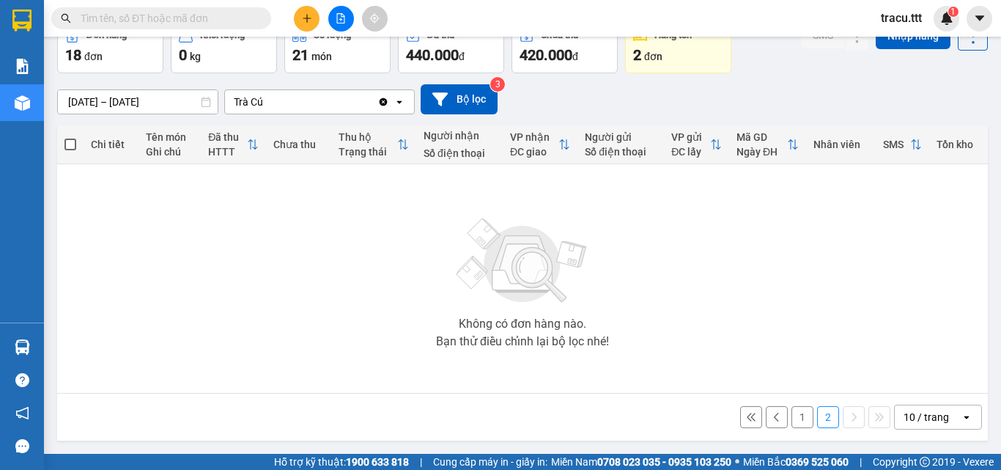
click at [791, 418] on button "1" at bounding box center [802, 417] width 22 height 22
click at [381, 105] on icon "Clear value" at bounding box center [384, 101] width 8 height 8
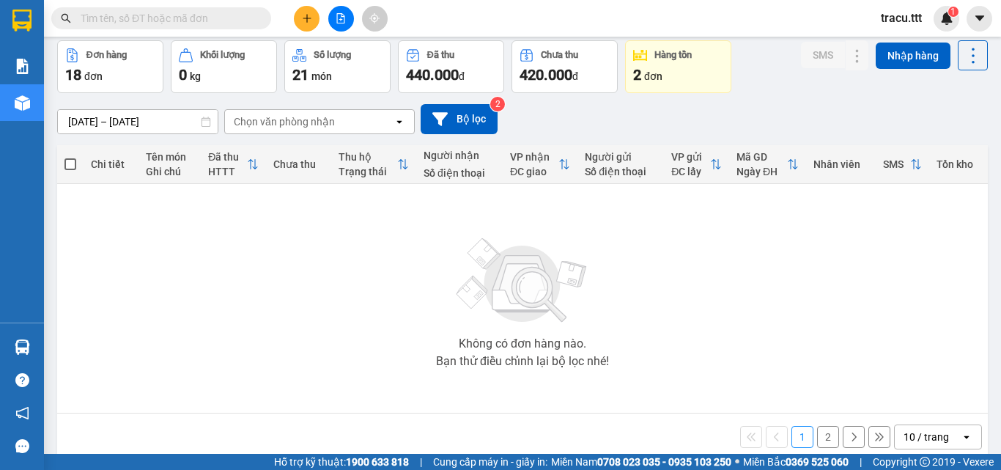
scroll to position [0, 0]
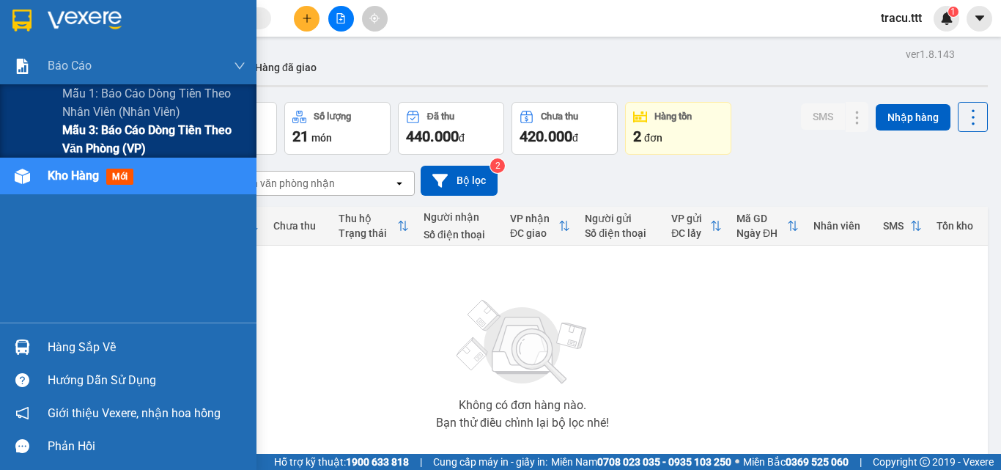
click at [102, 133] on span "Mẫu 3: Báo cáo dòng tiền theo văn phòng (VP)" at bounding box center [153, 139] width 183 height 37
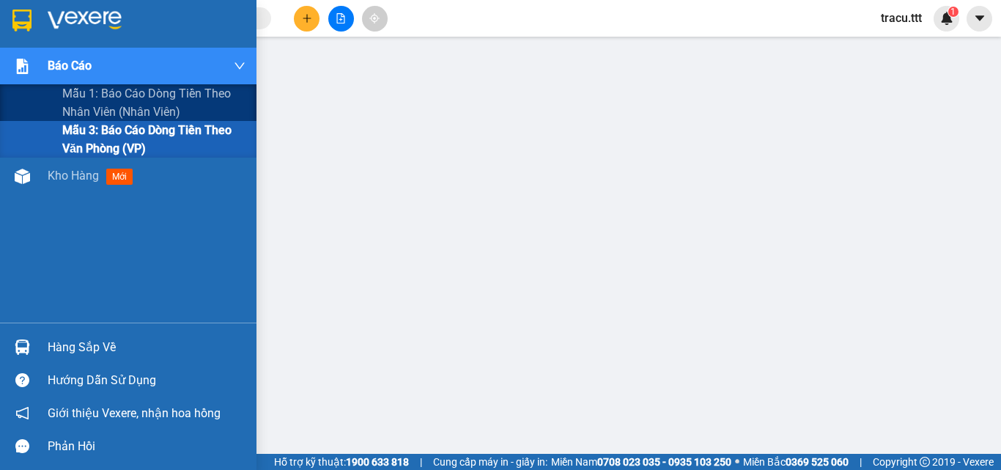
click at [83, 80] on div "Báo cáo" at bounding box center [147, 66] width 198 height 37
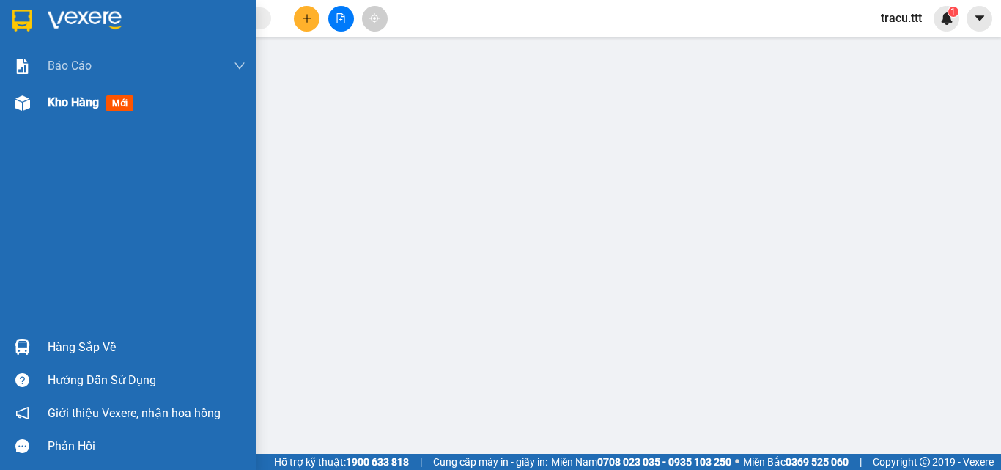
click at [96, 100] on span "Kho hàng" at bounding box center [73, 102] width 51 height 14
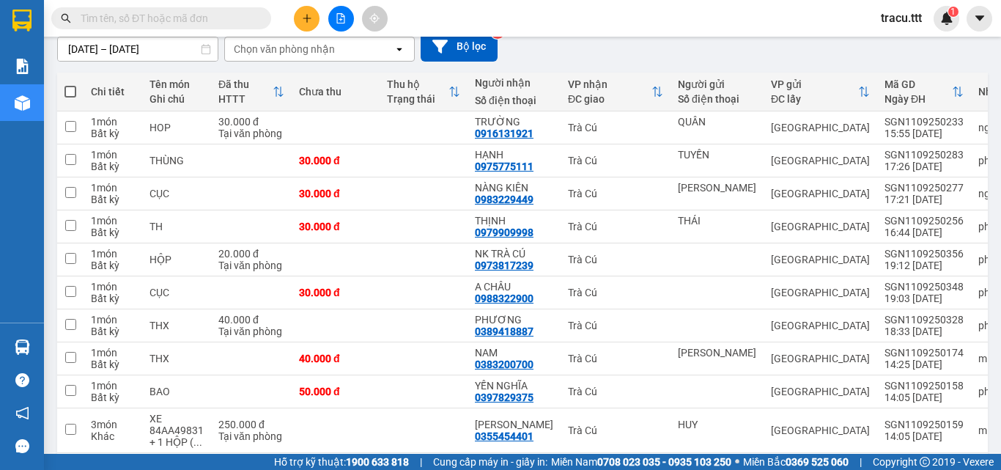
scroll to position [101, 0]
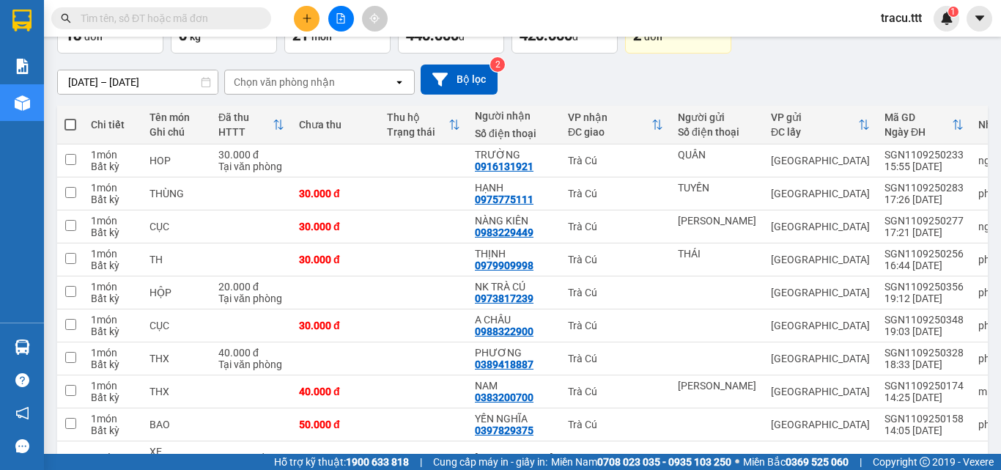
click at [82, 81] on input "10/09/2025 – 12/09/2025" at bounding box center [138, 81] width 160 height 23
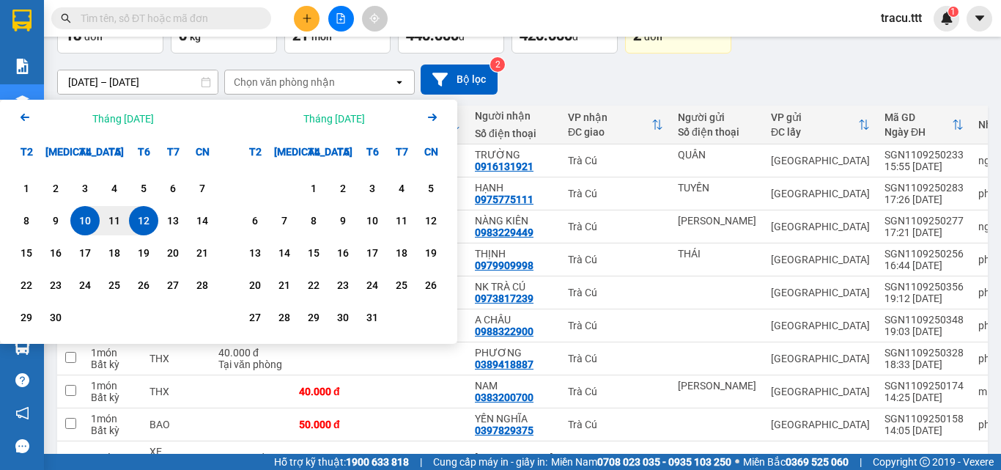
click at [29, 124] on icon "Arrow Left" at bounding box center [25, 117] width 18 height 18
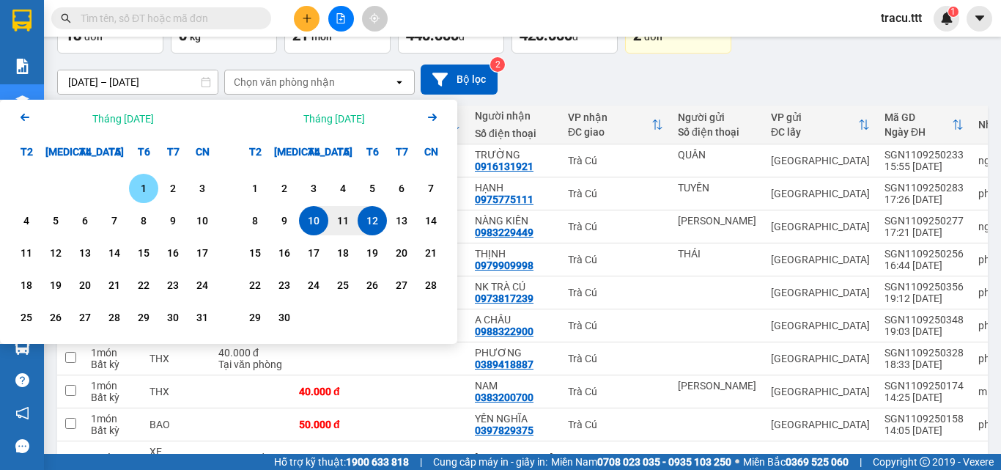
click at [137, 189] on div "1" at bounding box center [143, 189] width 21 height 18
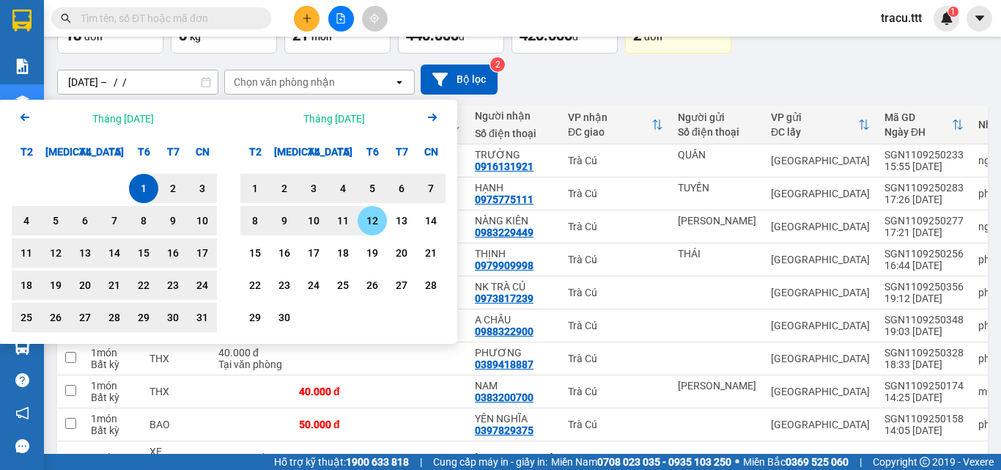
click at [374, 225] on div "12" at bounding box center [372, 221] width 21 height 18
type input "01/08/2025 – 12/09/2025"
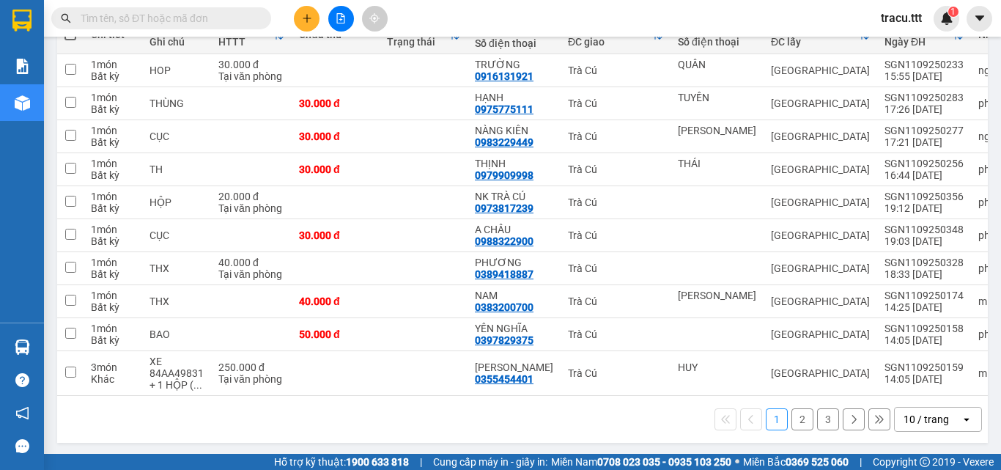
scroll to position [199, 0]
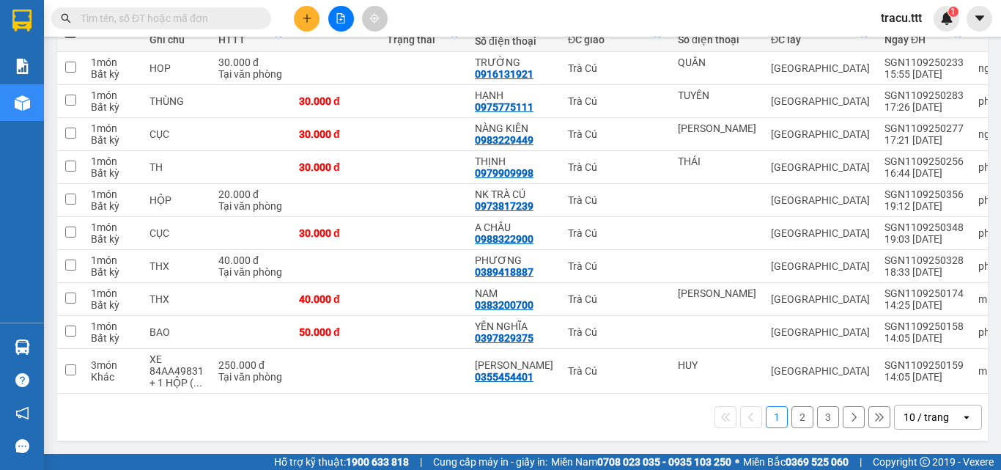
click at [791, 423] on button "2" at bounding box center [802, 417] width 22 height 22
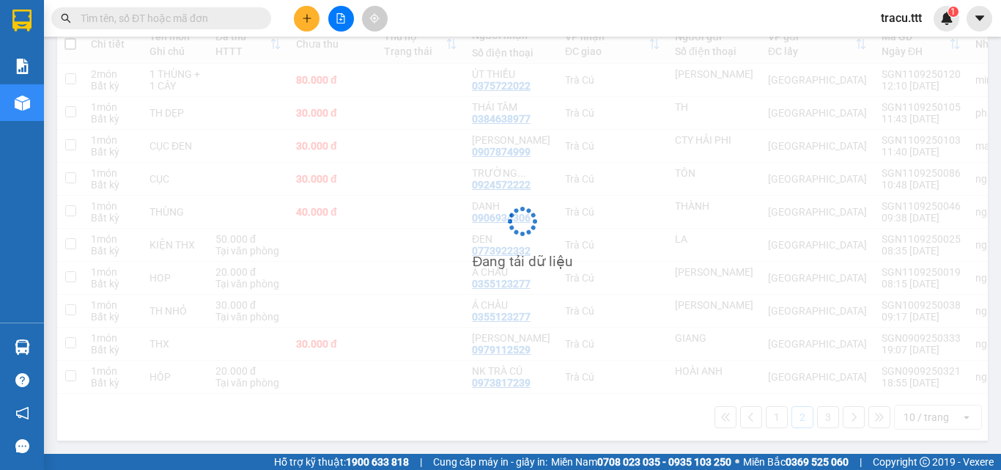
scroll to position [188, 0]
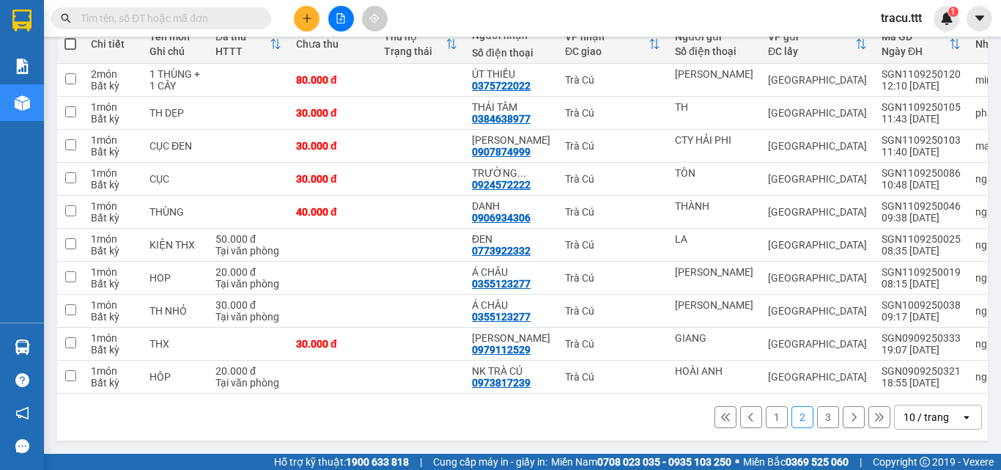
click at [823, 419] on button "3" at bounding box center [828, 417] width 22 height 22
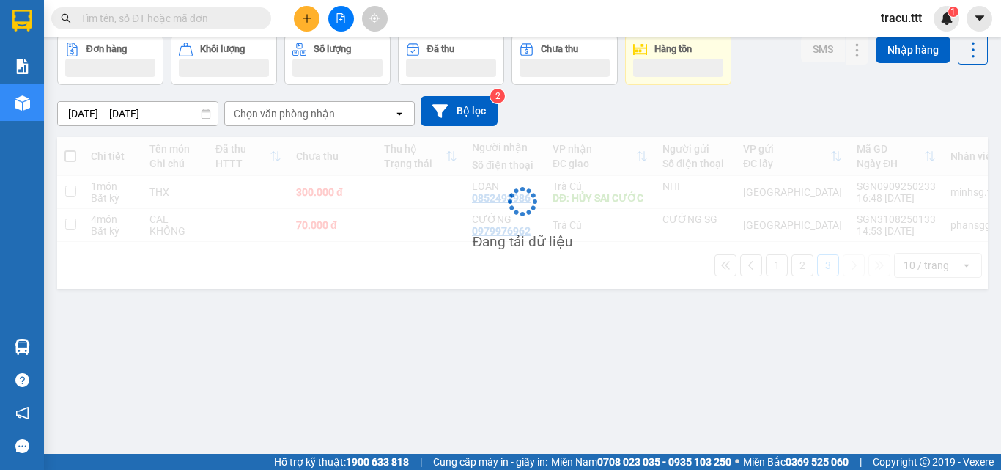
scroll to position [67, 0]
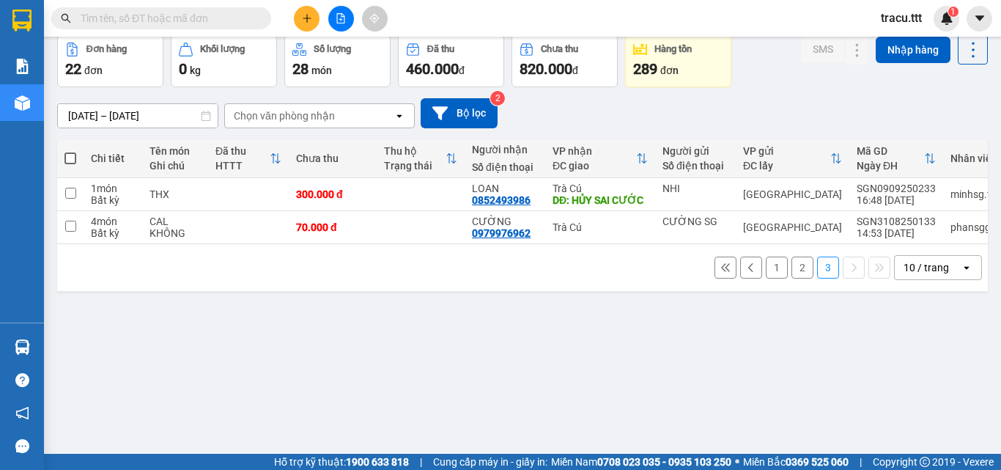
click at [791, 270] on button "2" at bounding box center [802, 267] width 22 height 22
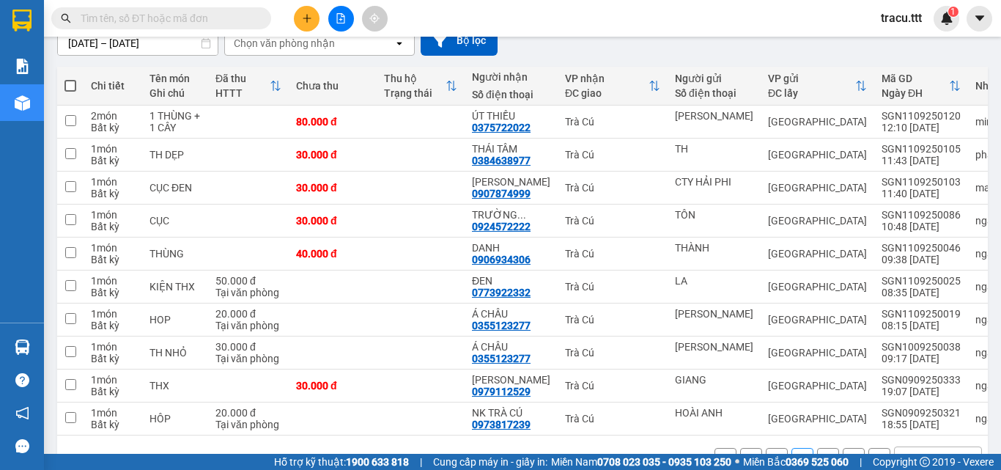
scroll to position [188, 0]
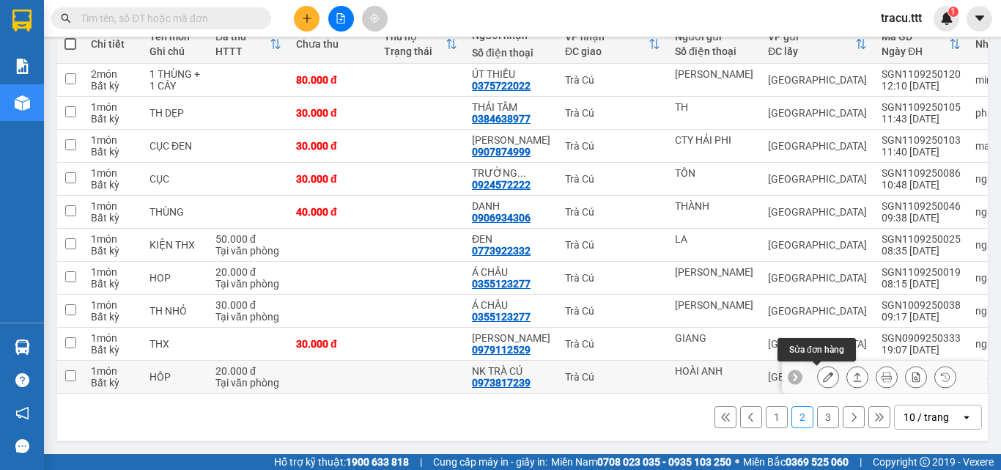
click at [823, 376] on icon at bounding box center [828, 376] width 10 height 10
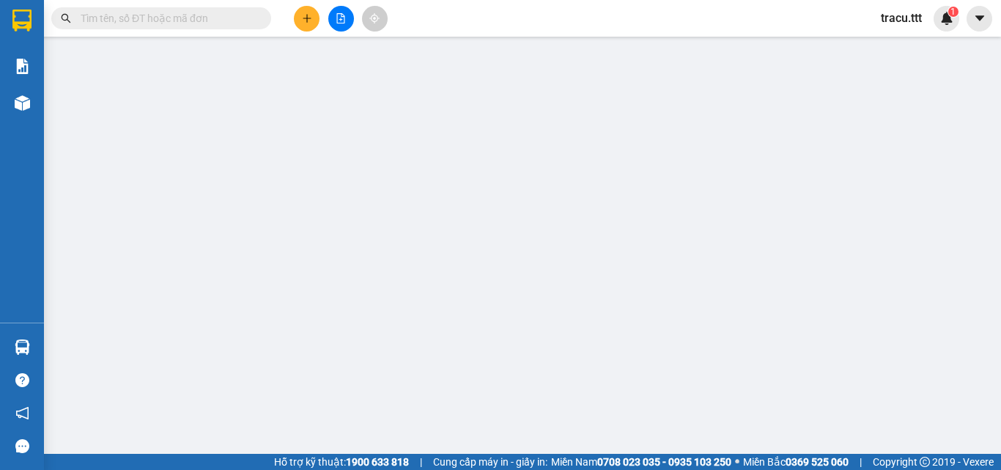
type input "HOÀI ANH"
type input "0973817239"
type input "NK TRÀ CÚ"
type input "20.000"
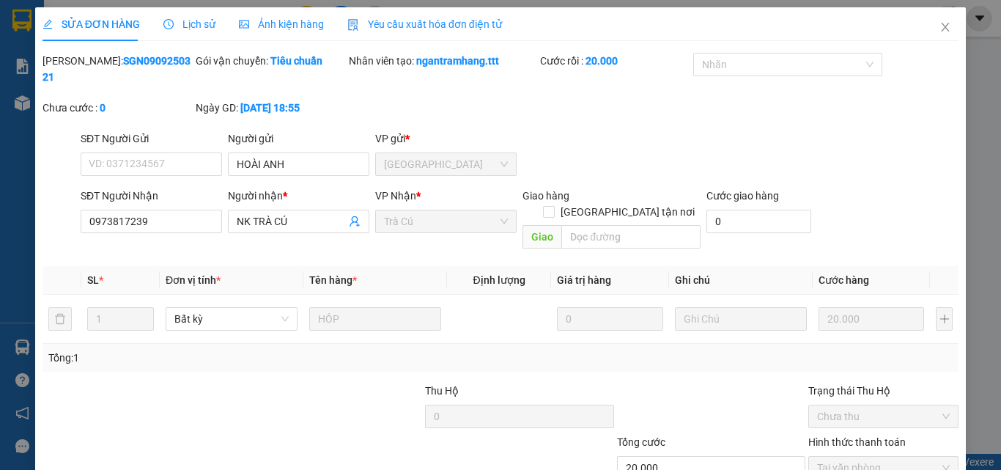
scroll to position [75, 0]
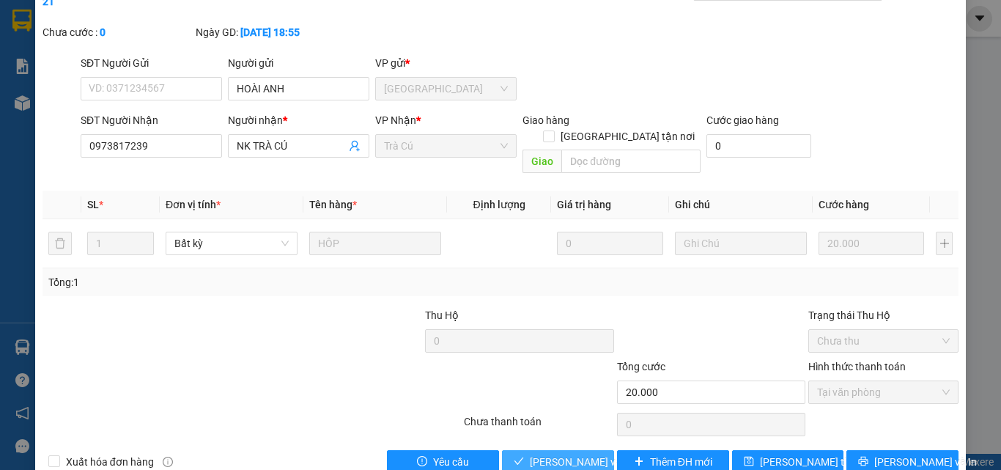
click at [543, 444] on span "Lưu và Giao hàng" at bounding box center [600, 462] width 141 height 16
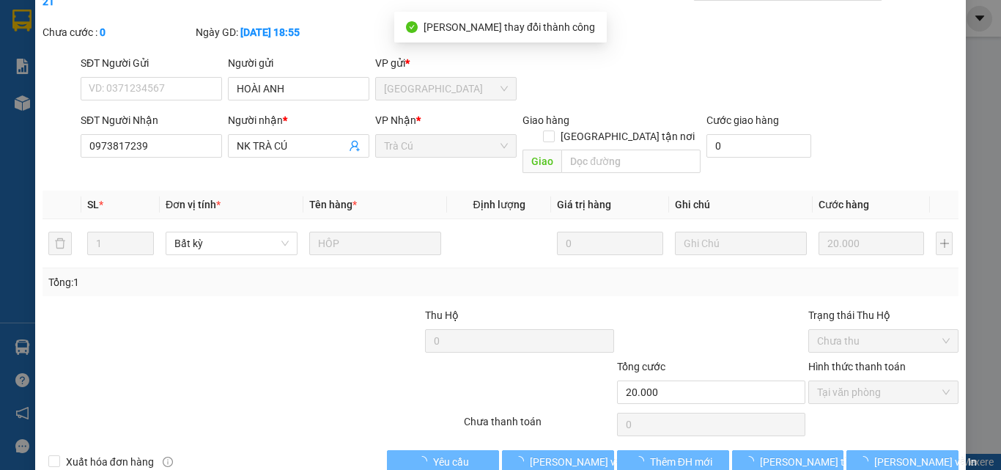
scroll to position [0, 0]
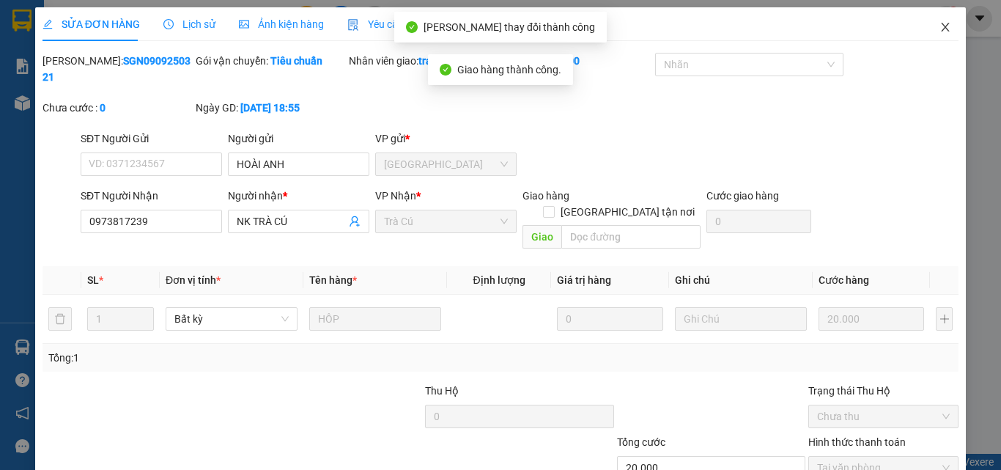
click at [939, 30] on icon "close" at bounding box center [945, 27] width 12 height 12
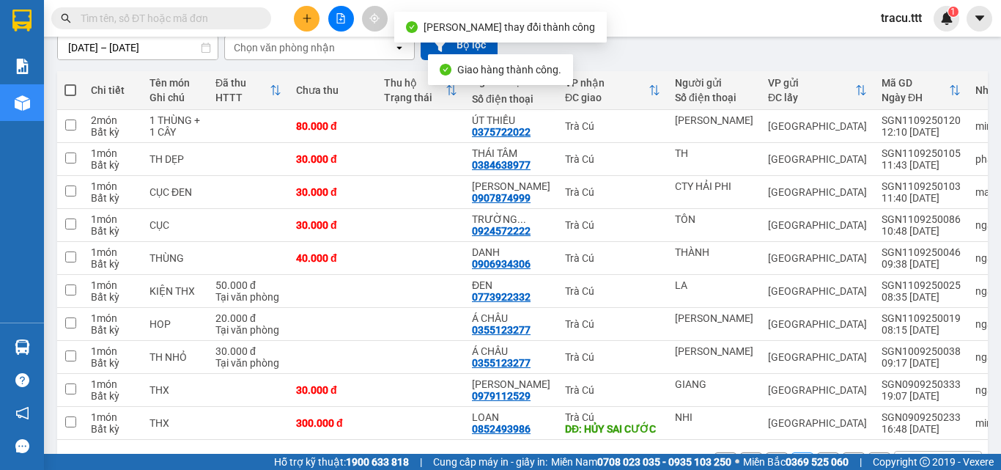
scroll to position [188, 0]
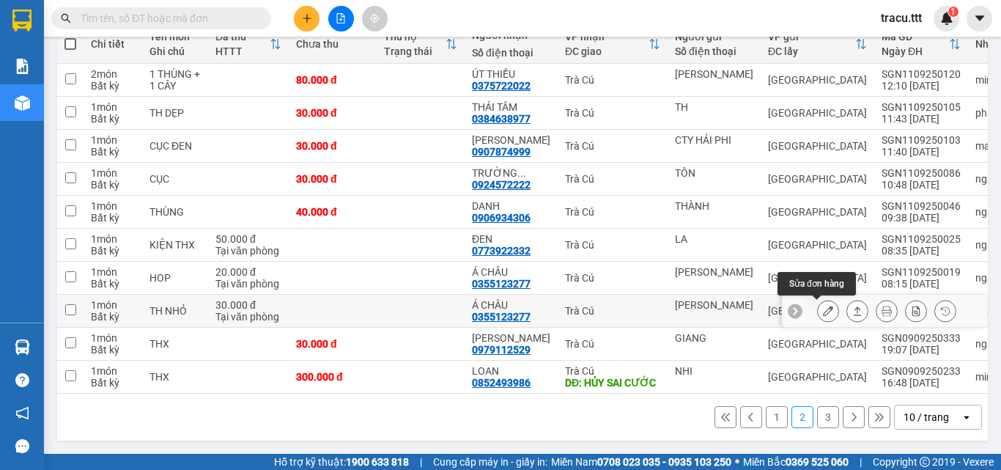
click at [823, 308] on icon at bounding box center [828, 311] width 10 height 10
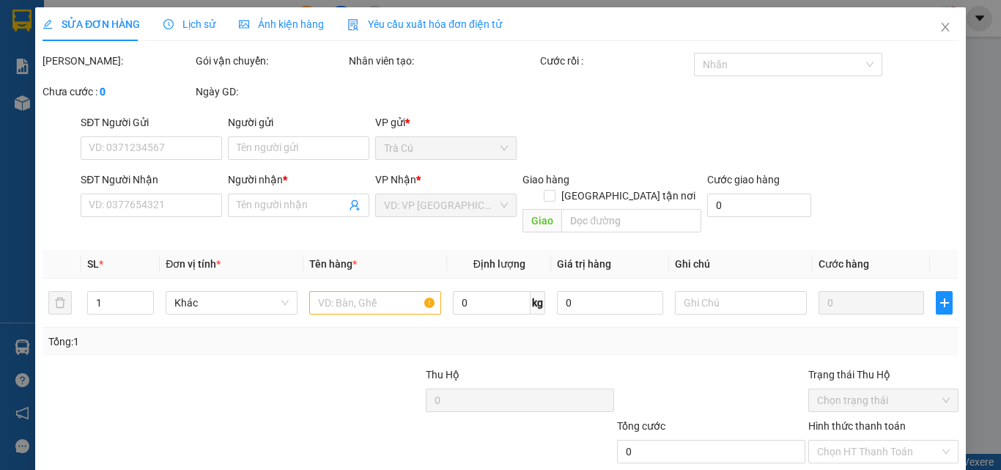
type input "HƯNG THỊNH"
type input "0355123277"
type input "Á CHÂU"
type input "30.000"
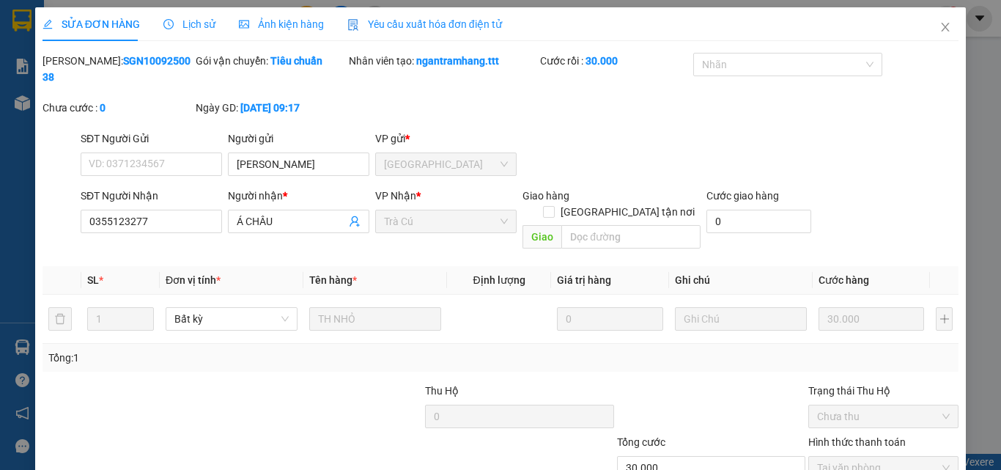
scroll to position [75, 0]
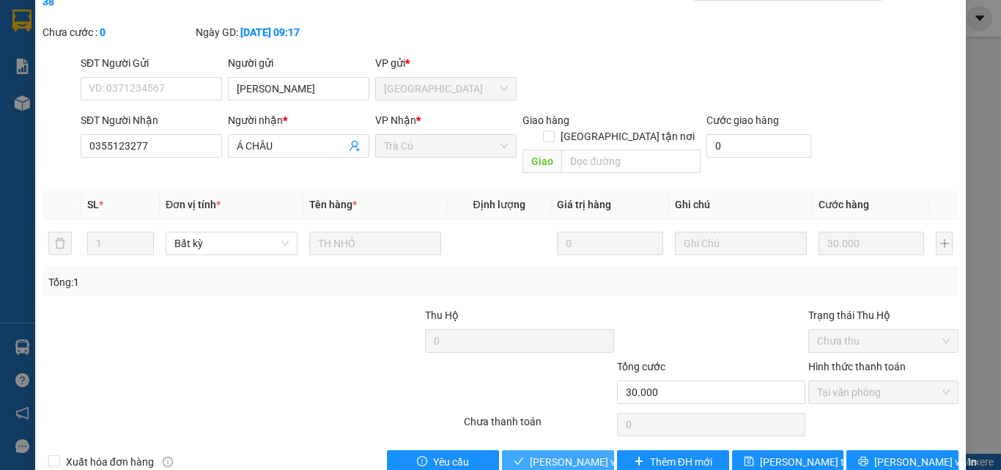
click at [572, 444] on span "Lưu và Giao hàng" at bounding box center [600, 462] width 141 height 16
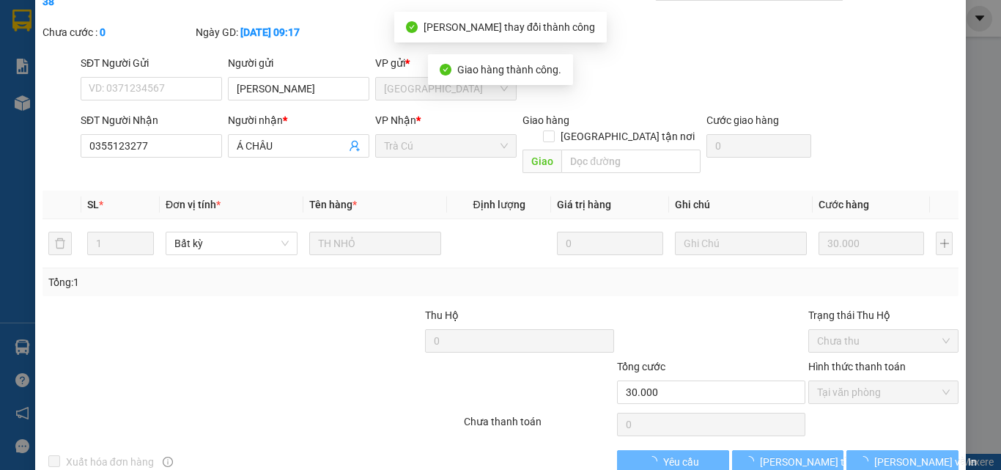
scroll to position [0, 0]
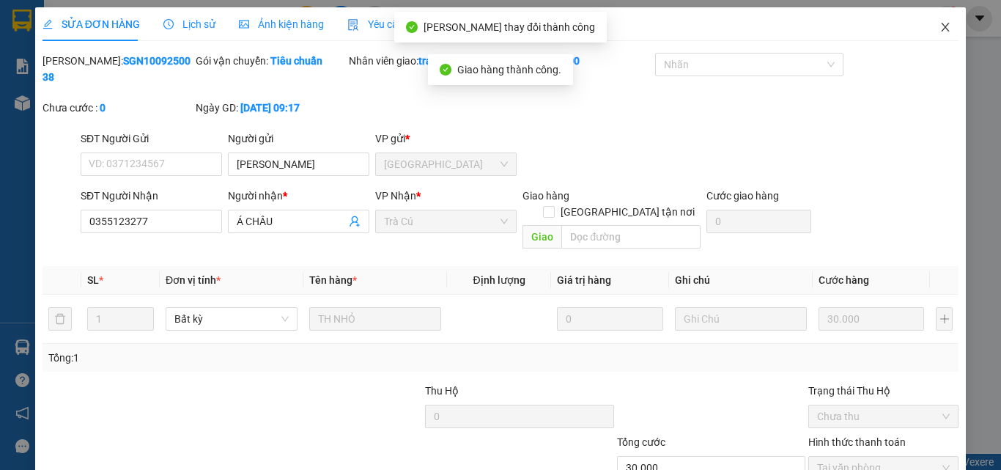
click at [942, 28] on icon "close" at bounding box center [946, 27] width 8 height 9
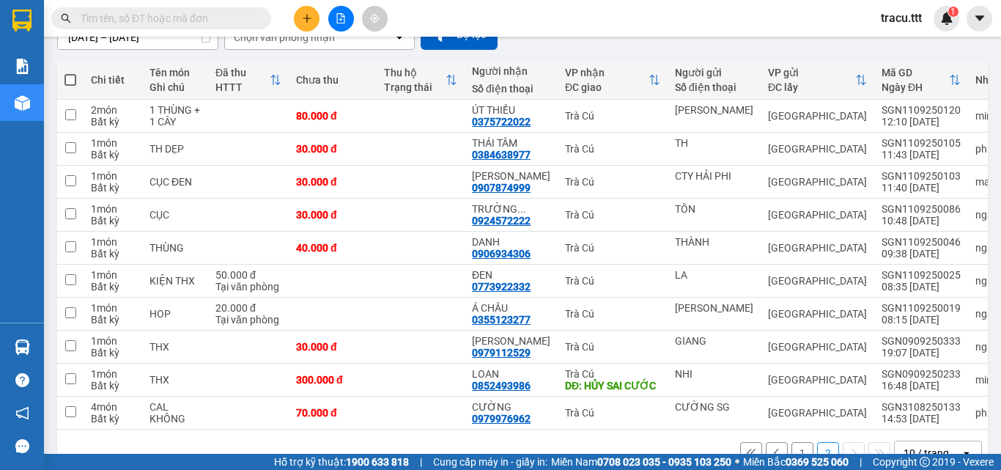
scroll to position [150, 0]
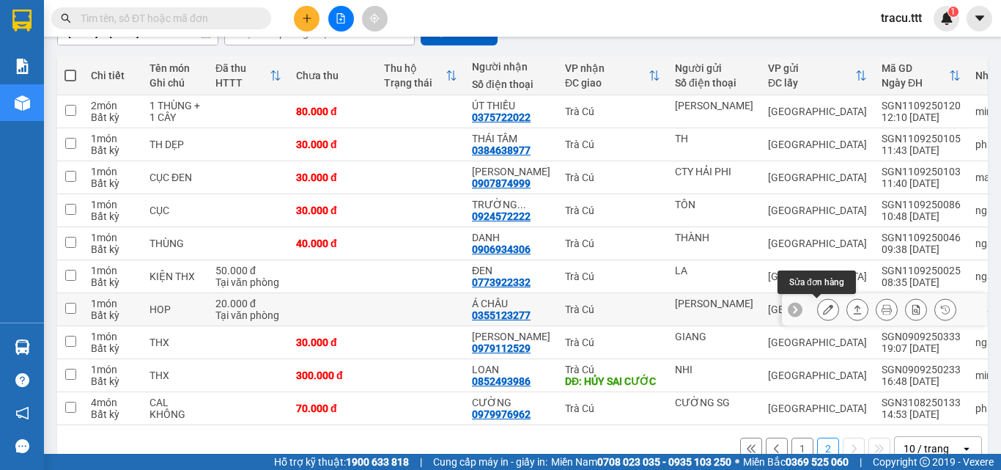
click at [824, 311] on button at bounding box center [828, 310] width 21 height 26
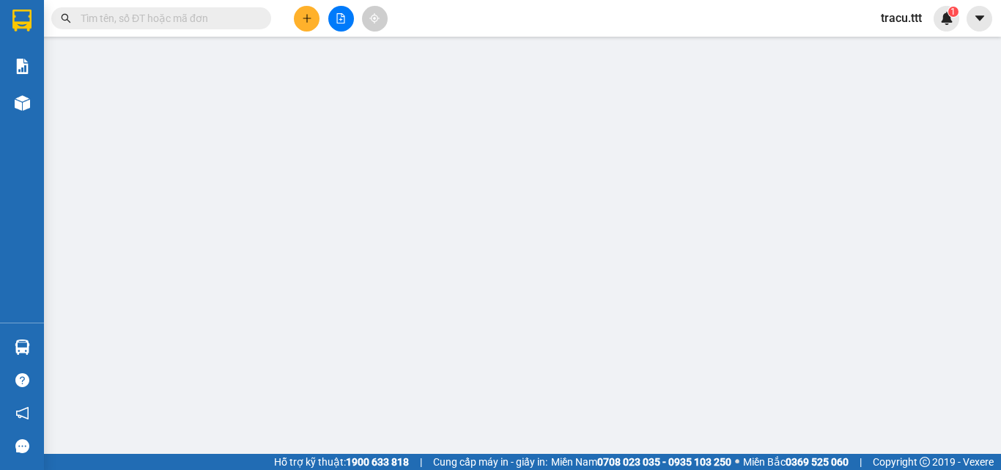
type input "HƯNG THỊNH"
type input "0355123277"
type input "Á CHÂU"
type input "20.000"
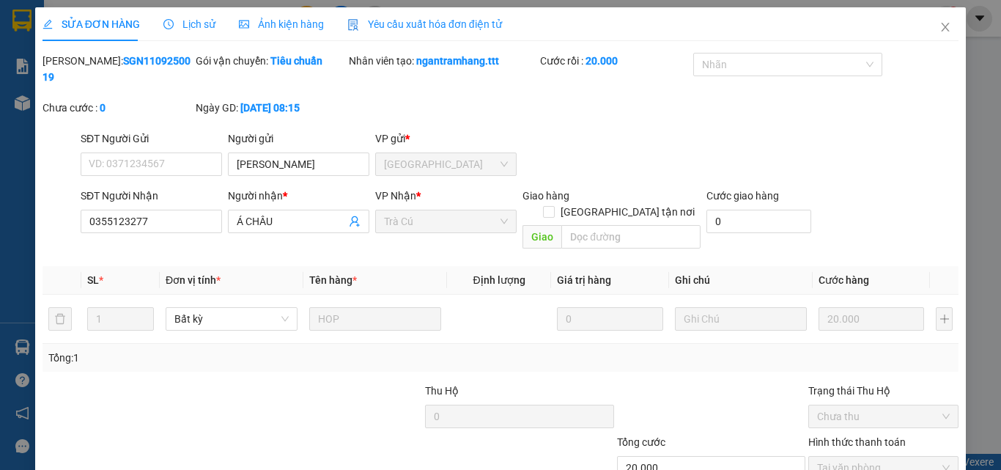
scroll to position [75, 0]
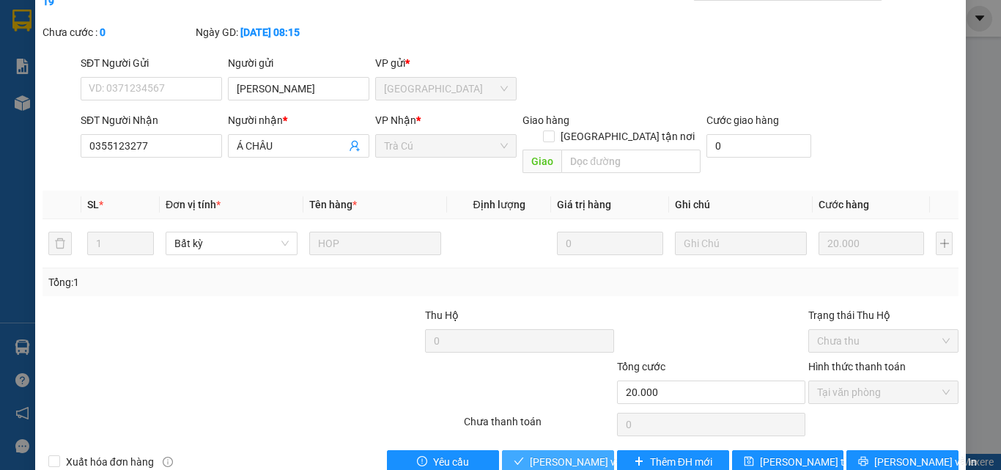
click at [537, 444] on span "Lưu và Giao hàng" at bounding box center [600, 462] width 141 height 16
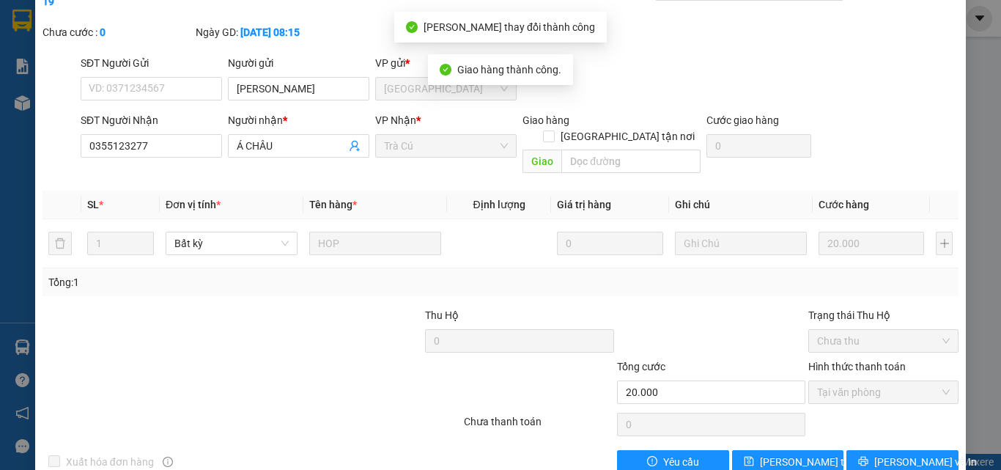
scroll to position [0, 0]
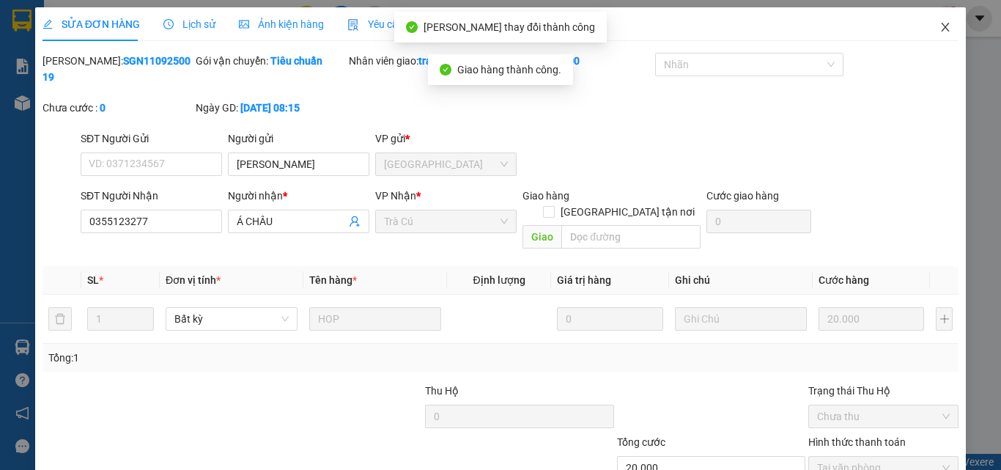
click at [926, 22] on span "Close" at bounding box center [945, 27] width 41 height 41
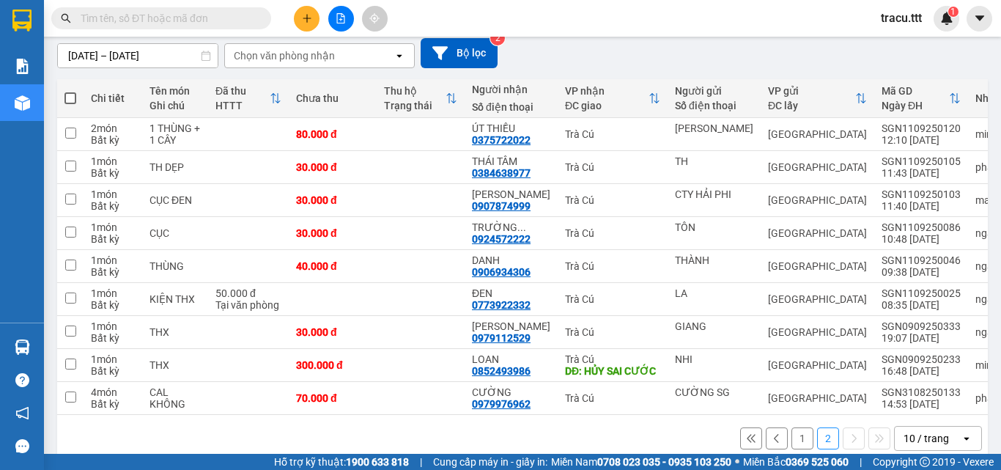
scroll to position [139, 0]
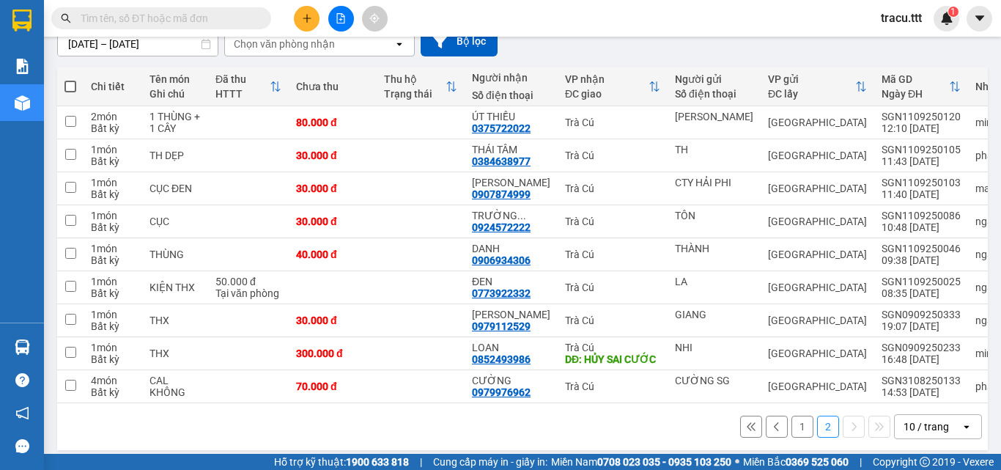
click at [794, 429] on button "1" at bounding box center [802, 426] width 22 height 22
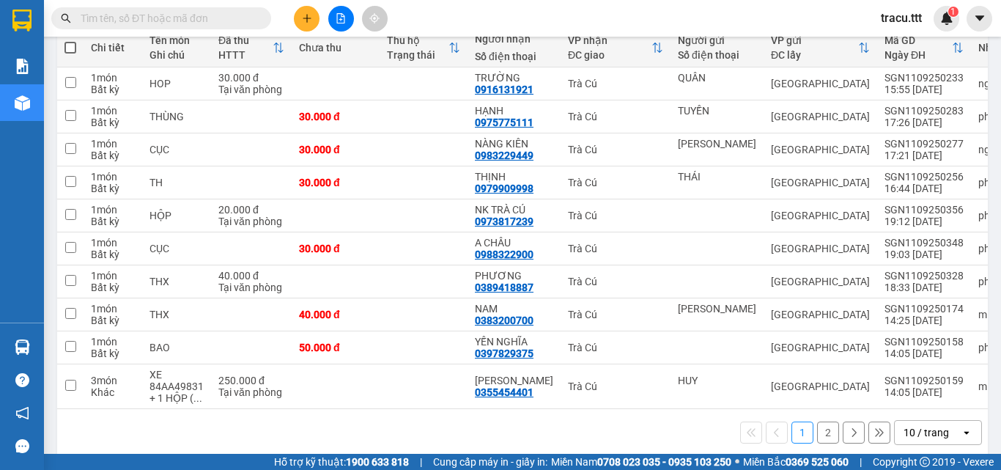
scroll to position [184, 0]
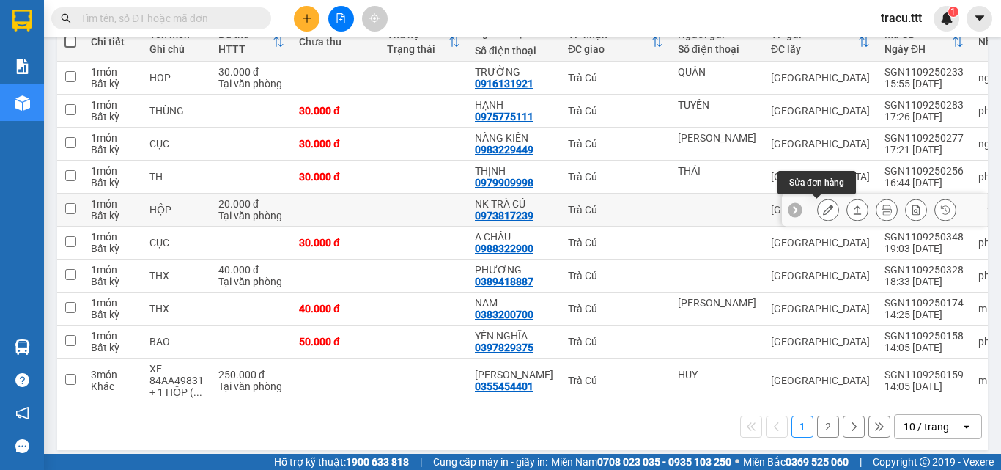
click at [822, 212] on button at bounding box center [828, 210] width 21 height 26
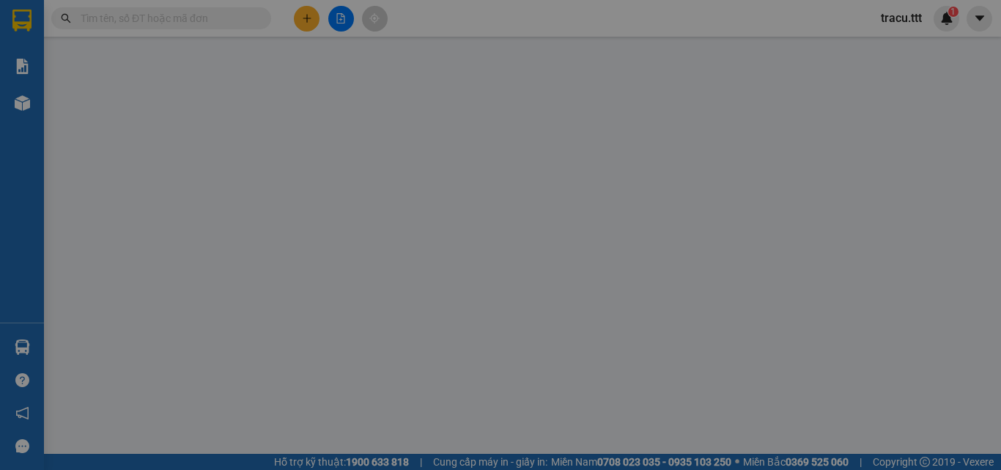
type input "0973817239"
type input "NK TRÀ CÚ"
type input "20.000"
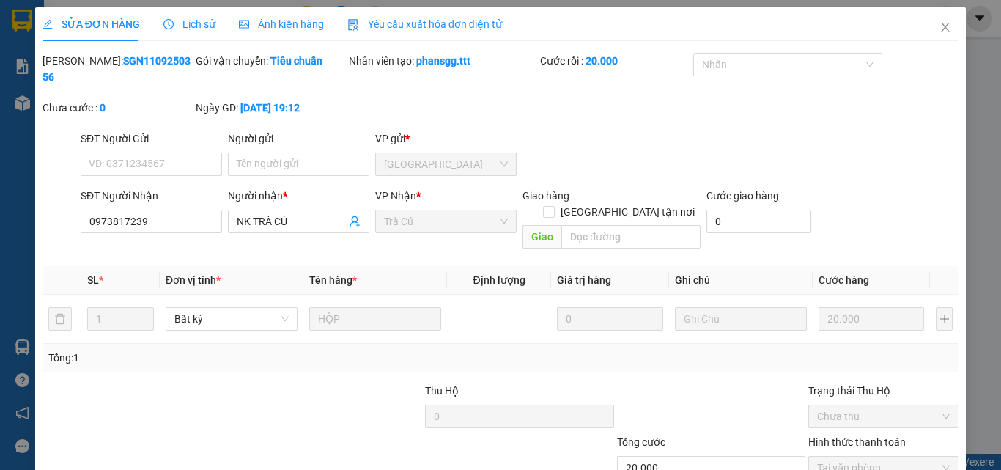
scroll to position [75, 0]
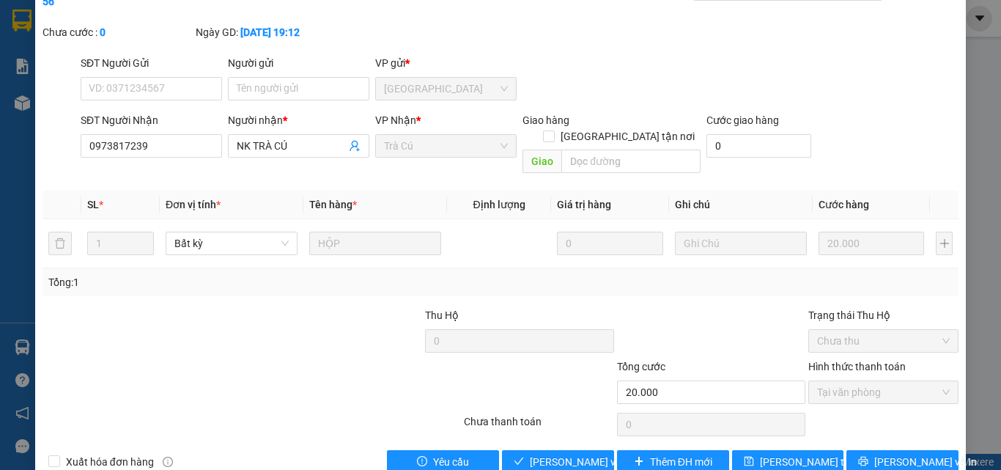
click at [509, 413] on div "Total Paid Fee 20.000 Total UnPaid Fee 0 Cash Collection Total Fee Mã ĐH: SGN11…" at bounding box center [500, 225] width 916 height 496
drag, startPoint x: 521, startPoint y: 424, endPoint x: 816, endPoint y: 369, distance: 300.5
click at [525, 444] on button "Lưu và Giao hàng" at bounding box center [558, 461] width 112 height 23
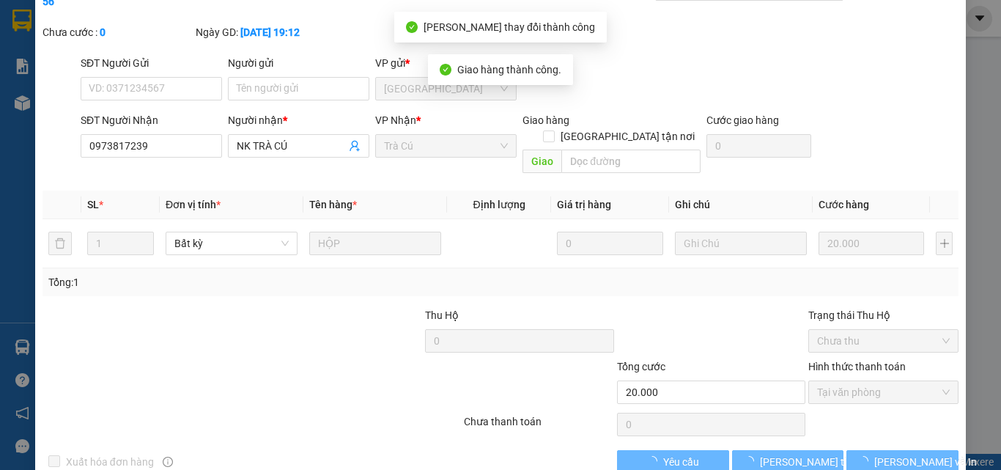
scroll to position [0, 0]
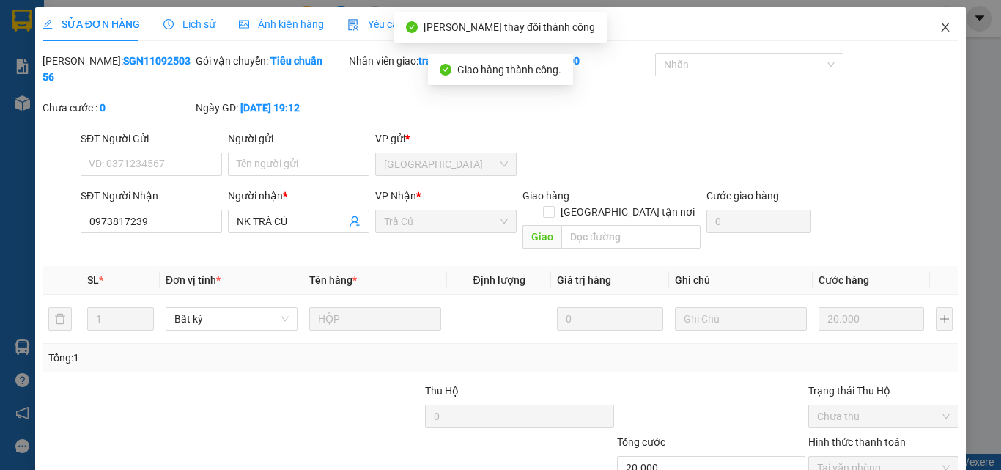
click at [939, 26] on icon "close" at bounding box center [945, 27] width 12 height 12
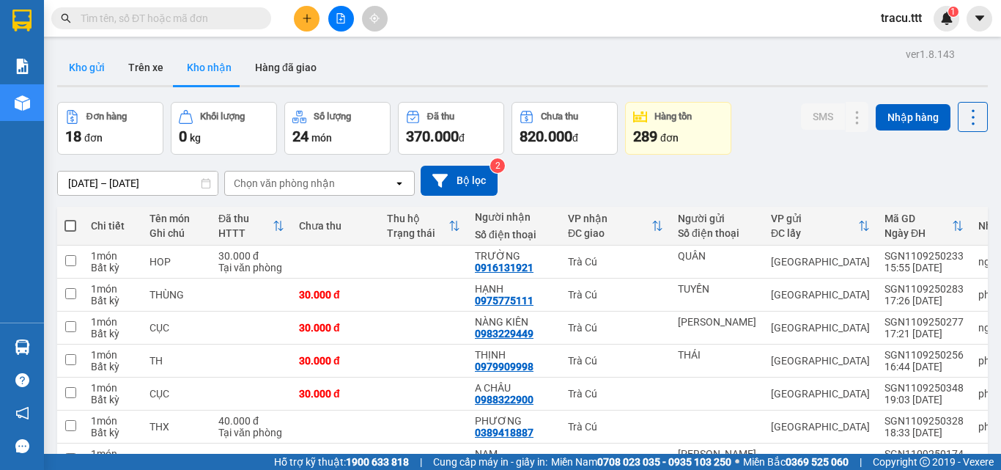
click at [94, 67] on button "Kho gửi" at bounding box center [86, 67] width 59 height 35
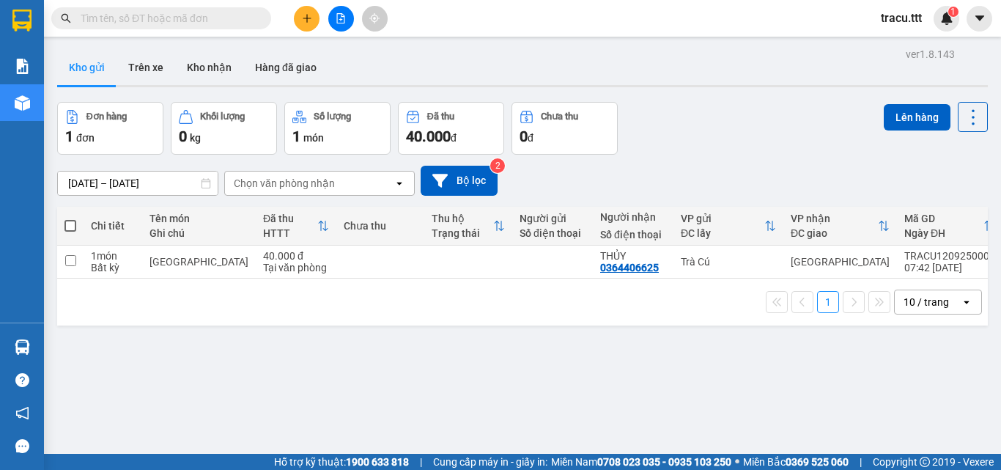
click at [67, 223] on span at bounding box center [70, 226] width 12 height 12
click at [70, 218] on input "checkbox" at bounding box center [70, 218] width 0 height 0
checkbox input "true"
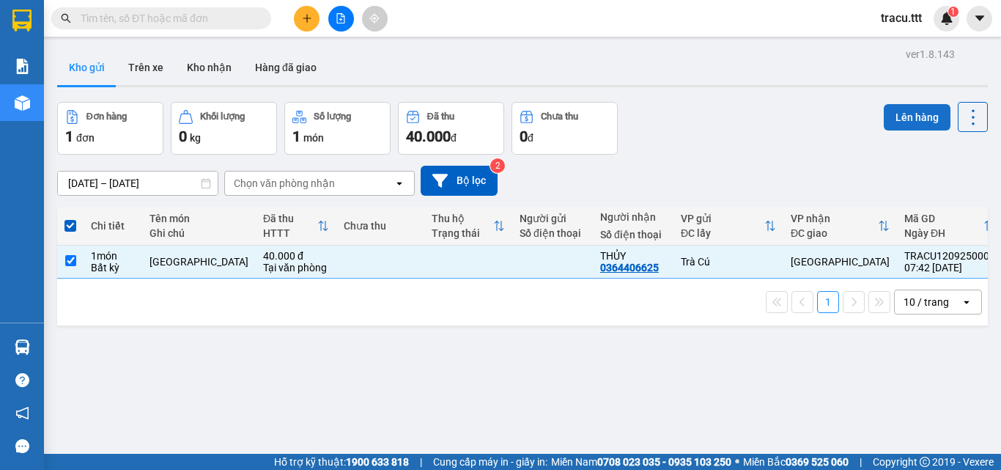
click at [906, 122] on button "Lên hàng" at bounding box center [917, 117] width 67 height 26
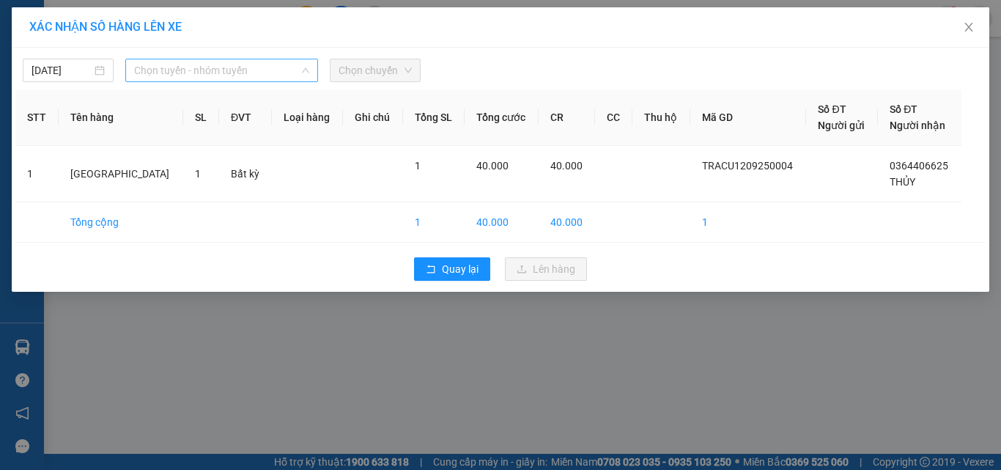
click at [231, 80] on span "Chọn tuyến - nhóm tuyến" at bounding box center [221, 70] width 175 height 22
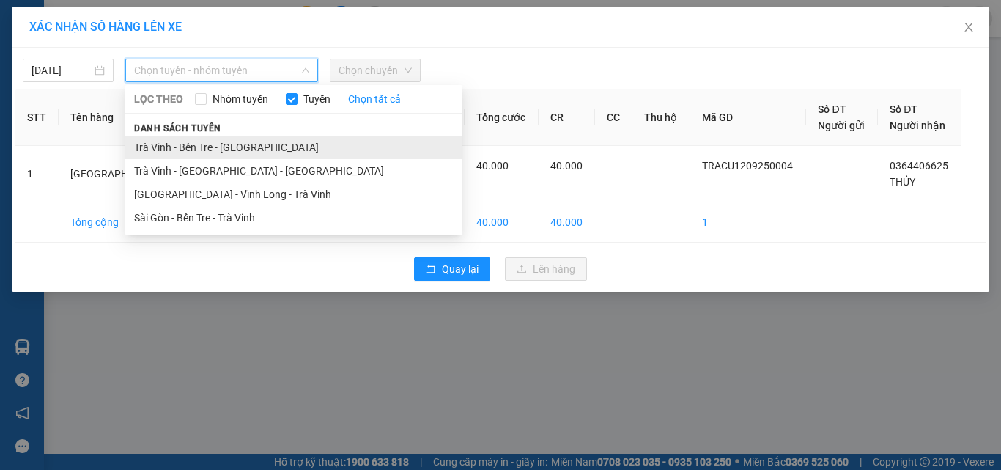
drag, startPoint x: 230, startPoint y: 143, endPoint x: 331, endPoint y: 112, distance: 105.7
click at [230, 144] on li "Trà Vinh - Bến Tre - [GEOGRAPHIC_DATA]" at bounding box center [293, 147] width 337 height 23
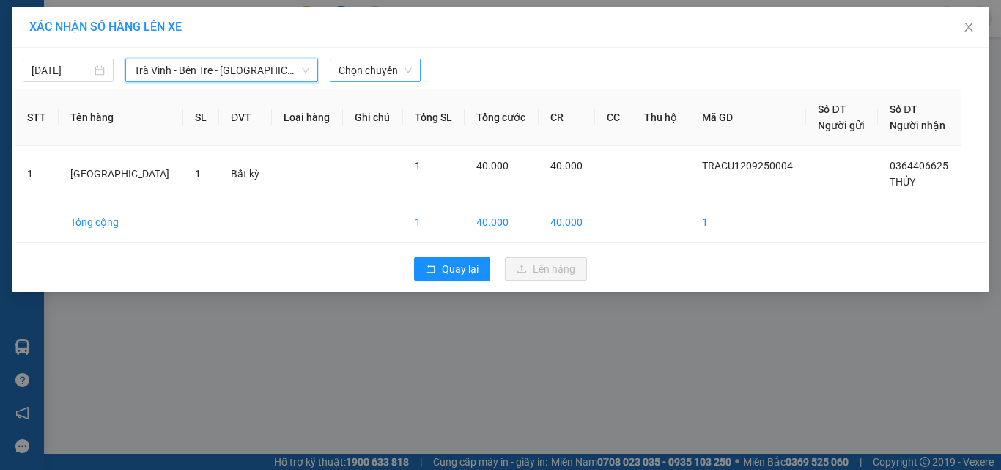
click at [419, 64] on div "Chọn chuyến" at bounding box center [375, 70] width 91 height 23
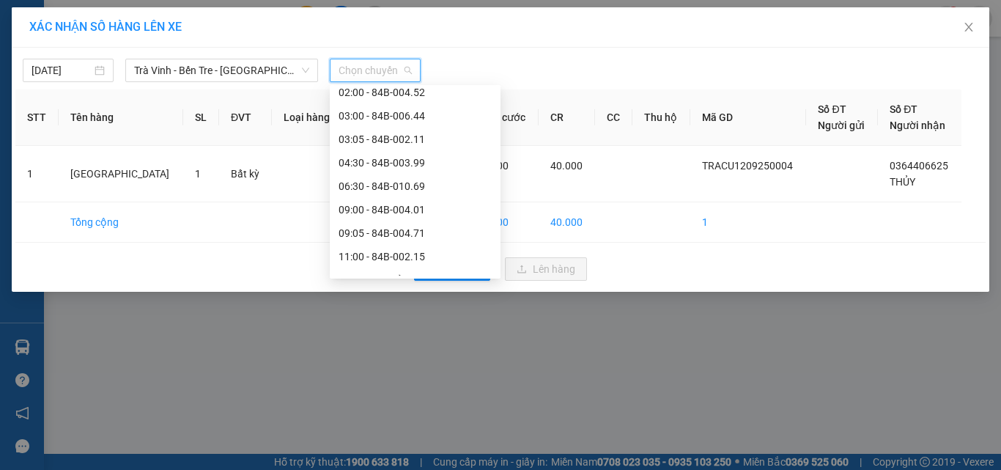
scroll to position [164, 0]
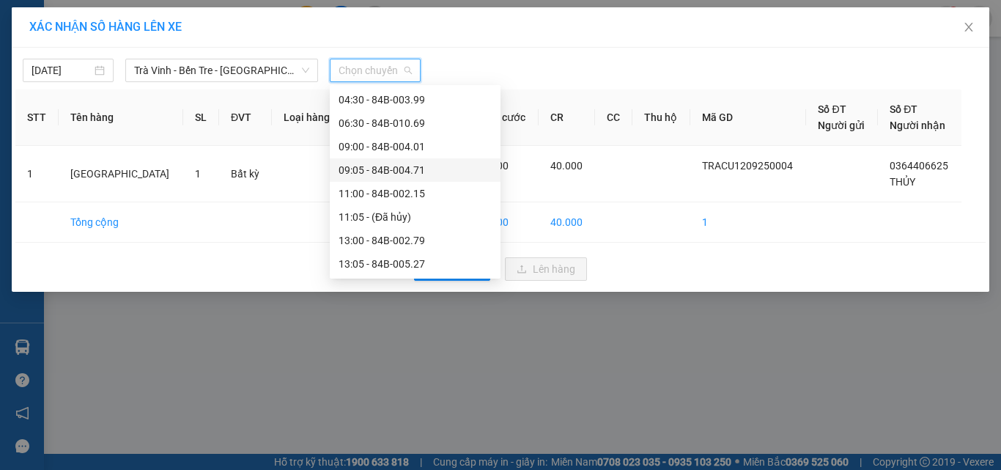
click at [391, 176] on div "09:05 - 84B-004.71" at bounding box center [415, 170] width 153 height 16
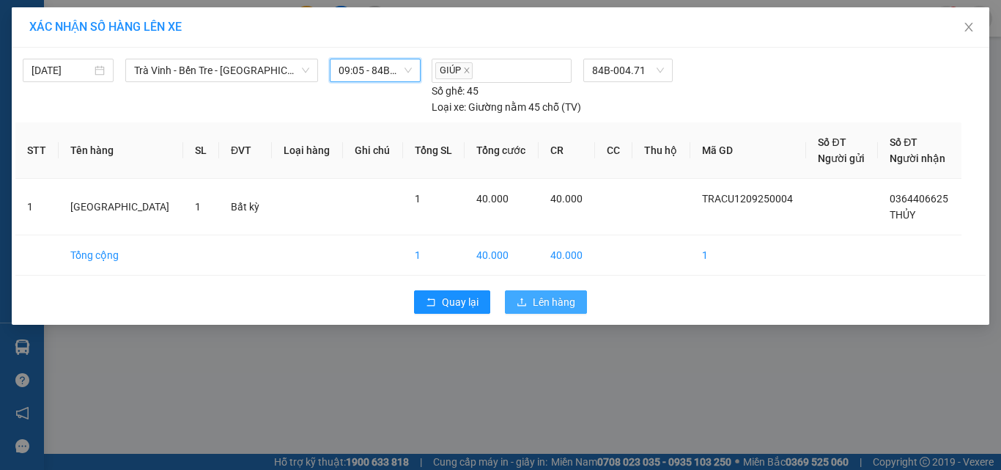
click at [566, 301] on span "Lên hàng" at bounding box center [554, 302] width 42 height 16
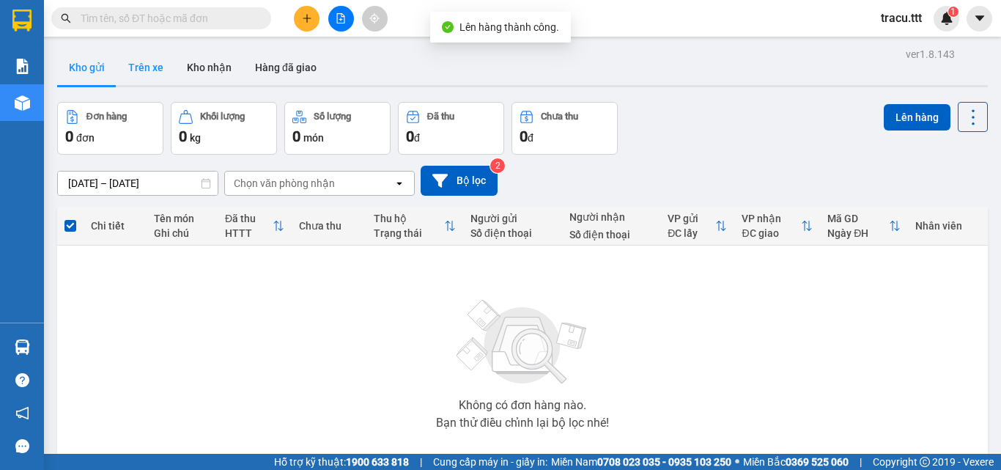
click at [141, 64] on button "Trên xe" at bounding box center [146, 67] width 59 height 35
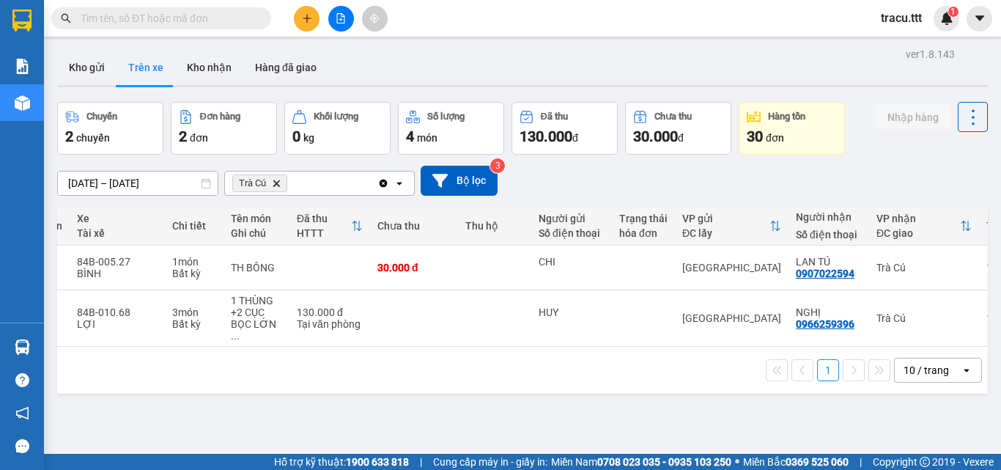
scroll to position [0, 232]
click at [304, 22] on icon "plus" at bounding box center [307, 18] width 10 height 10
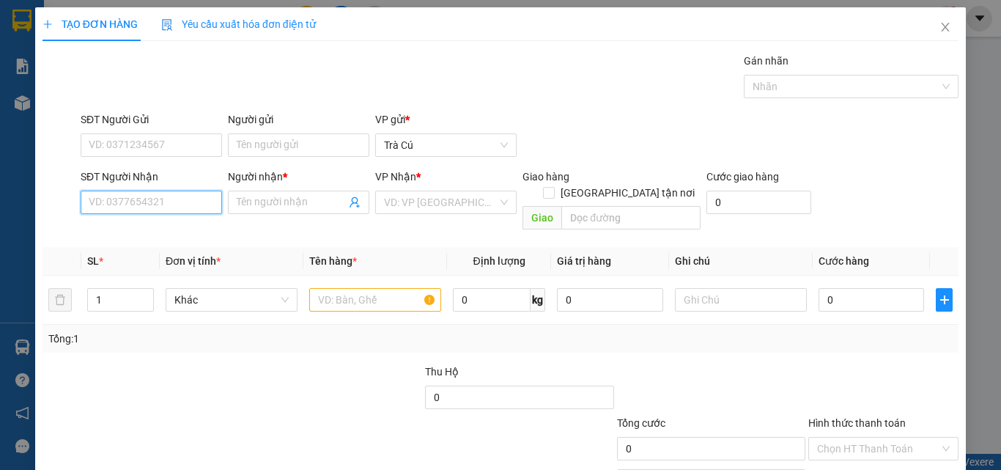
click at [189, 203] on input "SĐT Người Nhận" at bounding box center [151, 202] width 141 height 23
type input "0773922332"
click at [319, 202] on input "Người nhận *" at bounding box center [291, 202] width 109 height 16
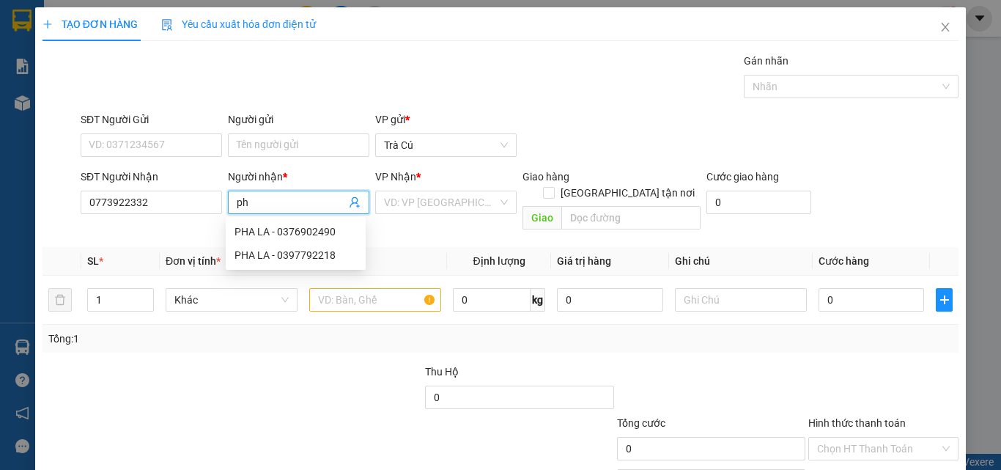
type input "p"
type input "PHA LA"
click at [455, 198] on input "search" at bounding box center [441, 202] width 114 height 22
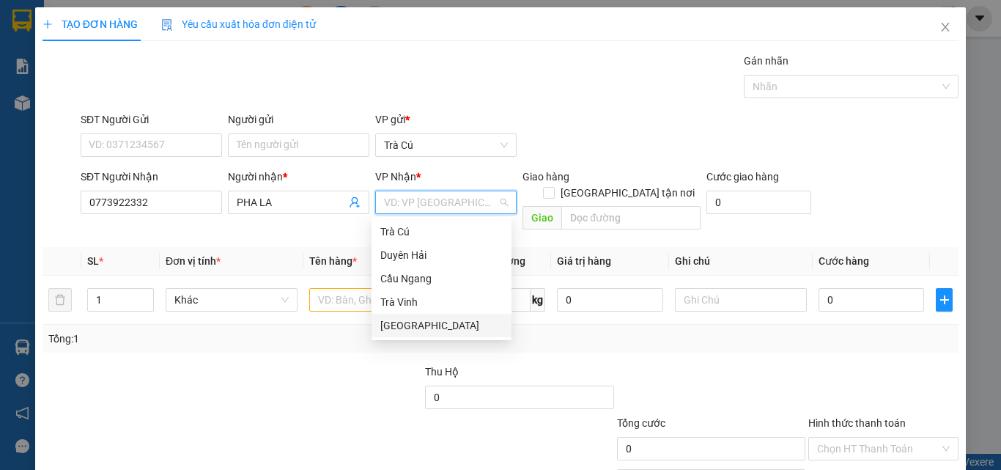
click at [440, 325] on div "[GEOGRAPHIC_DATA]" at bounding box center [441, 325] width 122 height 16
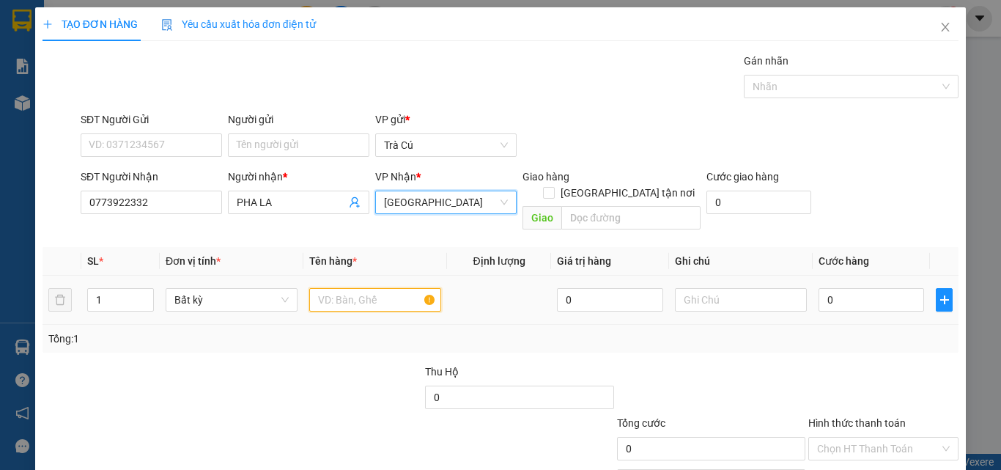
click at [361, 288] on input "text" at bounding box center [375, 299] width 132 height 23
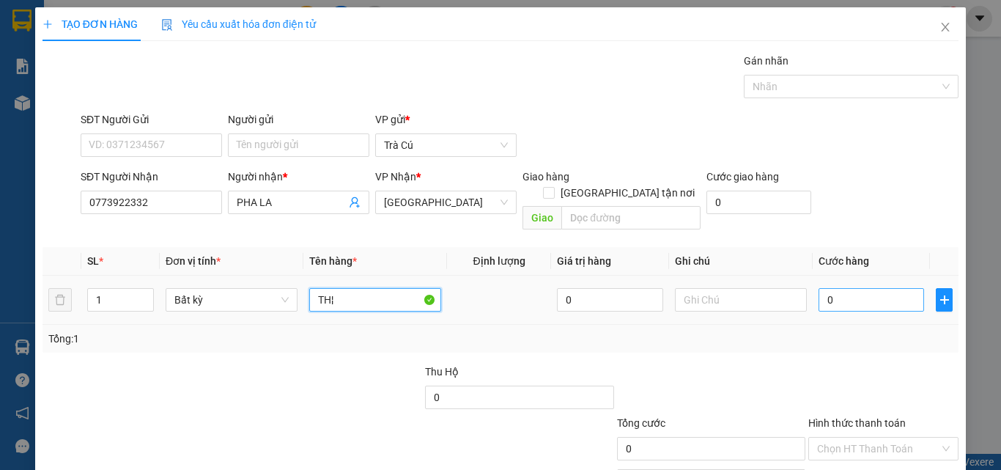
type input "TH¦"
click at [859, 291] on input "0" at bounding box center [871, 299] width 106 height 23
type input "3"
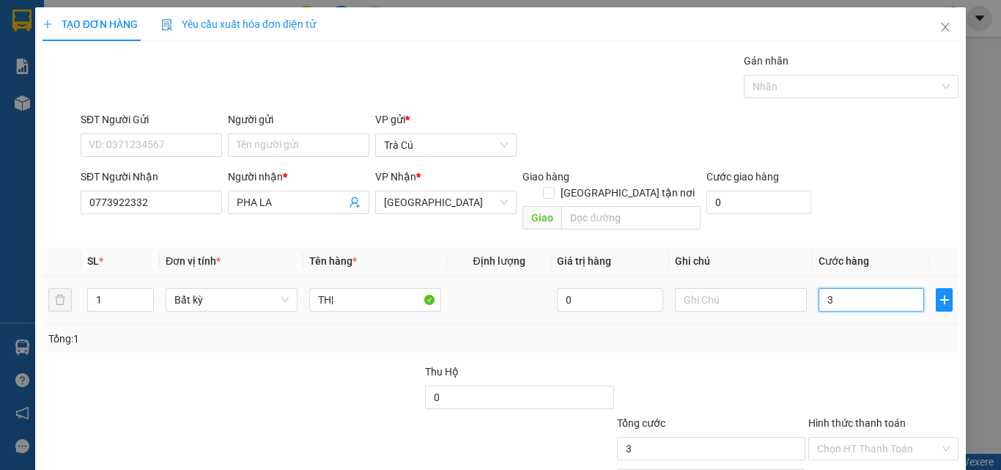
type input "30"
type input "0"
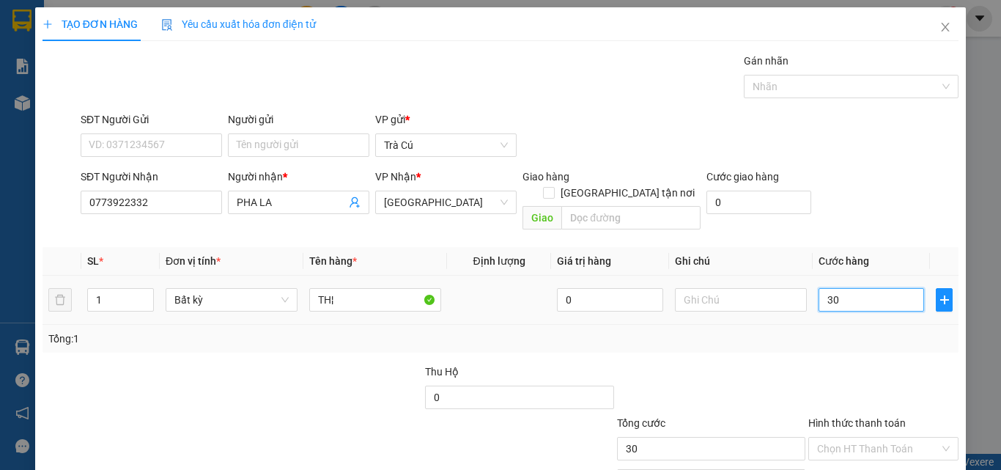
type input "0"
type input "20"
type input "20.000"
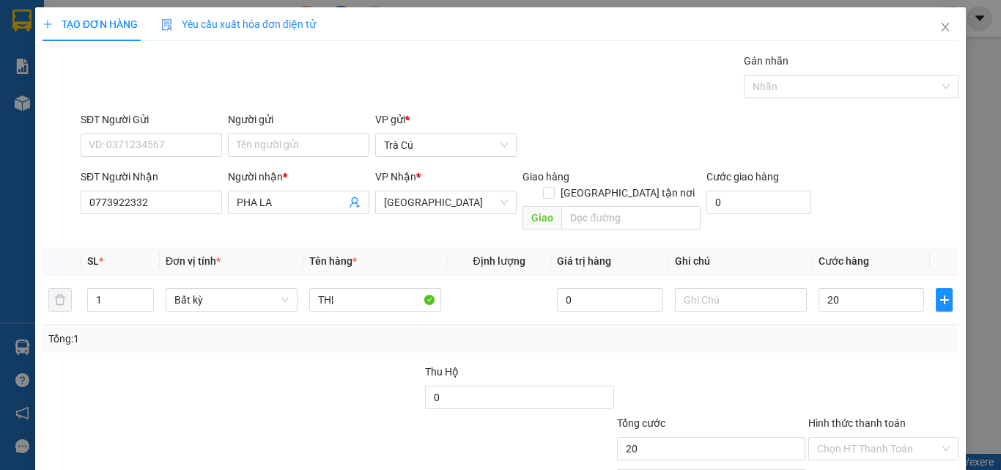
type input "20.000"
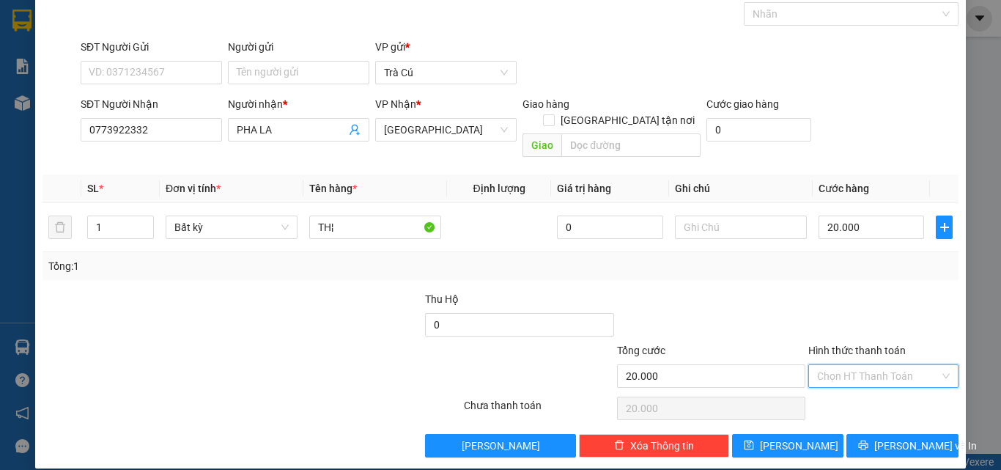
click at [863, 365] on input "Hình thức thanh toán" at bounding box center [878, 376] width 122 height 22
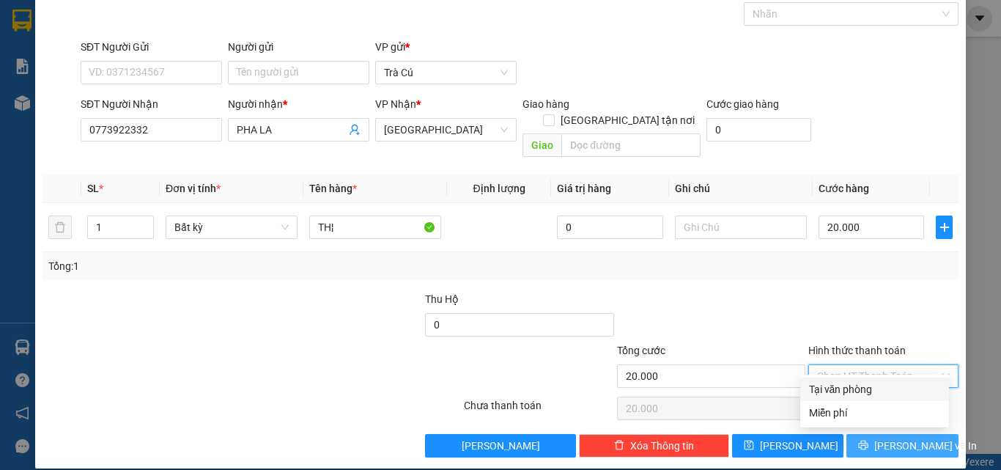
drag, startPoint x: 859, startPoint y: 388, endPoint x: 869, endPoint y: 418, distance: 31.7
click at [859, 388] on div "Tại văn phòng" at bounding box center [874, 389] width 131 height 16
type input "0"
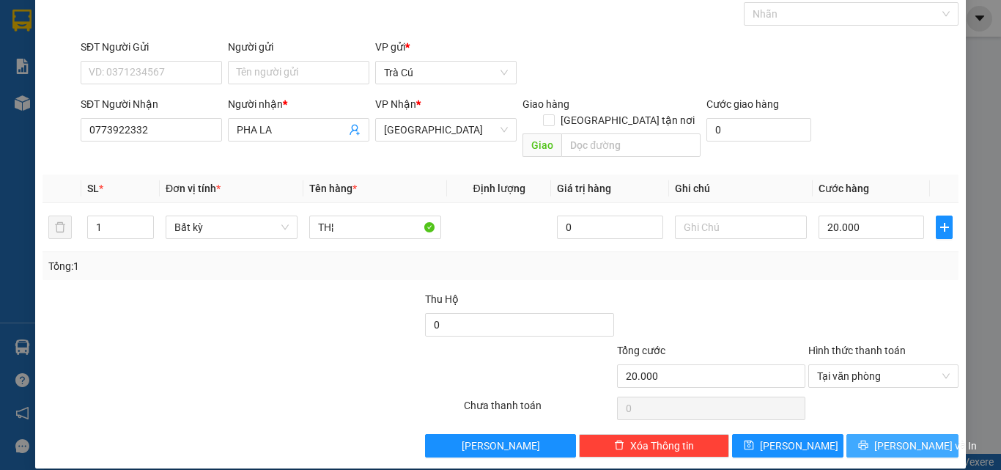
click at [882, 437] on span "Lưu và In" at bounding box center [925, 445] width 103 height 16
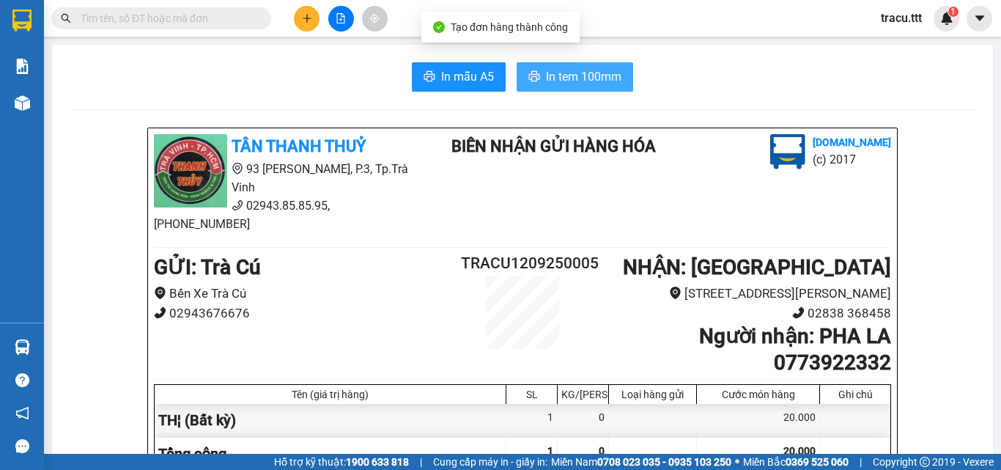
click at [561, 75] on span "In tem 100mm" at bounding box center [583, 76] width 75 height 18
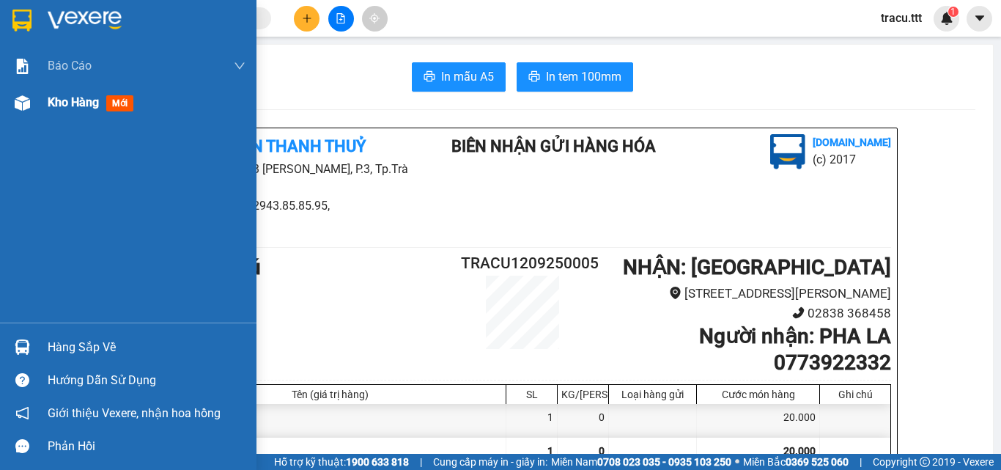
click at [54, 113] on div "Kho hàng mới" at bounding box center [147, 102] width 198 height 37
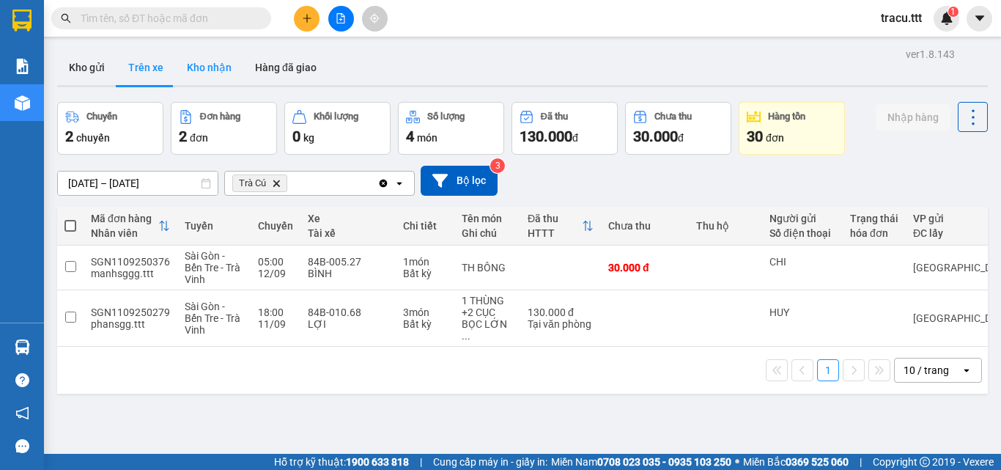
click at [201, 67] on button "Kho nhận" at bounding box center [209, 67] width 68 height 35
type input "01/08/2025 – 12/09/2025"
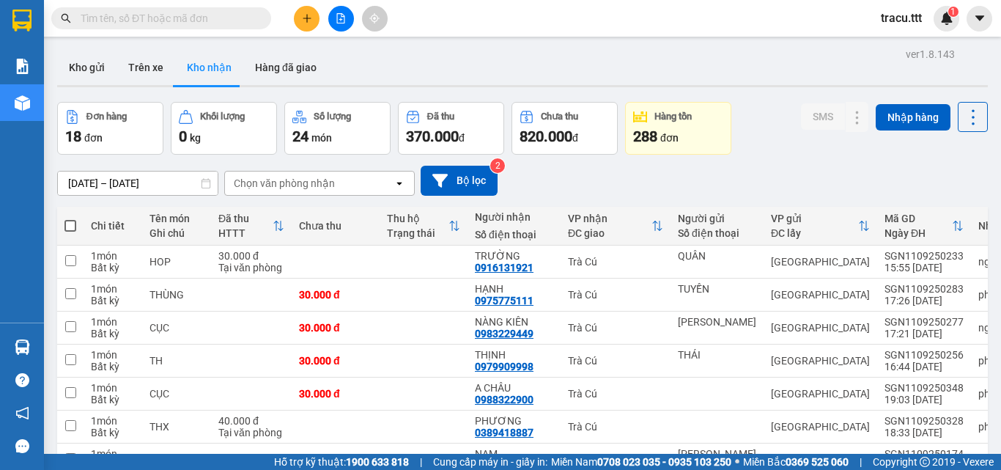
click at [147, 11] on input "text" at bounding box center [167, 18] width 173 height 16
type input "0"
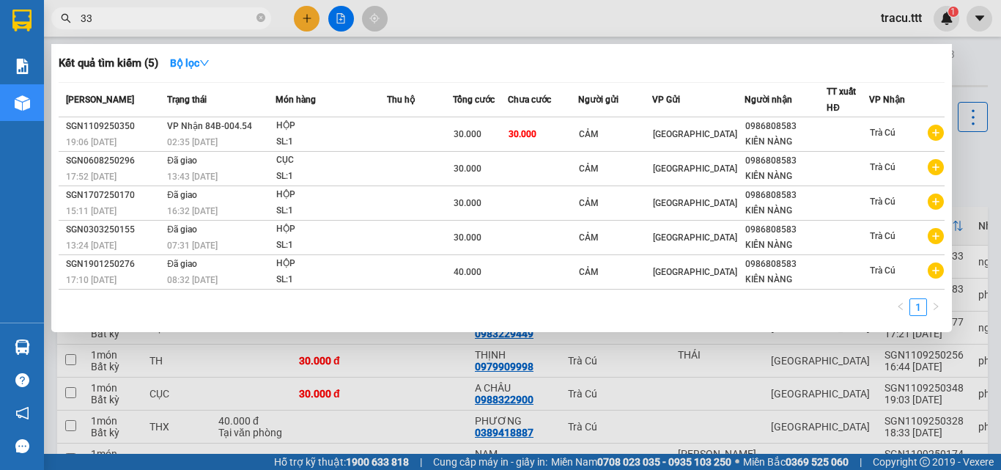
type input "332"
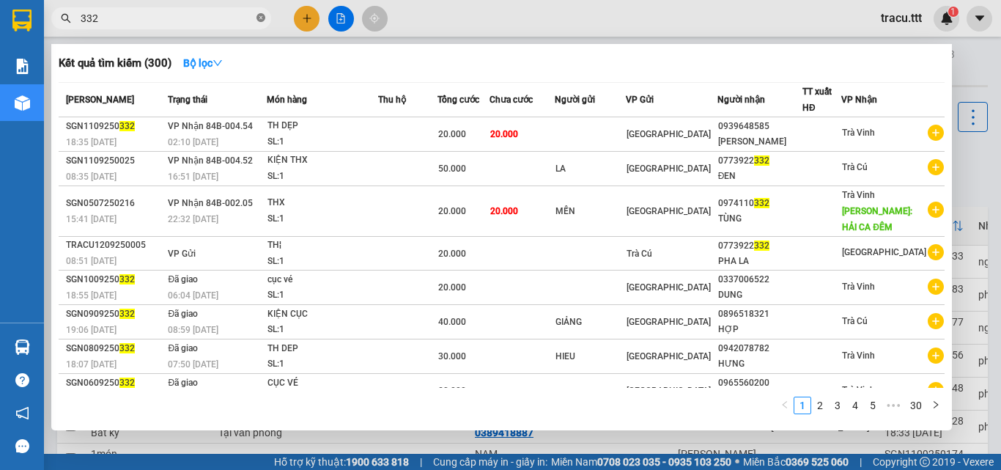
click at [261, 17] on icon "close-circle" at bounding box center [260, 17] width 9 height 9
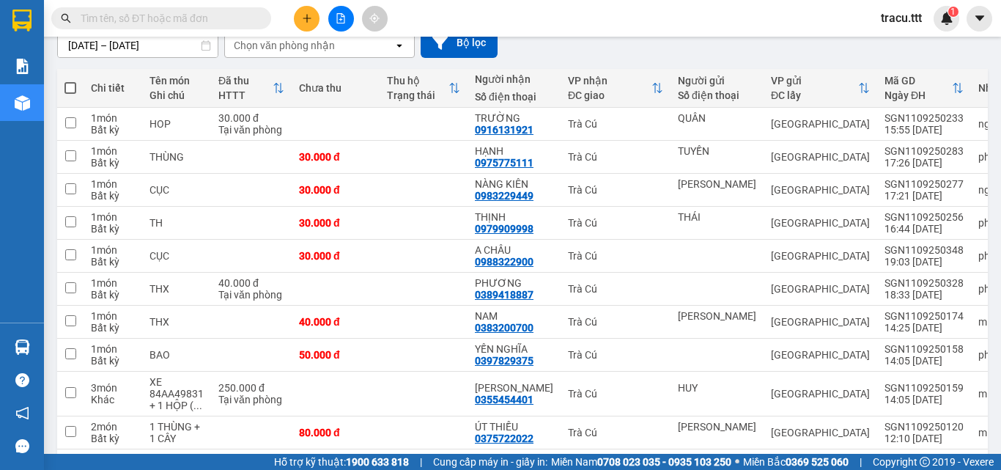
scroll to position [138, 0]
click at [226, 24] on input "text" at bounding box center [167, 18] width 173 height 16
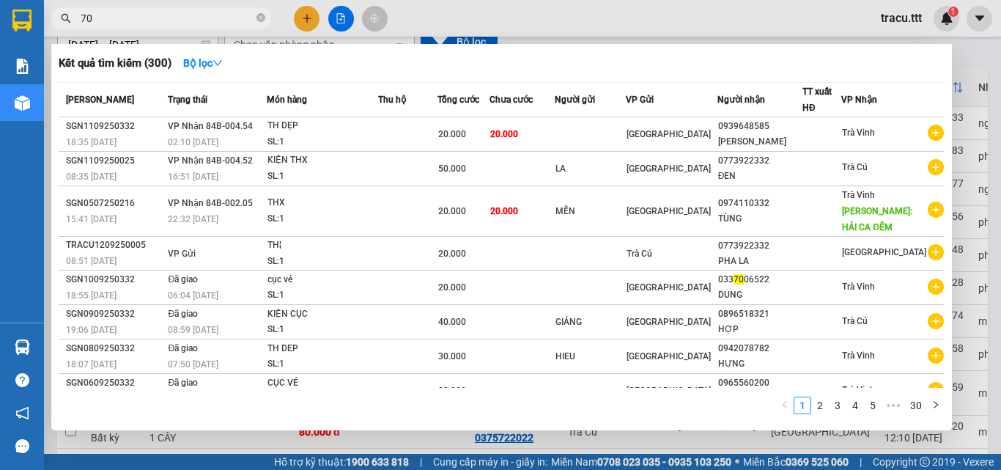
type input "700"
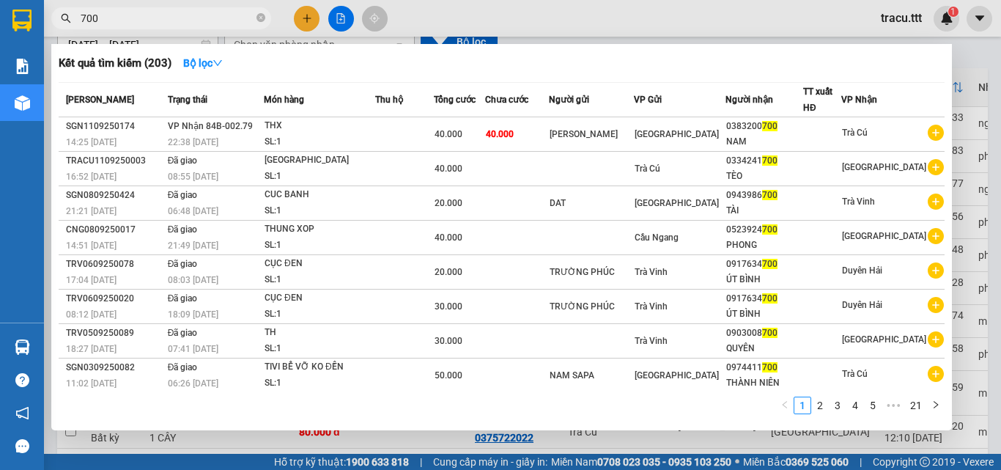
click at [257, 15] on icon "close-circle" at bounding box center [260, 17] width 9 height 9
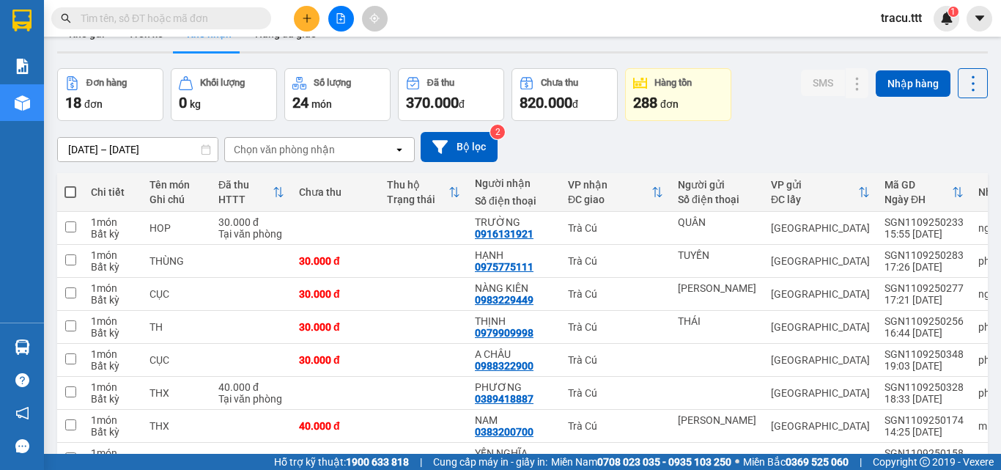
scroll to position [0, 0]
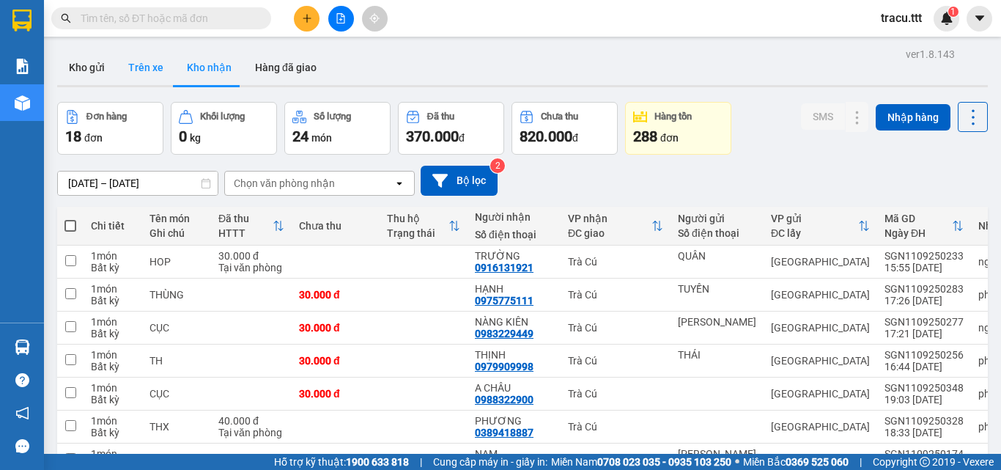
click at [136, 70] on button "Trên xe" at bounding box center [146, 67] width 59 height 35
type input "10/09/2025 – 12/09/2025"
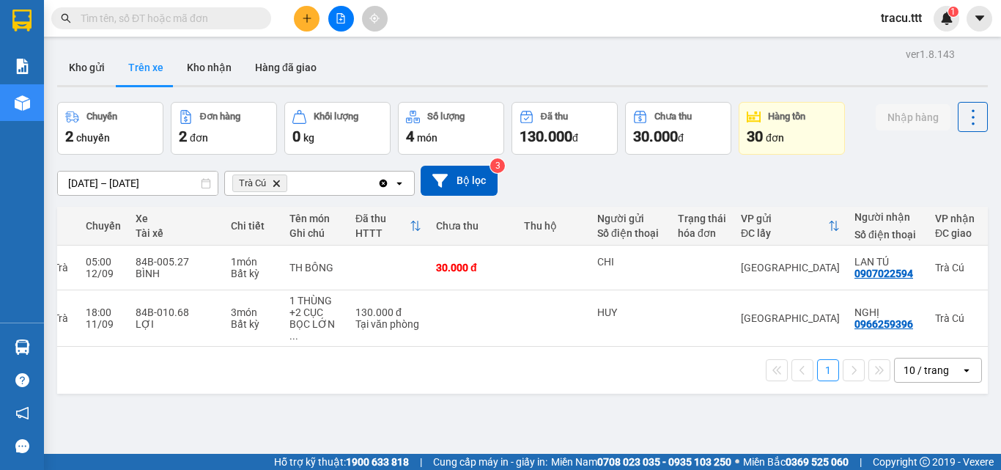
scroll to position [0, 278]
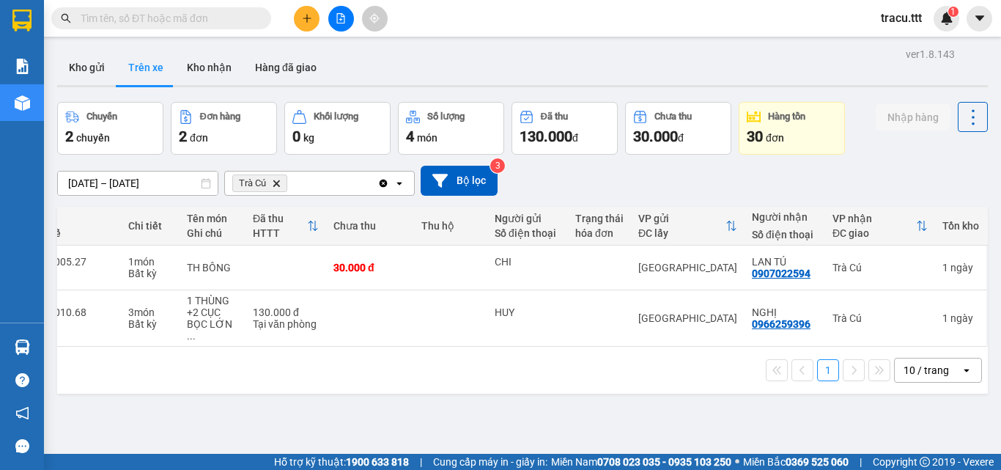
drag, startPoint x: 659, startPoint y: 341, endPoint x: 499, endPoint y: 353, distance: 160.2
click at [499, 353] on div "1 10 / trang open" at bounding box center [522, 370] width 931 height 47
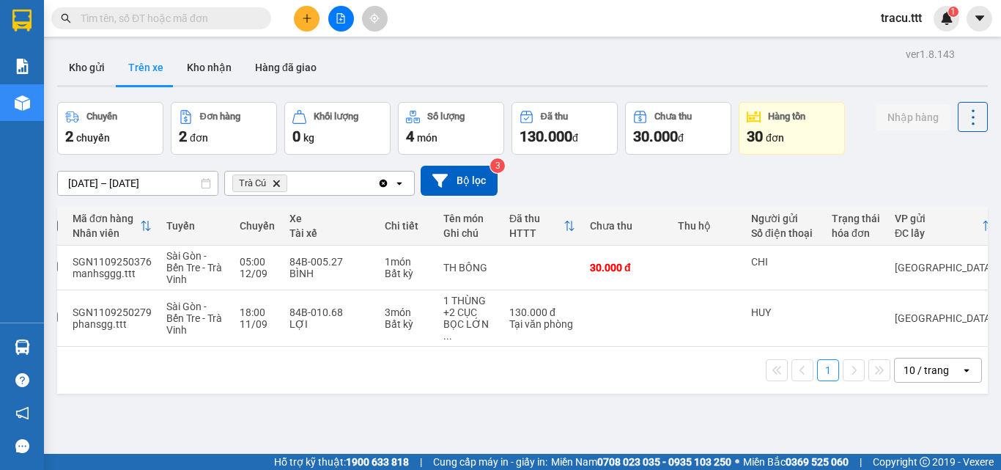
scroll to position [0, 0]
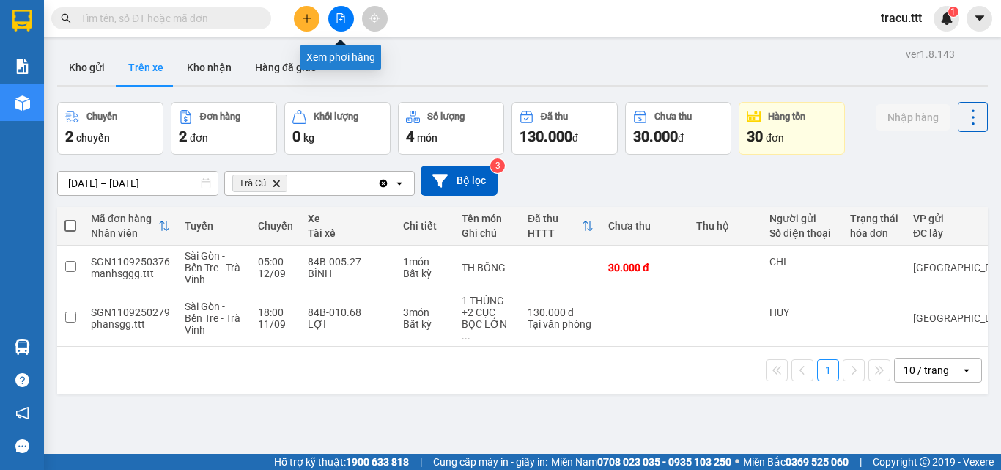
click at [344, 23] on icon "file-add" at bounding box center [341, 18] width 8 height 10
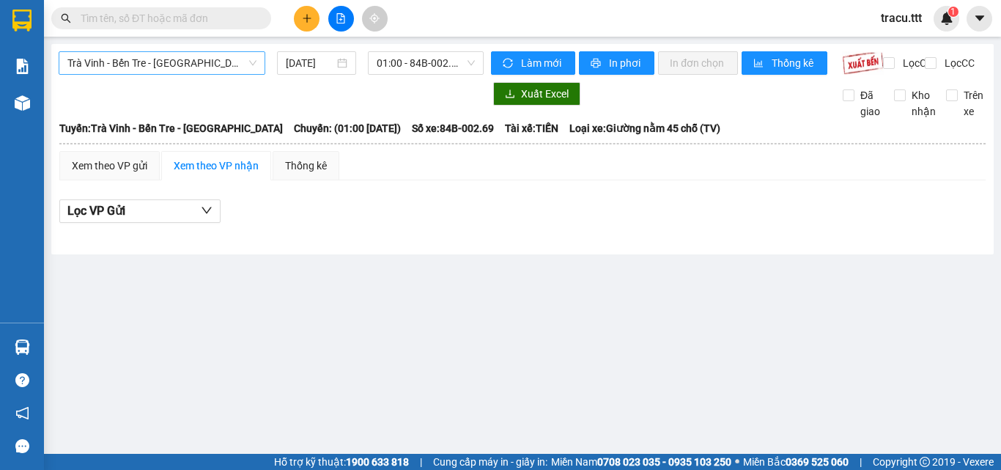
click at [199, 64] on span "Trà Vinh - Bến Tre - [GEOGRAPHIC_DATA]" at bounding box center [161, 63] width 189 height 22
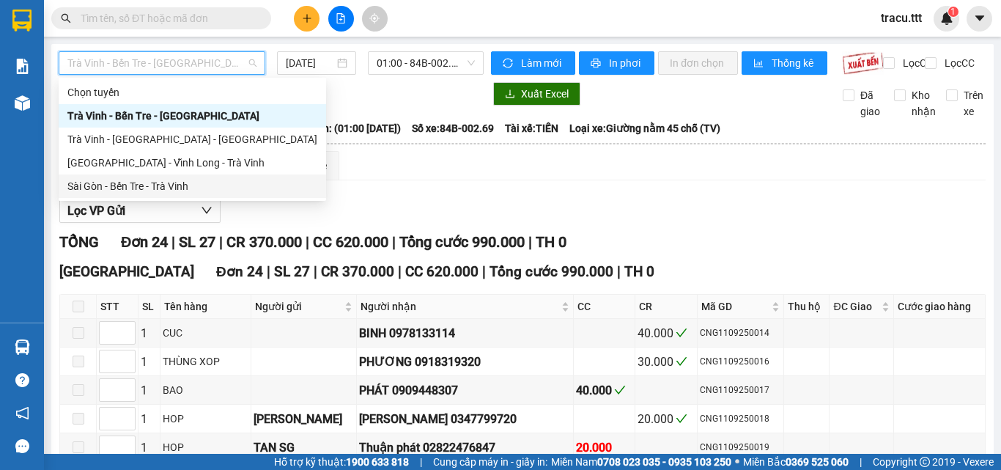
click at [188, 188] on div "Sài Gòn - Bến Tre - Trà Vinh" at bounding box center [192, 186] width 250 height 16
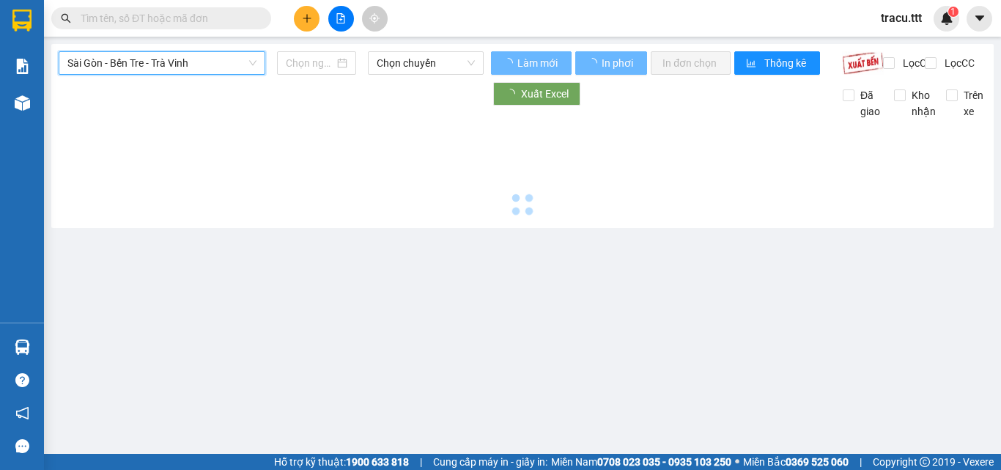
type input "12/09/2025"
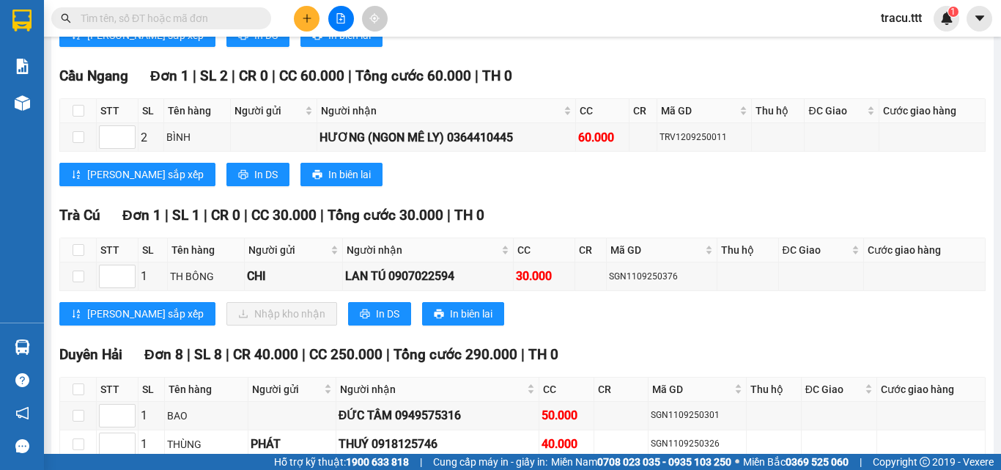
scroll to position [557, 0]
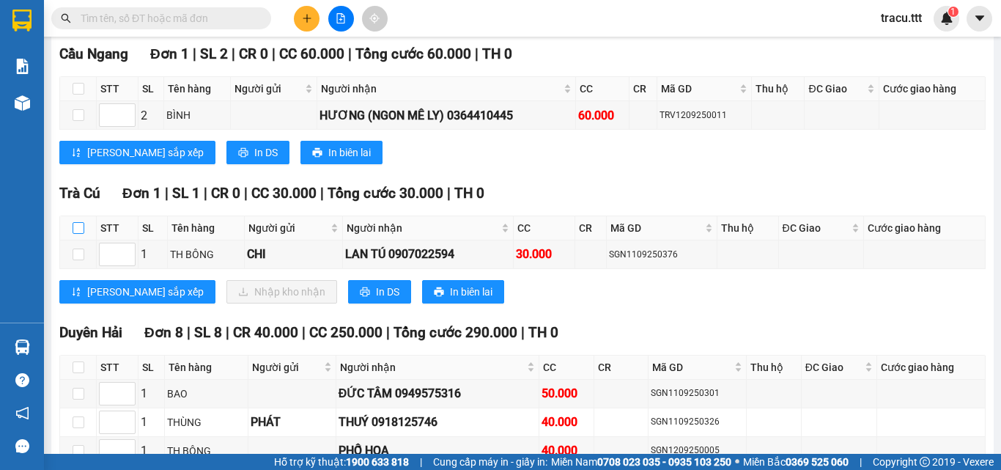
click at [77, 234] on input "checkbox" at bounding box center [79, 228] width 12 height 12
checkbox input "true"
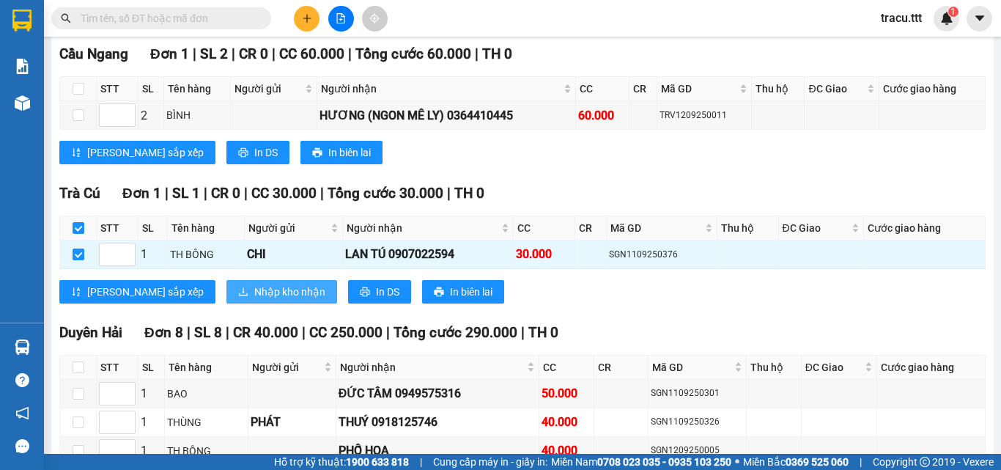
click at [254, 300] on span "Nhập kho nhận" at bounding box center [289, 292] width 71 height 16
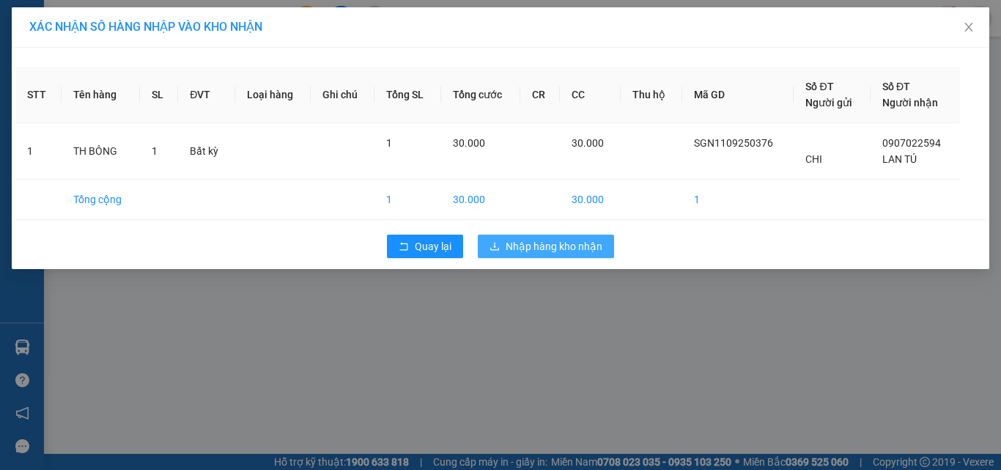
click at [584, 245] on span "Nhập hàng kho nhận" at bounding box center [554, 246] width 97 height 16
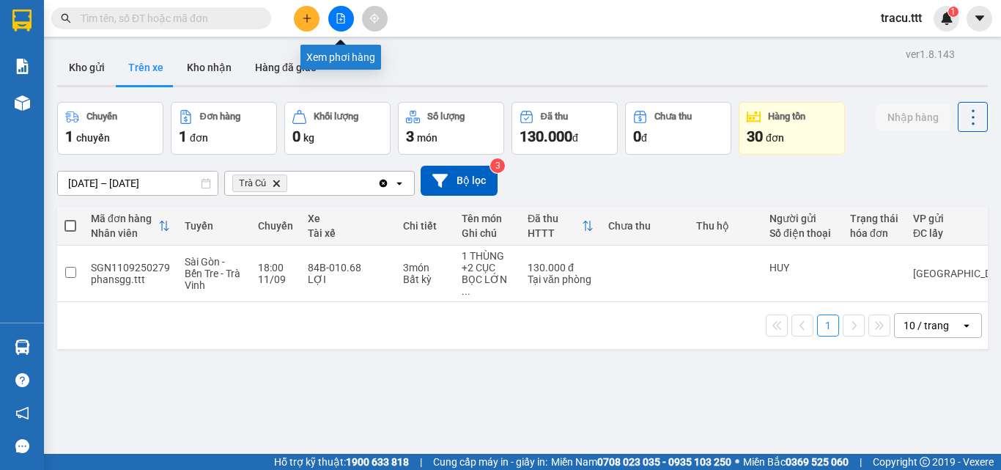
click at [340, 22] on icon "file-add" at bounding box center [341, 18] width 10 height 10
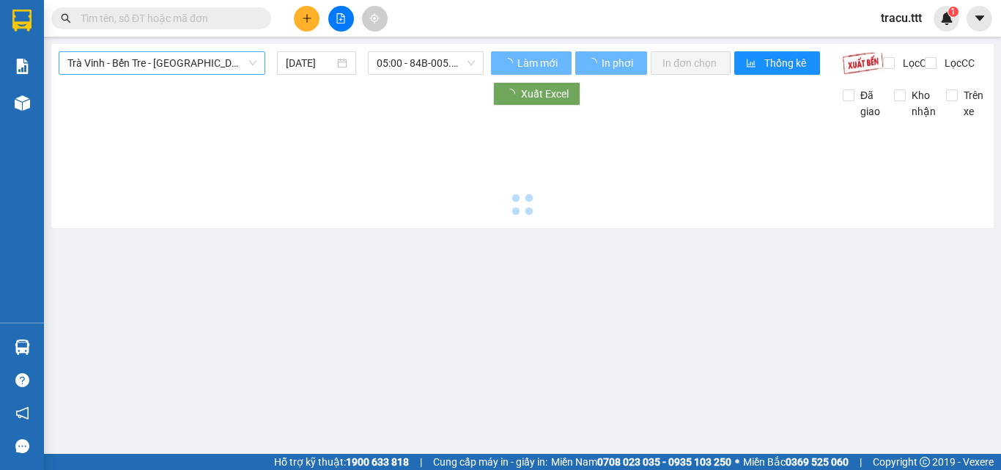
click at [189, 73] on span "Trà Vinh - Bến Tre - [GEOGRAPHIC_DATA]" at bounding box center [161, 63] width 189 height 22
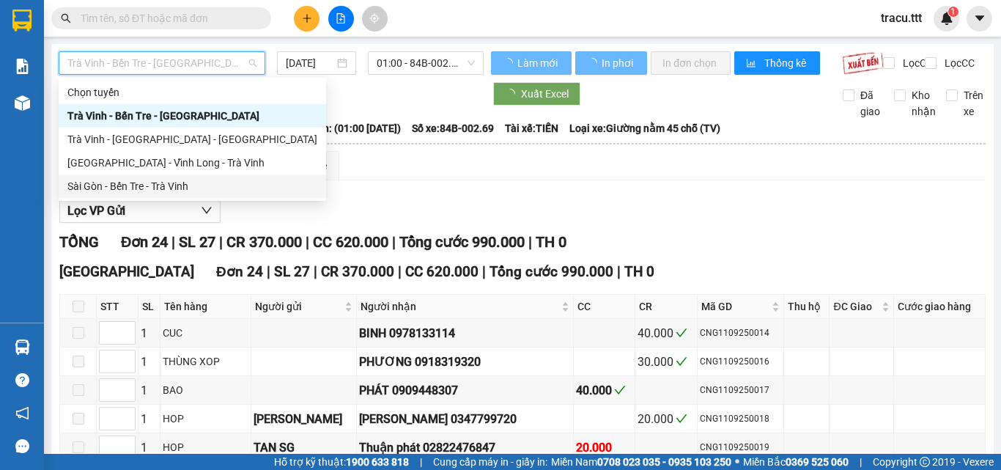
click at [188, 190] on div "Sài Gòn - Bến Tre - Trà Vinh" at bounding box center [192, 186] width 250 height 16
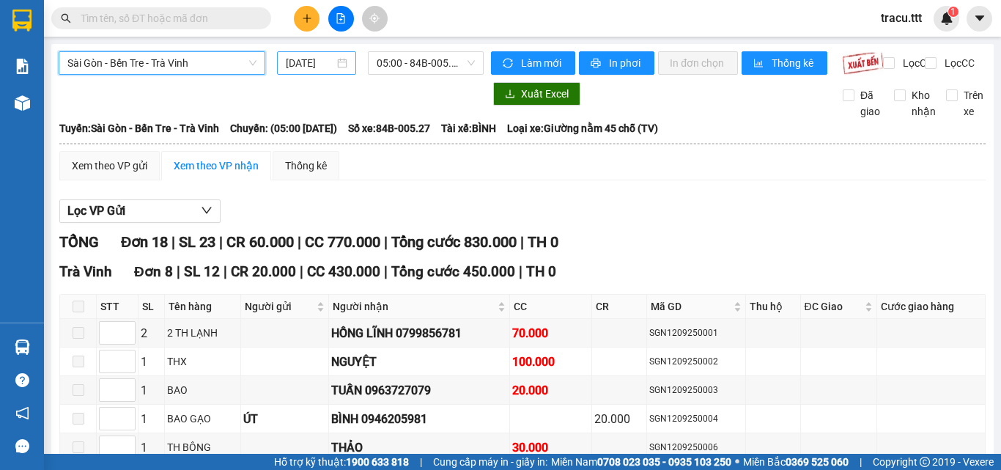
click at [331, 62] on div "12/09/2025" at bounding box center [317, 63] width 62 height 16
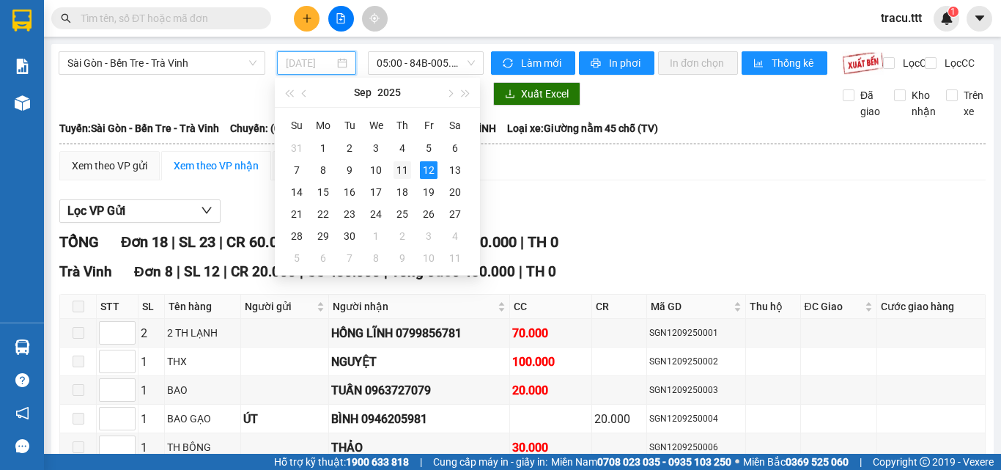
click at [402, 167] on div "11" at bounding box center [402, 170] width 18 height 18
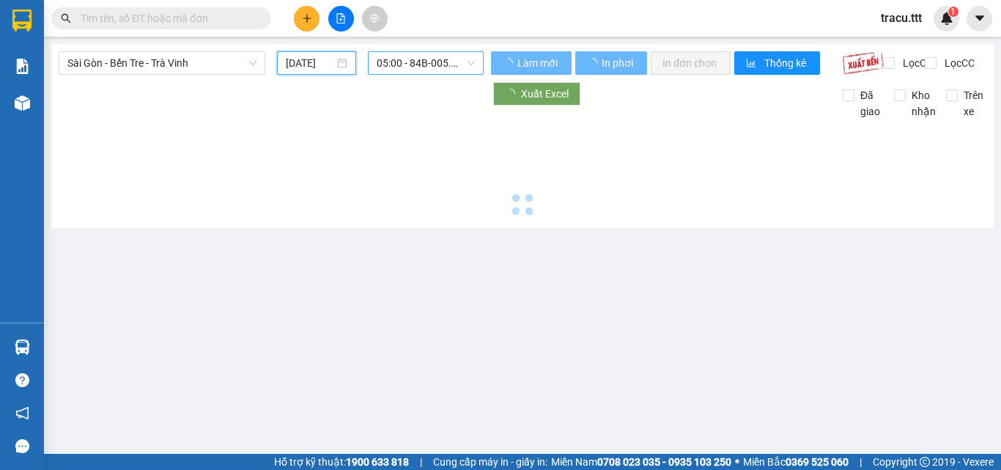
click at [421, 62] on span "05:00 - 84B-005.27" at bounding box center [426, 63] width 98 height 22
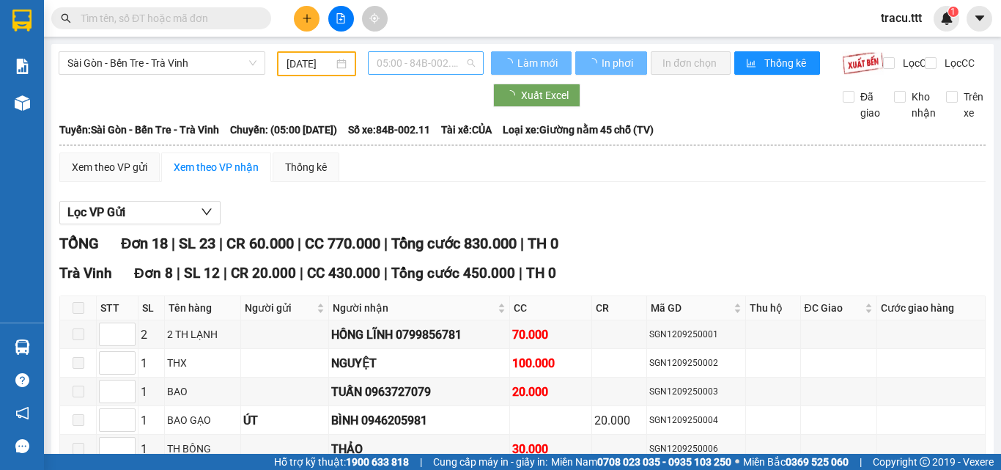
type input "[DATE]"
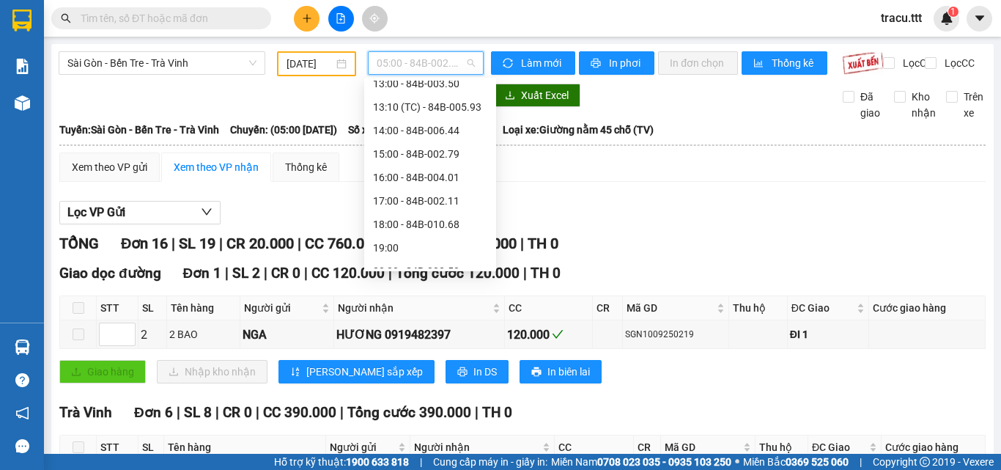
scroll to position [245, 0]
click at [428, 218] on div "18:00 - 84B-010.68" at bounding box center [430, 222] width 114 height 16
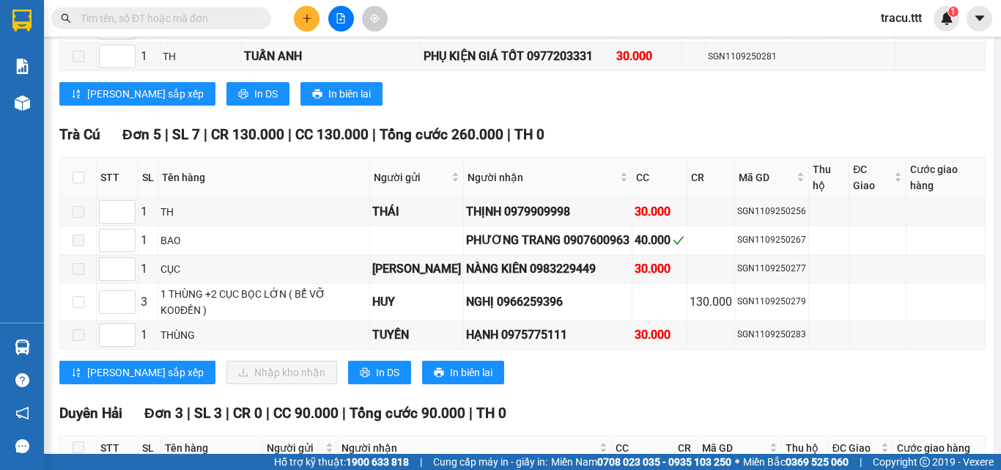
scroll to position [1737, 0]
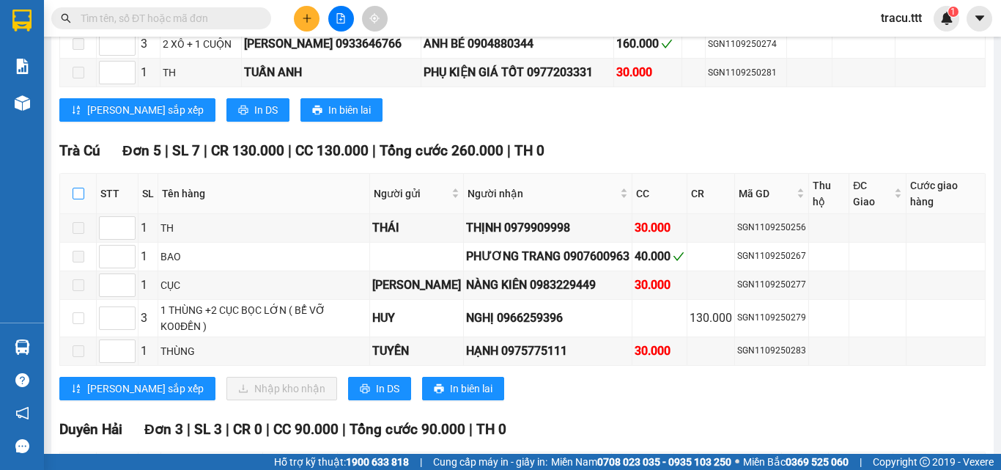
click at [75, 196] on input "checkbox" at bounding box center [79, 194] width 12 height 12
checkbox input "true"
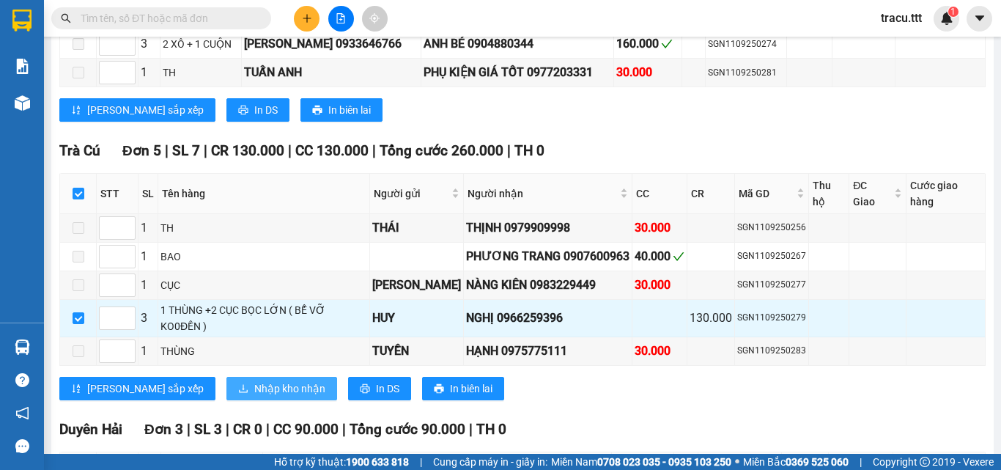
click at [254, 380] on span "Nhập kho nhận" at bounding box center [289, 388] width 71 height 16
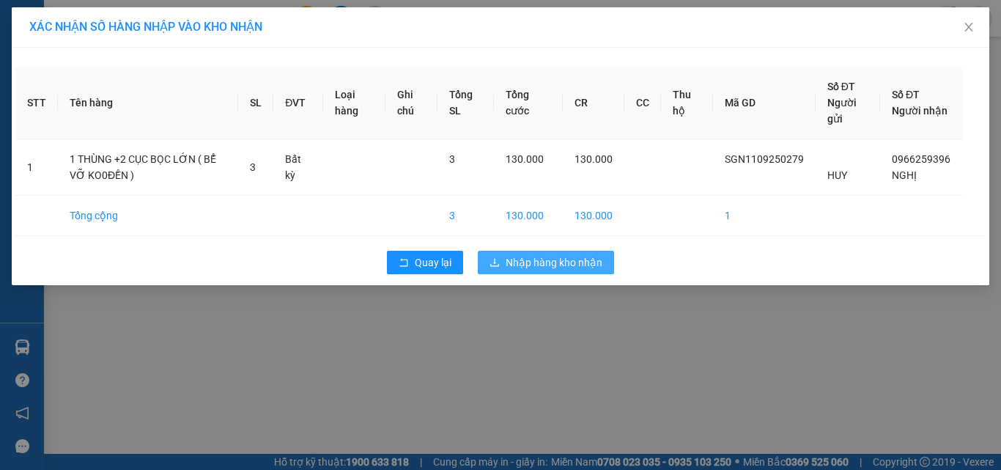
click at [570, 263] on span "Nhập hàng kho nhận" at bounding box center [554, 262] width 97 height 16
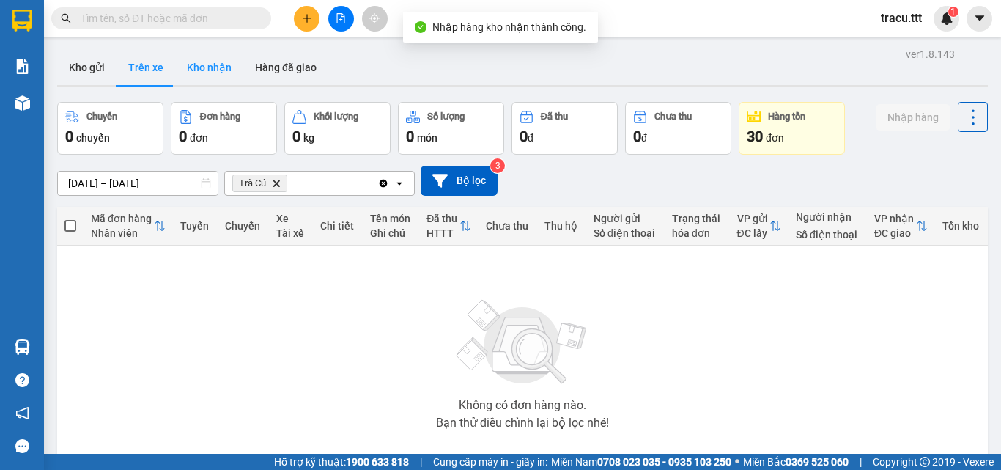
click at [212, 64] on button "Kho nhận" at bounding box center [209, 67] width 68 height 35
type input "01/08/2025 – 12/09/2025"
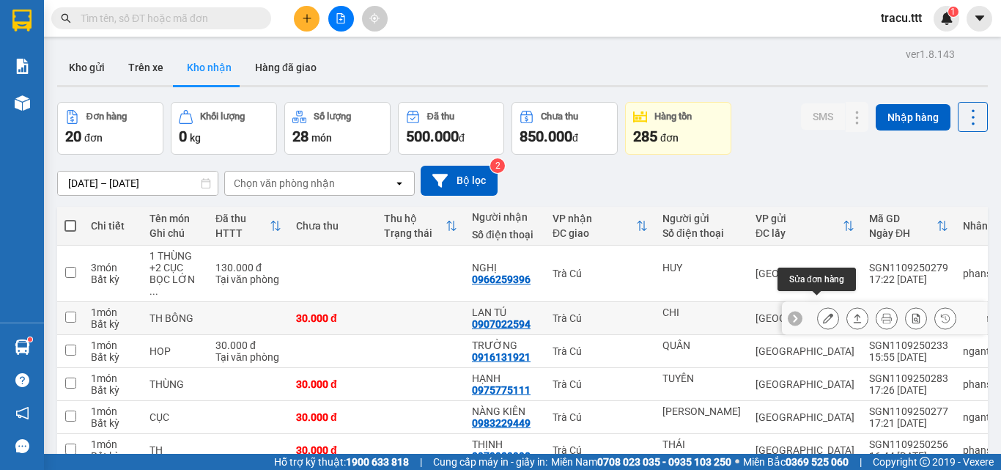
click at [823, 313] on icon at bounding box center [828, 318] width 10 height 10
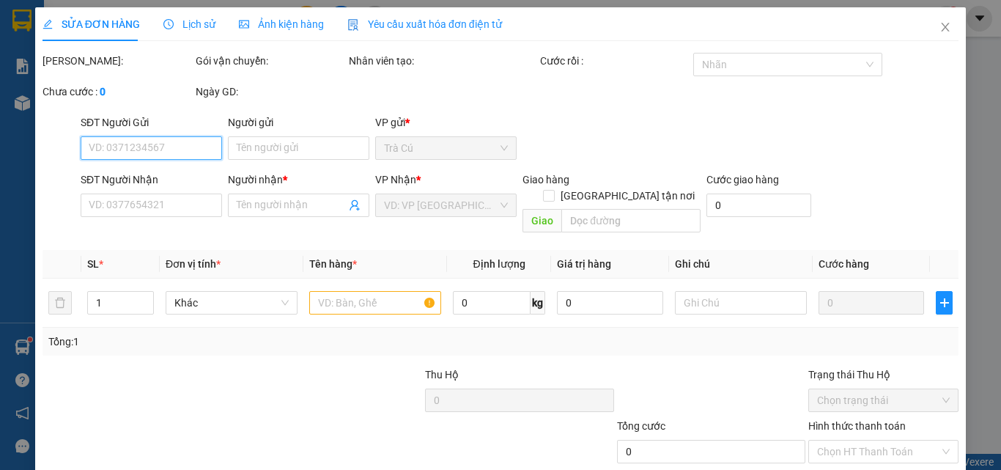
type input "CHI"
type input "0907022594"
type input "LAN TÚ"
type input "30.000"
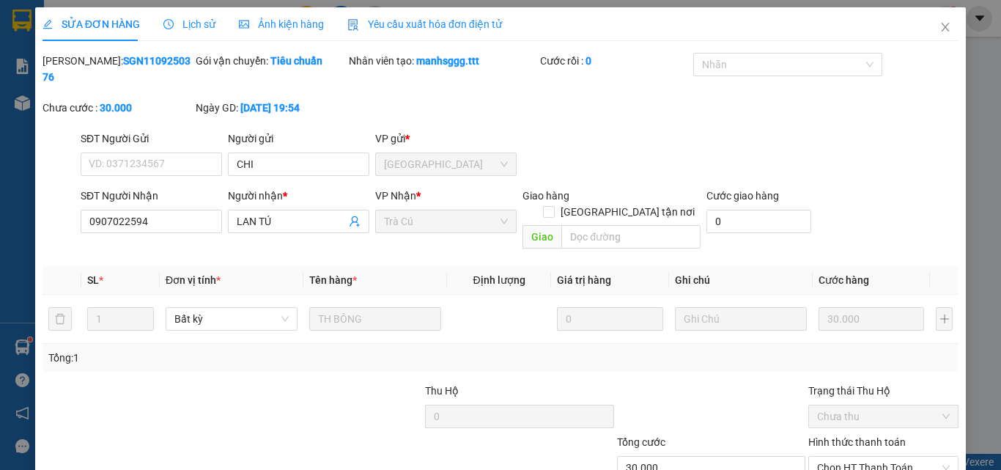
scroll to position [75, 0]
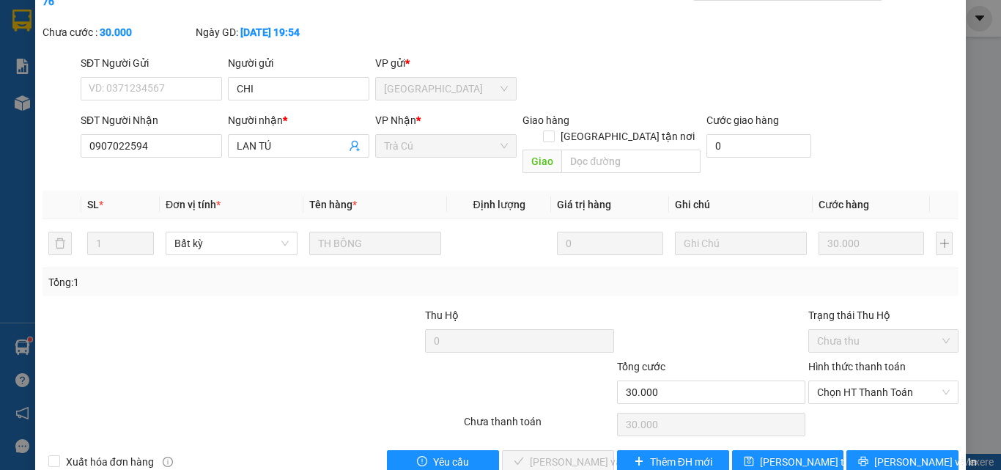
click at [849, 371] on div "Hình thức thanh toán Chọn HT Thanh Toán" at bounding box center [883, 383] width 150 height 51
click at [852, 381] on span "Chọn HT Thanh Toán" at bounding box center [883, 392] width 133 height 22
drag, startPoint x: 846, startPoint y: 393, endPoint x: 805, endPoint y: 391, distance: 41.8
click at [846, 393] on div "Tại văn phòng" at bounding box center [874, 389] width 131 height 16
type input "0"
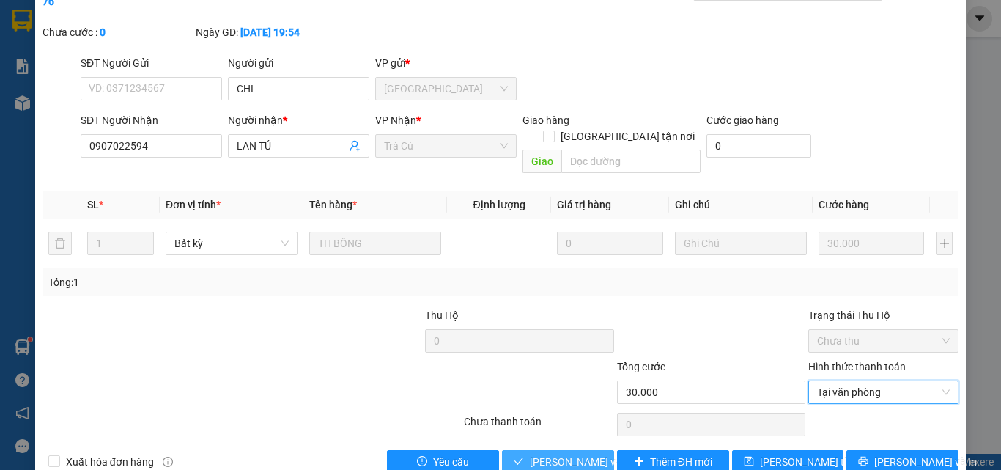
click at [565, 444] on button "Lưu và Giao hàng" at bounding box center [558, 461] width 112 height 23
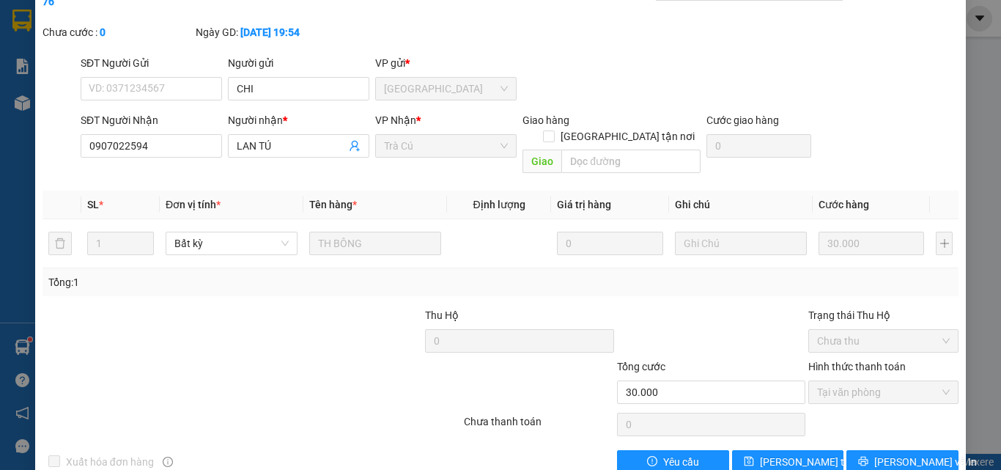
scroll to position [0, 0]
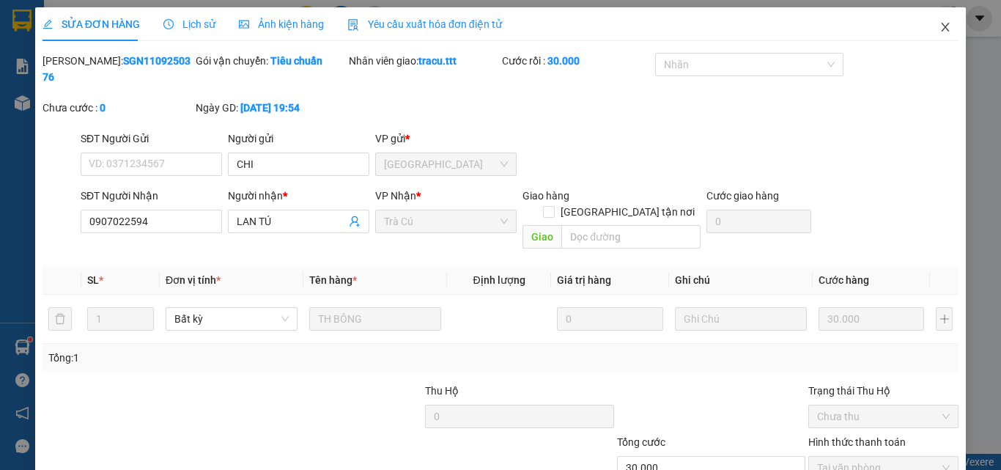
click at [939, 22] on icon "close" at bounding box center [945, 27] width 12 height 12
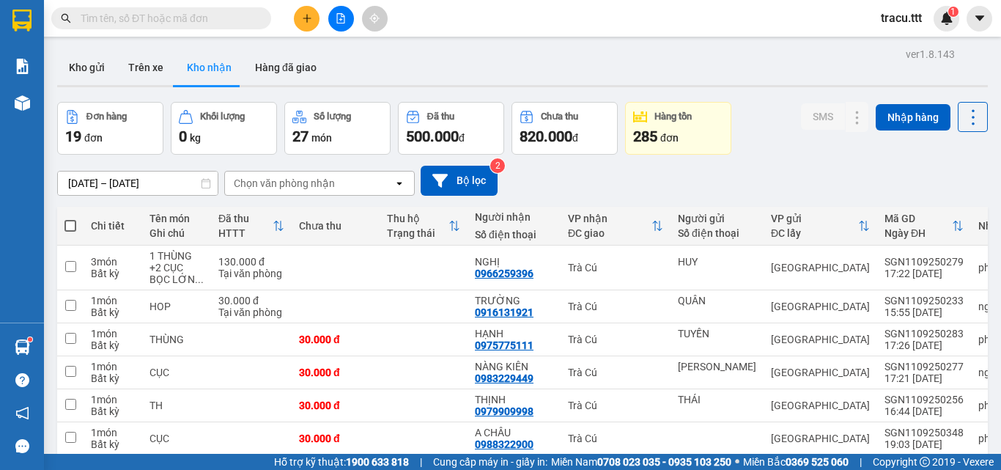
click at [188, 12] on input "text" at bounding box center [167, 18] width 173 height 16
type input "0"
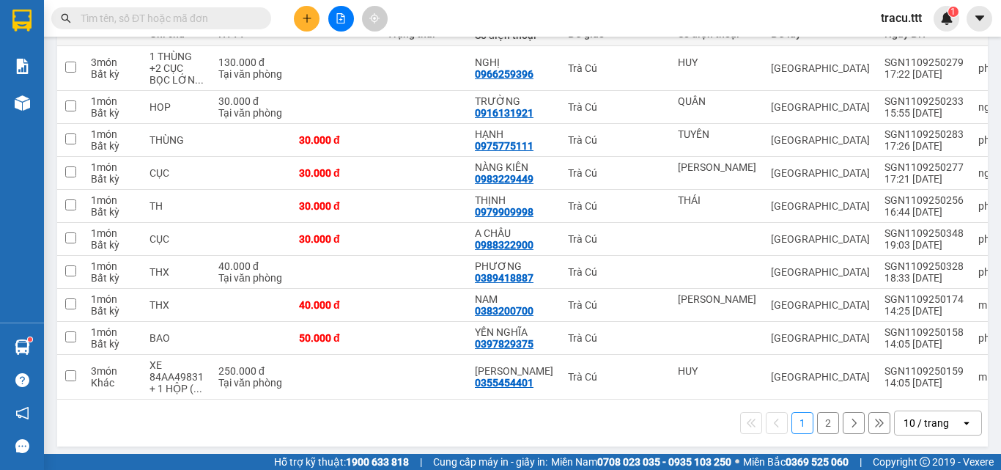
scroll to position [211, 0]
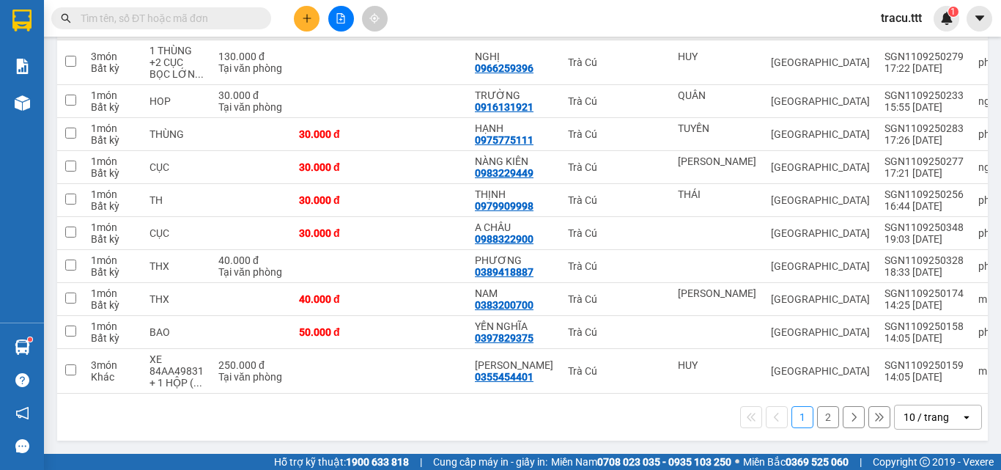
click at [818, 423] on button "2" at bounding box center [828, 417] width 22 height 22
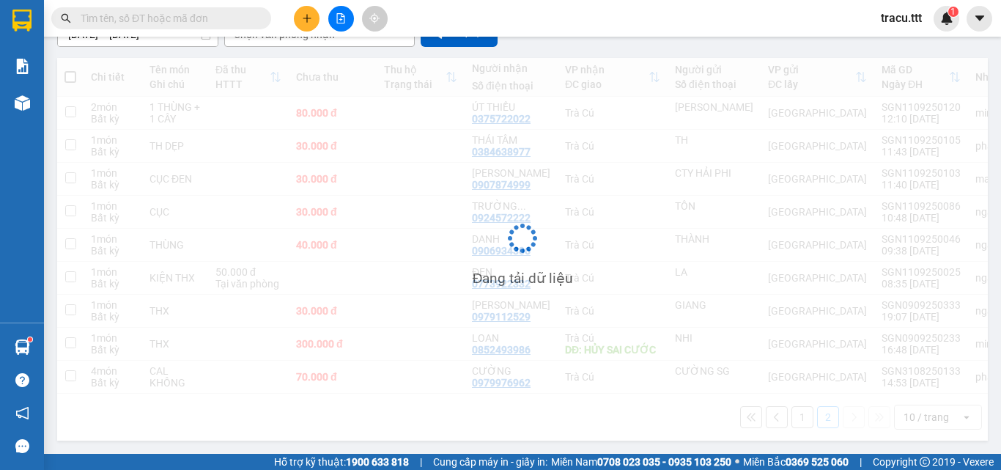
scroll to position [155, 0]
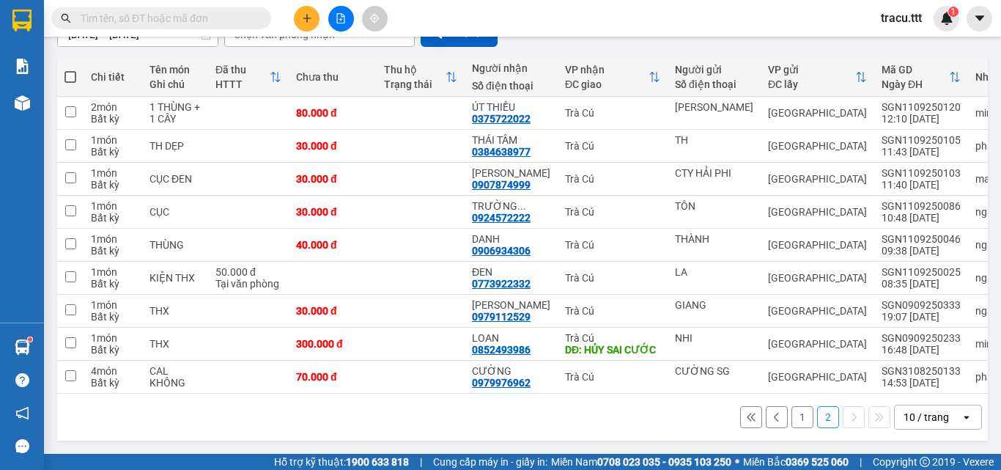
click at [791, 420] on button "1" at bounding box center [802, 417] width 22 height 22
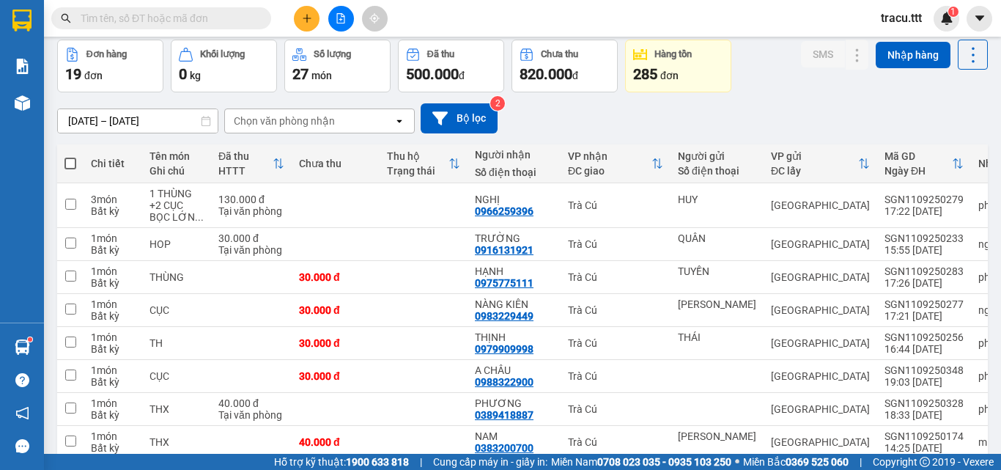
scroll to position [0, 0]
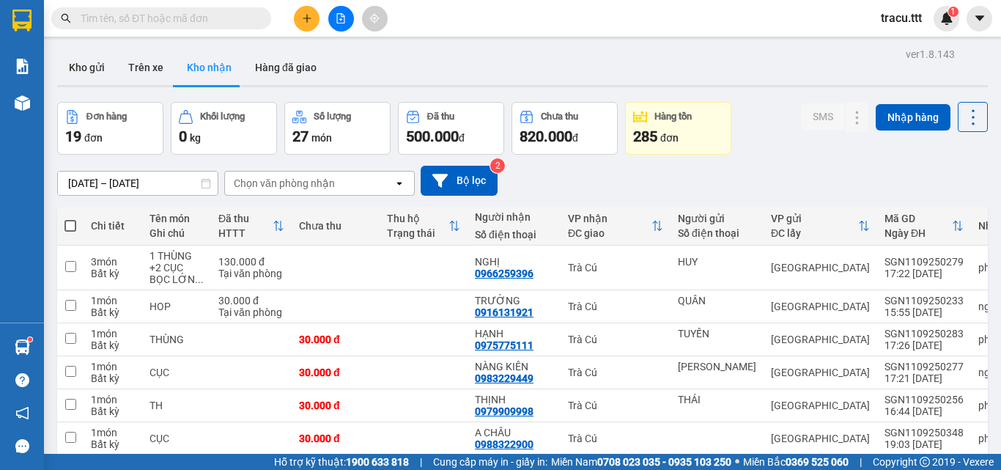
click at [258, 17] on span at bounding box center [260, 18] width 9 height 16
click at [818, 302] on button at bounding box center [828, 307] width 21 height 26
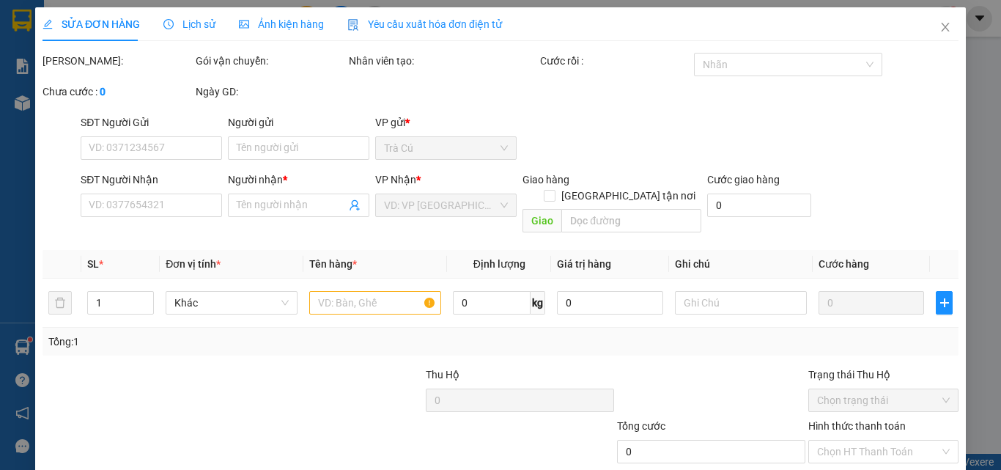
type input "QUÂN"
type input "0916131921"
type input "TRƯỜNG"
type input "30.000"
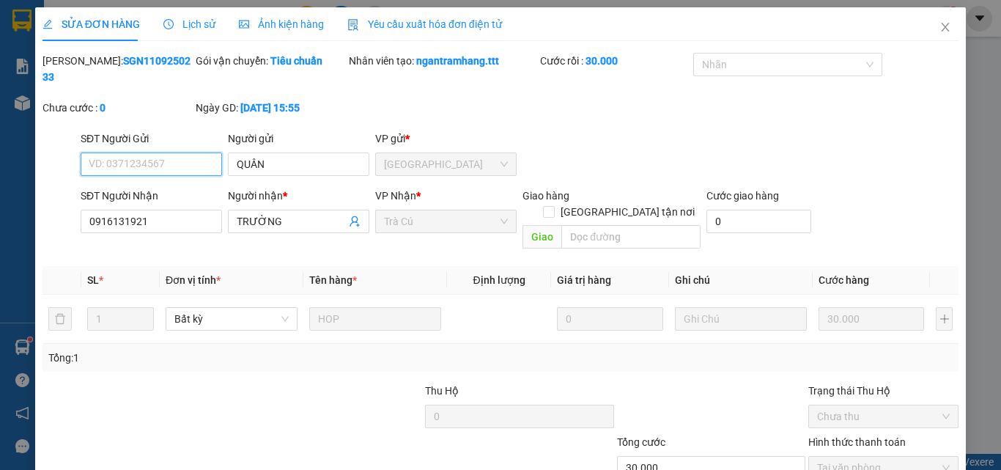
scroll to position [75, 0]
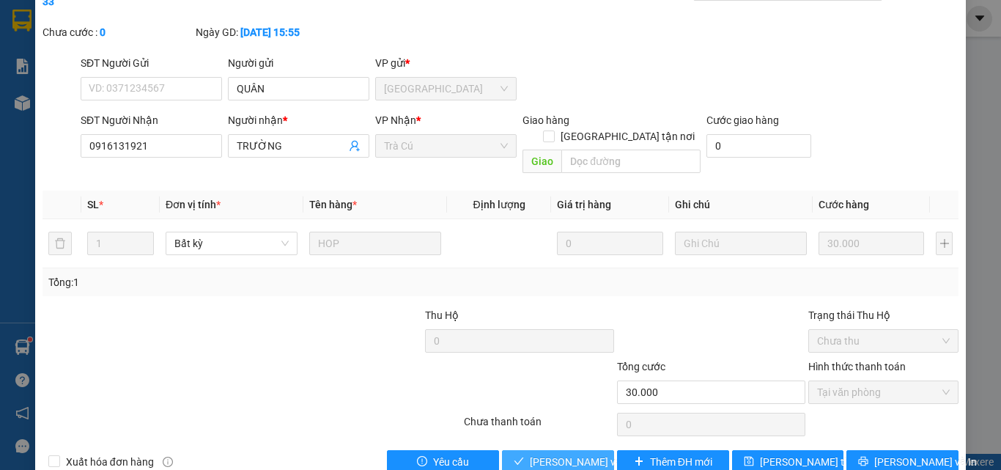
click at [533, 444] on span "Lưu và Giao hàng" at bounding box center [600, 462] width 141 height 16
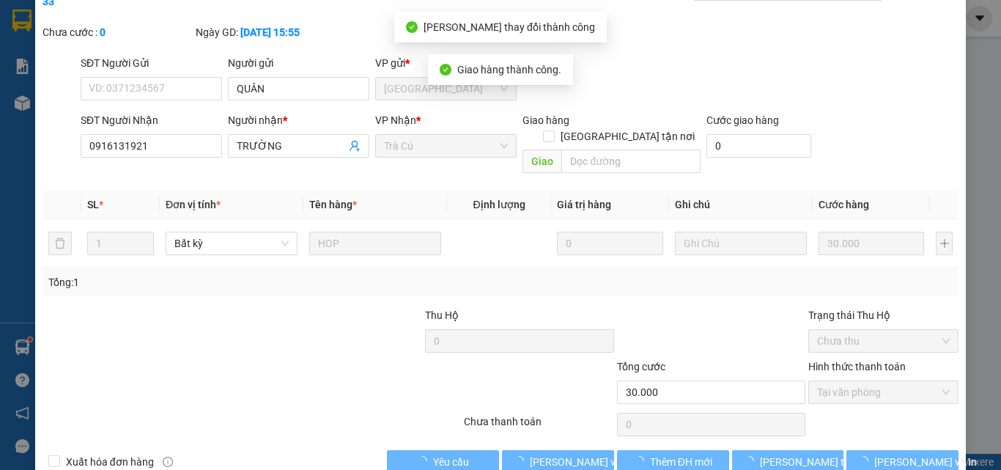
scroll to position [0, 0]
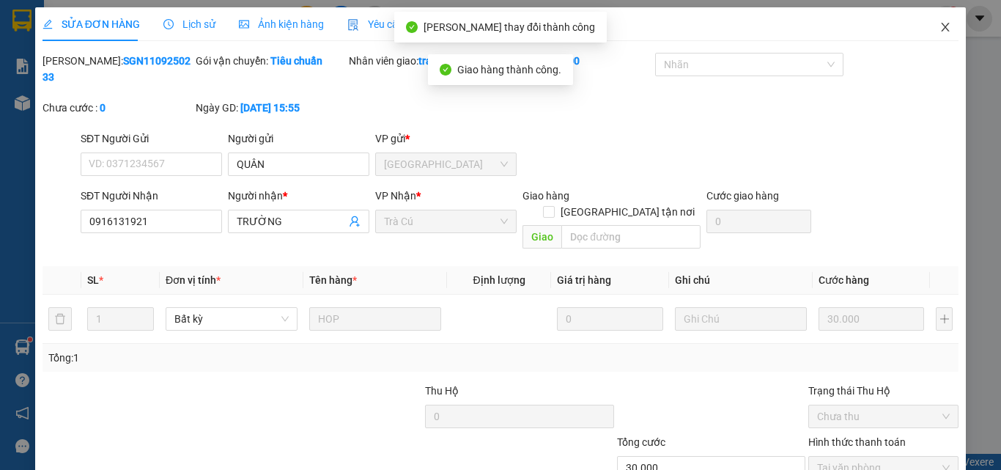
click at [939, 26] on icon "close" at bounding box center [945, 27] width 12 height 12
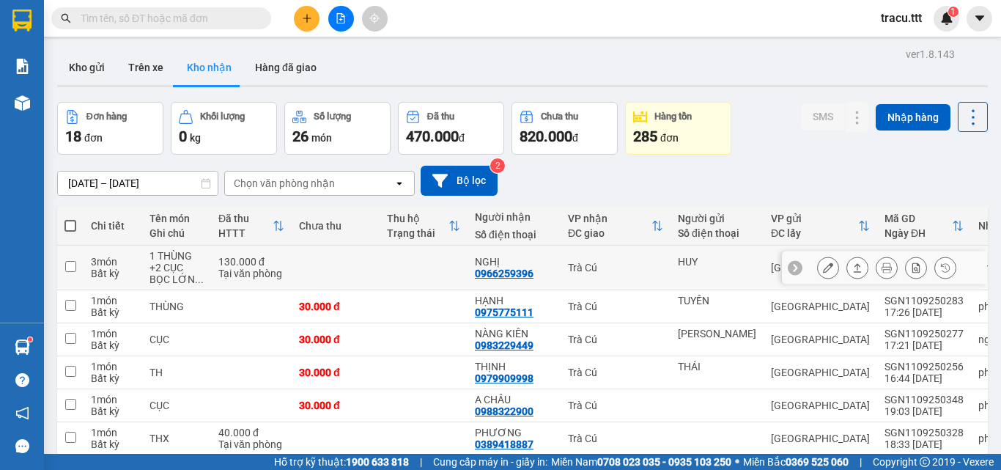
click at [823, 270] on icon at bounding box center [828, 267] width 10 height 10
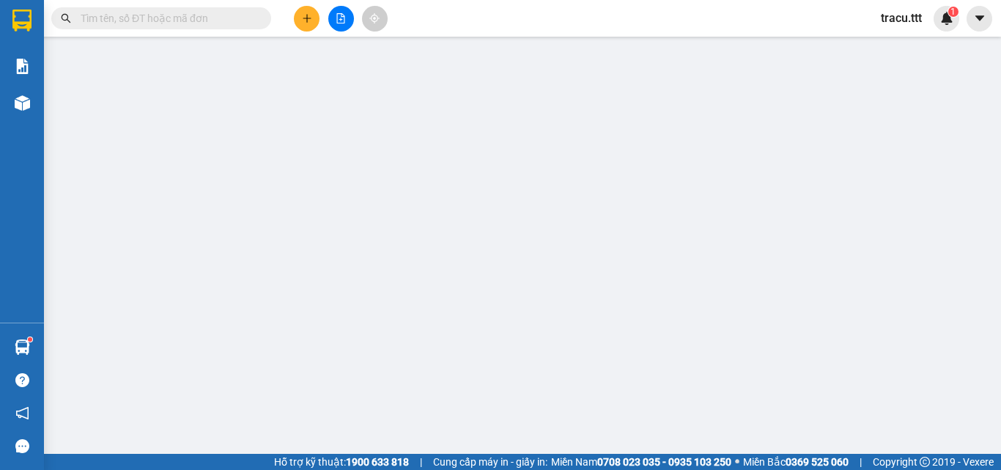
type input "HUY"
type input "0966259396"
type input "NGHỊ"
type input "130.000"
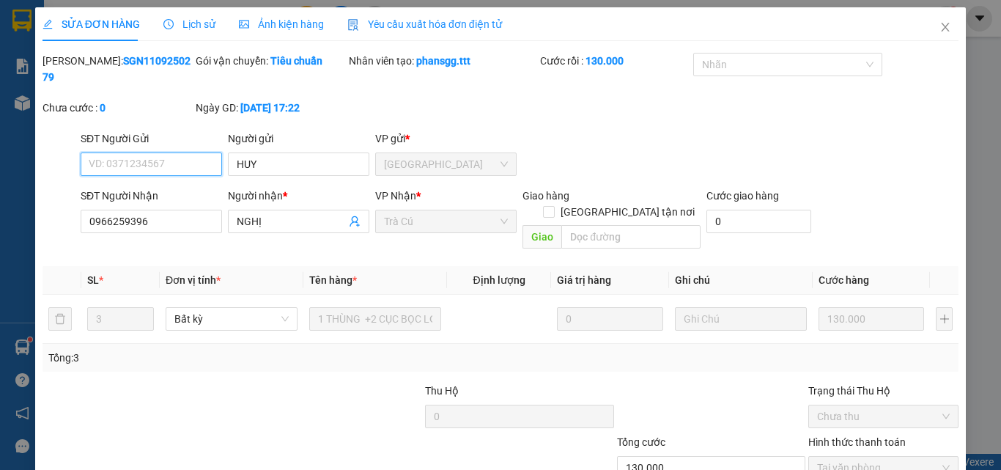
scroll to position [75, 0]
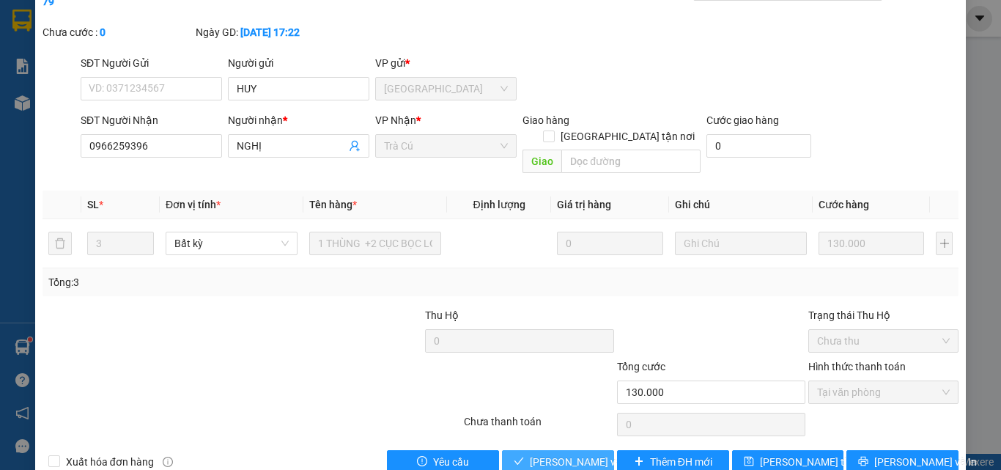
click at [549, 444] on span "Lưu và Giao hàng" at bounding box center [600, 462] width 141 height 16
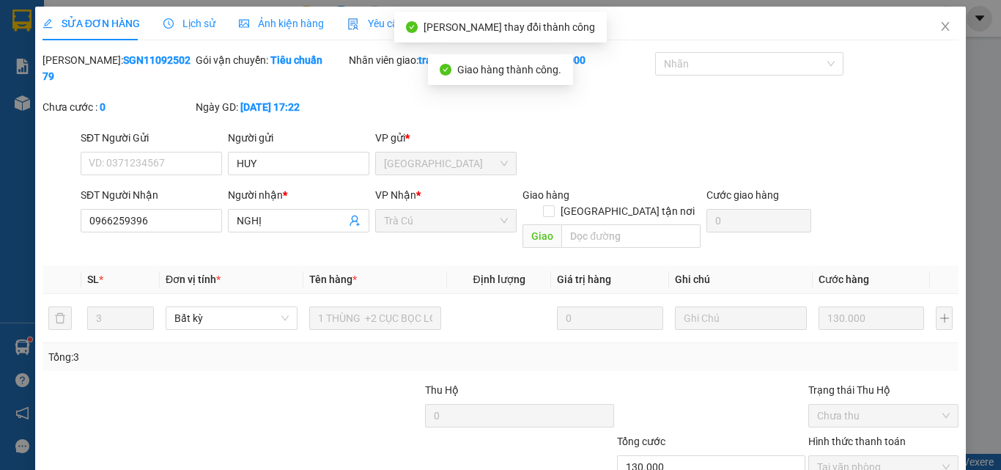
scroll to position [0, 0]
click at [939, 25] on icon "close" at bounding box center [945, 27] width 12 height 12
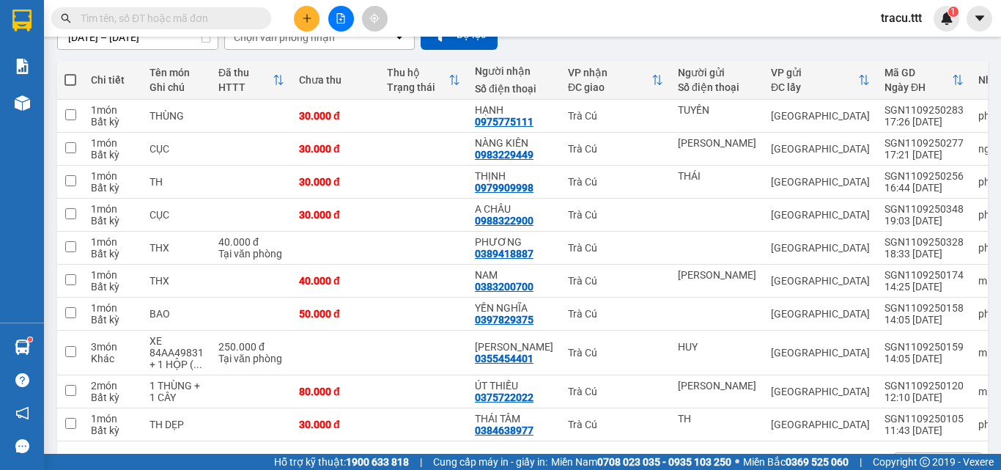
scroll to position [163, 0]
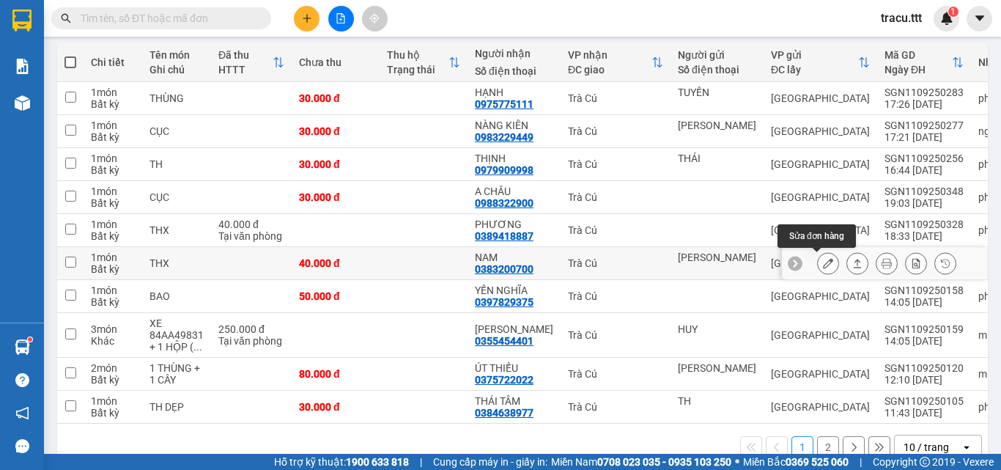
click at [824, 265] on button at bounding box center [828, 264] width 21 height 26
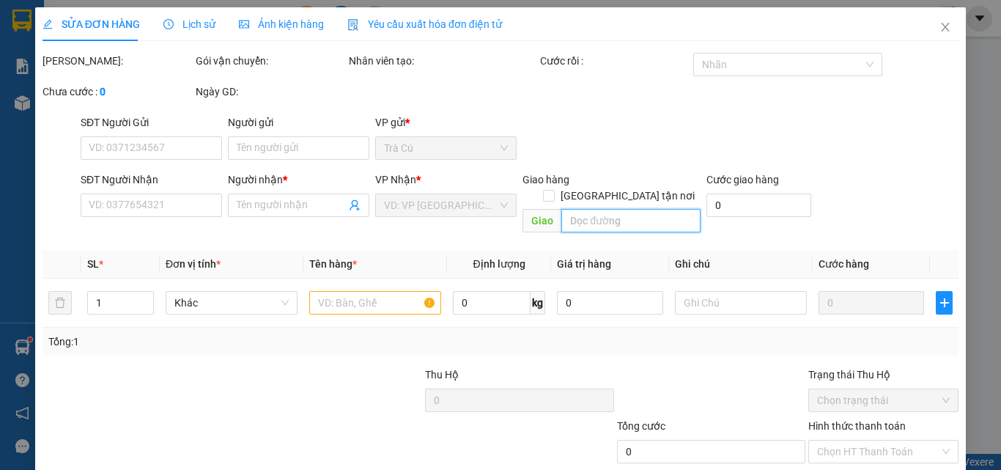
click at [621, 209] on input "text" at bounding box center [630, 220] width 139 height 23
type input "LÂM VŨ"
type input "0383200700"
type input "NAM"
type input "40.000"
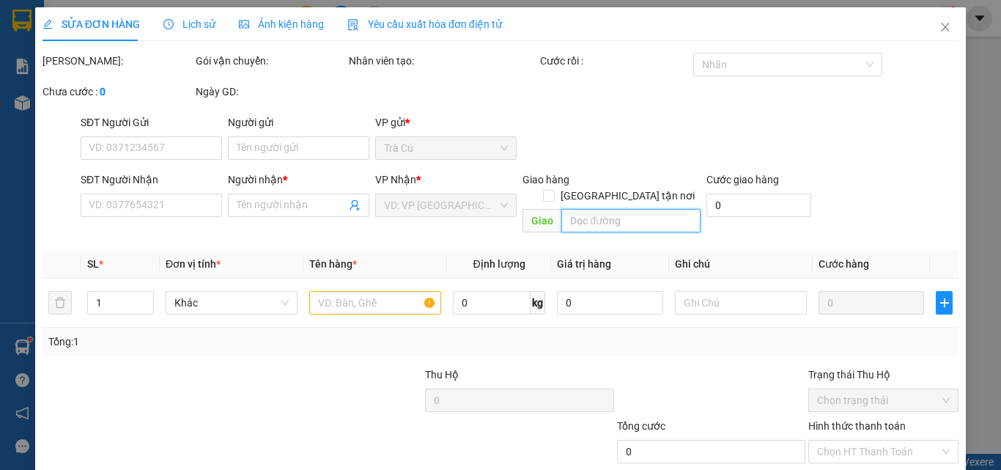
type input "40.000"
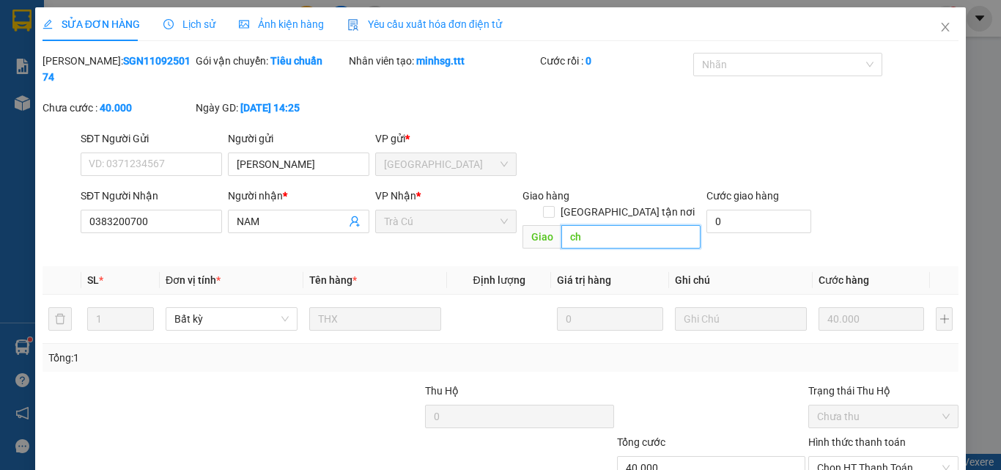
type input "c"
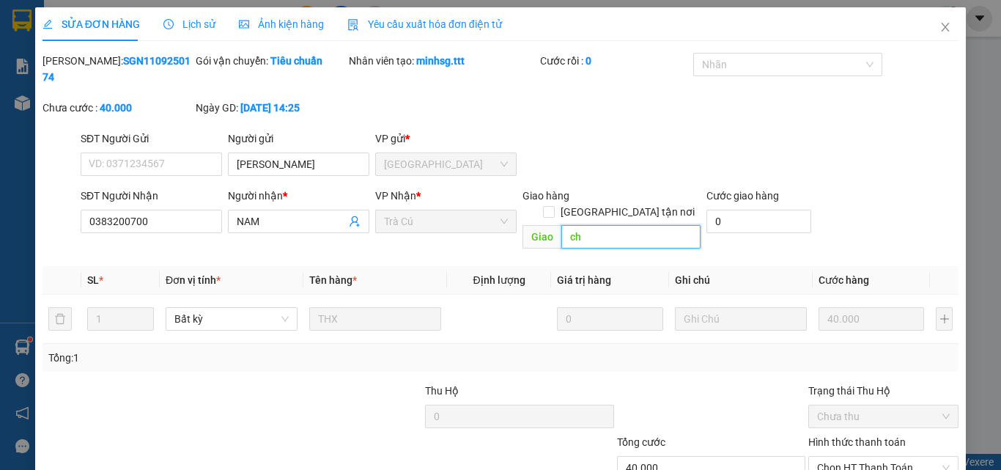
type input "c"
click at [584, 225] on input "ch­" at bounding box center [630, 236] width 139 height 23
type input "c"
type input "chưa đưa tiền"
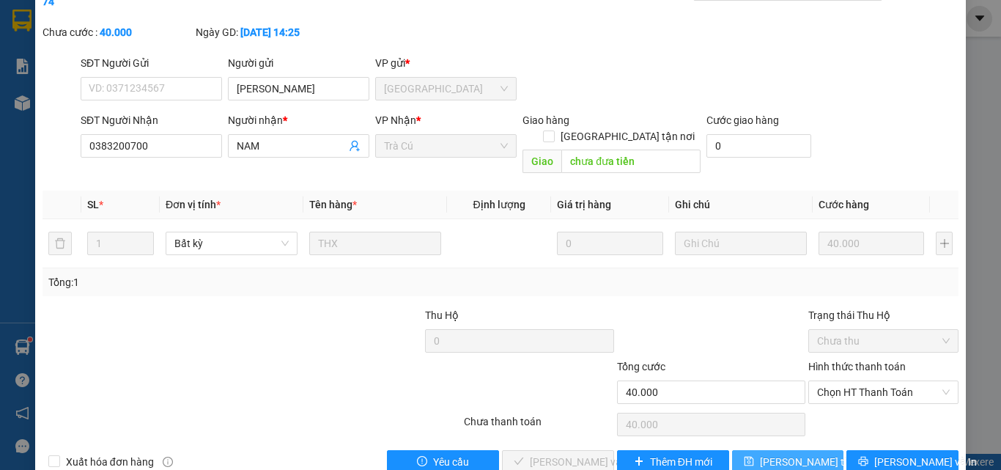
click at [757, 444] on button "Lưu thay đổi" at bounding box center [788, 461] width 112 height 23
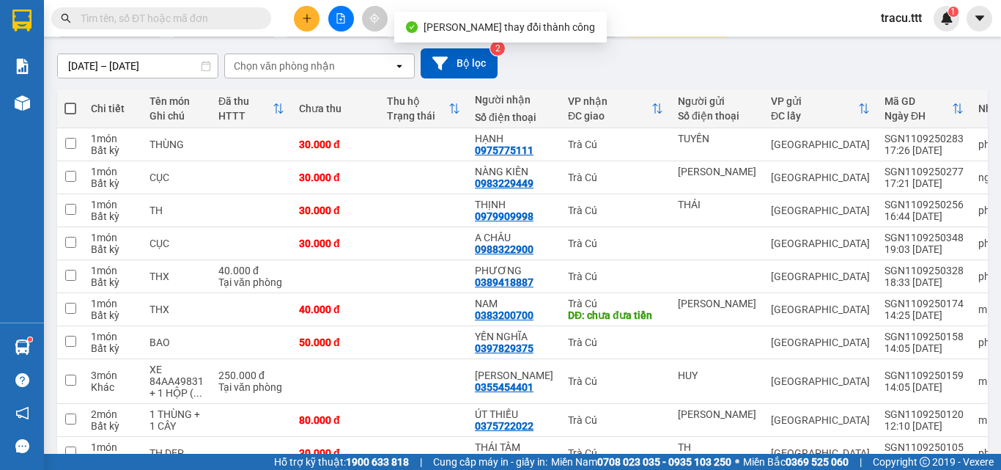
scroll to position [199, 0]
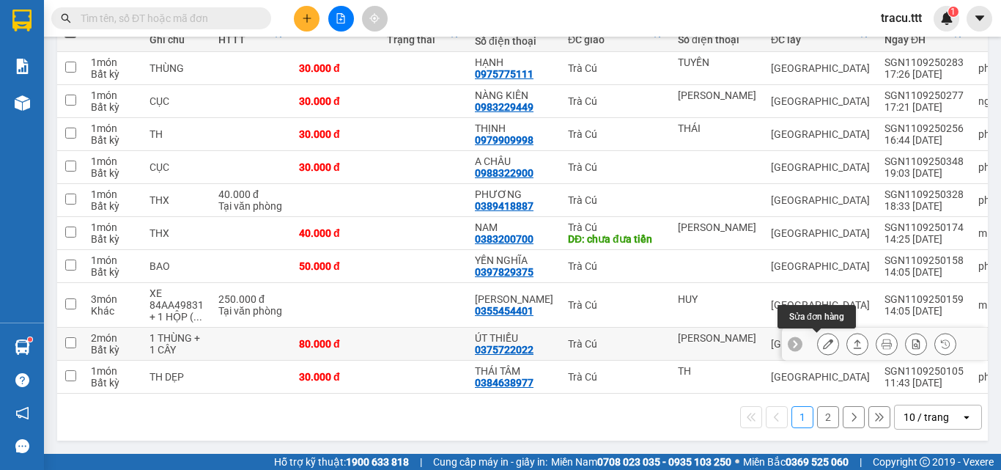
click at [818, 334] on button at bounding box center [828, 344] width 21 height 26
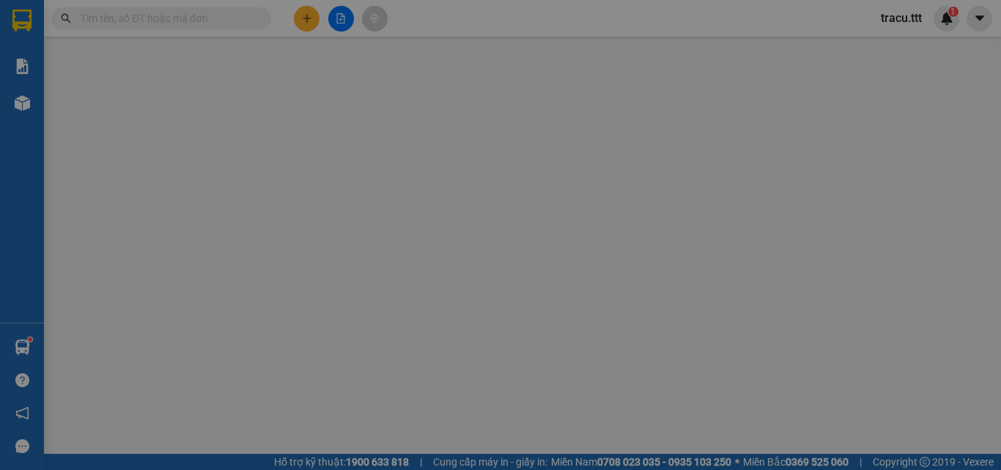
type input "TUYẾT VÂN"
type input "0375722022"
type input "ÚT THIỀU"
type input "80.000"
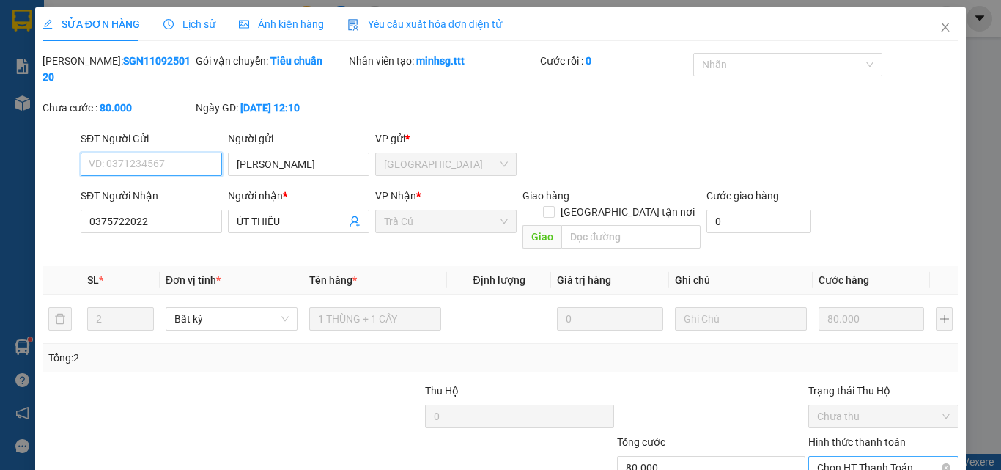
scroll to position [75, 0]
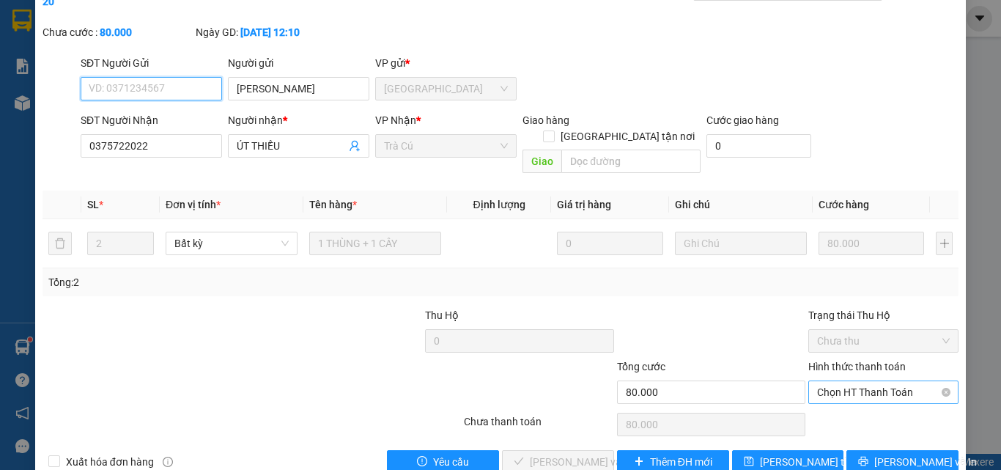
click at [842, 381] on span "Chọn HT Thanh Toán" at bounding box center [883, 392] width 133 height 22
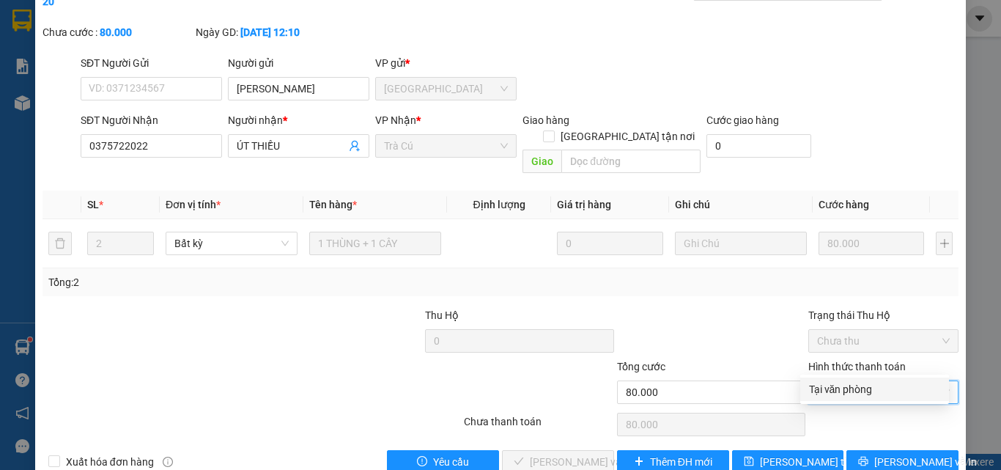
click at [824, 391] on div "Tại văn phòng" at bounding box center [874, 389] width 131 height 16
type input "0"
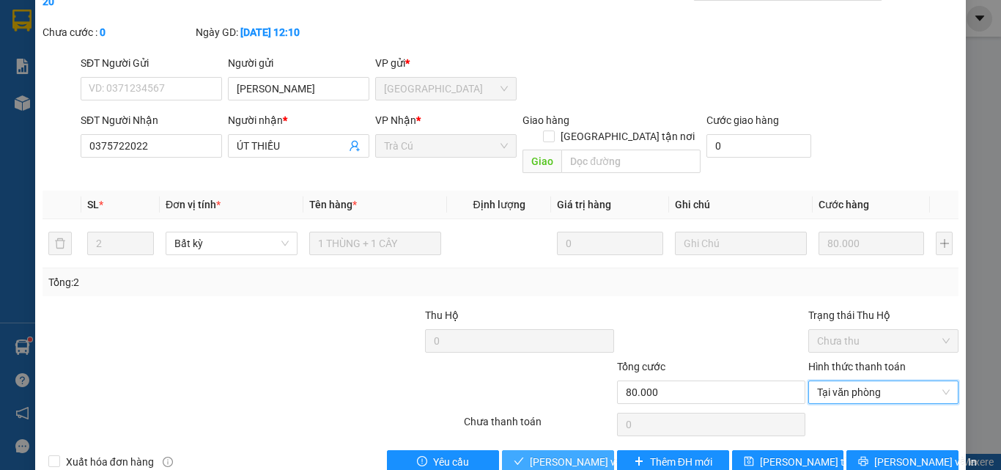
click at [530, 444] on span "Lưu và Giao hàng" at bounding box center [600, 462] width 141 height 16
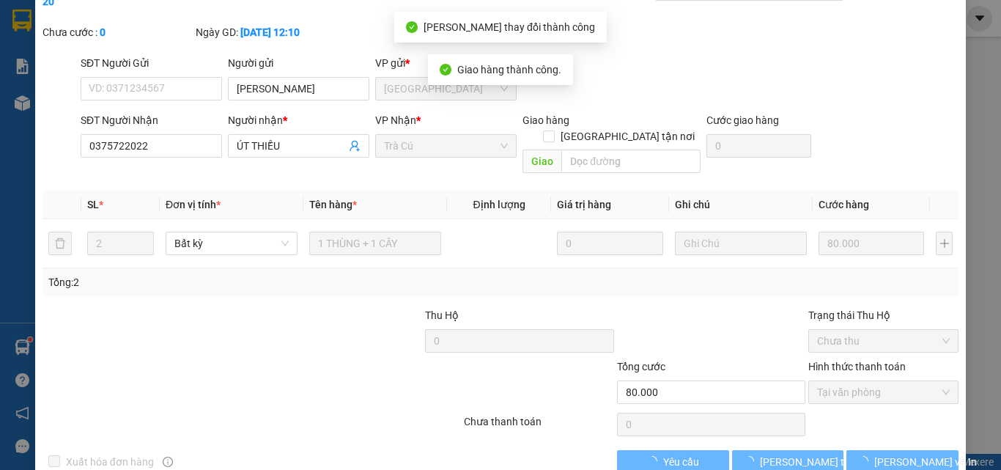
scroll to position [0, 0]
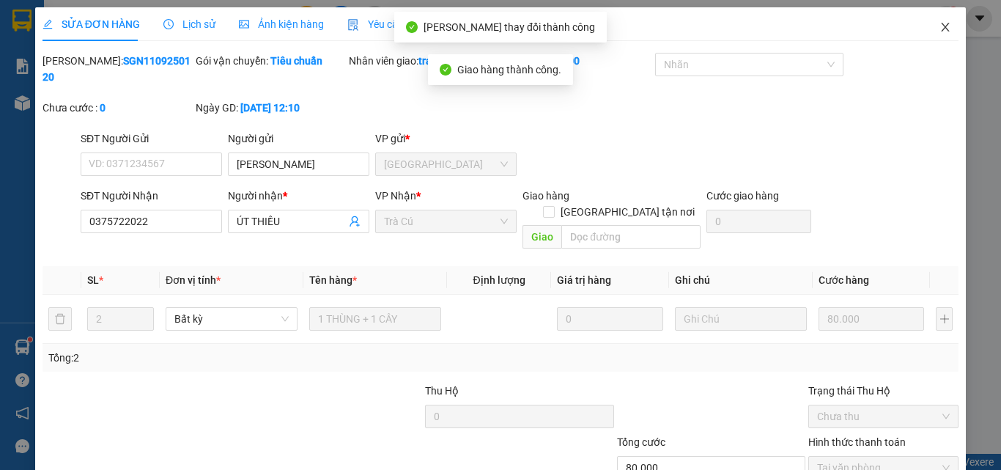
click at [942, 26] on icon "close" at bounding box center [946, 27] width 8 height 9
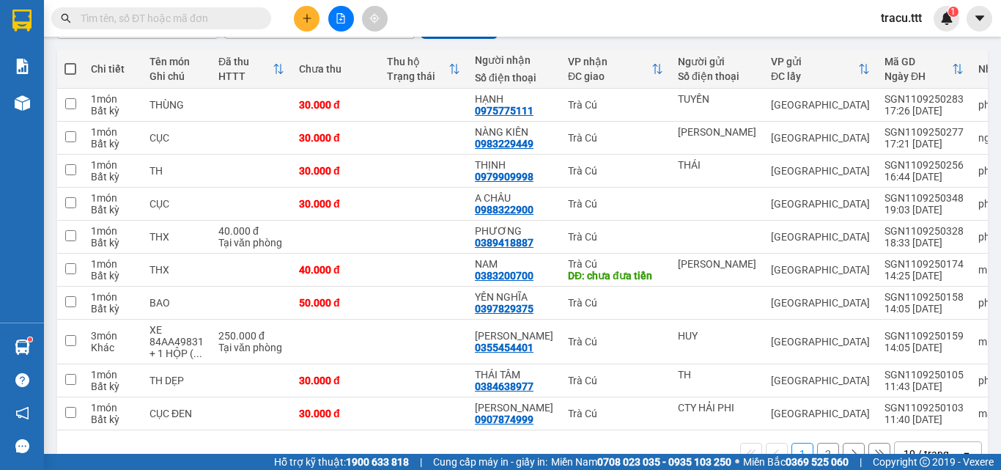
scroll to position [199, 0]
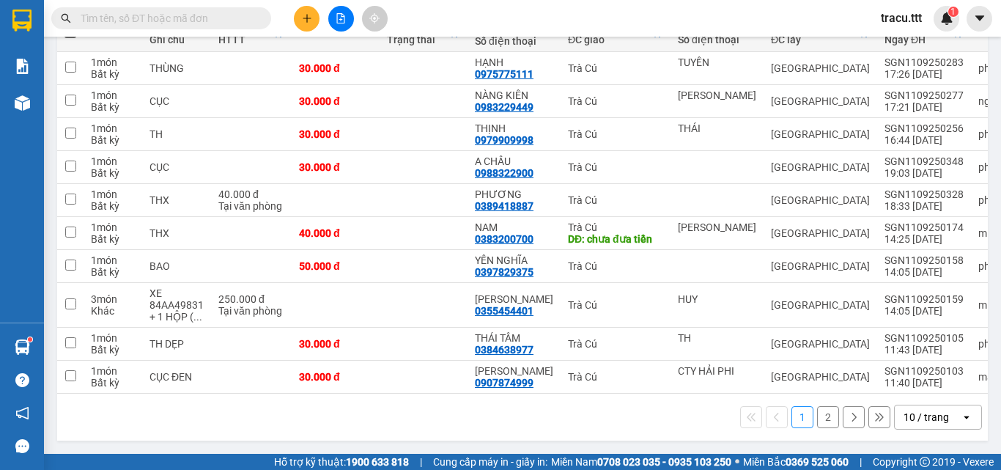
click at [824, 421] on button "2" at bounding box center [828, 417] width 22 height 22
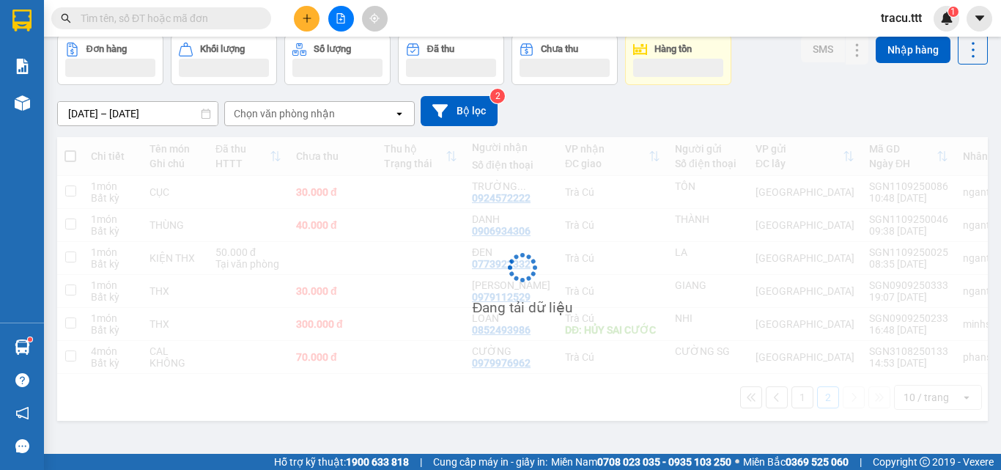
scroll to position [67, 0]
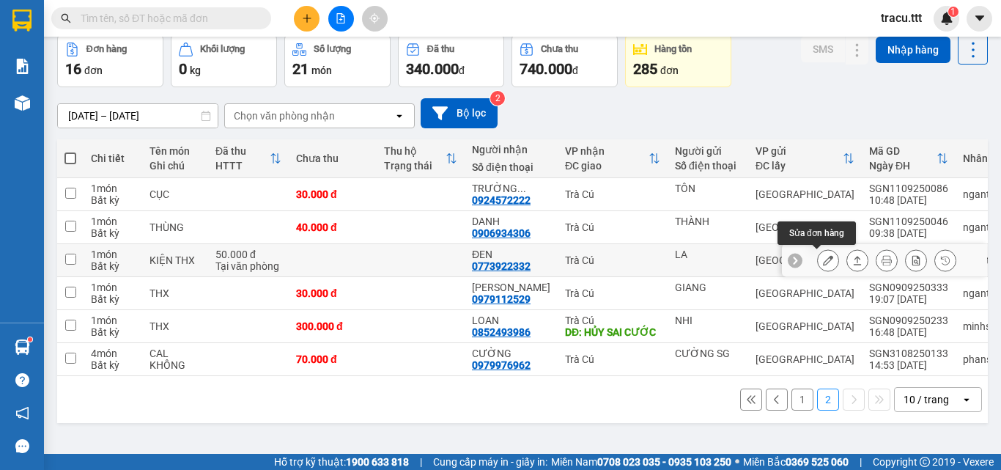
click at [823, 260] on icon at bounding box center [828, 260] width 10 height 10
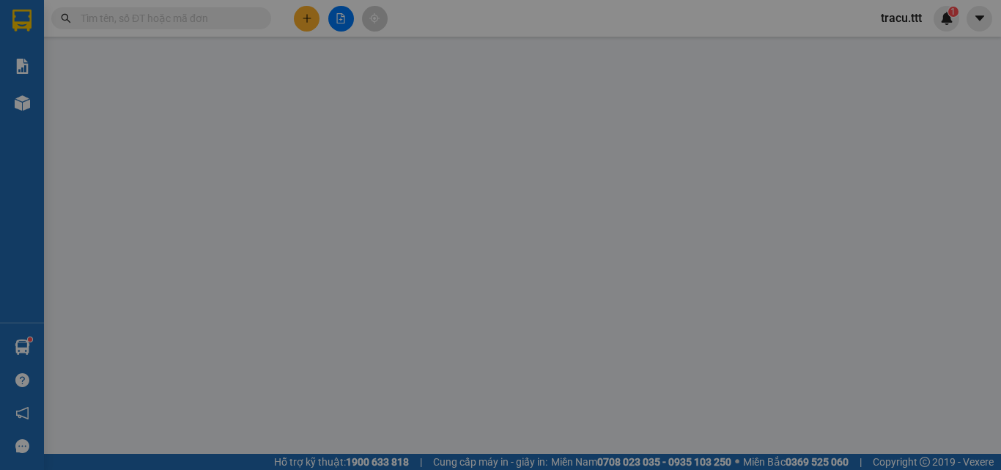
type input "LA"
type input "0773922332"
type input "ĐEN"
type input "50.000"
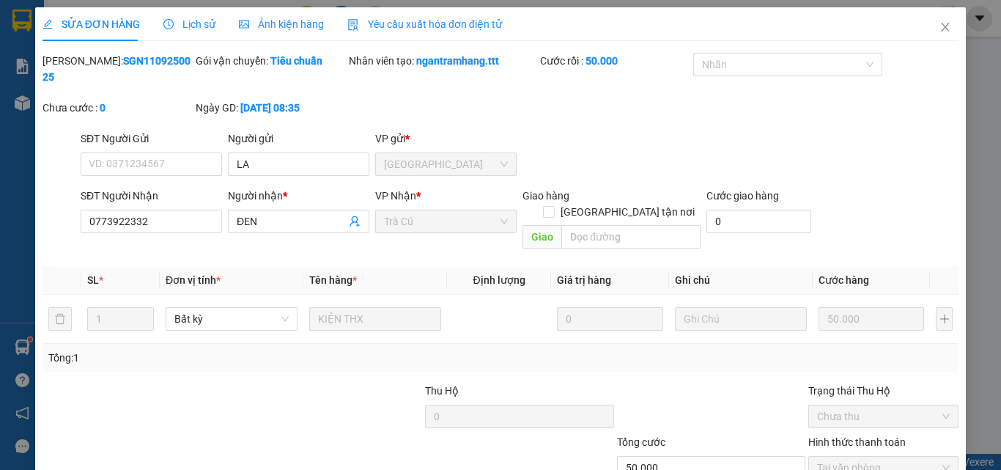
scroll to position [75, 0]
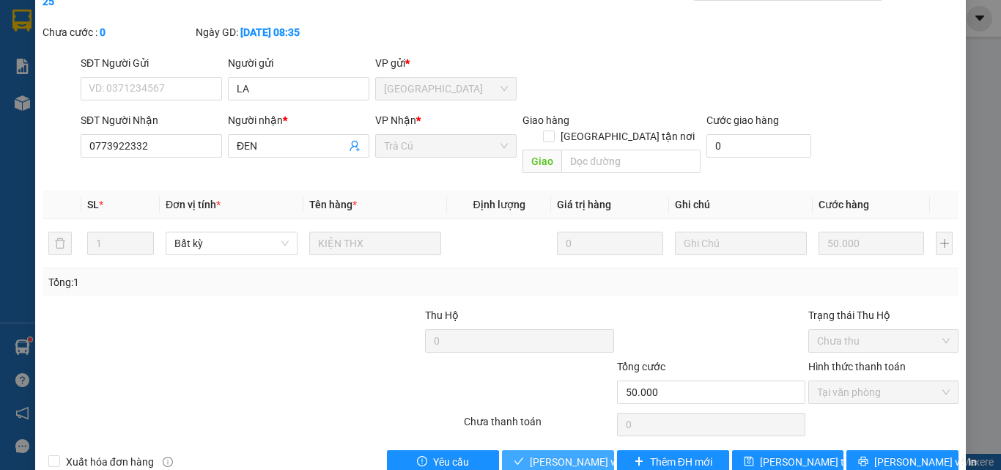
click at [561, 444] on span "Lưu và Giao hàng" at bounding box center [600, 462] width 141 height 16
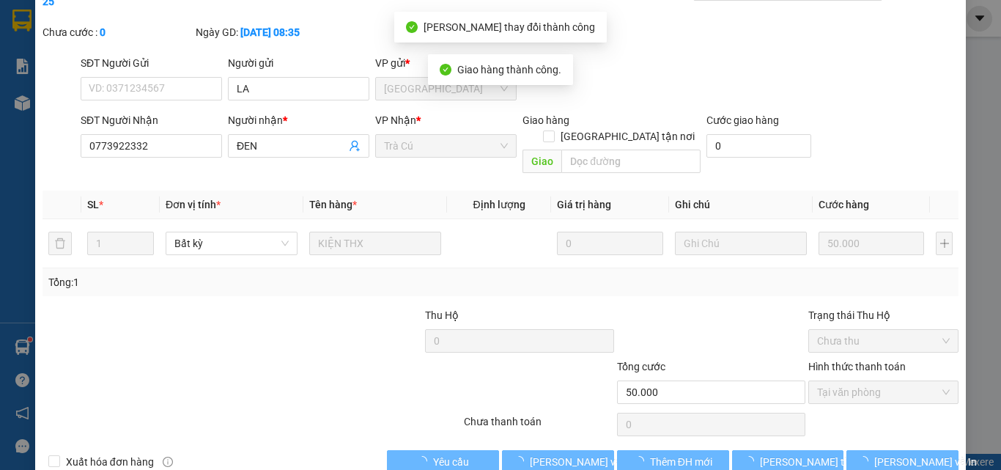
scroll to position [0, 0]
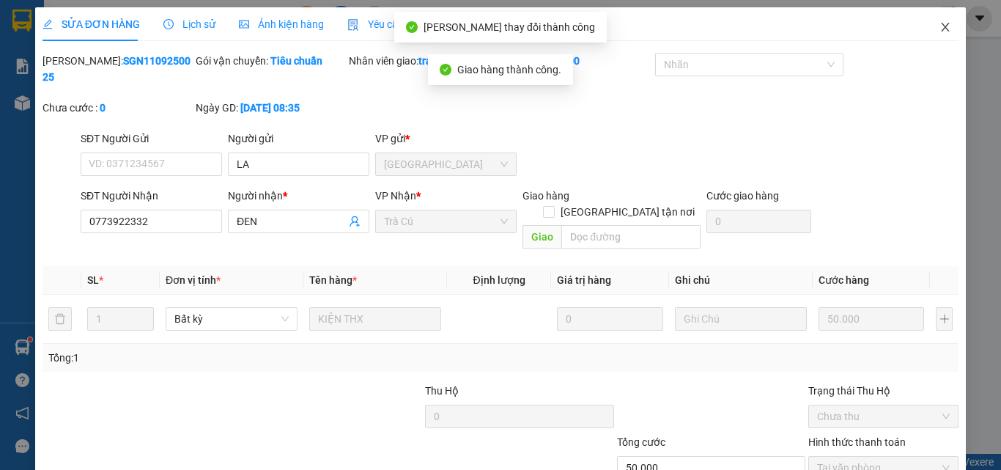
click at [935, 15] on span "Close" at bounding box center [945, 27] width 41 height 41
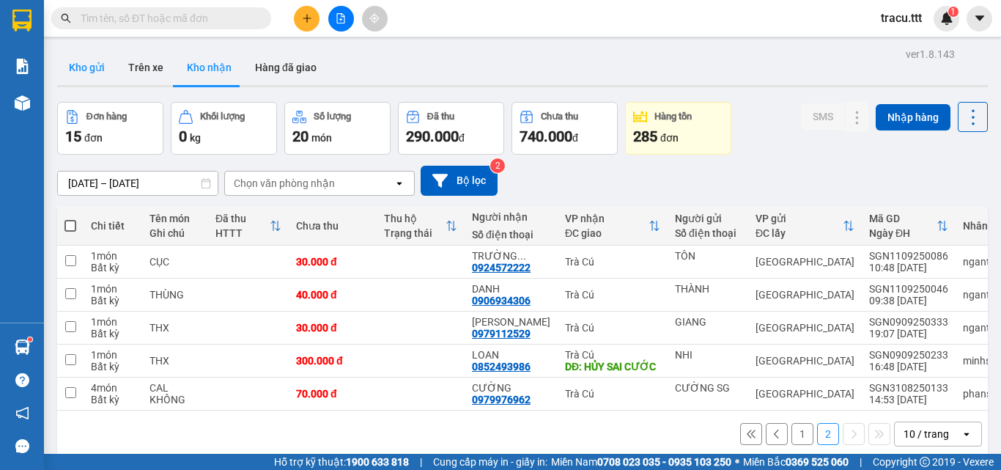
click at [92, 73] on button "Kho gửi" at bounding box center [86, 67] width 59 height 35
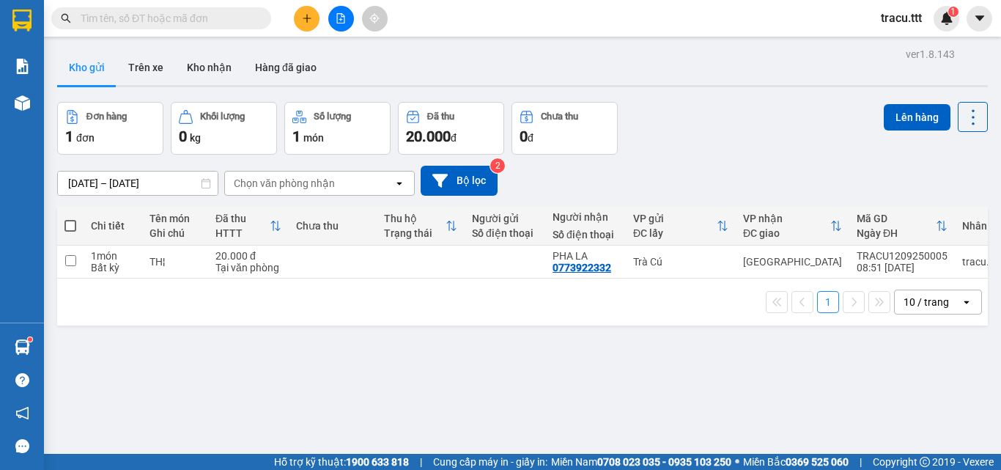
click at [78, 221] on th at bounding box center [70, 226] width 26 height 39
click at [77, 221] on th at bounding box center [70, 226] width 26 height 39
click at [74, 226] on span at bounding box center [70, 226] width 12 height 12
click at [70, 218] on input "checkbox" at bounding box center [70, 218] width 0 height 0
checkbox input "true"
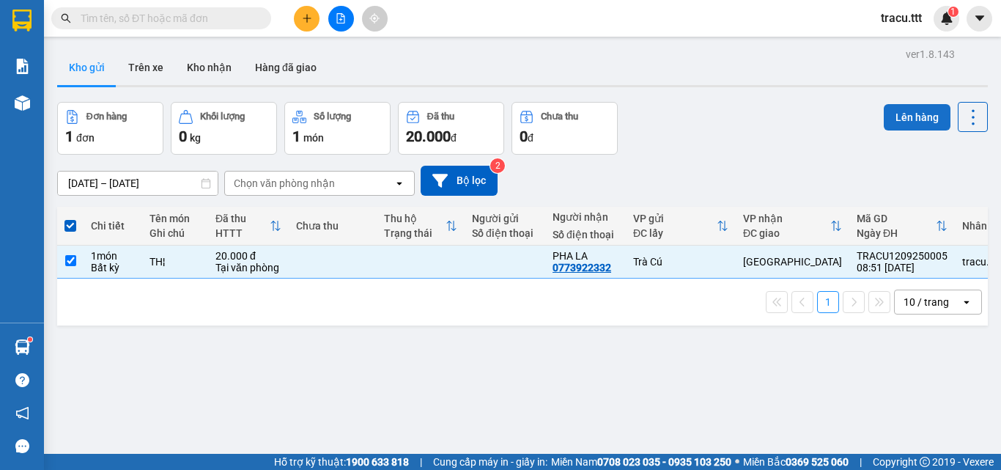
click at [926, 114] on button "Lên hàng" at bounding box center [917, 117] width 67 height 26
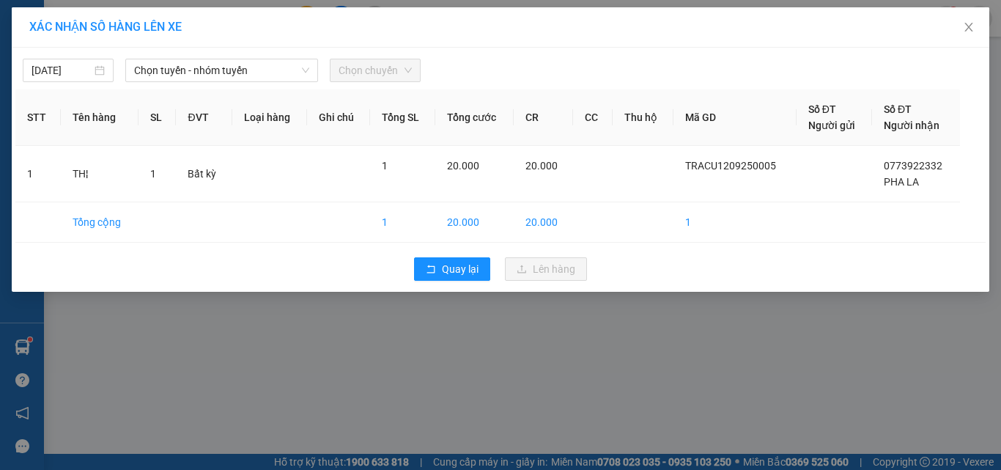
click at [171, 85] on div "12/09/2025 Chọn tuyến - nhóm tuyến Chọn chuyến STT Tên hàng SL ĐVT Loại hàng Gh…" at bounding box center [500, 170] width 977 height 244
click at [189, 81] on div "Chọn tuyến - nhóm tuyến" at bounding box center [221, 70] width 193 height 23
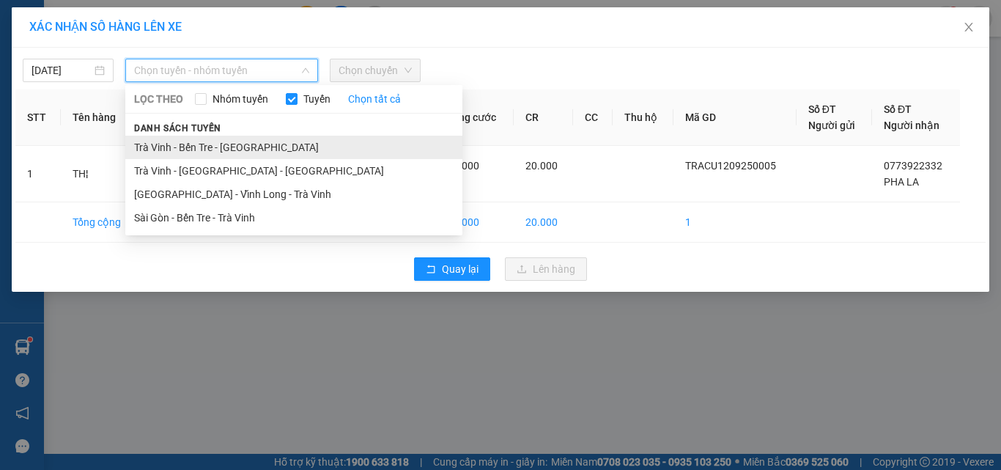
click at [199, 143] on li "Trà Vinh - Bến Tre - [GEOGRAPHIC_DATA]" at bounding box center [293, 147] width 337 height 23
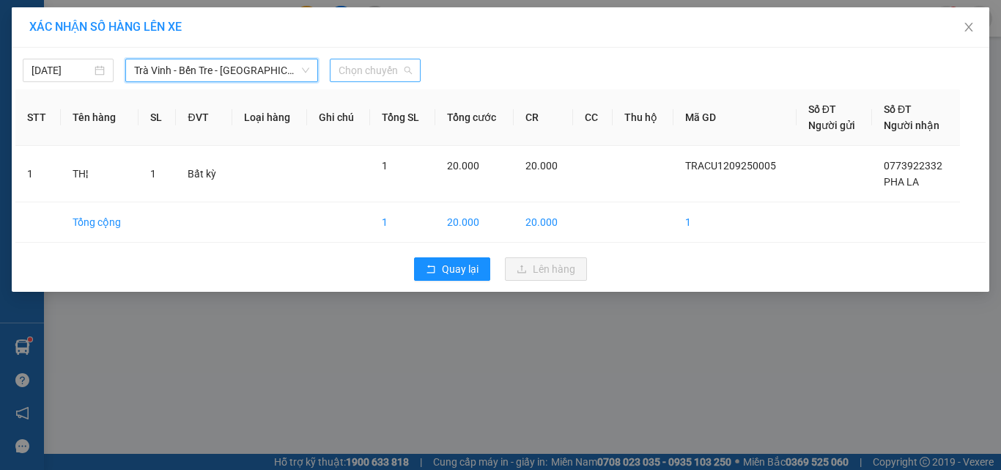
click at [391, 72] on span "Chọn chuyến" at bounding box center [375, 70] width 73 height 22
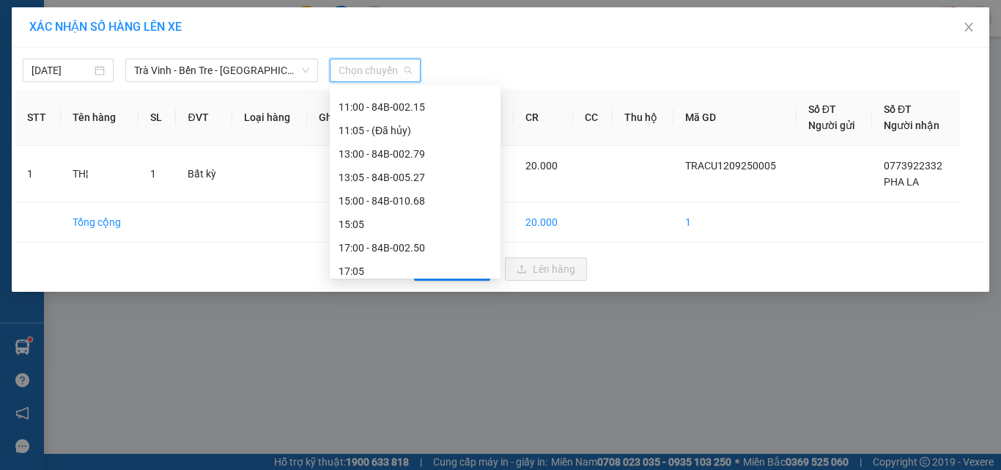
scroll to position [258, 0]
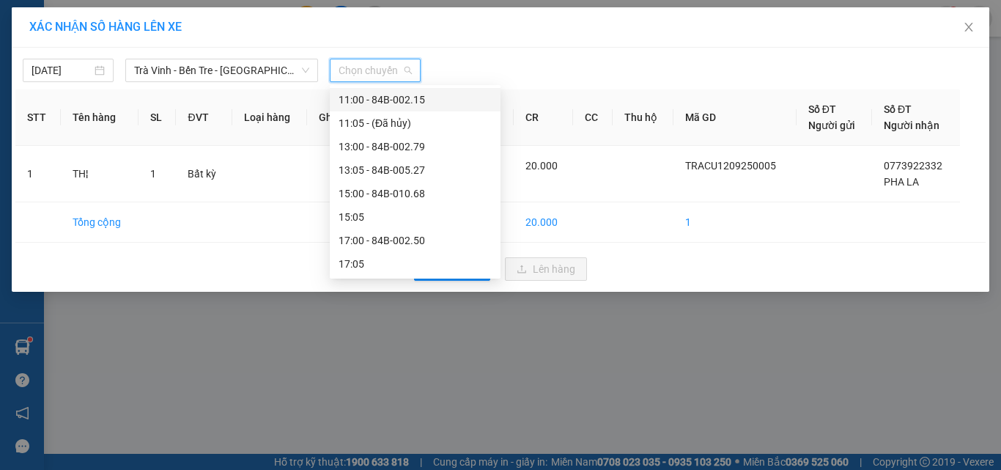
click at [382, 103] on div "11:00 - 84B-002.15" at bounding box center [415, 100] width 153 height 16
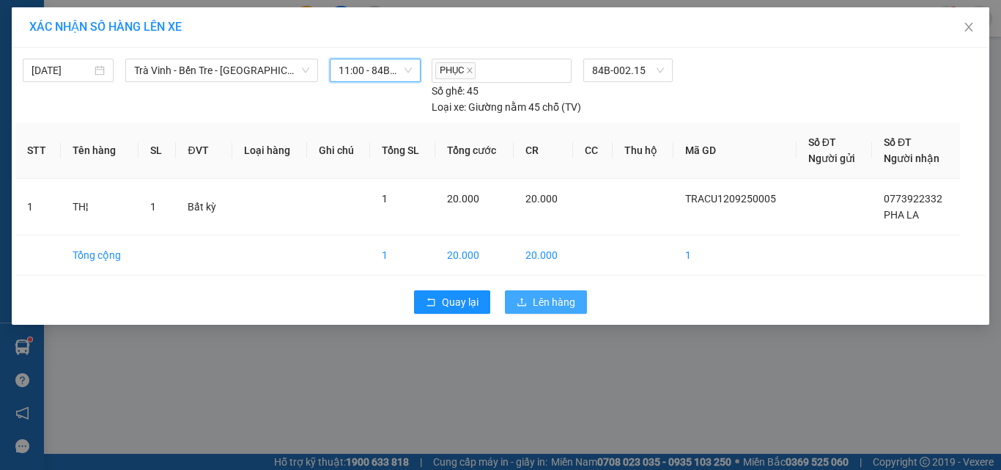
click at [546, 295] on span "Lên hàng" at bounding box center [554, 302] width 42 height 16
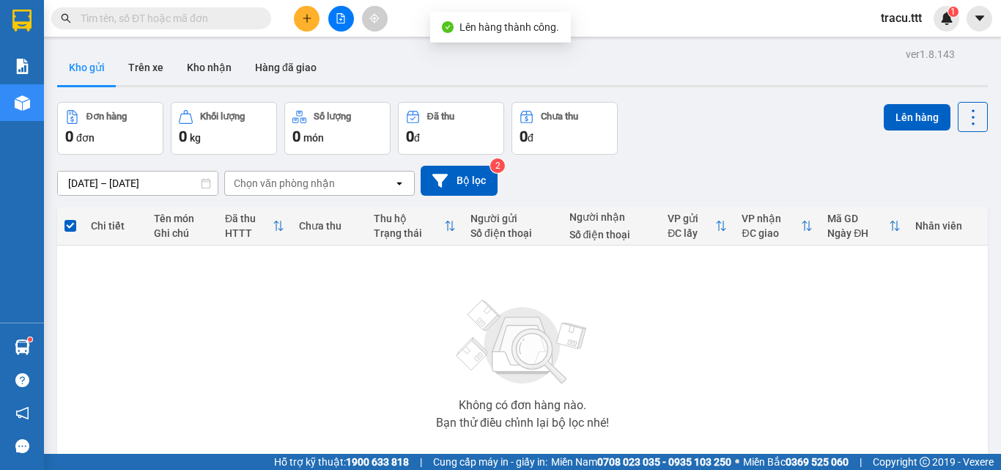
click at [244, 23] on input "text" at bounding box center [167, 18] width 173 height 16
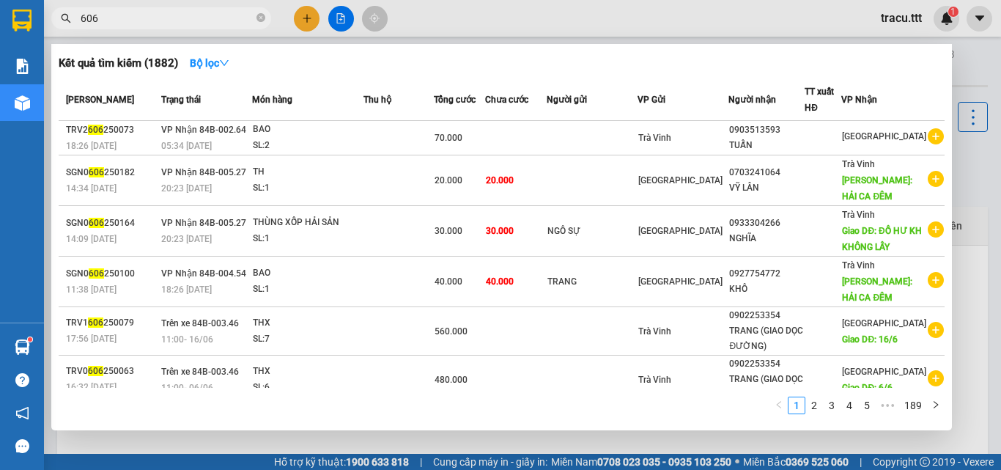
scroll to position [215, 0]
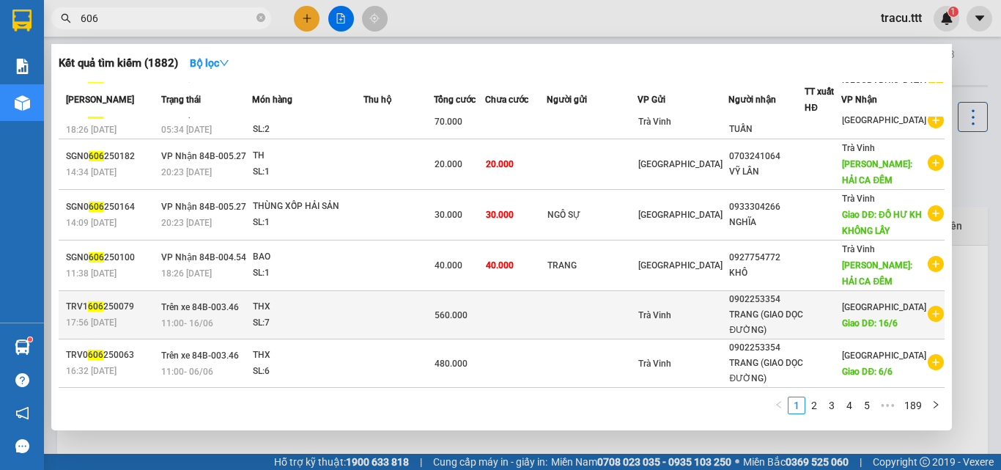
type input "3606"
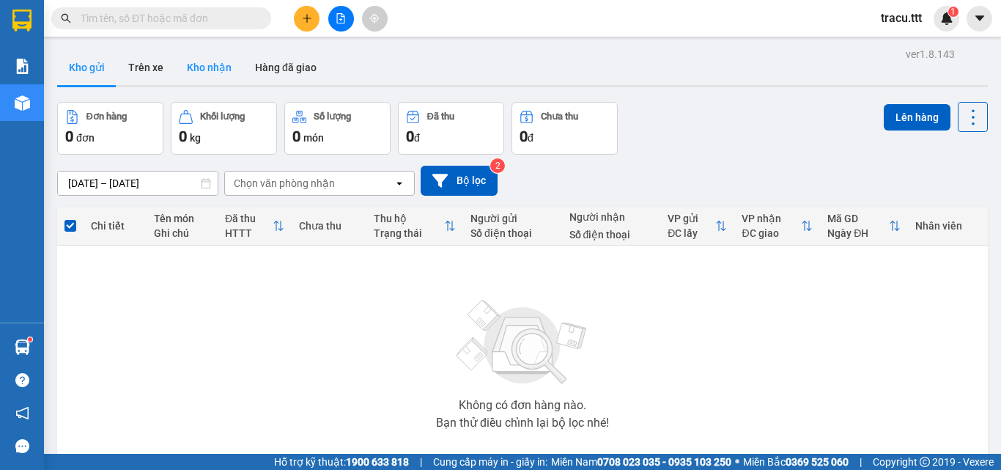
click at [212, 65] on button "Kho nhận" at bounding box center [209, 67] width 68 height 35
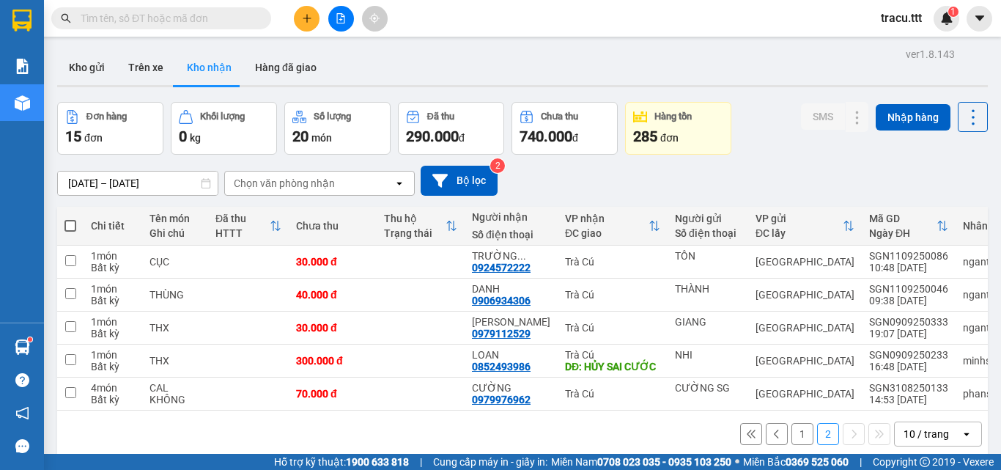
click at [791, 439] on button "1" at bounding box center [802, 434] width 22 height 22
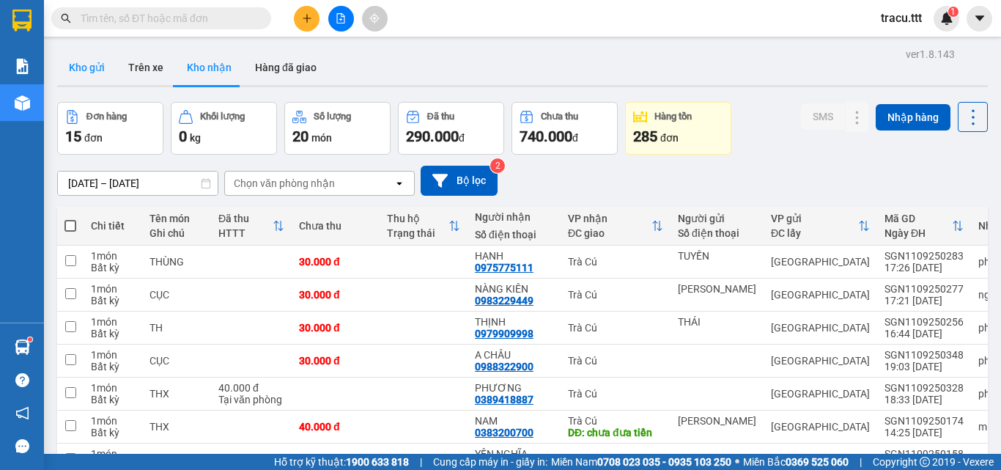
click at [69, 66] on button "Kho gửi" at bounding box center [86, 67] width 59 height 35
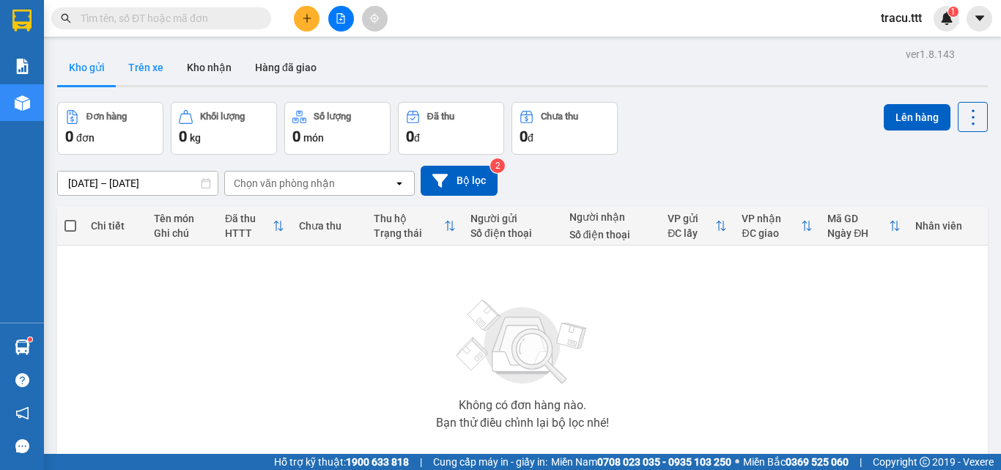
click at [147, 74] on button "Trên xe" at bounding box center [146, 67] width 59 height 35
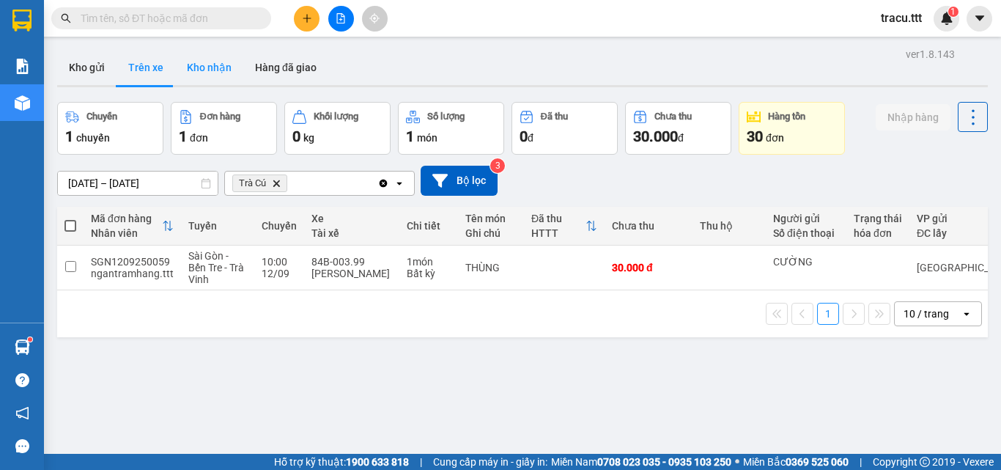
click at [199, 73] on button "Kho nhận" at bounding box center [209, 67] width 68 height 35
type input "01/08/2025 – 12/09/2025"
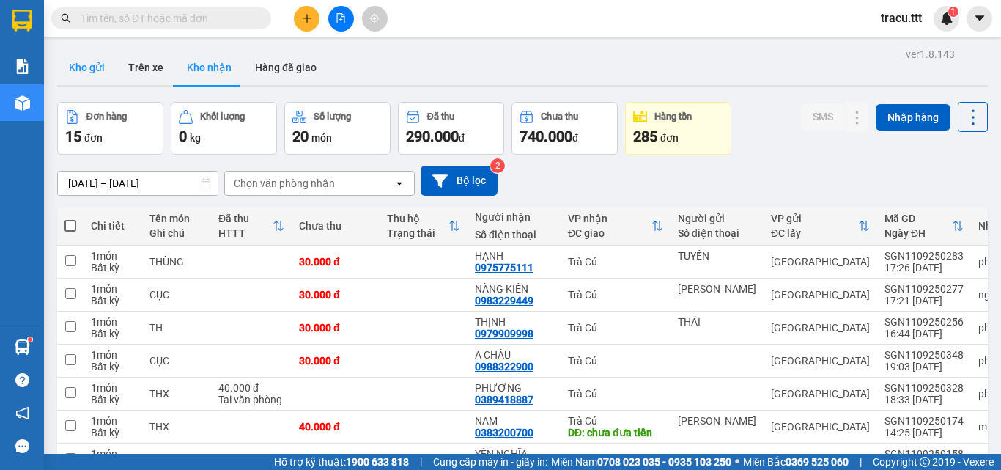
click at [84, 64] on button "Kho gửi" at bounding box center [86, 67] width 59 height 35
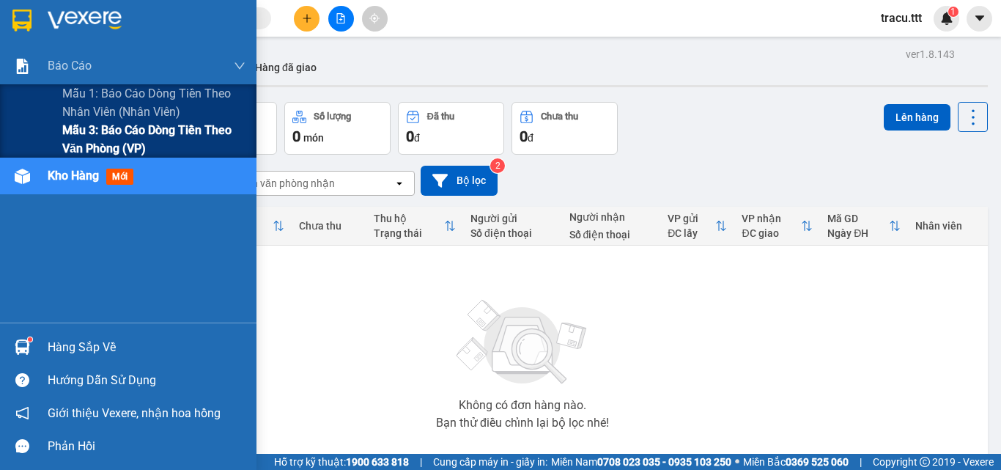
click at [86, 141] on span "Mẫu 3: Báo cáo dòng tiền theo văn phòng (VP)" at bounding box center [153, 139] width 183 height 37
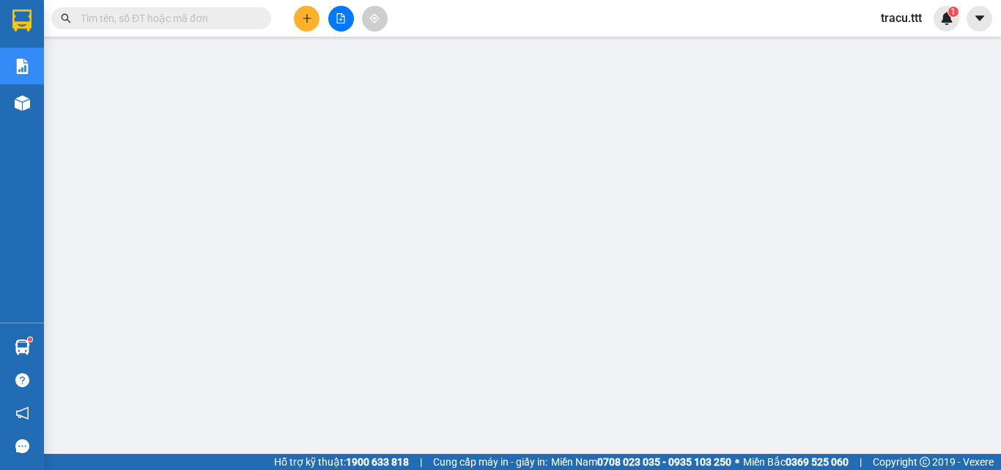
click at [237, 13] on input "text" at bounding box center [167, 18] width 173 height 16
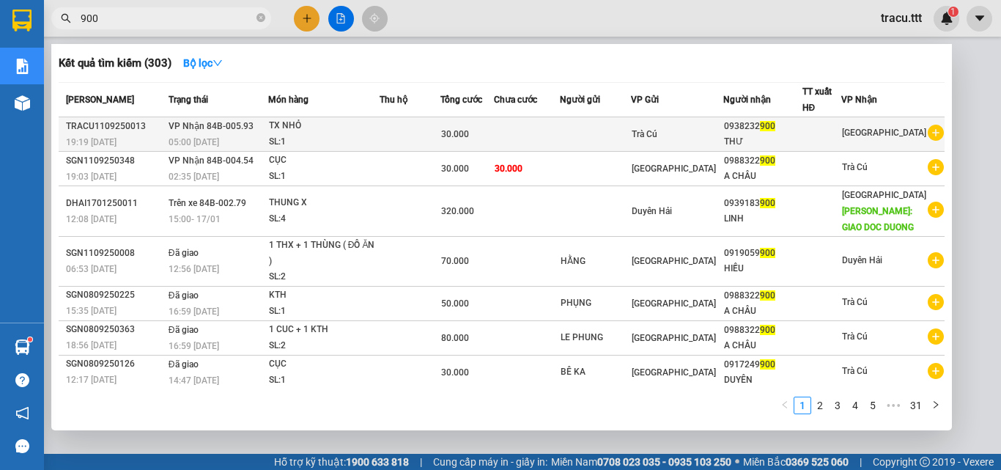
type input "900"
click at [393, 144] on td at bounding box center [410, 134] width 61 height 34
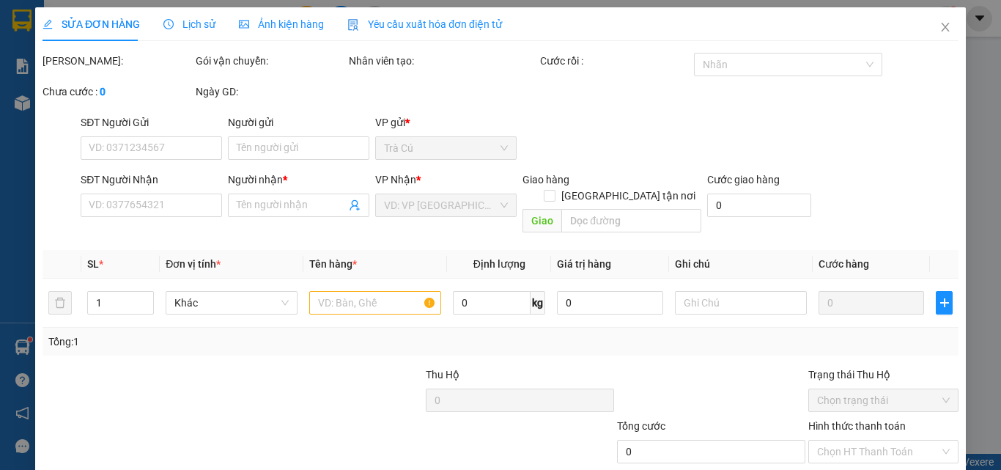
type input "0938232900"
type input "THƯ"
type input "30.000"
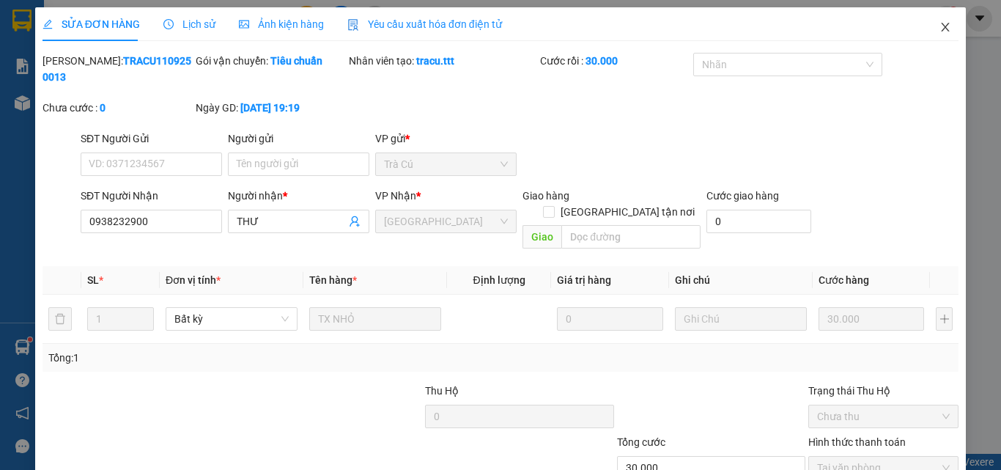
click at [942, 26] on icon "close" at bounding box center [946, 27] width 8 height 9
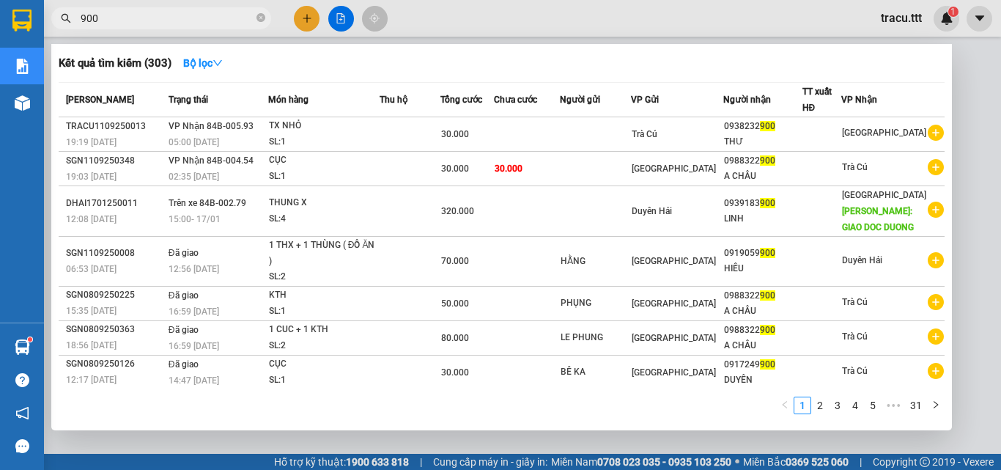
click at [160, 21] on input "900" at bounding box center [167, 18] width 173 height 16
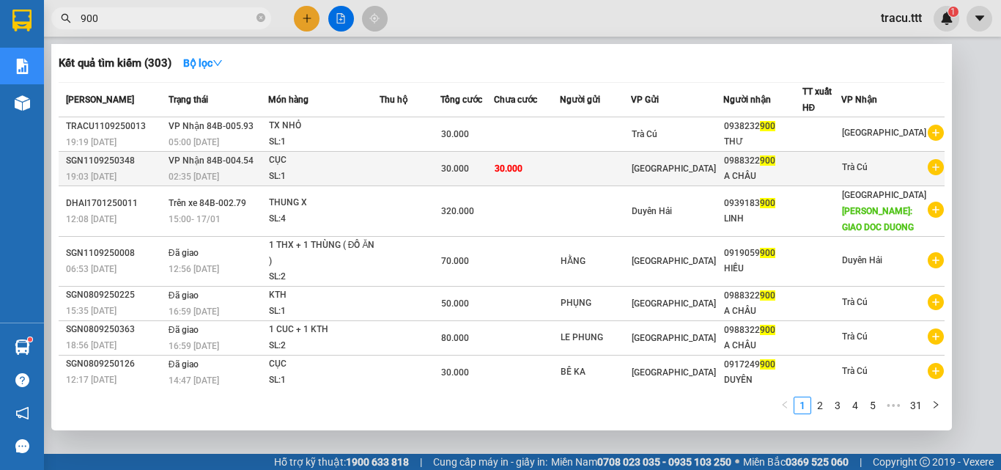
click at [581, 160] on td at bounding box center [595, 169] width 71 height 34
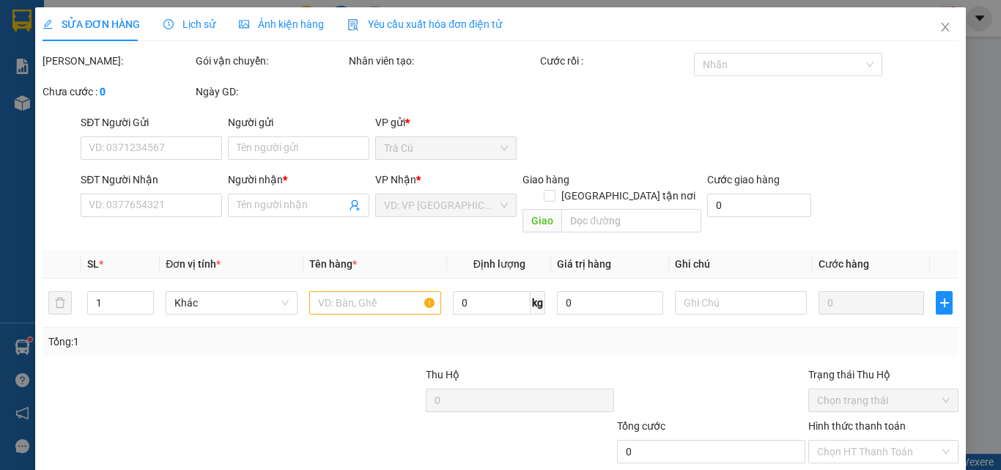
type input "0988322900"
type input "A CHÂU"
type input "30.000"
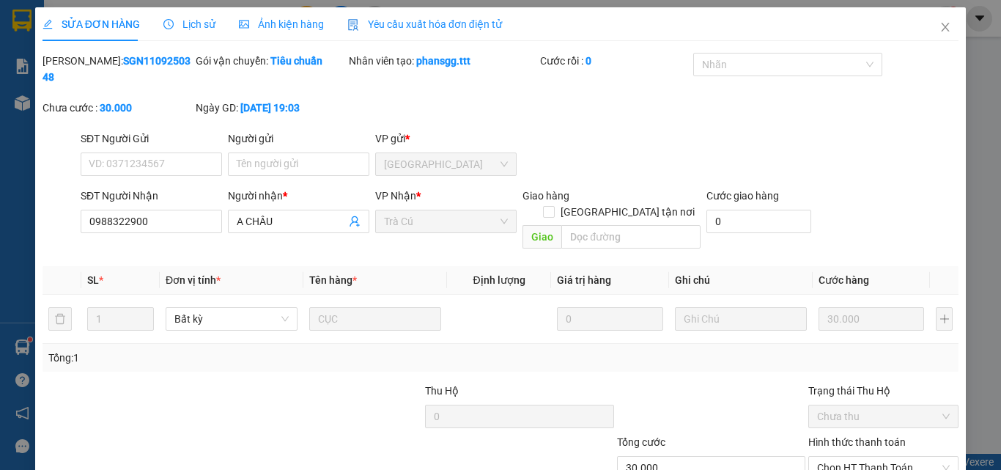
scroll to position [75, 0]
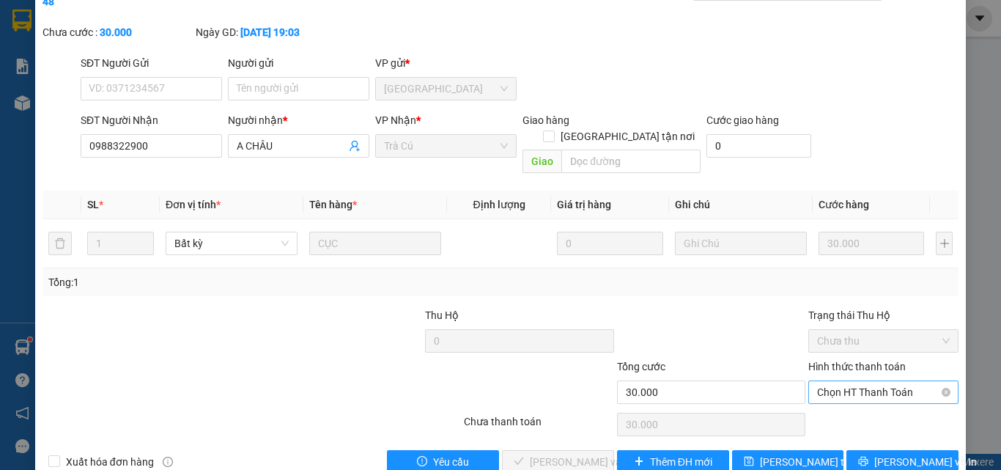
click at [877, 381] on span "Chọn HT Thanh Toán" at bounding box center [883, 392] width 133 height 22
drag, startPoint x: 876, startPoint y: 382, endPoint x: 652, endPoint y: 426, distance: 227.8
click at [876, 382] on div "Tại văn phòng" at bounding box center [874, 389] width 131 height 16
type input "0"
drag, startPoint x: 553, startPoint y: 421, endPoint x: 662, endPoint y: 407, distance: 110.2
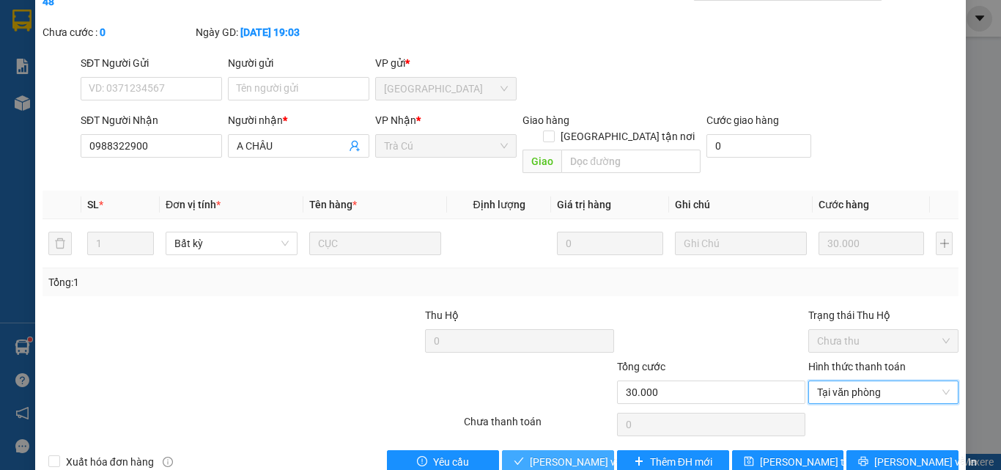
click at [562, 454] on span "Lưu và Giao hàng" at bounding box center [600, 462] width 141 height 16
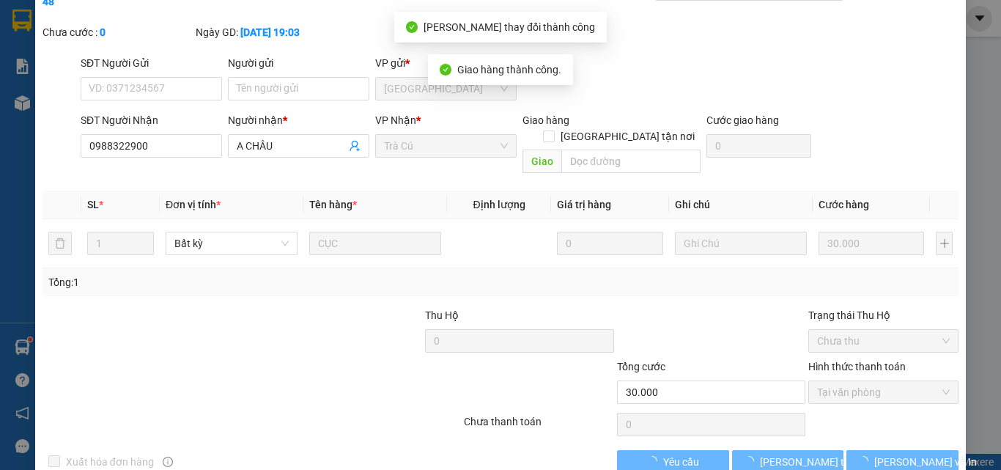
scroll to position [0, 0]
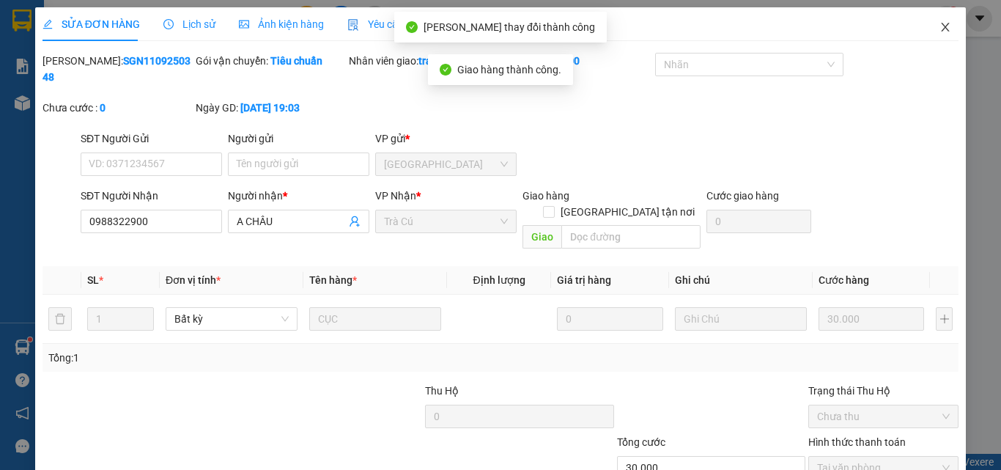
click at [939, 32] on icon "close" at bounding box center [945, 27] width 12 height 12
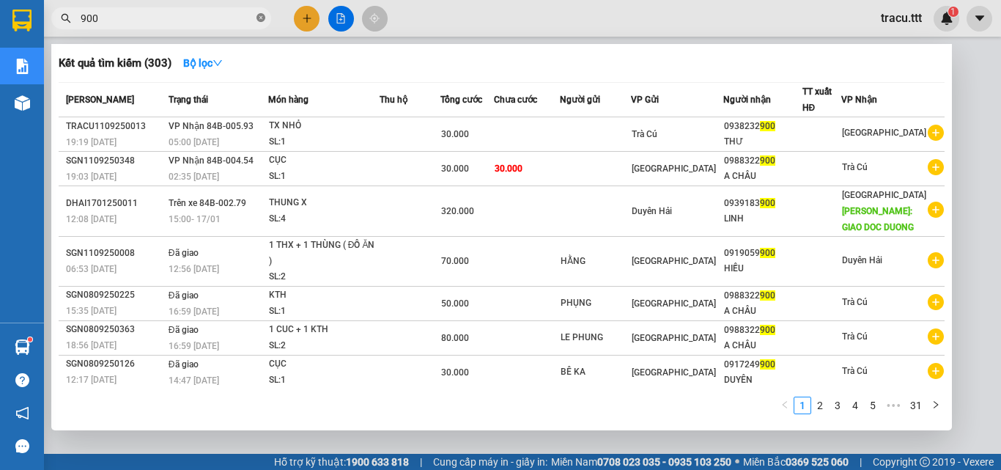
click at [257, 19] on icon "close-circle" at bounding box center [260, 17] width 9 height 9
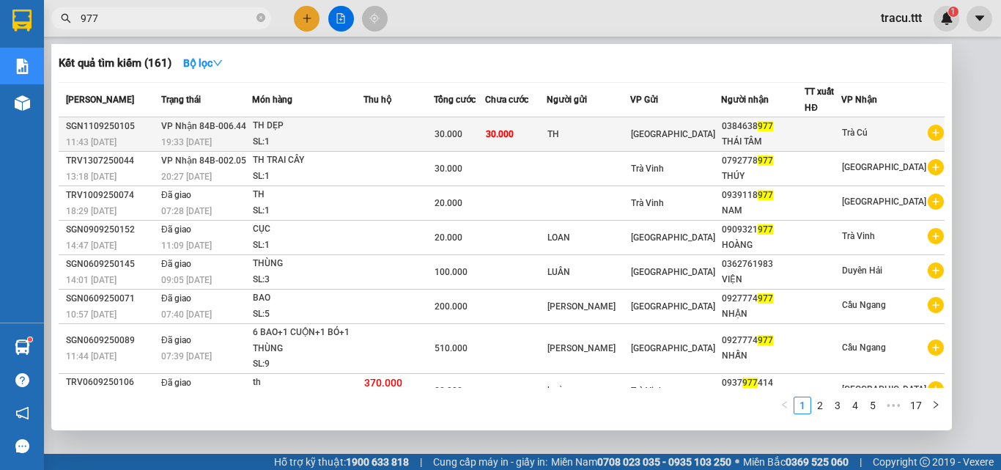
type input "977"
click at [484, 132] on div "30.000" at bounding box center [460, 134] width 50 height 16
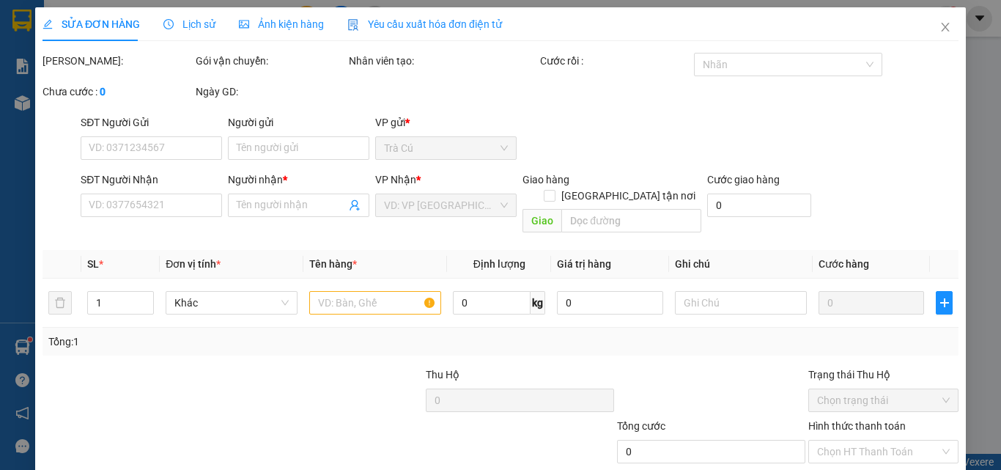
type input "TH"
type input "0384638977"
type input "THÁI TÂM"
type input "30.000"
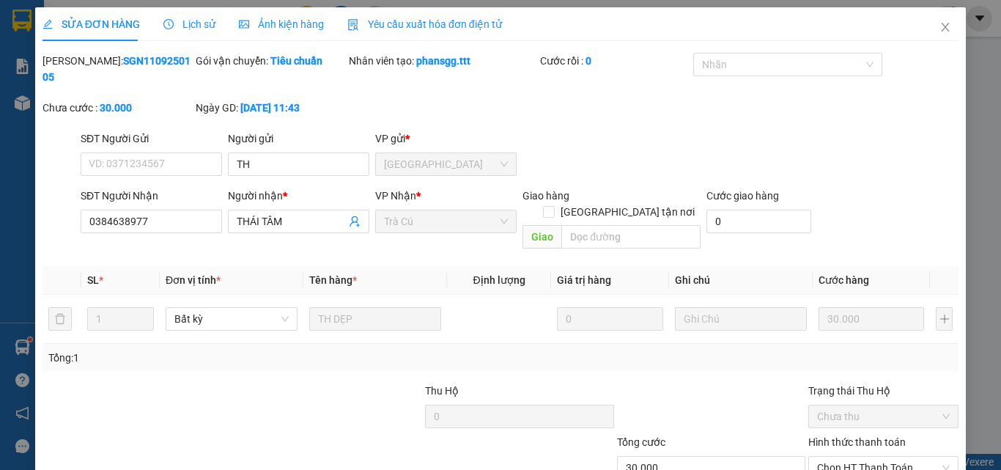
scroll to position [75, 0]
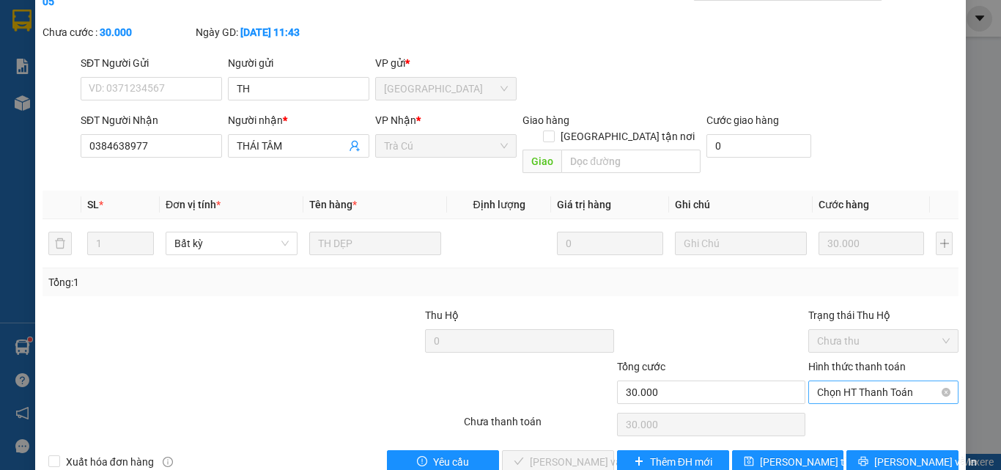
click at [872, 381] on span "Chọn HT Thanh Toán" at bounding box center [883, 392] width 133 height 22
click at [860, 383] on div "Tại văn phòng" at bounding box center [874, 389] width 131 height 16
type input "0"
click at [586, 454] on span "Lưu và Giao hàng" at bounding box center [600, 462] width 141 height 16
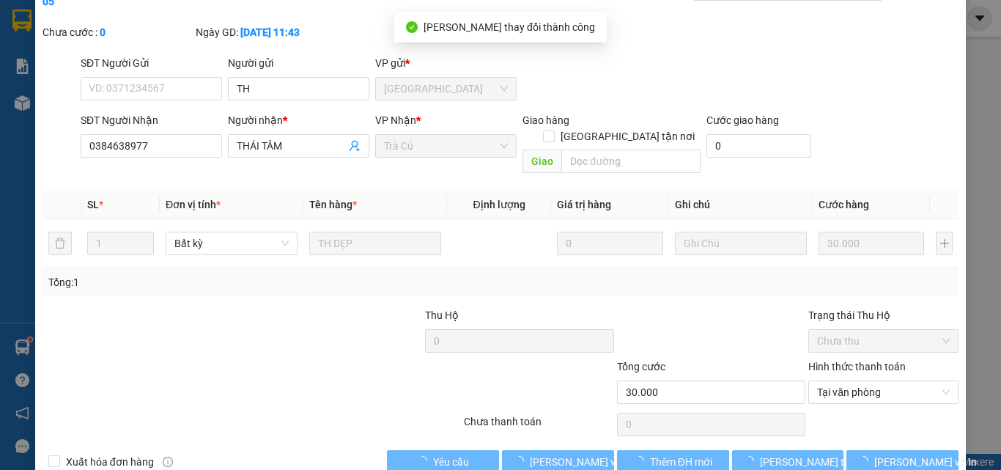
scroll to position [0, 0]
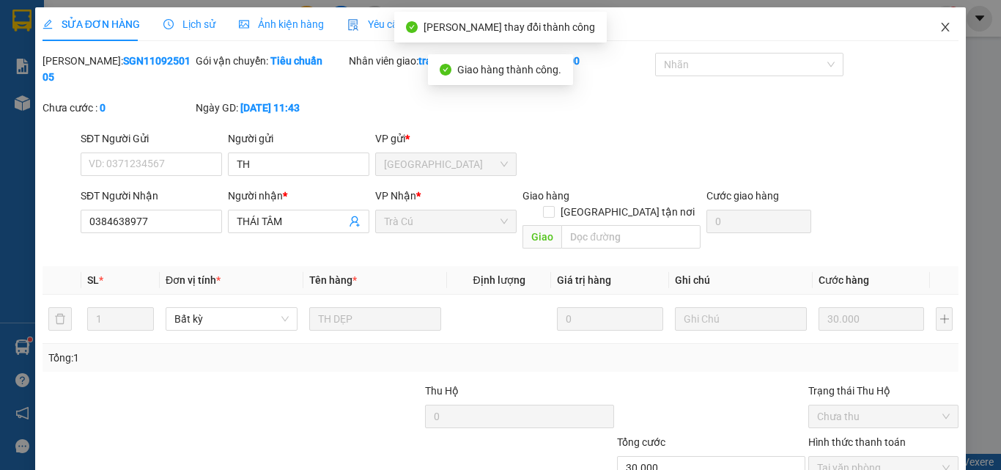
click at [939, 29] on icon "close" at bounding box center [945, 27] width 12 height 12
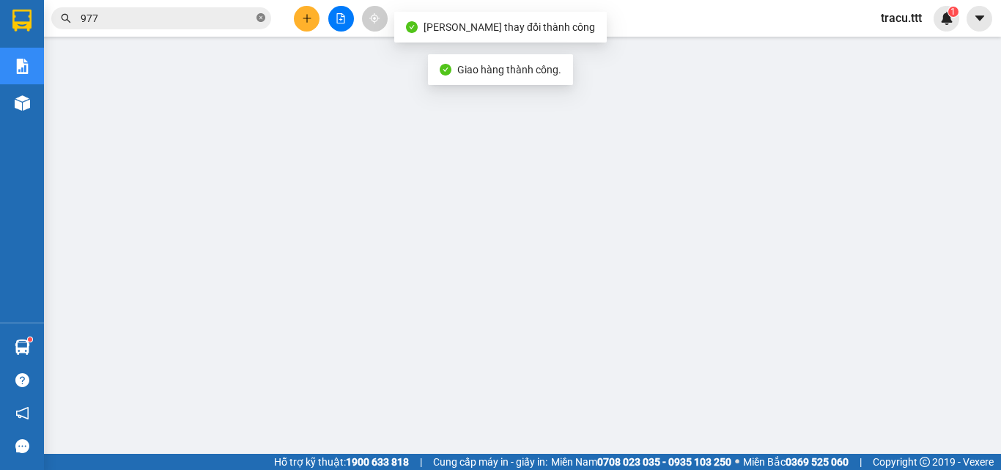
click at [260, 18] on icon "close-circle" at bounding box center [260, 17] width 9 height 9
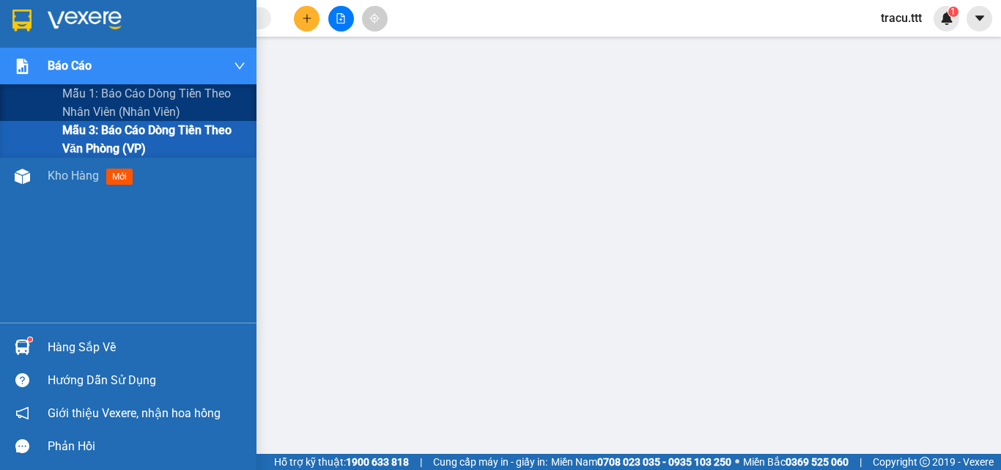
click at [67, 83] on div "Báo cáo" at bounding box center [147, 66] width 198 height 37
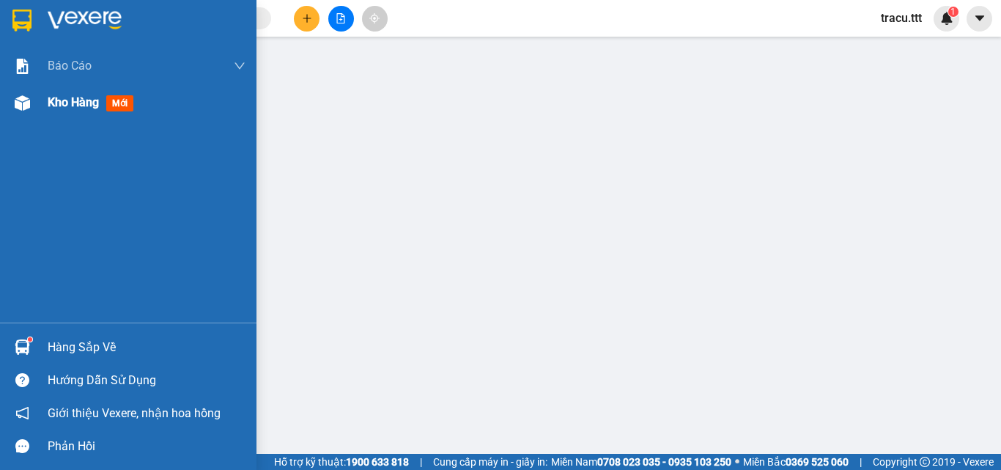
click at [73, 111] on div "Kho hàng mới" at bounding box center [94, 102] width 92 height 18
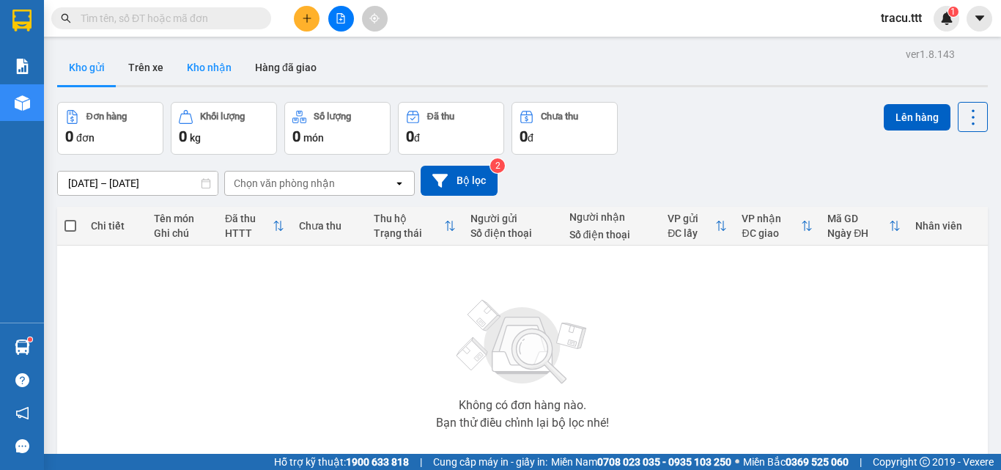
click at [212, 75] on button "Kho nhận" at bounding box center [209, 67] width 68 height 35
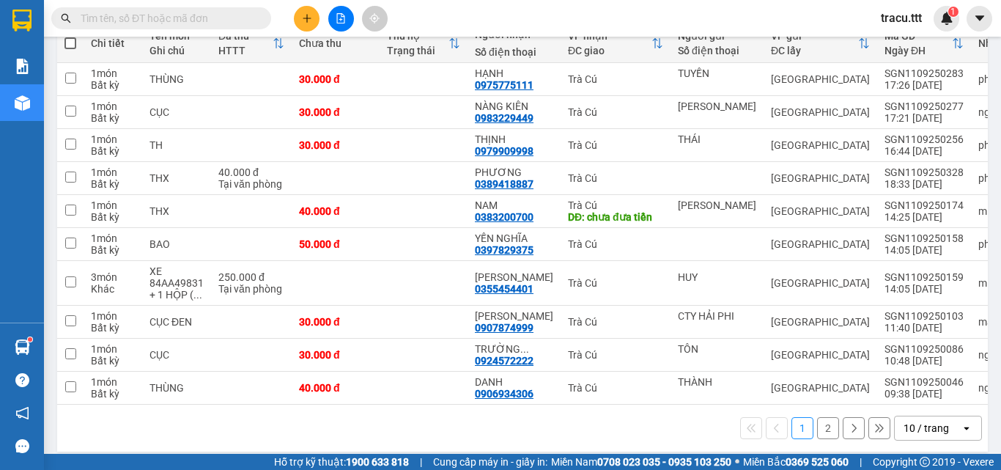
scroll to position [189, 0]
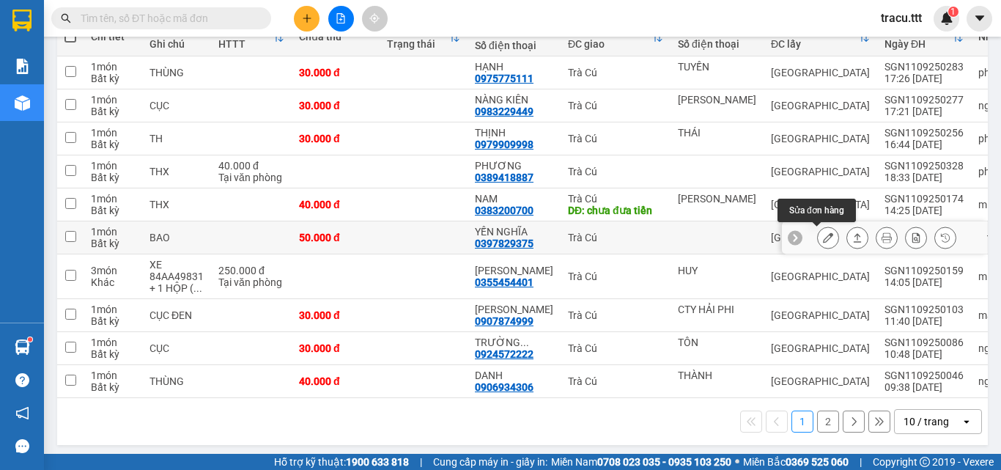
click at [823, 241] on icon at bounding box center [828, 237] width 10 height 10
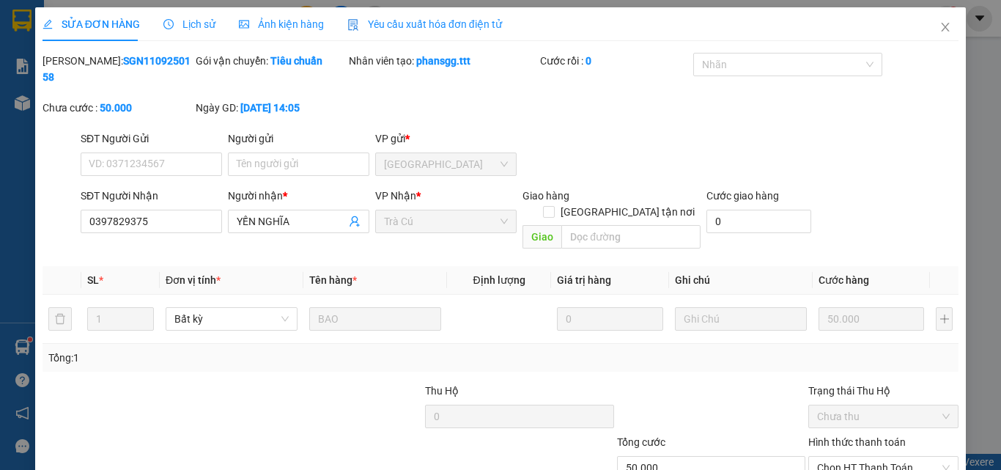
type input "0397829375"
type input "YẾN NGHĨA"
type input "50.000"
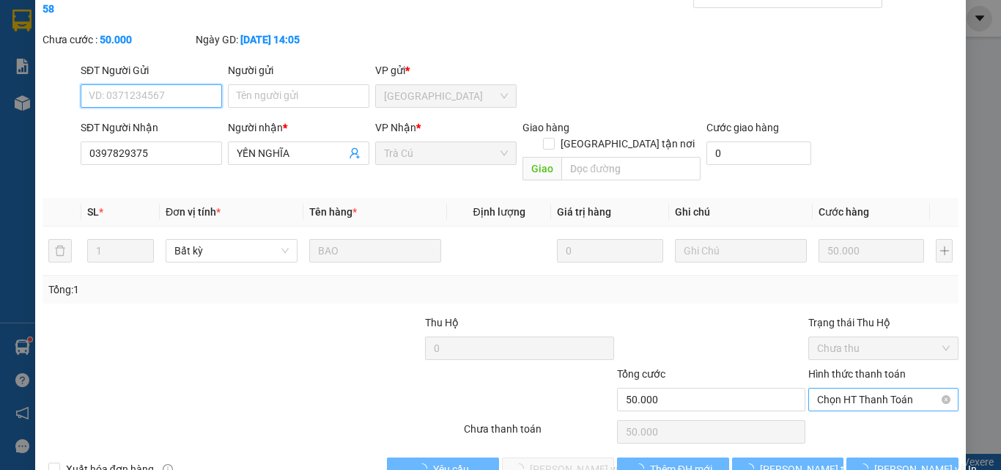
click at [862, 388] on span "Chọn HT Thanh Toán" at bounding box center [883, 399] width 133 height 22
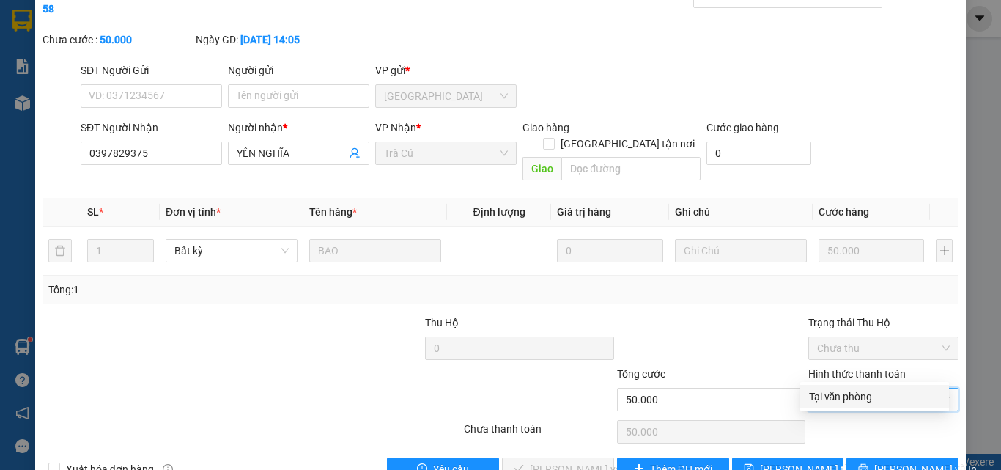
click at [857, 393] on div "Tại văn phòng" at bounding box center [874, 396] width 131 height 16
type input "0"
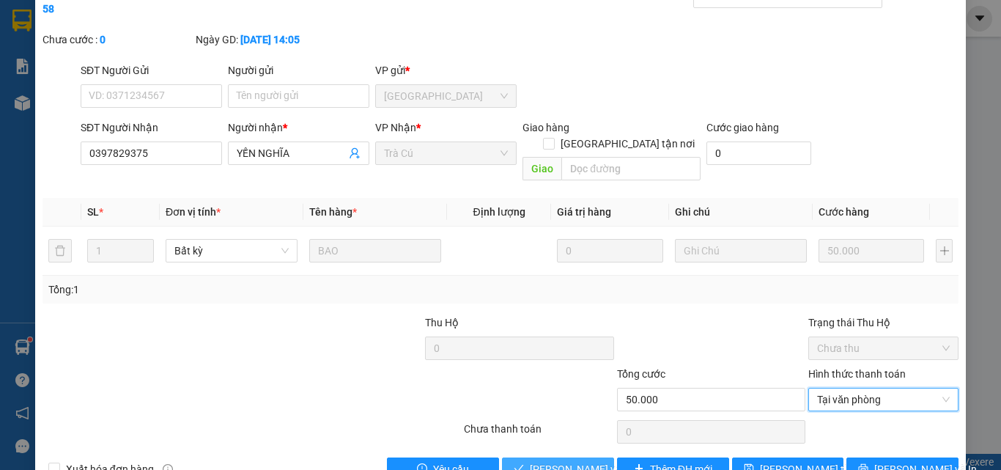
drag, startPoint x: 569, startPoint y: 429, endPoint x: 772, endPoint y: 363, distance: 214.3
click at [569, 461] on span "Lưu và Giao hàng" at bounding box center [600, 469] width 141 height 16
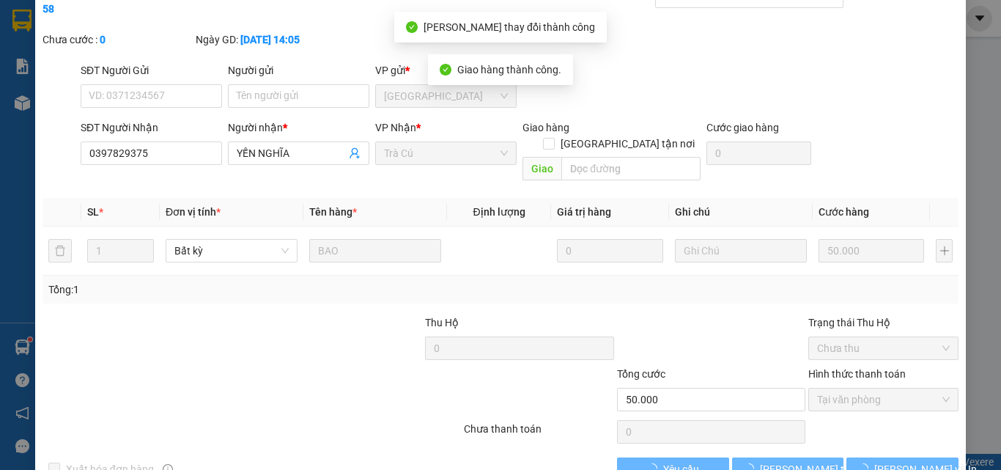
scroll to position [0, 0]
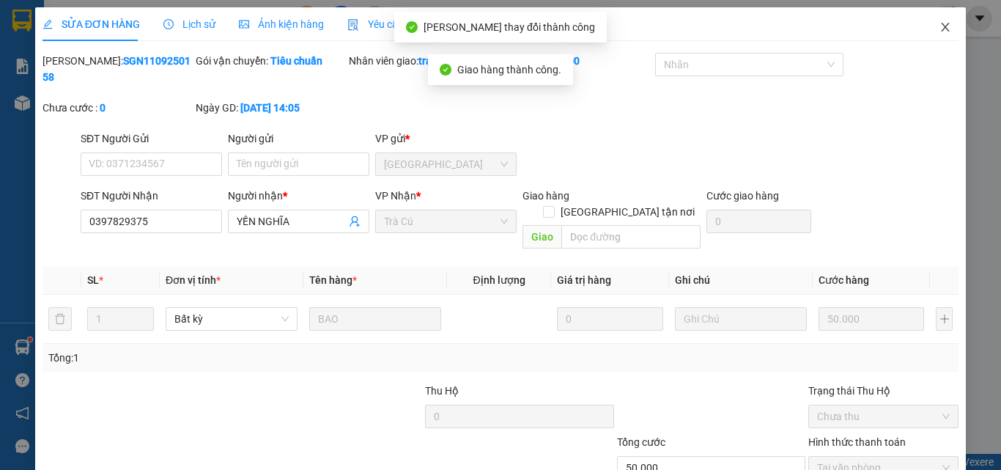
click at [939, 28] on icon "close" at bounding box center [945, 27] width 12 height 12
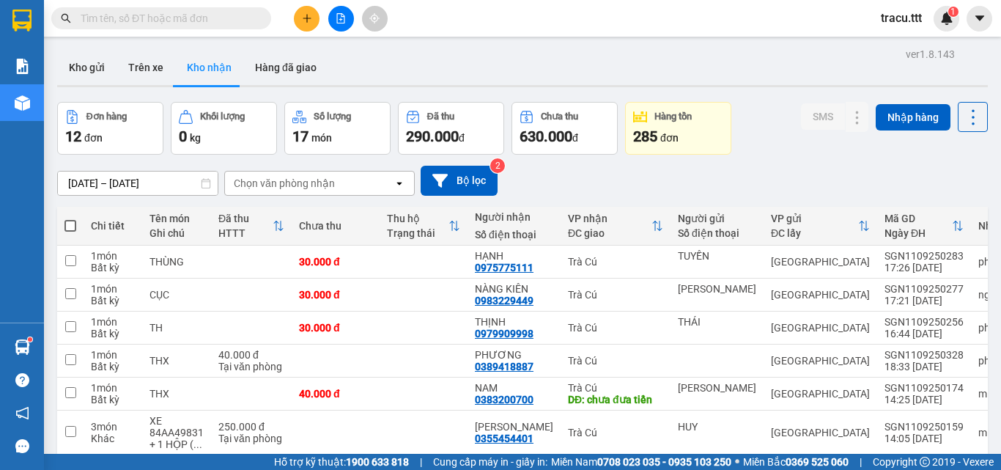
click at [221, 21] on input "text" at bounding box center [167, 18] width 173 height 16
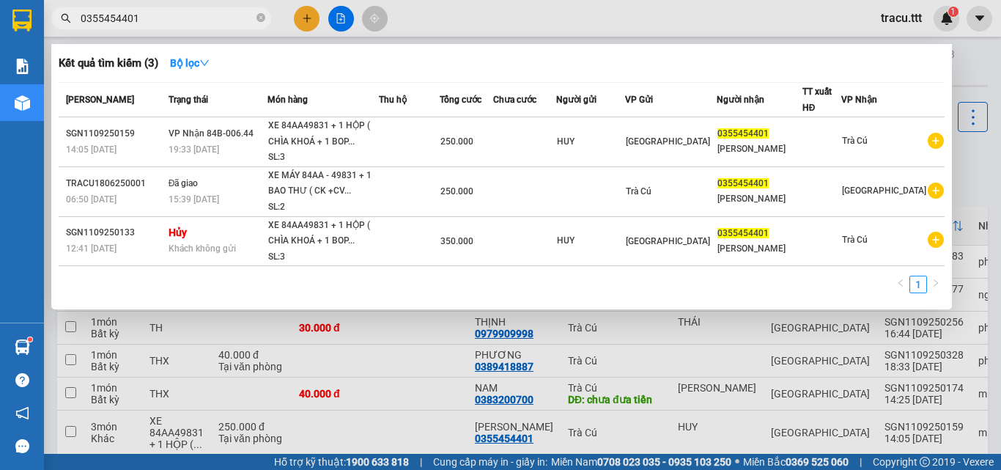
type input "0355454401"
click at [481, 18] on div at bounding box center [500, 235] width 1001 height 470
click at [481, 18] on div "Kết quả tìm kiếm ( 3 ) Bộ lọc Mã ĐH Trạng thái Món hàng Thu hộ Tổng cước Chưa c…" at bounding box center [500, 18] width 1001 height 37
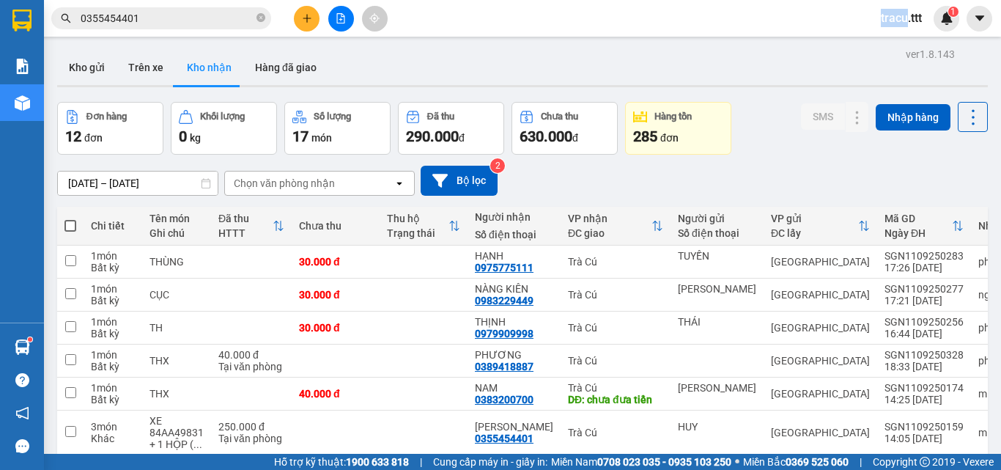
click at [311, 23] on icon "plus" at bounding box center [307, 18] width 10 height 10
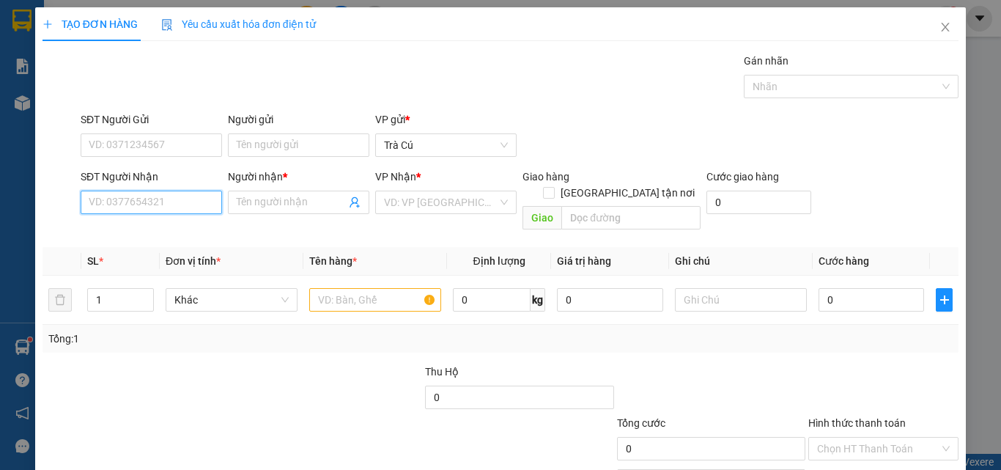
click at [182, 204] on input "SĐT Người Nhận" at bounding box center [151, 202] width 141 height 23
type input "0918721221"
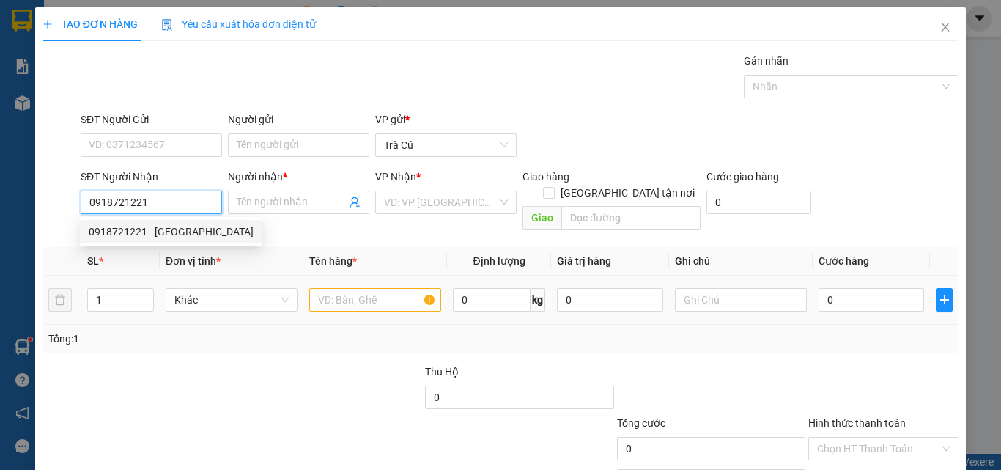
drag, startPoint x: 171, startPoint y: 232, endPoint x: 385, endPoint y: 296, distance: 223.3
click at [171, 233] on div "0918721221 - HẢI PHI" at bounding box center [171, 231] width 165 height 16
type input "HẢI PHI"
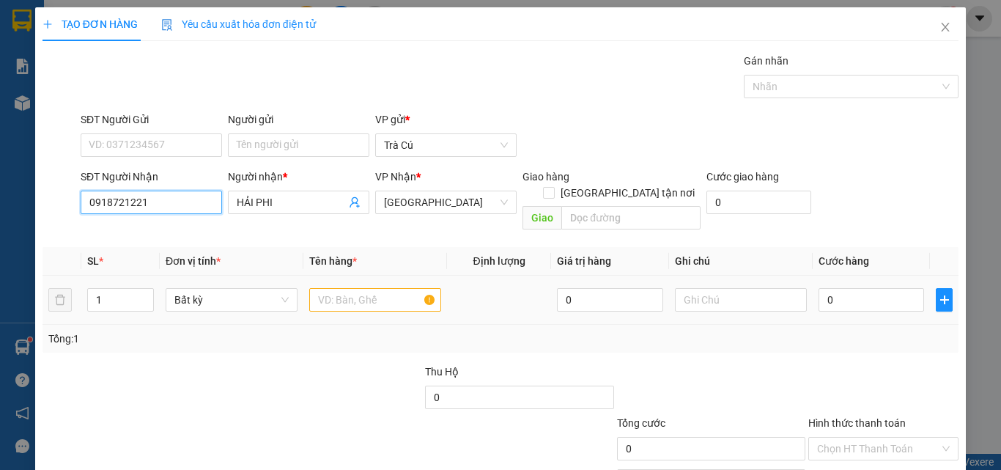
type input "0918721221"
click at [371, 288] on input "text" at bounding box center [375, 299] width 132 height 23
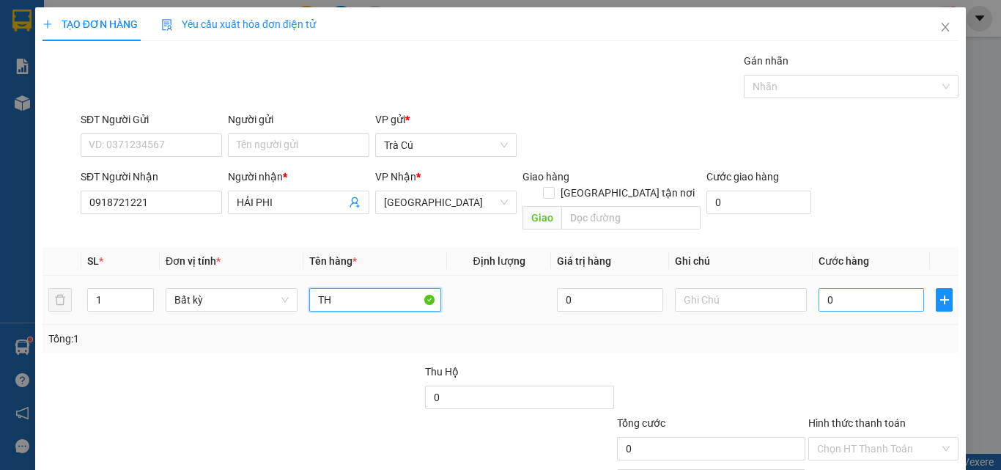
type input "TH"
click at [845, 288] on input "0" at bounding box center [871, 299] width 106 height 23
type input "3"
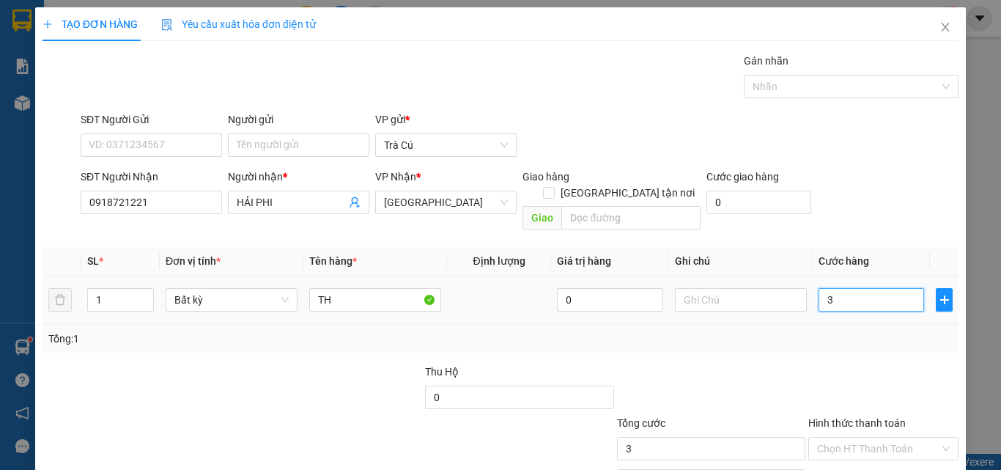
type input "30"
type input "30.000"
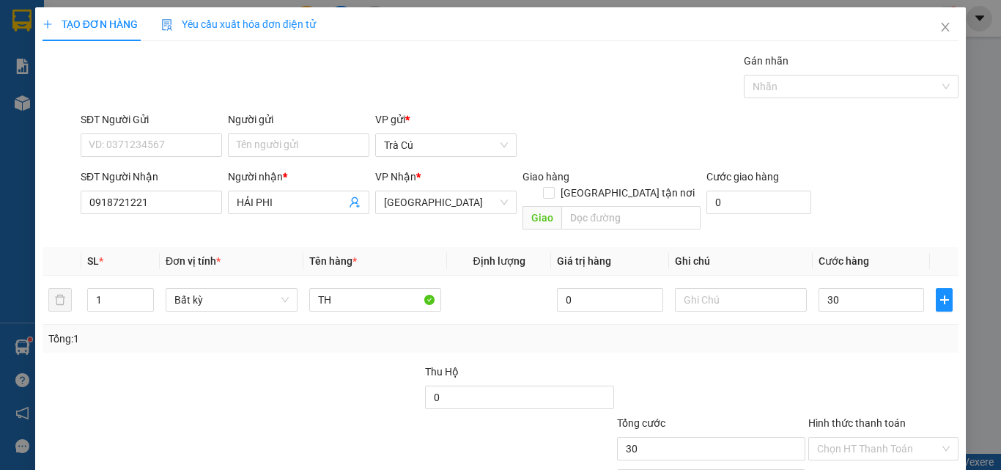
type input "30.000"
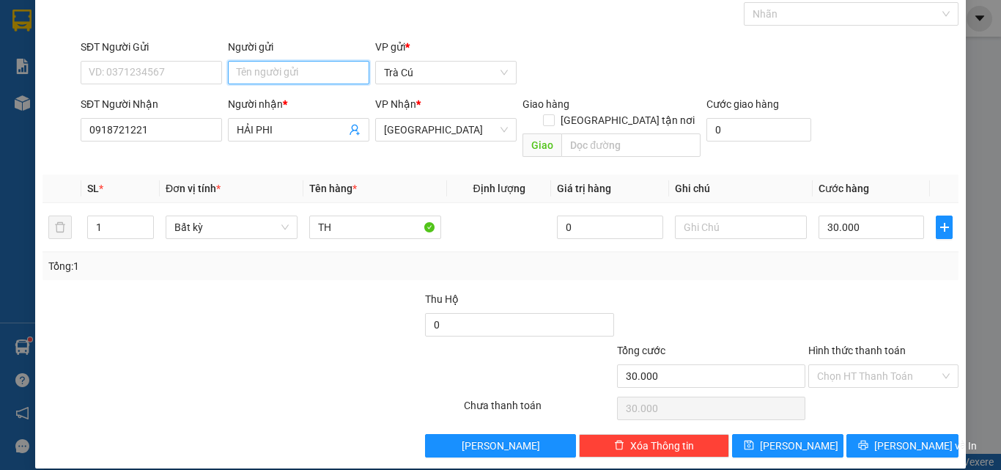
click at [311, 67] on input "Người gửi" at bounding box center [298, 72] width 141 height 23
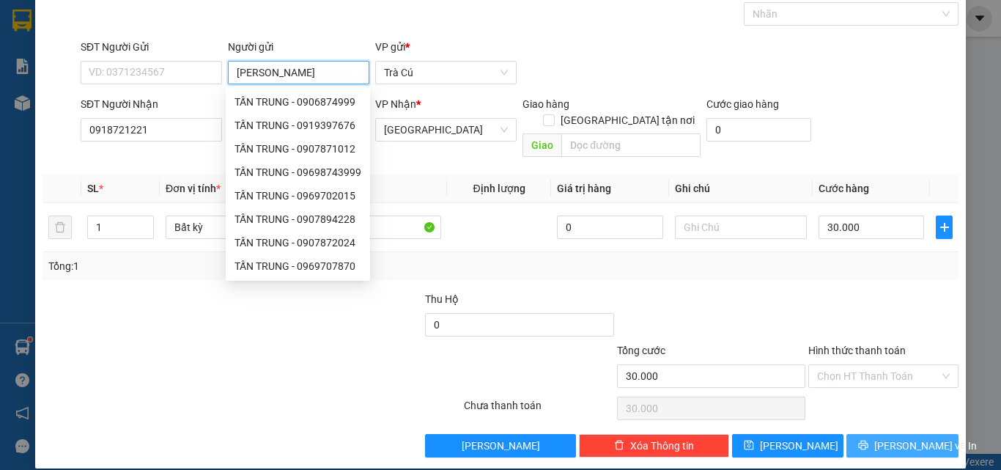
type input "TẤN TRUNG"
click at [876, 435] on button "Lưu và In" at bounding box center [902, 445] width 112 height 23
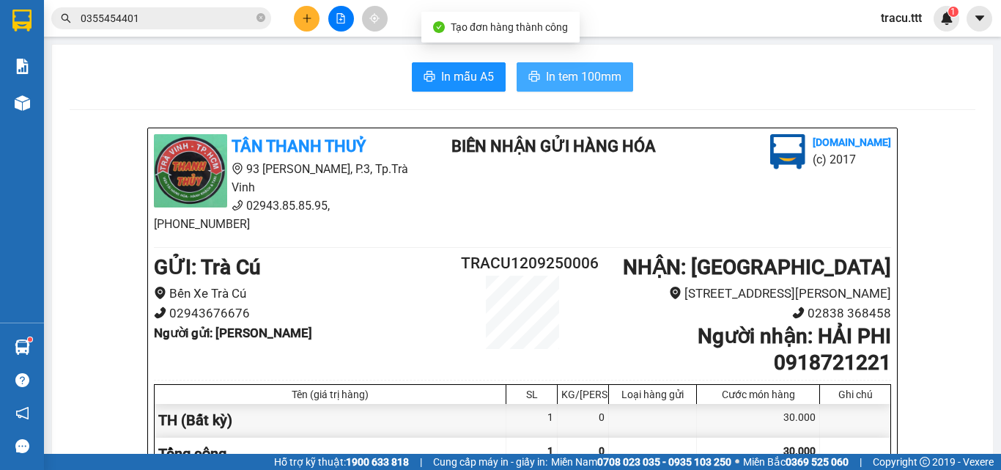
click at [564, 71] on span "In tem 100mm" at bounding box center [583, 76] width 75 height 18
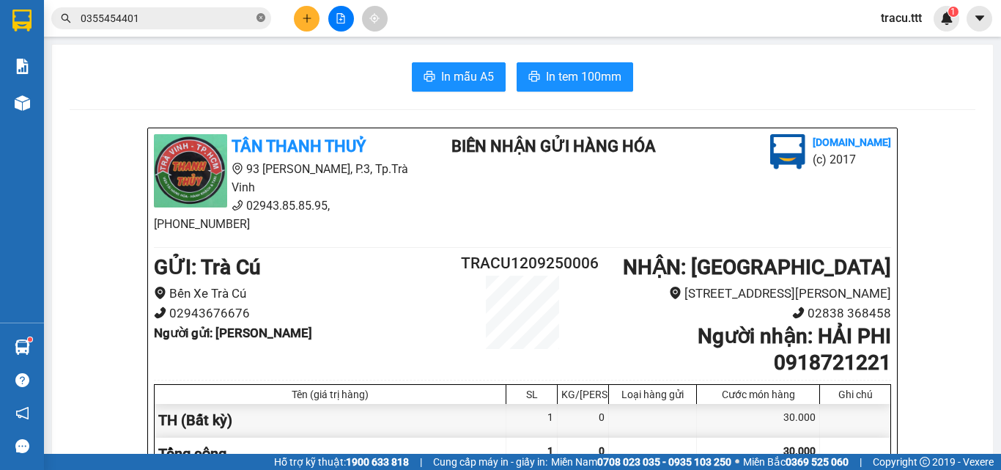
click at [260, 21] on icon "close-circle" at bounding box center [260, 17] width 9 height 9
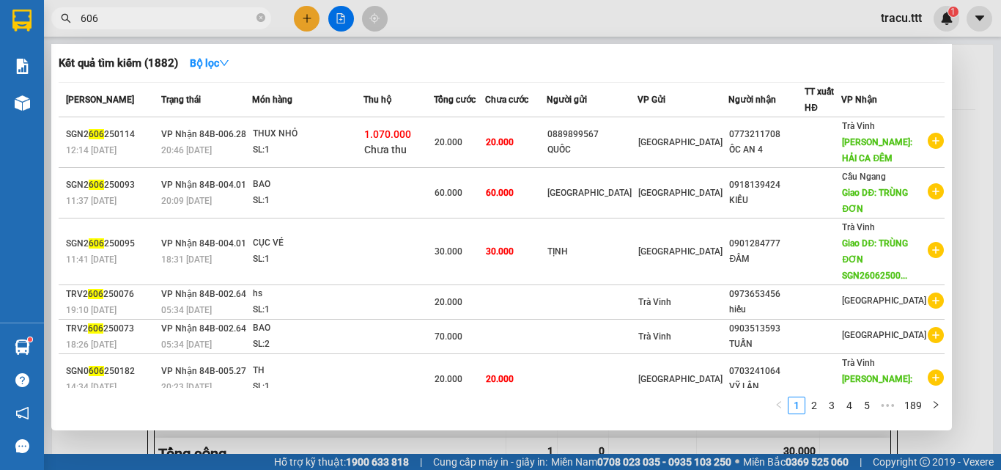
type input "606"
click at [415, 19] on div at bounding box center [500, 235] width 1001 height 470
click at [258, 21] on icon "close-circle" at bounding box center [260, 17] width 9 height 9
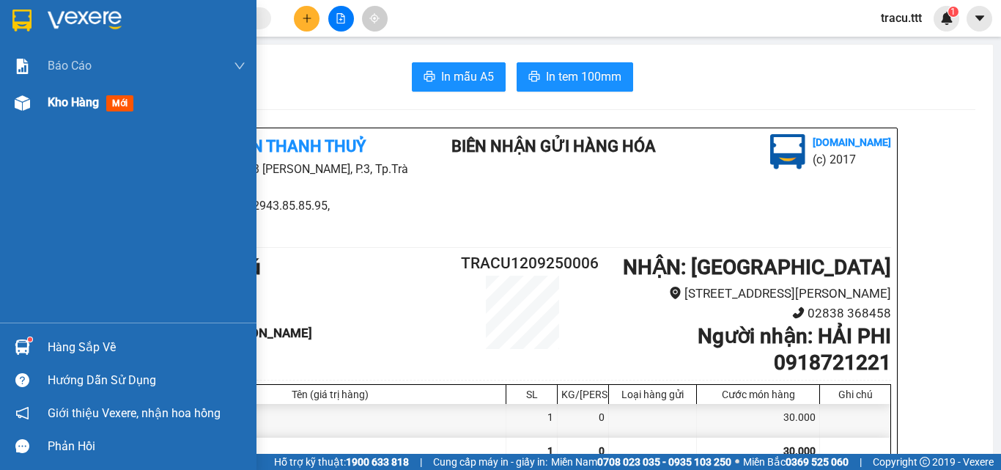
click at [47, 100] on div "Kho hàng mới" at bounding box center [128, 102] width 256 height 37
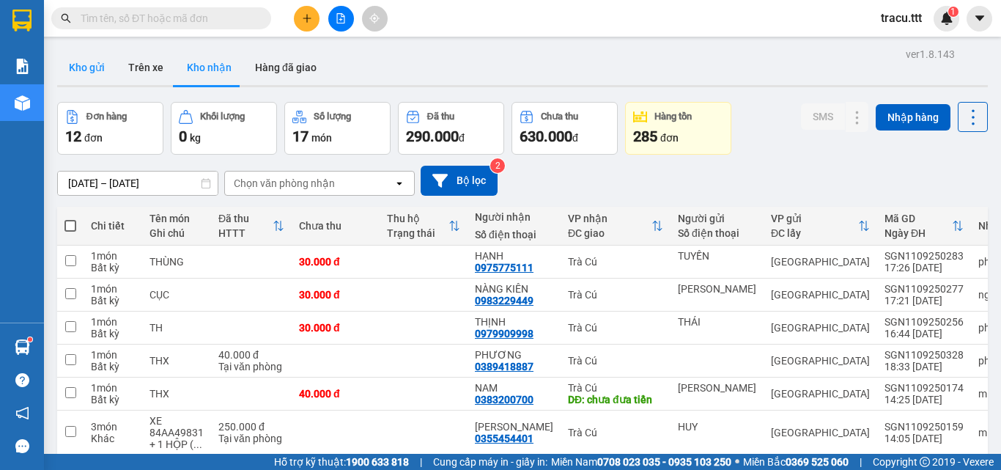
click at [91, 70] on button "Kho gửi" at bounding box center [86, 67] width 59 height 35
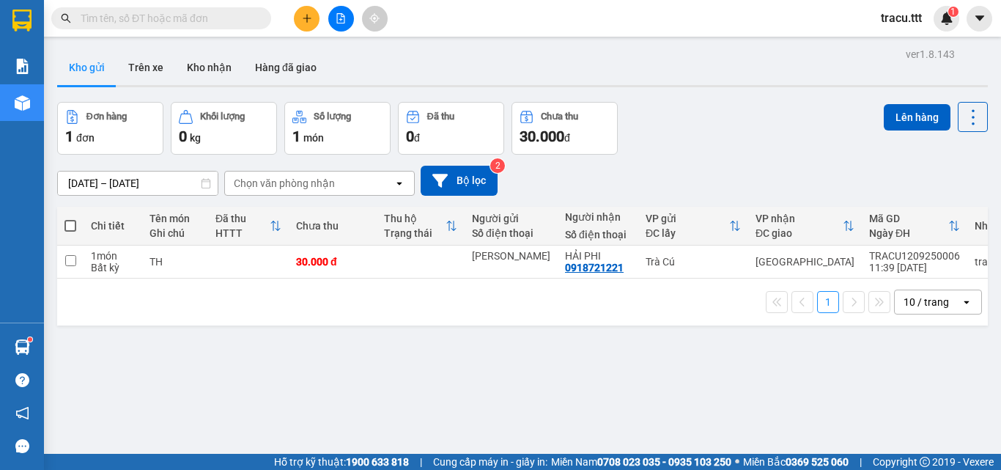
click at [70, 223] on span at bounding box center [70, 226] width 12 height 12
click at [70, 218] on input "checkbox" at bounding box center [70, 218] width 0 height 0
checkbox input "true"
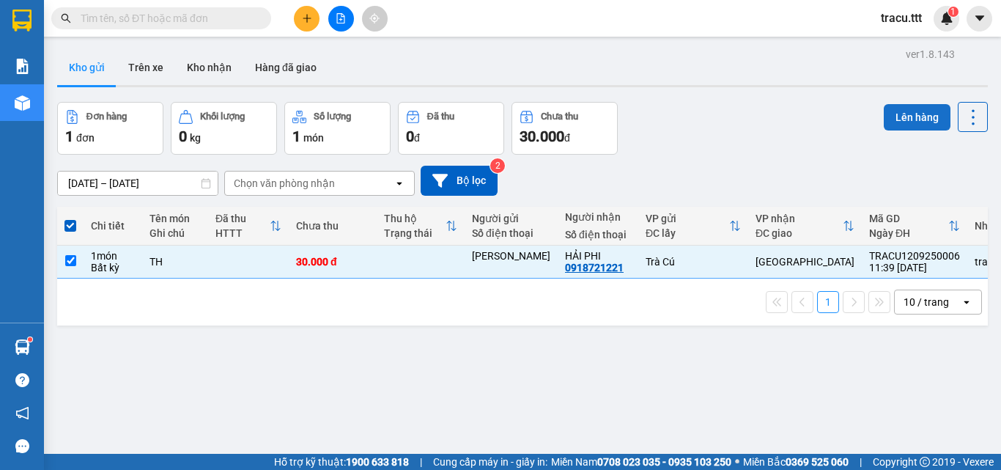
click at [896, 114] on button "Lên hàng" at bounding box center [917, 117] width 67 height 26
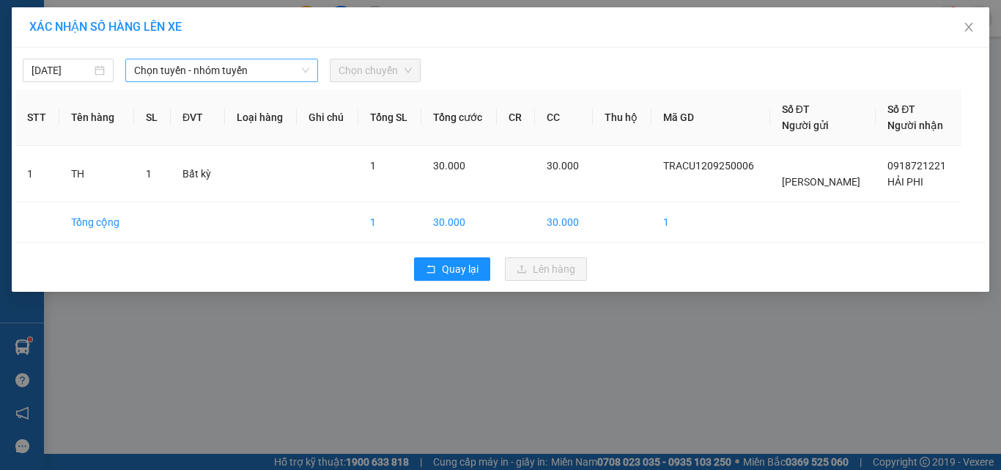
click at [158, 63] on span "Chọn tuyến - nhóm tuyến" at bounding box center [221, 70] width 175 height 22
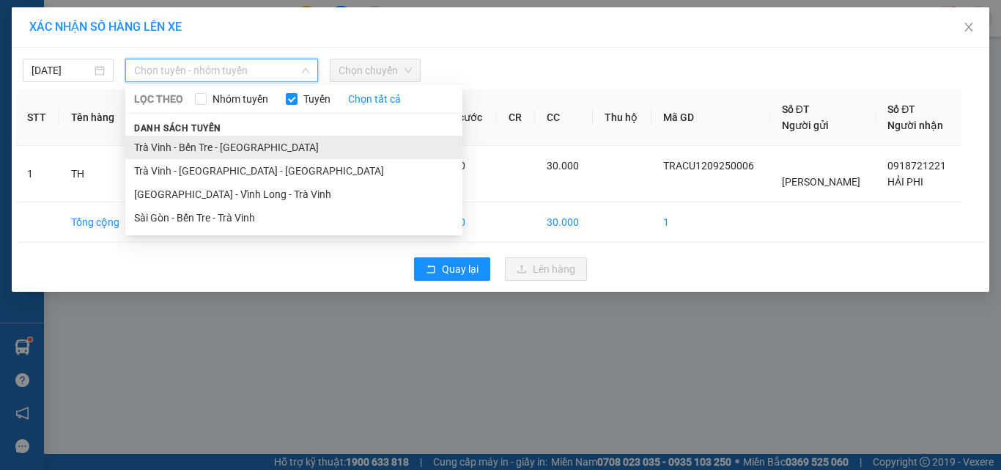
click at [184, 148] on li "Trà Vinh - Bến Tre - [GEOGRAPHIC_DATA]" at bounding box center [293, 147] width 337 height 23
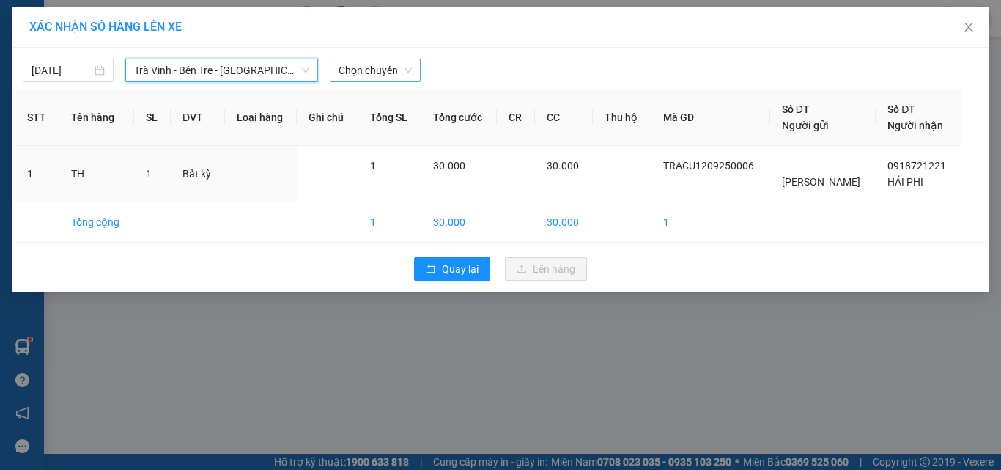
click at [398, 70] on span "Chọn chuyến" at bounding box center [375, 70] width 73 height 22
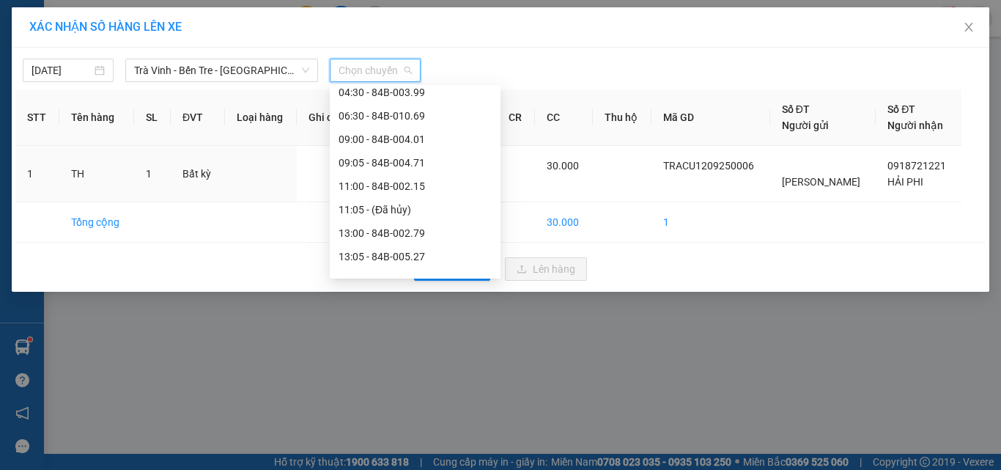
scroll to position [192, 0]
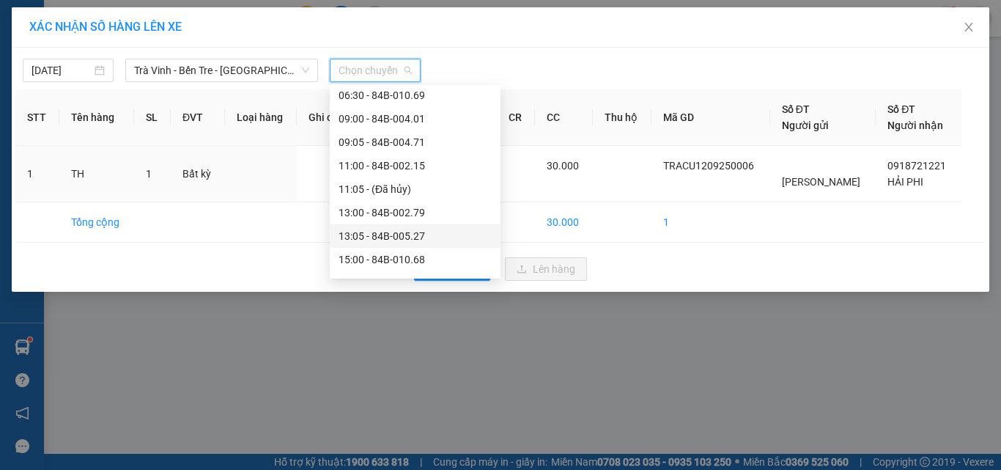
click at [407, 246] on div "13:05 - 84B-005.27" at bounding box center [415, 235] width 171 height 23
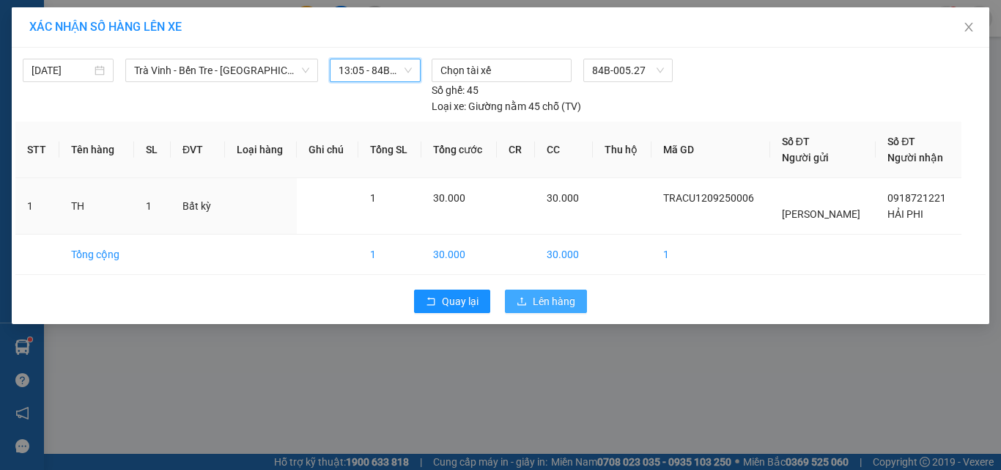
click at [554, 300] on span "Lên hàng" at bounding box center [554, 301] width 42 height 16
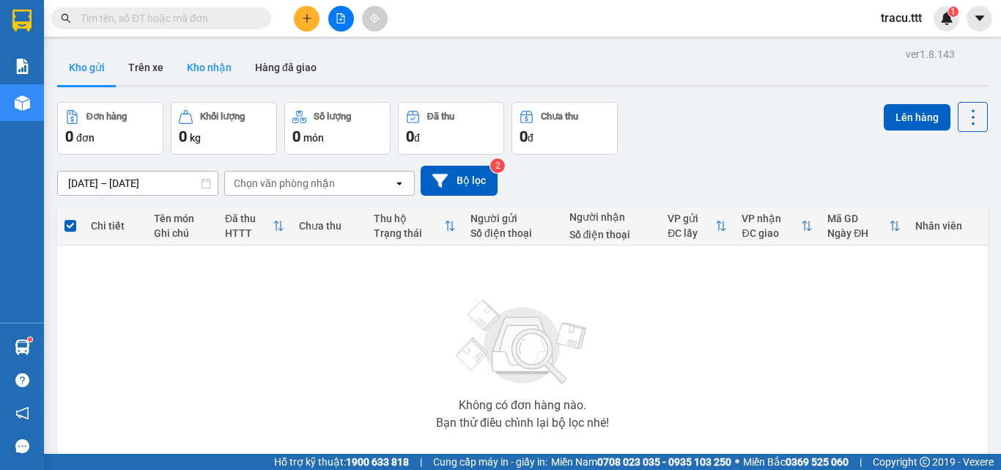
click at [200, 64] on button "Kho nhận" at bounding box center [209, 67] width 68 height 35
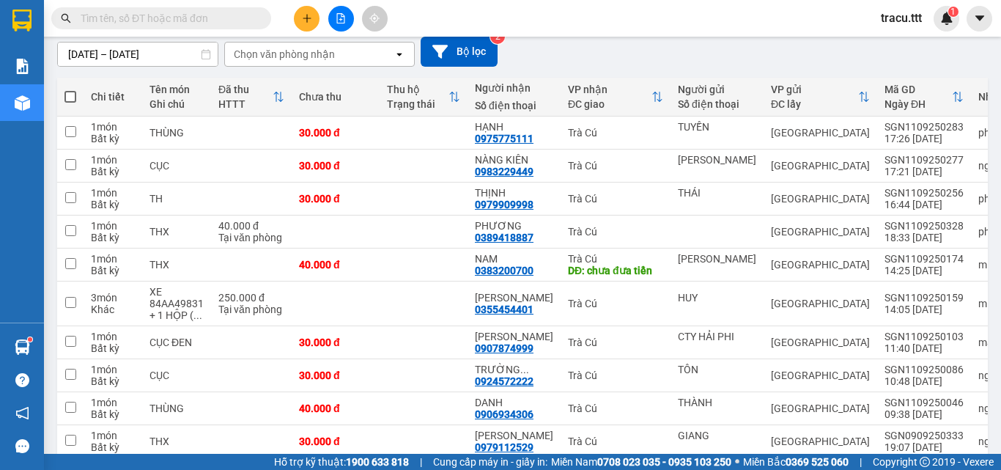
scroll to position [136, 0]
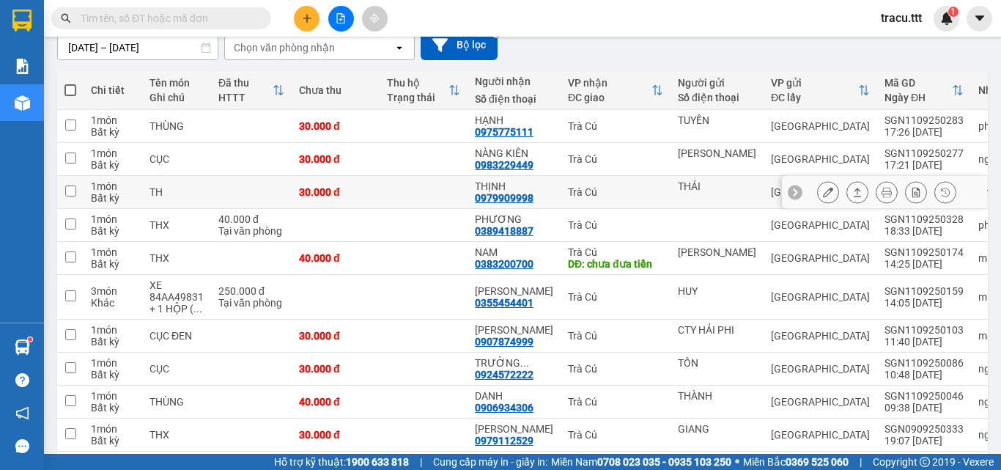
click at [826, 192] on button at bounding box center [828, 193] width 21 height 26
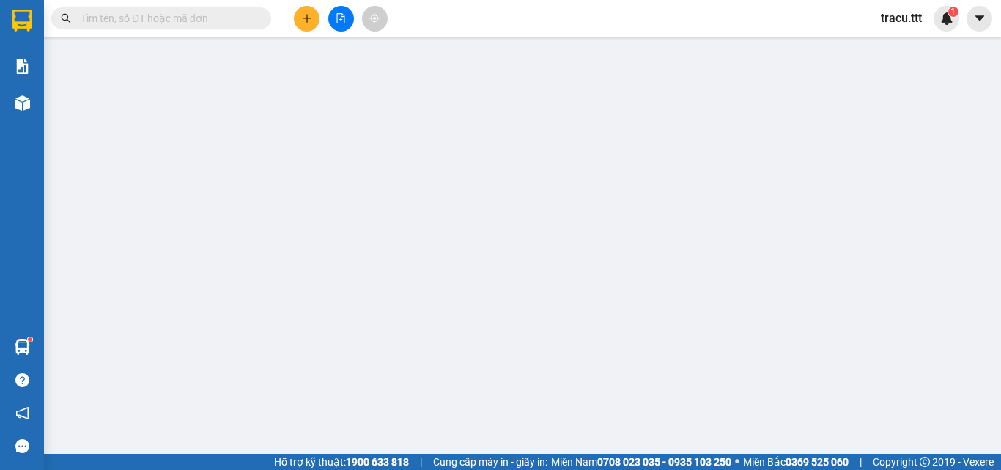
type input "THÁI"
type input "0979909998"
type input "THỊNH"
type input "30.000"
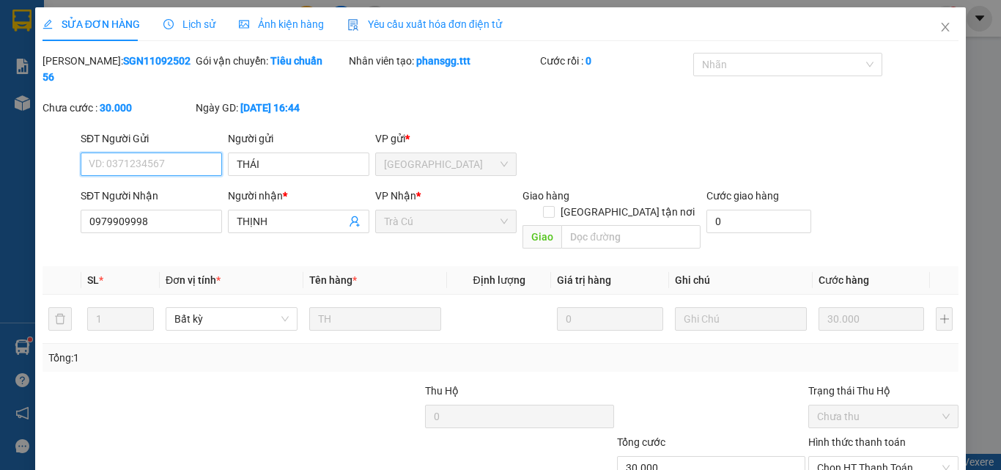
scroll to position [75, 0]
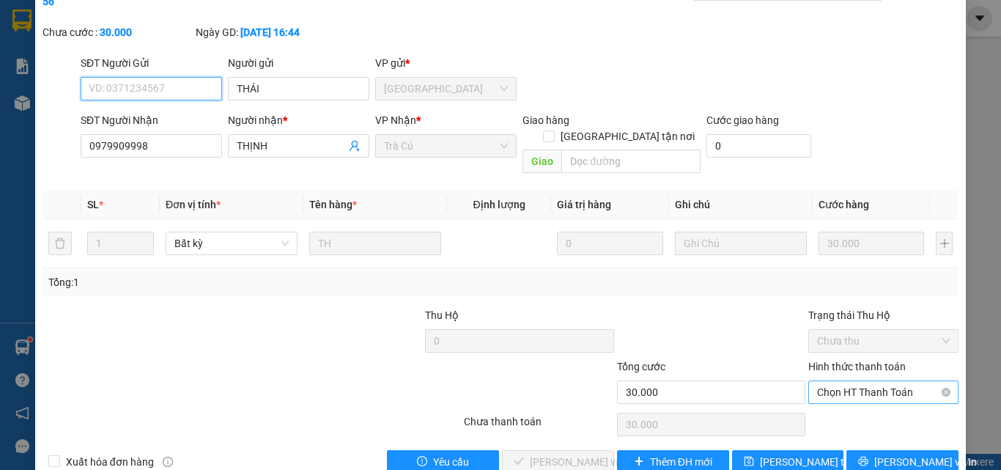
drag, startPoint x: 865, startPoint y: 360, endPoint x: 863, endPoint y: 370, distance: 10.4
click at [863, 381] on span "Chọn HT Thanh Toán" at bounding box center [883, 392] width 133 height 22
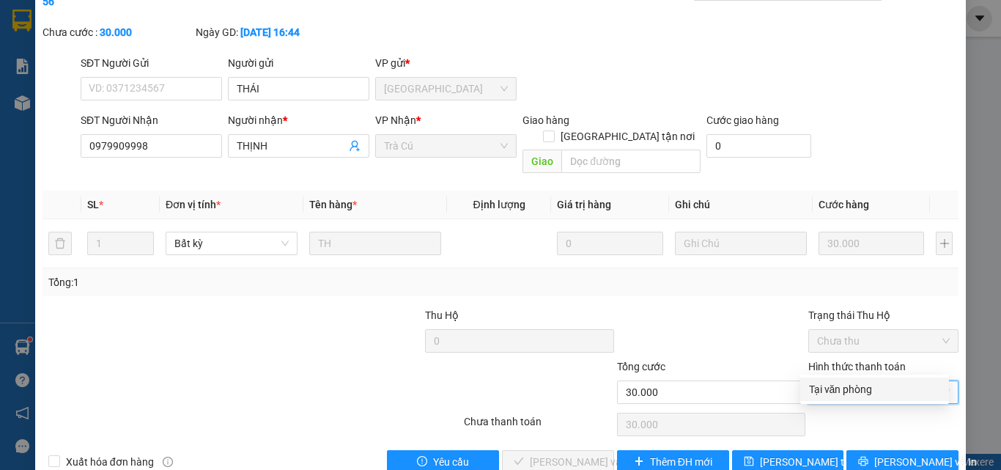
click at [853, 393] on div "Tại văn phòng" at bounding box center [874, 389] width 131 height 16
type input "0"
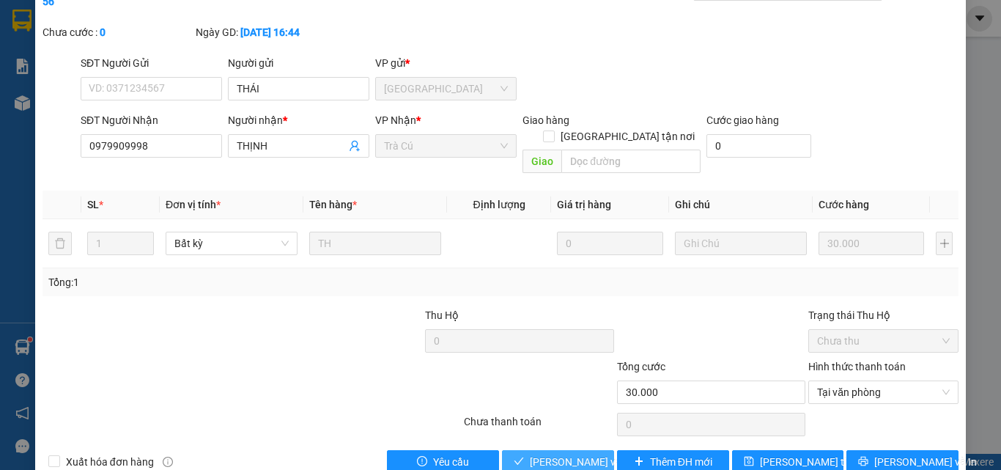
click at [556, 454] on span "Lưu và Giao hàng" at bounding box center [600, 462] width 141 height 16
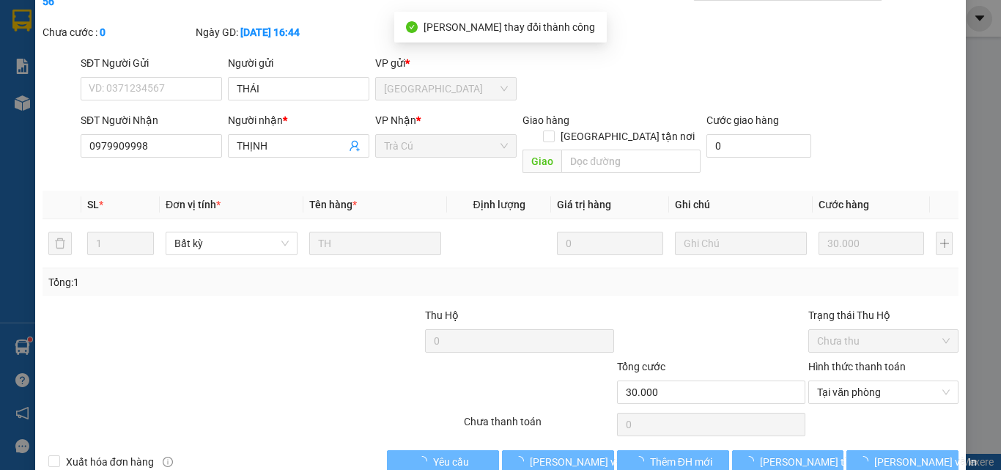
scroll to position [0, 0]
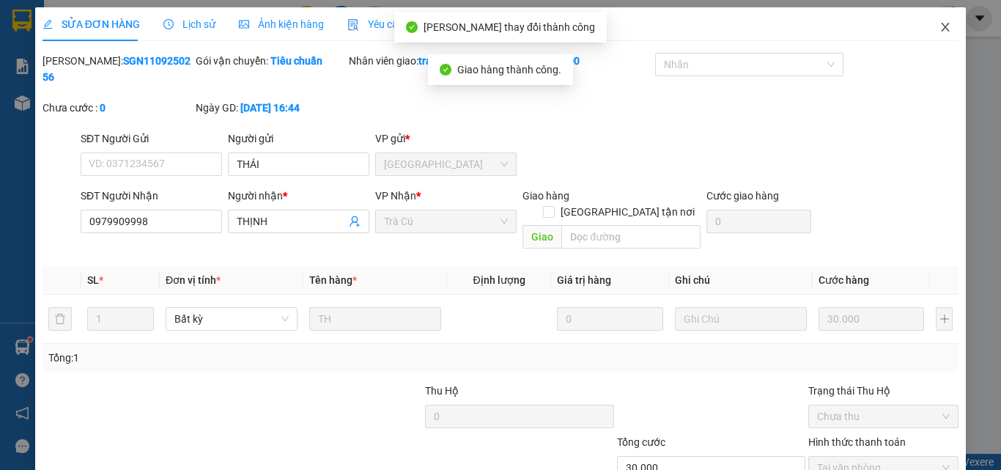
click at [939, 29] on icon "close" at bounding box center [945, 27] width 12 height 12
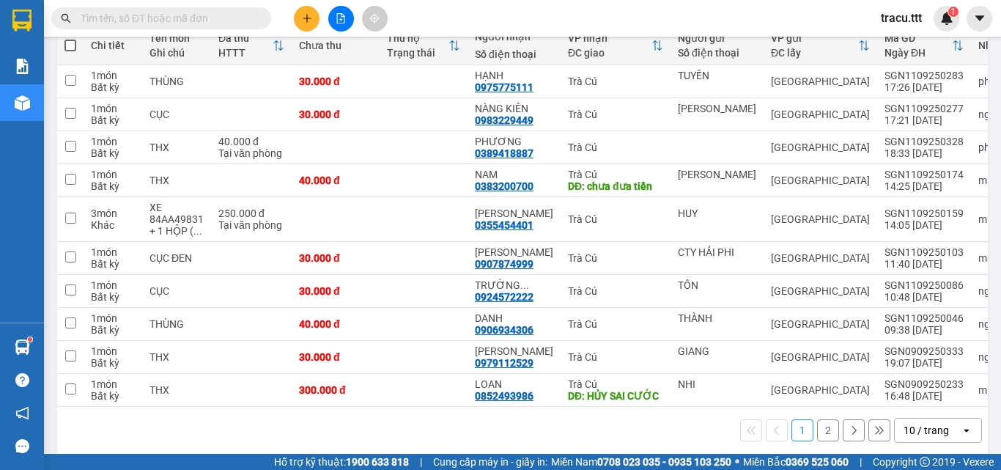
scroll to position [185, 0]
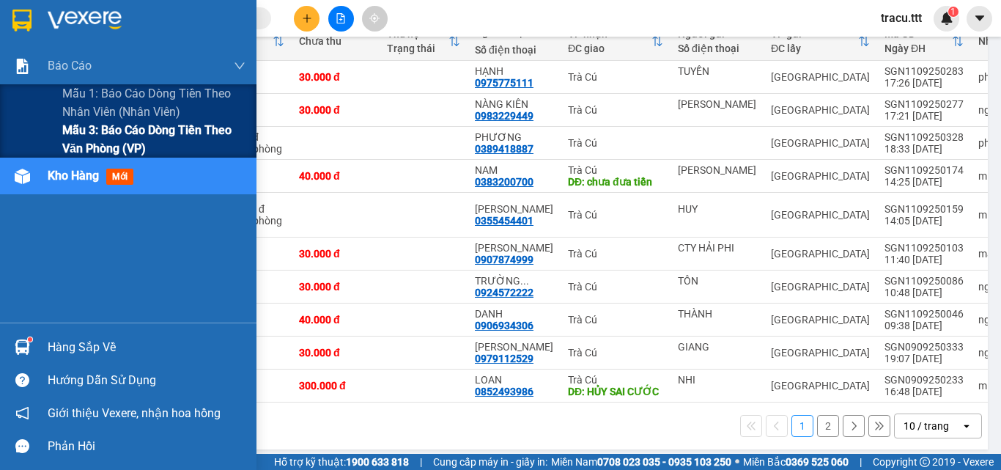
click at [106, 132] on span "Mẫu 3: Báo cáo dòng tiền theo văn phòng (VP)" at bounding box center [153, 139] width 183 height 37
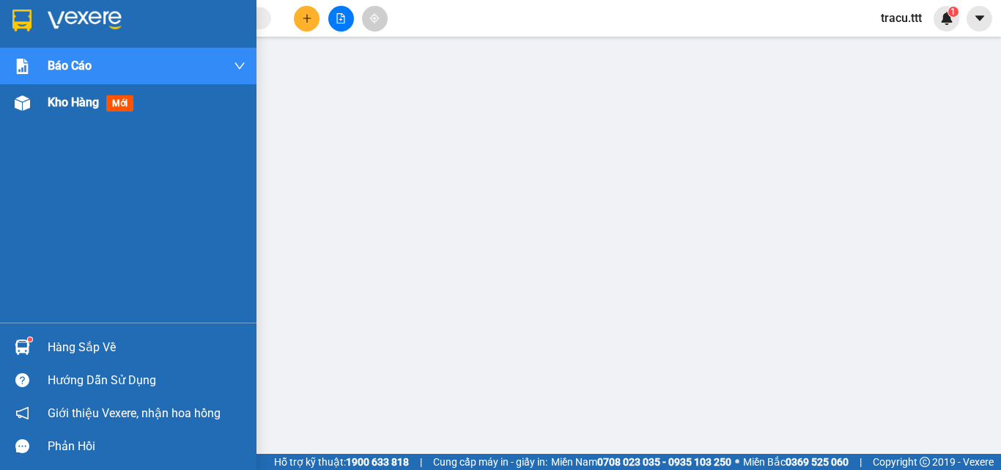
click at [75, 107] on span "Kho hàng" at bounding box center [73, 102] width 51 height 14
